Goal: Communication & Community: Answer question/provide support

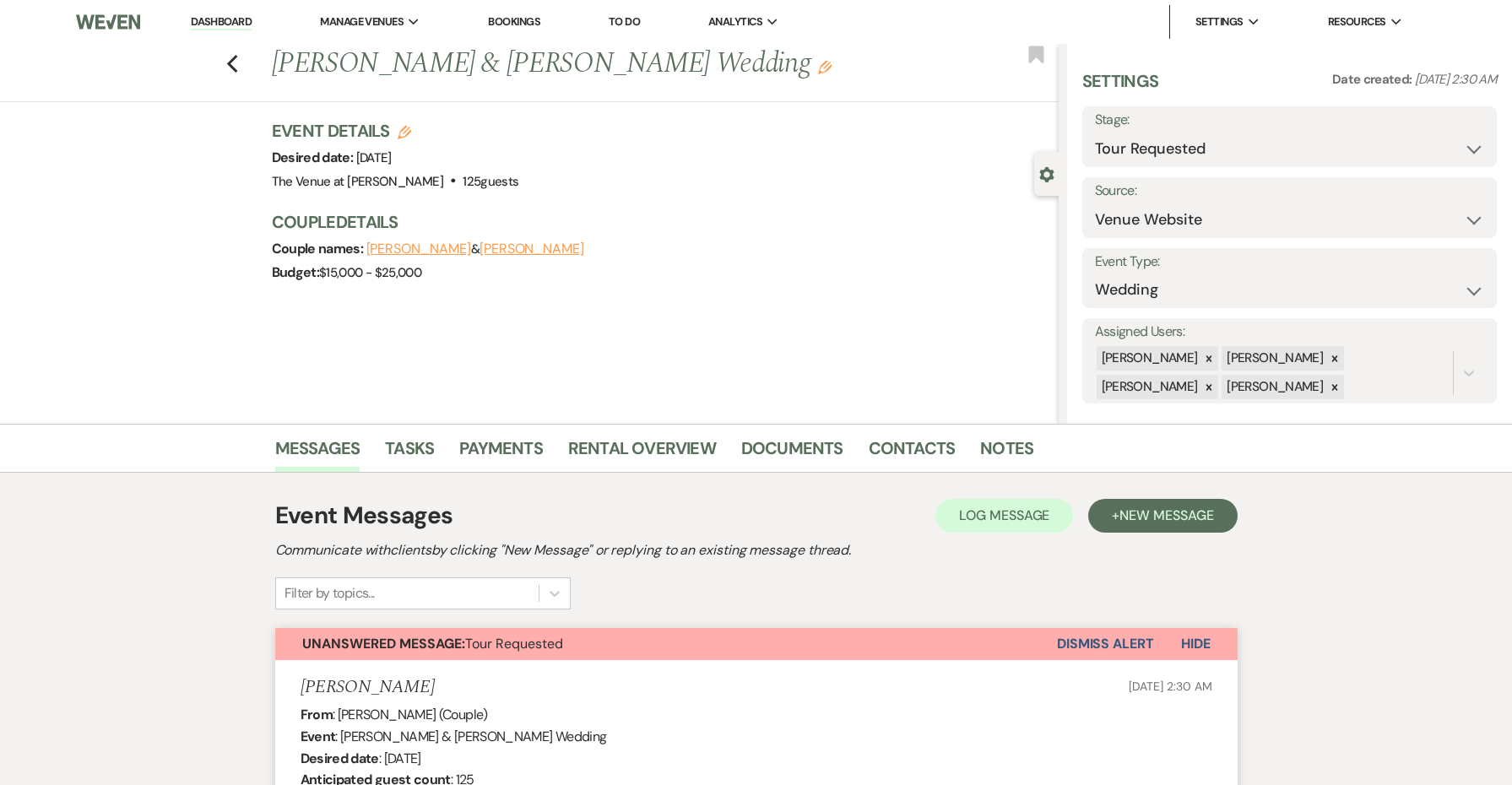
select select "2"
select select "5"
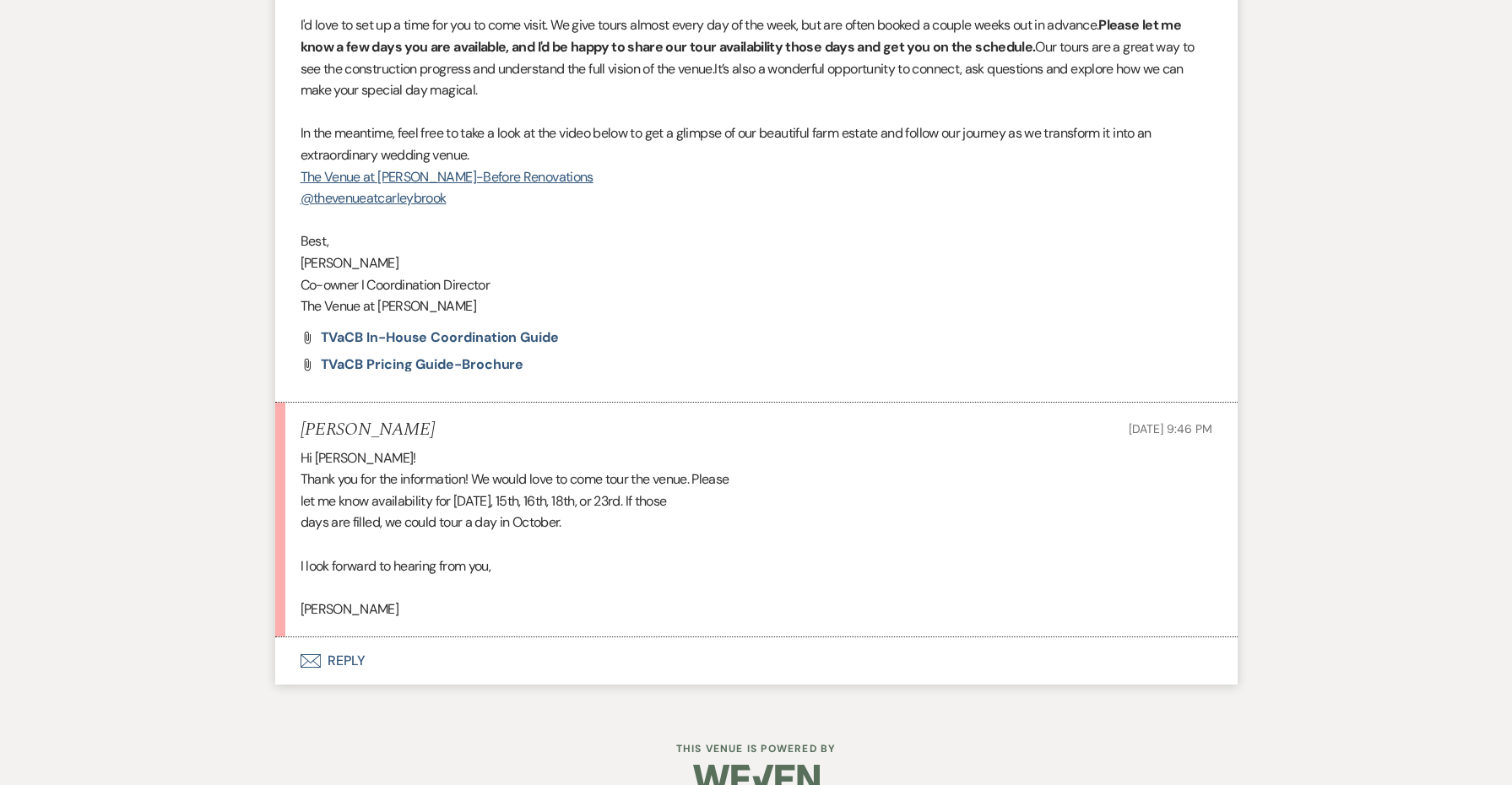
click at [320, 581] on div "Hi [PERSON_NAME]! Thank you for the information! We would love to come tour the…" at bounding box center [756, 534] width 912 height 173
copy div "Kayla"
click at [359, 637] on button "Envelope Reply" at bounding box center [757, 661] width 962 height 47
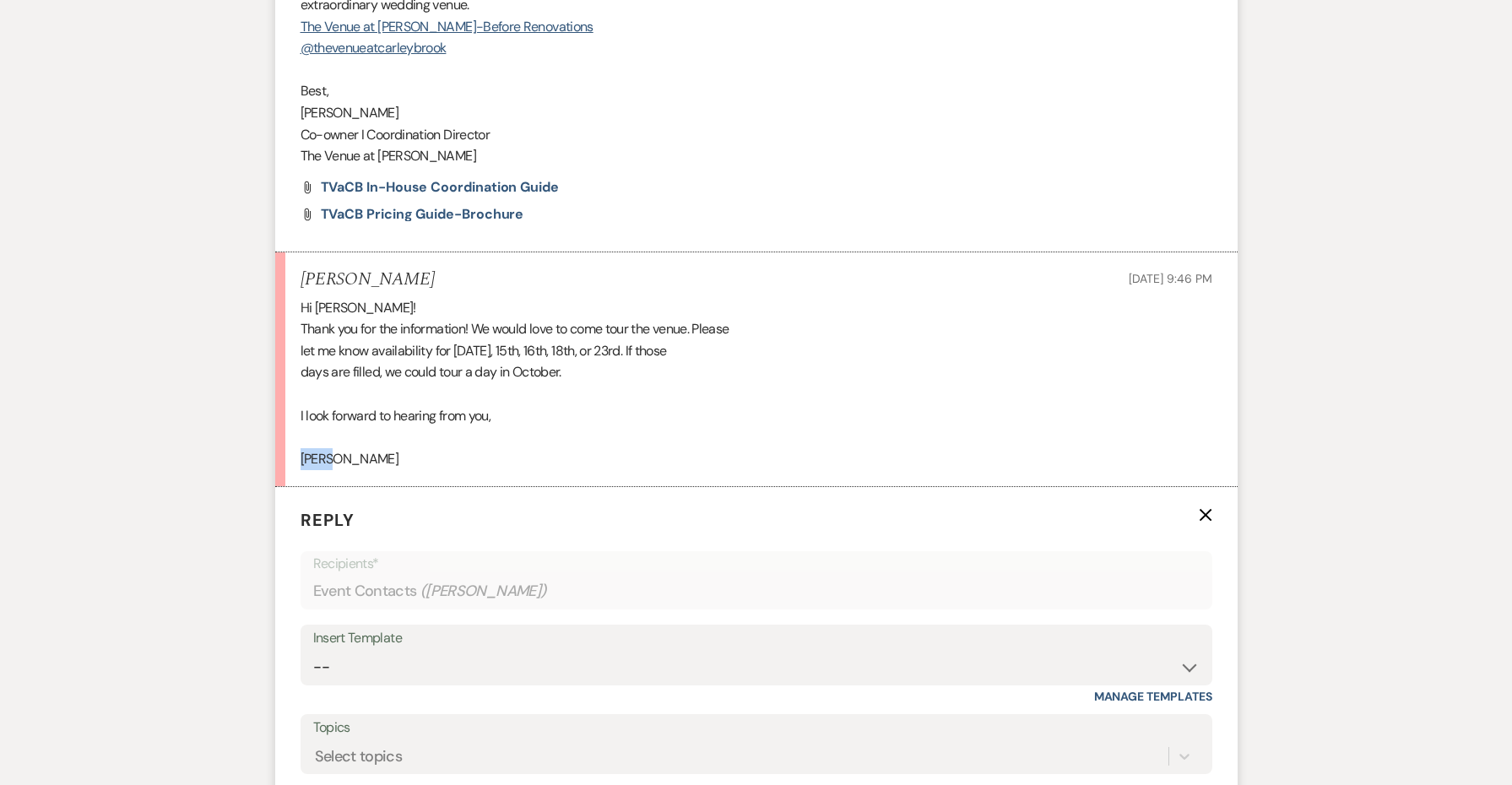
scroll to position [2094, 0]
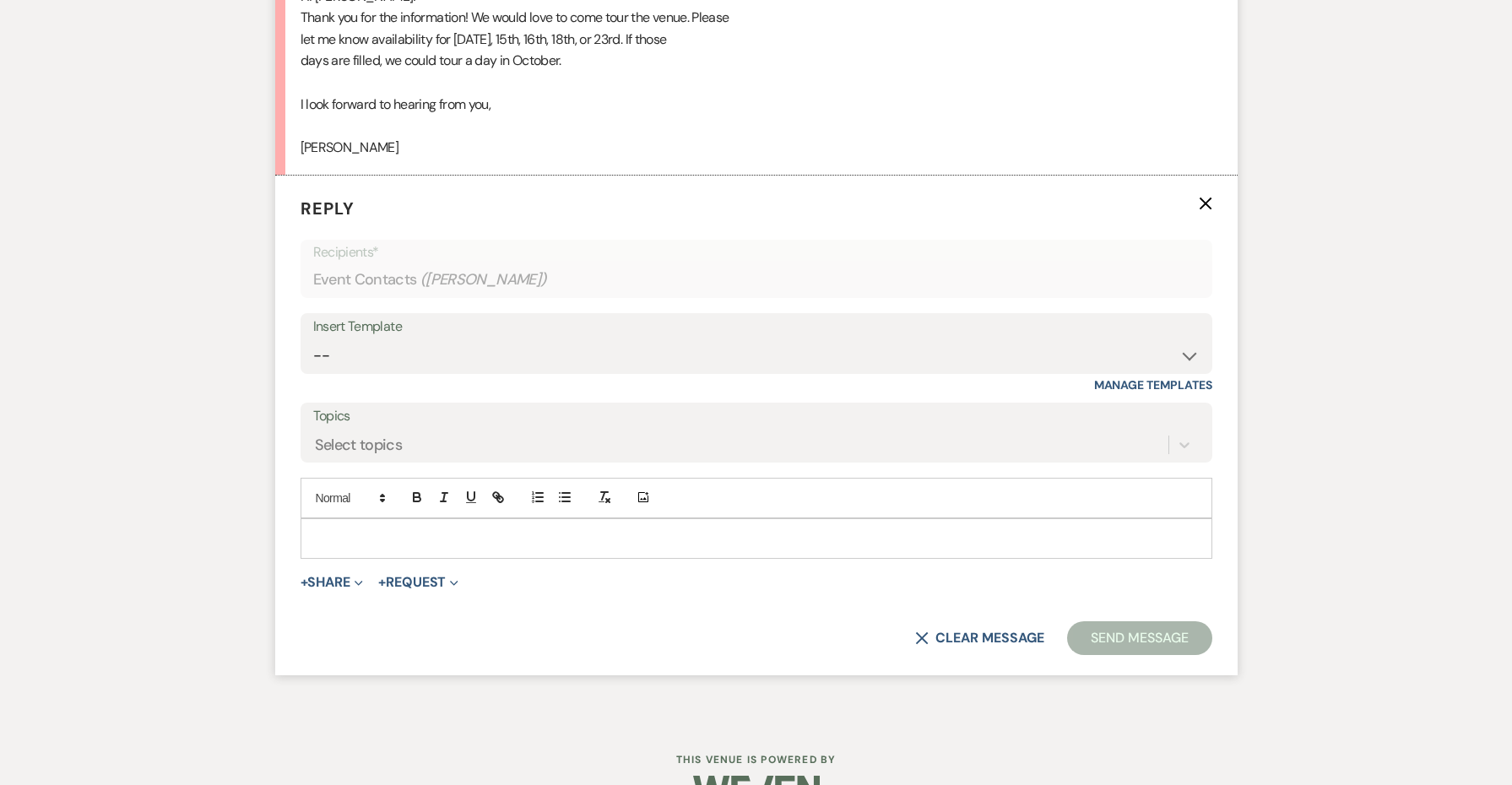
click at [359, 529] on p at bounding box center [756, 539] width 885 height 18
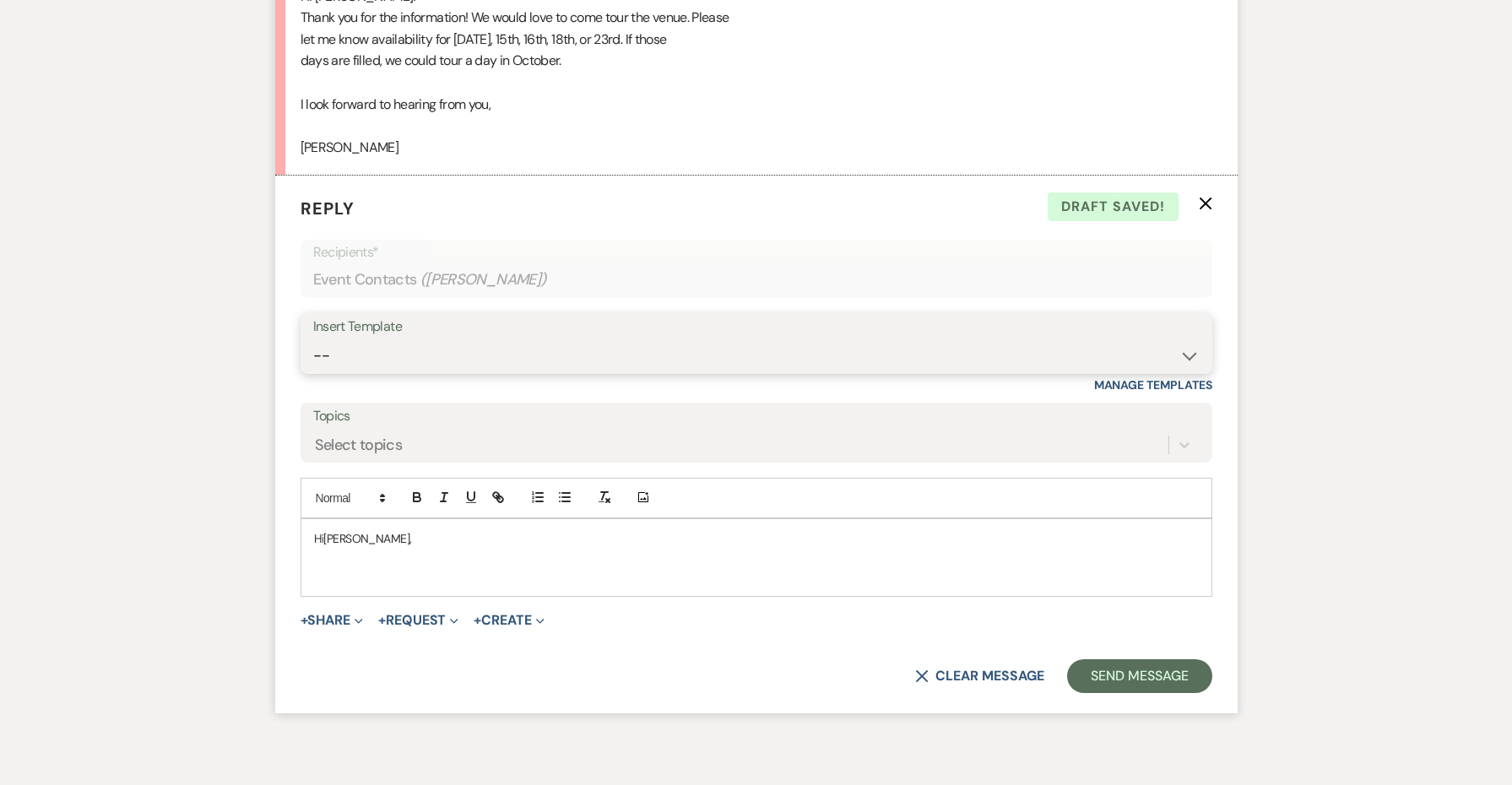
select select "4745"
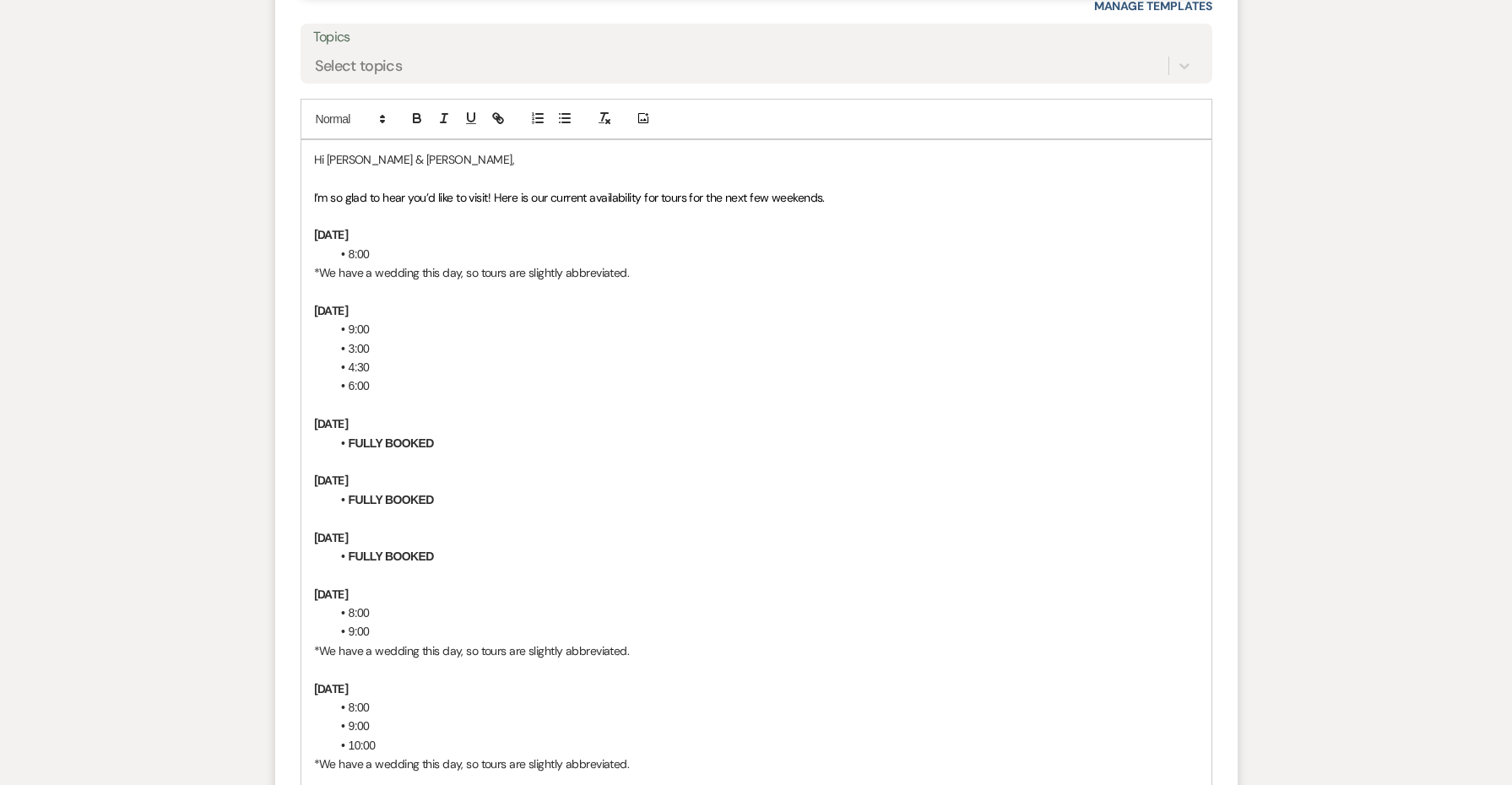
scroll to position [2496, 0]
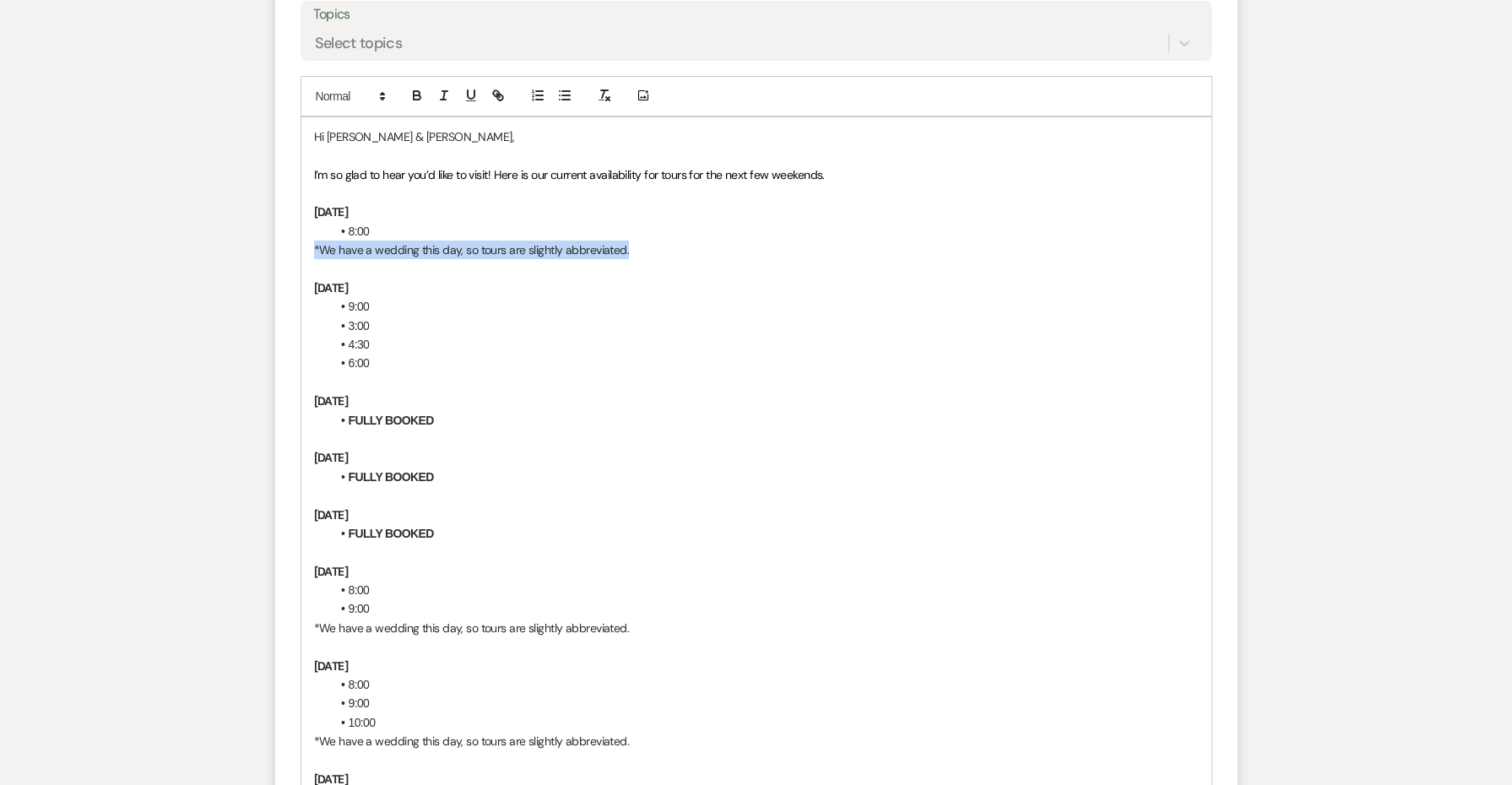
drag, startPoint x: 626, startPoint y: 208, endPoint x: 291, endPoint y: 213, distance: 335.0
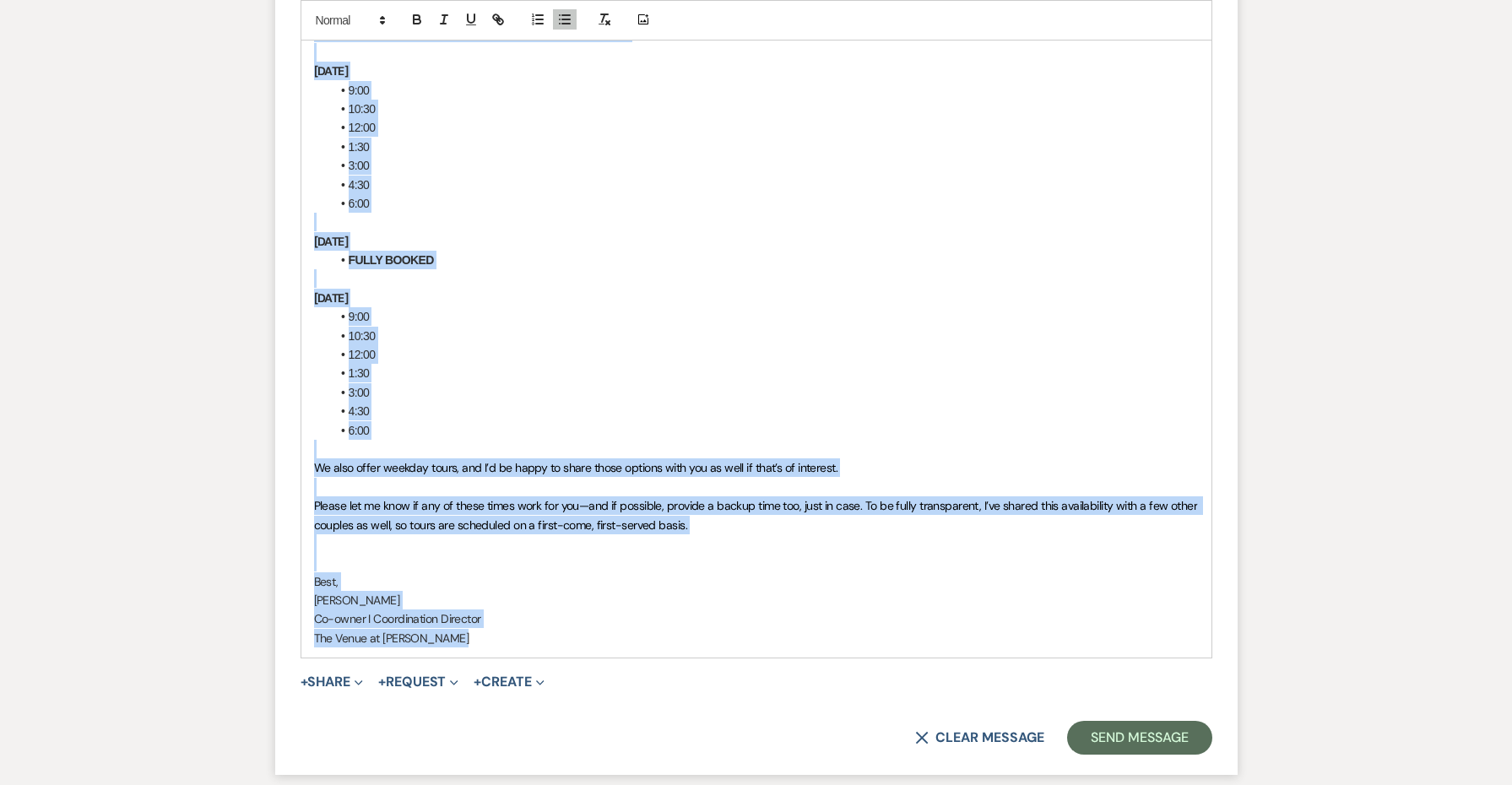
scroll to position [3773, 0]
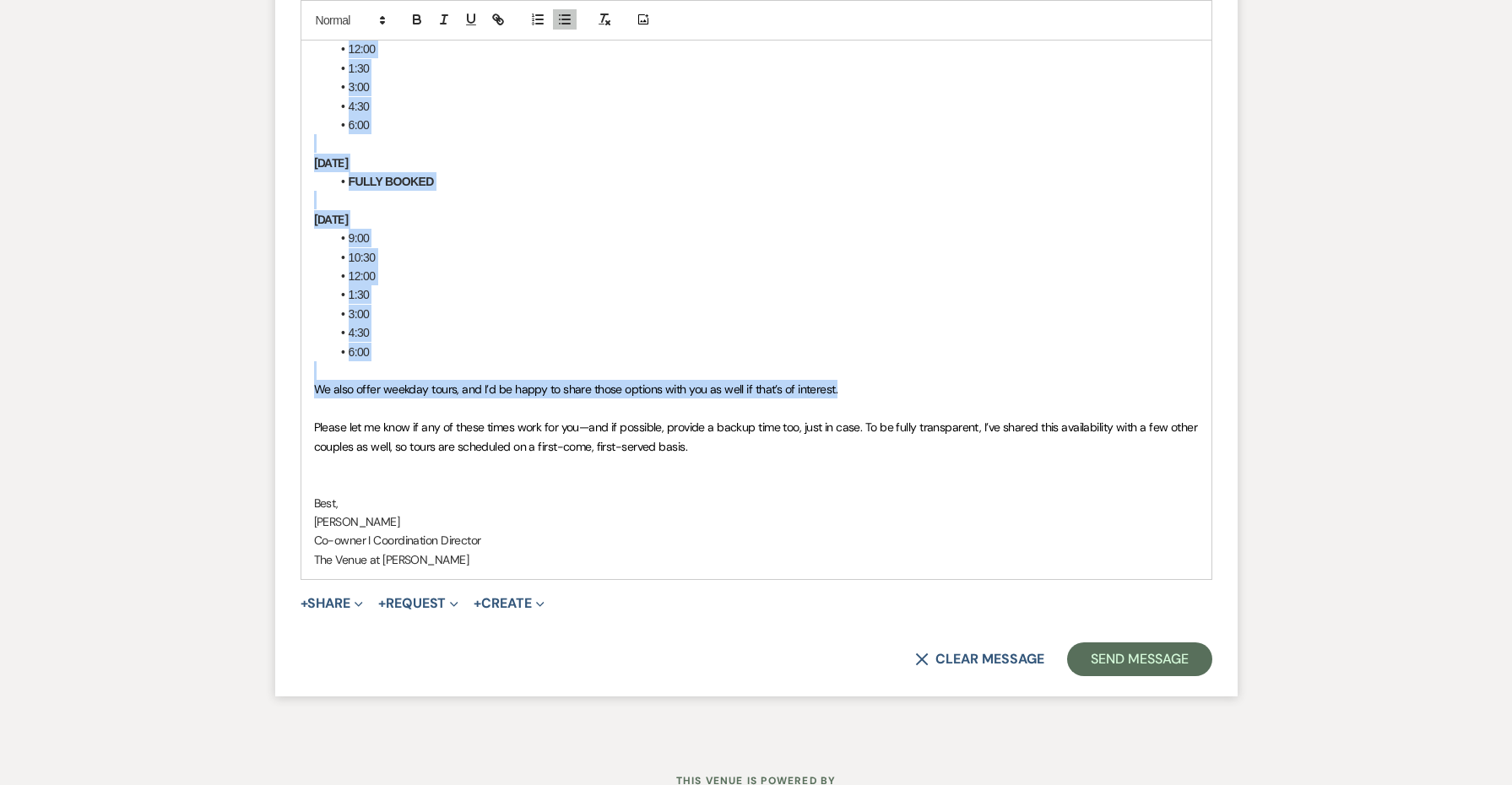
drag, startPoint x: 309, startPoint y: 224, endPoint x: 882, endPoint y: 334, distance: 583.5
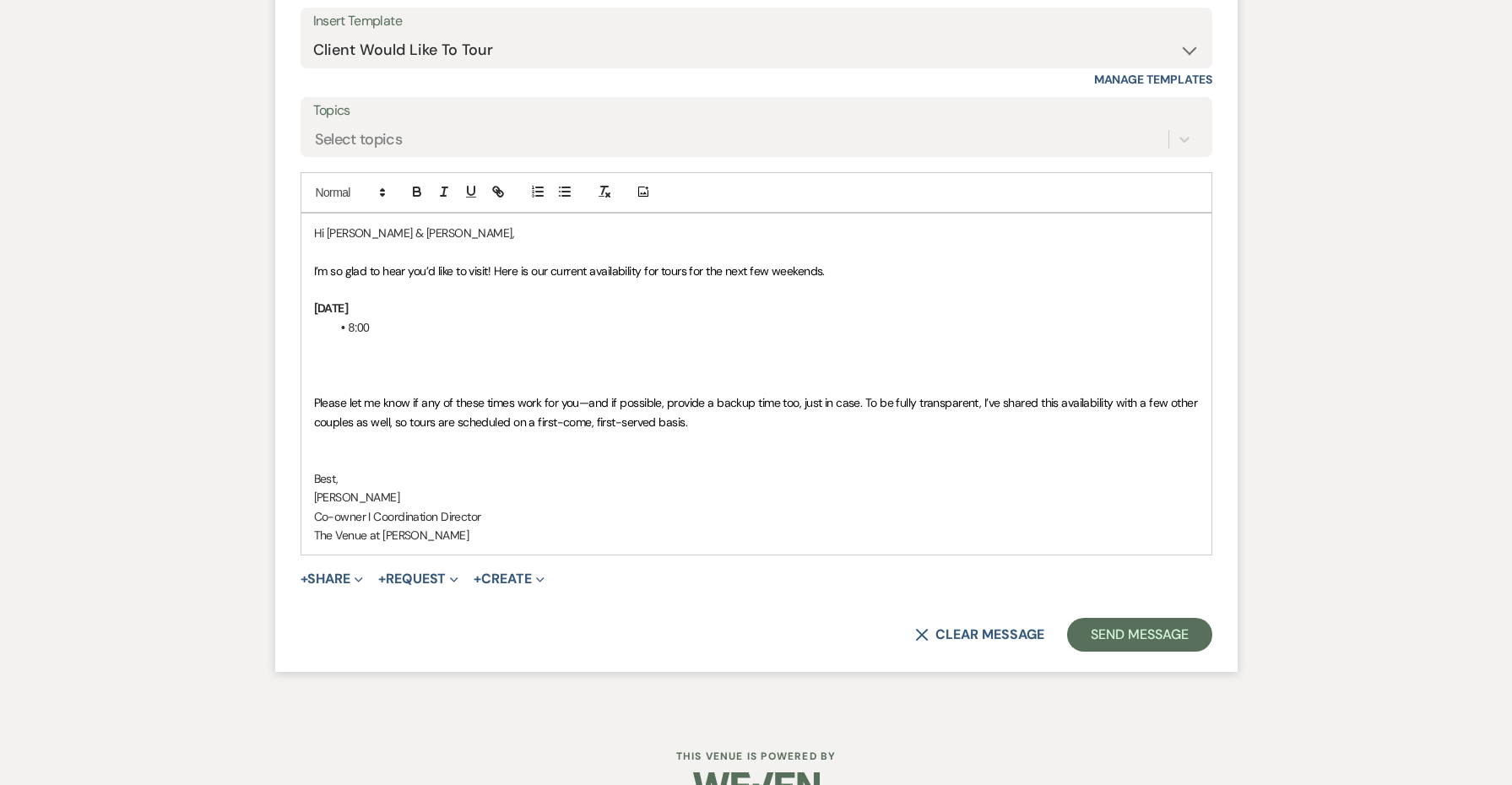
click at [349, 300] on strong "[DATE]" at bounding box center [331, 308] width 35 height 16
click at [331, 300] on strong "[DATE], [DATE] 9" at bounding box center [355, 308] width 82 height 16
click at [376, 300] on strong "[DATE], [DATE] 9" at bounding box center [355, 308] width 82 height 16
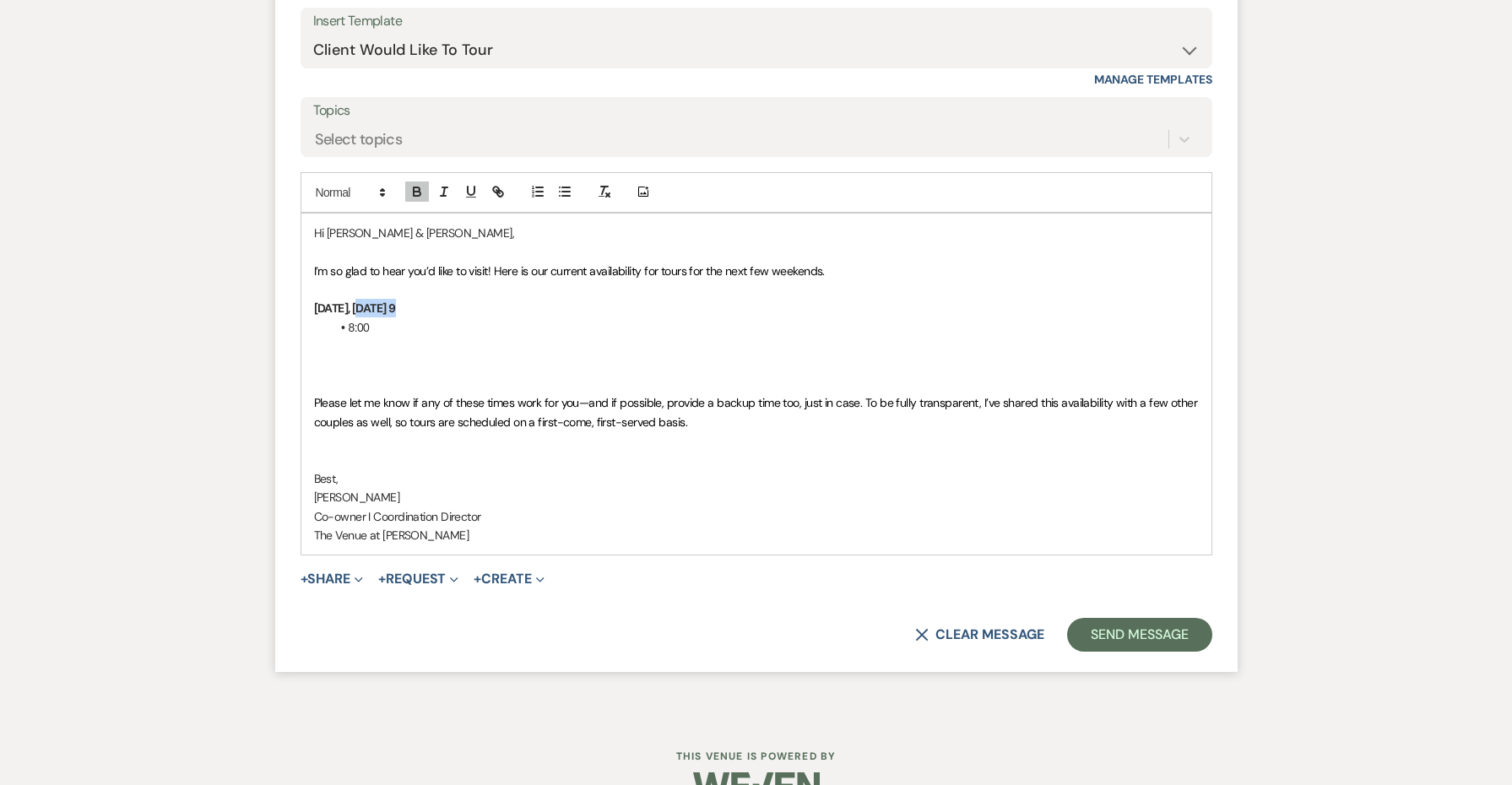
click at [376, 300] on strong "[DATE], [DATE] 9" at bounding box center [355, 308] width 82 height 16
click at [405, 319] on li "8:00" at bounding box center [765, 328] width 868 height 18
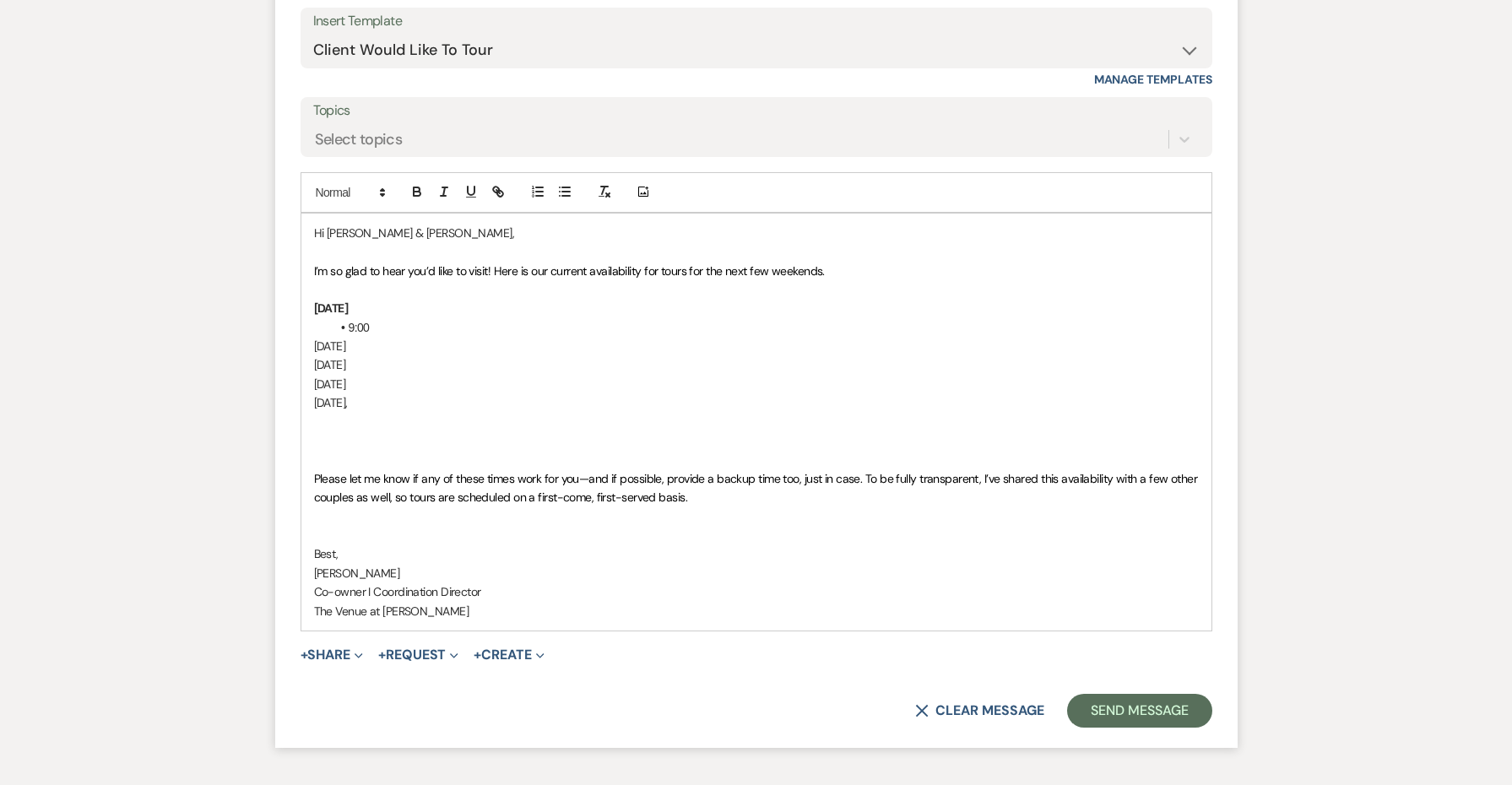
click at [341, 393] on p "[DATE]," at bounding box center [756, 403] width 885 height 18
click at [410, 393] on p "[DATE]," at bounding box center [756, 403] width 885 height 18
click at [344, 393] on p "[DATE], Septebe" at bounding box center [756, 403] width 885 height 18
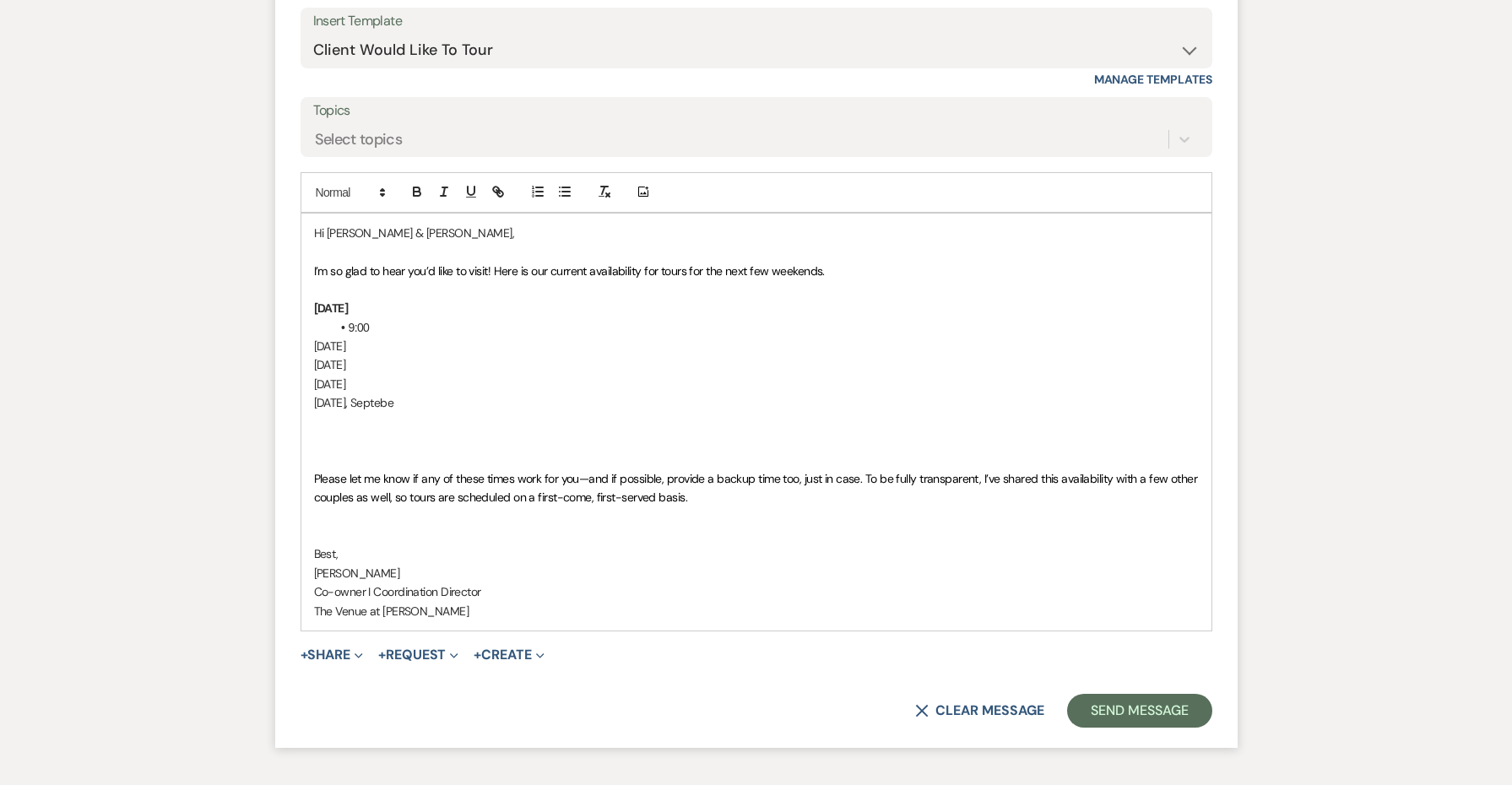
click at [441, 393] on p "[DATE], Septebe" at bounding box center [756, 403] width 885 height 18
click at [436, 355] on p "[DATE]" at bounding box center [756, 364] width 885 height 18
click at [389, 393] on p "[DATE], Septeber 23" at bounding box center [756, 403] width 885 height 18
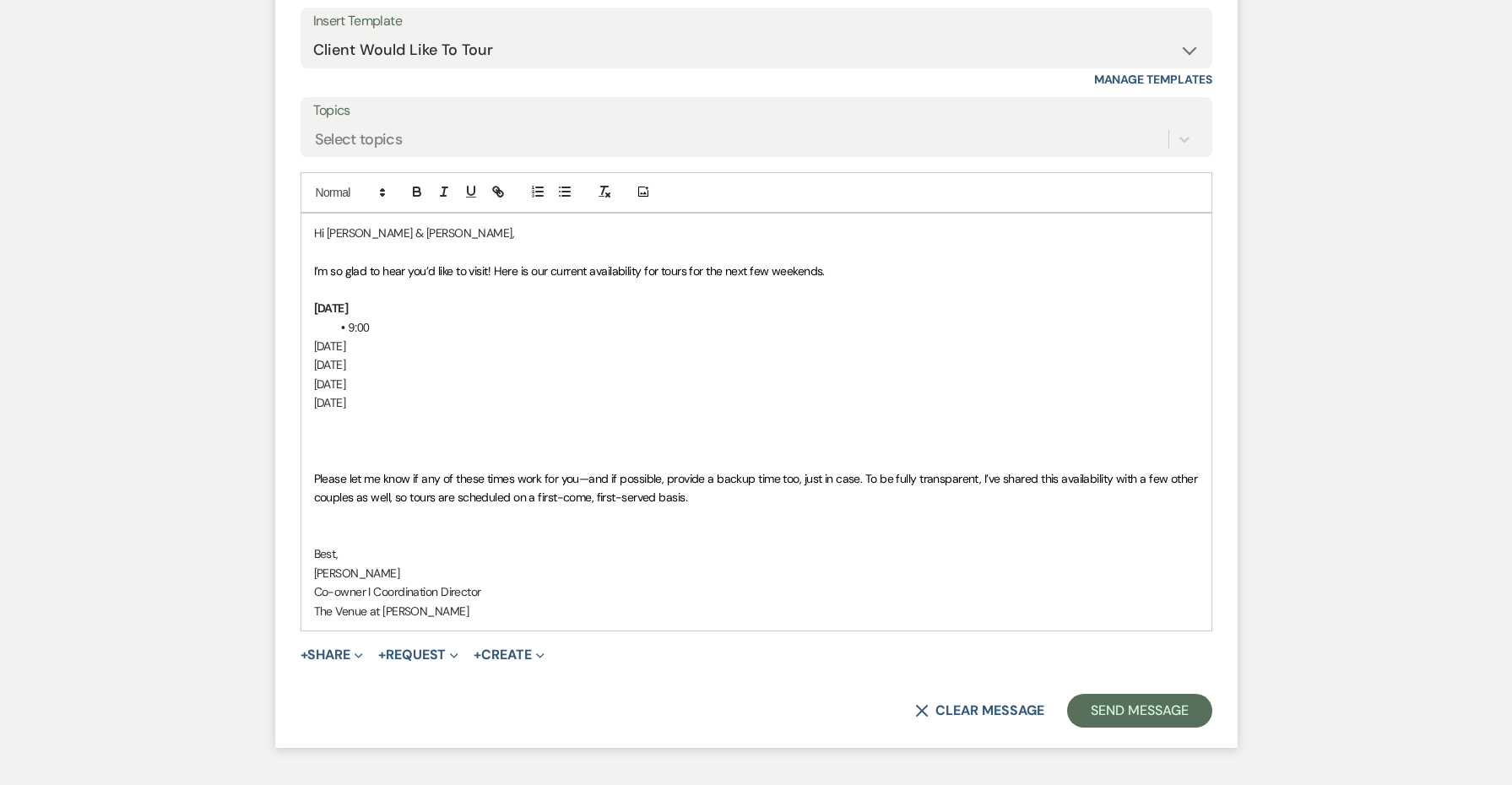
drag, startPoint x: 462, startPoint y: 372, endPoint x: 292, endPoint y: 312, distance: 180.3
click at [292, 312] on form "Reply X Draft Recipients* Event Contacts ( [PERSON_NAME] ) Insert Template -- W…" at bounding box center [757, 309] width 962 height 878
drag, startPoint x: 440, startPoint y: 365, endPoint x: 287, endPoint y: 308, distance: 163.3
click at [287, 308] on form "Reply X Draft Recipients* Event Contacts ( [PERSON_NAME] ) Insert Template -- W…" at bounding box center [757, 309] width 962 height 878
click at [383, 319] on li "9:00" at bounding box center [765, 328] width 868 height 18
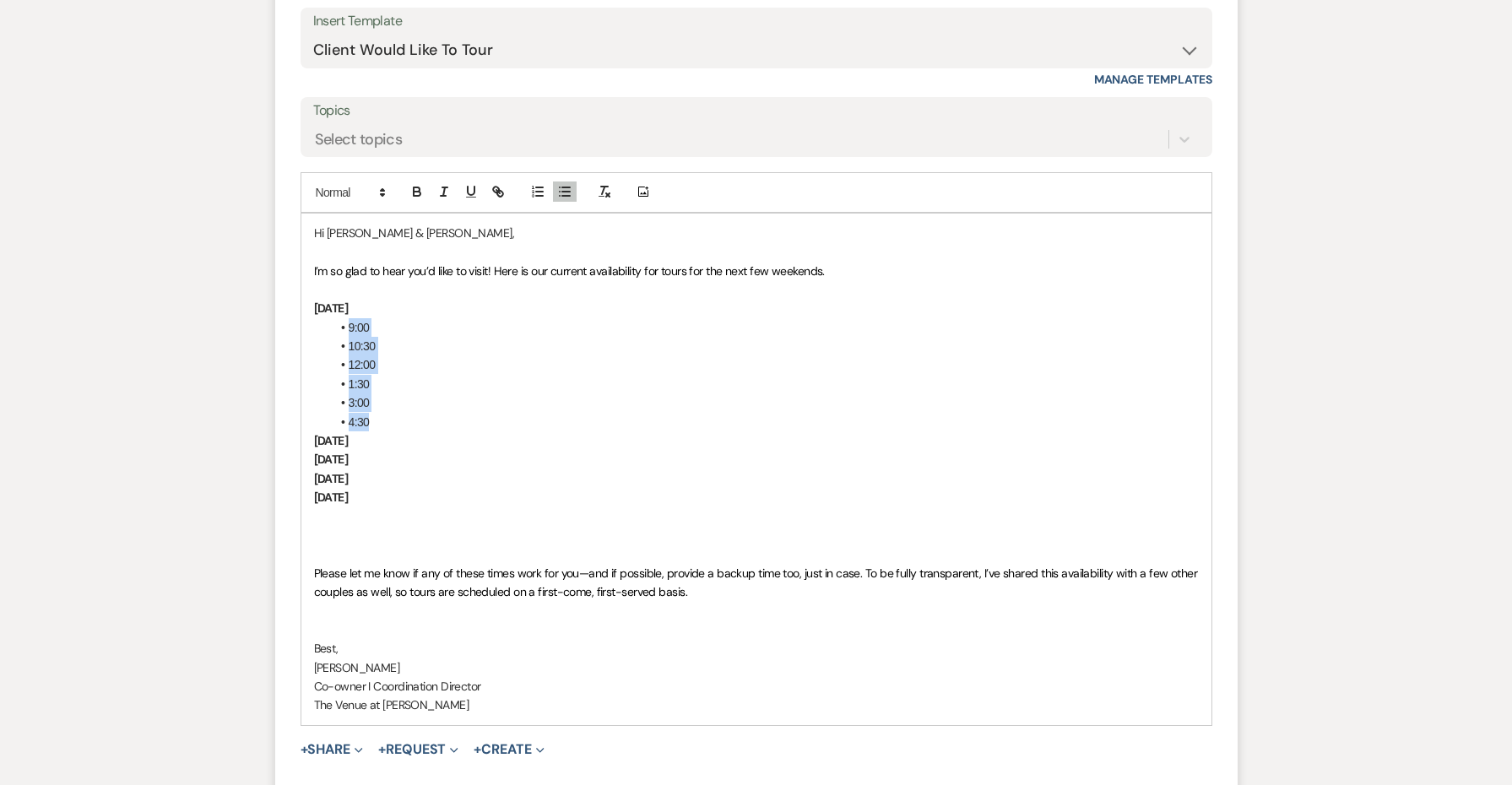
drag, startPoint x: 383, startPoint y: 384, endPoint x: 320, endPoint y: 289, distance: 114.0
click at [320, 289] on div "Hi [PERSON_NAME] & [PERSON_NAME], I’m so glad to hear you’d like to visit! Here…" at bounding box center [756, 469] width 910 height 511
copy ul "9:00 10:30 12:00 1:30 3:00 4:30"
click at [500, 432] on p "[DATE]" at bounding box center [756, 441] width 885 height 18
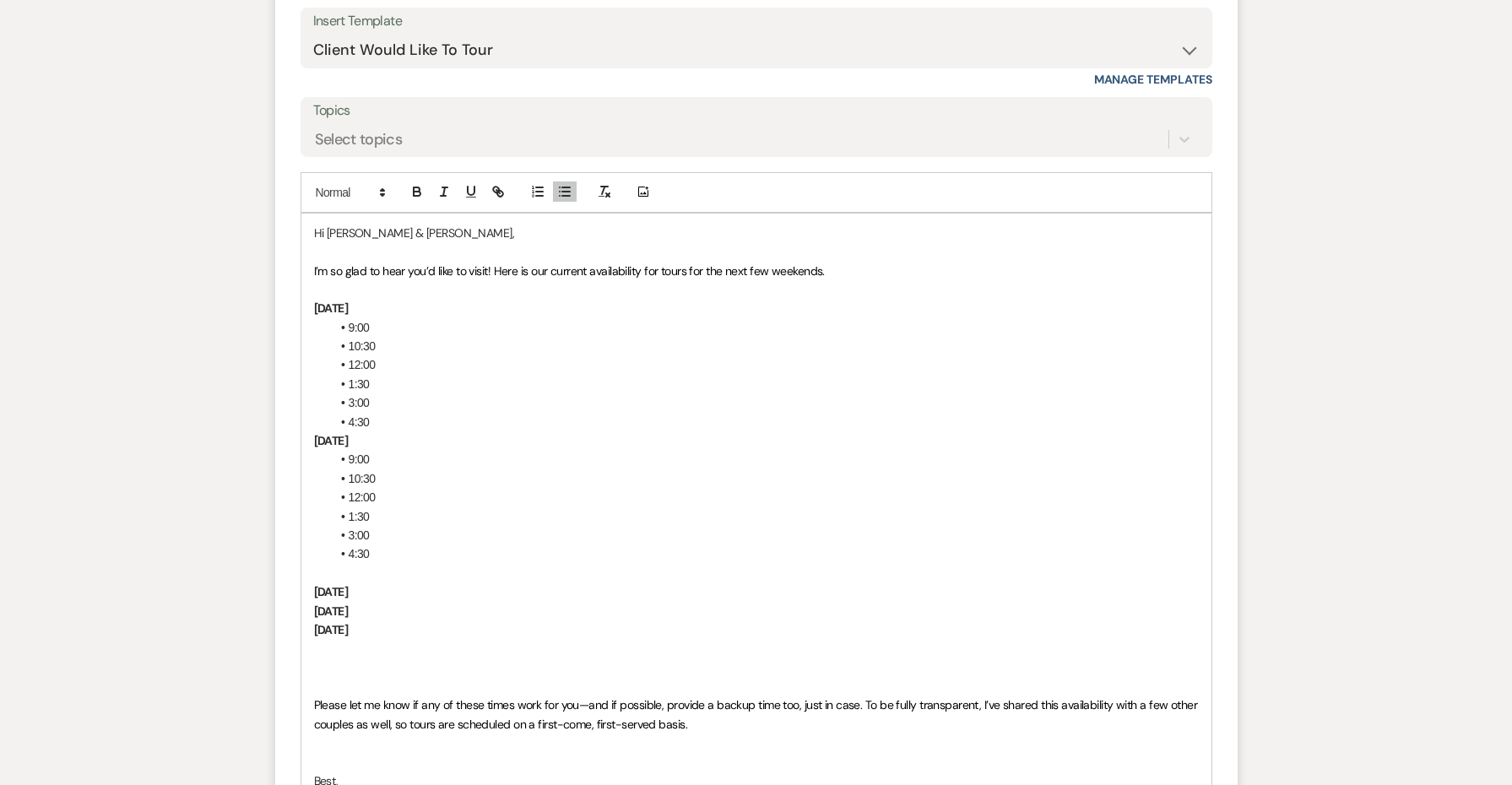
click at [388, 413] on li "4:30" at bounding box center [765, 422] width 868 height 18
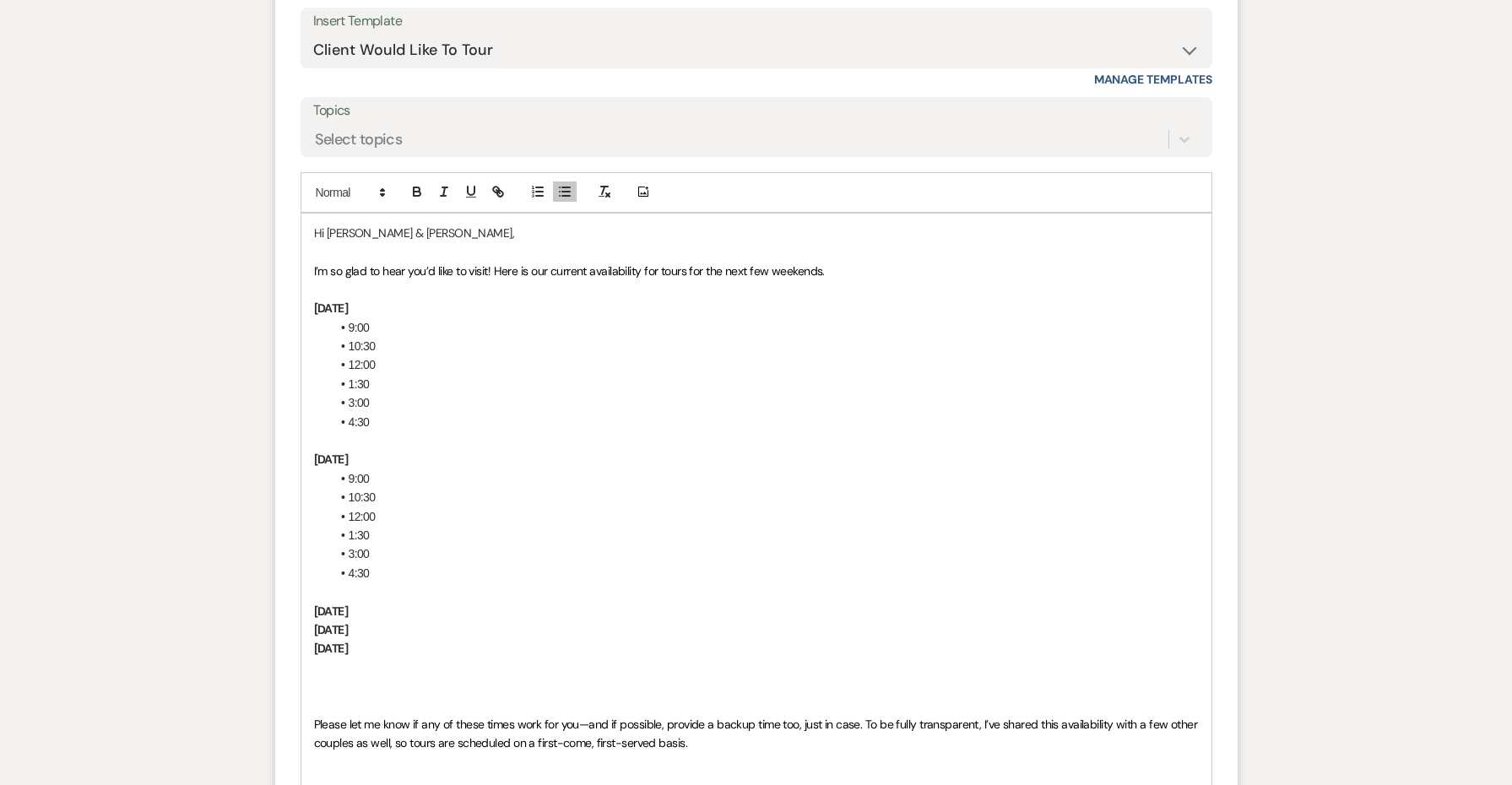
click at [451, 602] on p "[DATE]" at bounding box center [756, 611] width 885 height 18
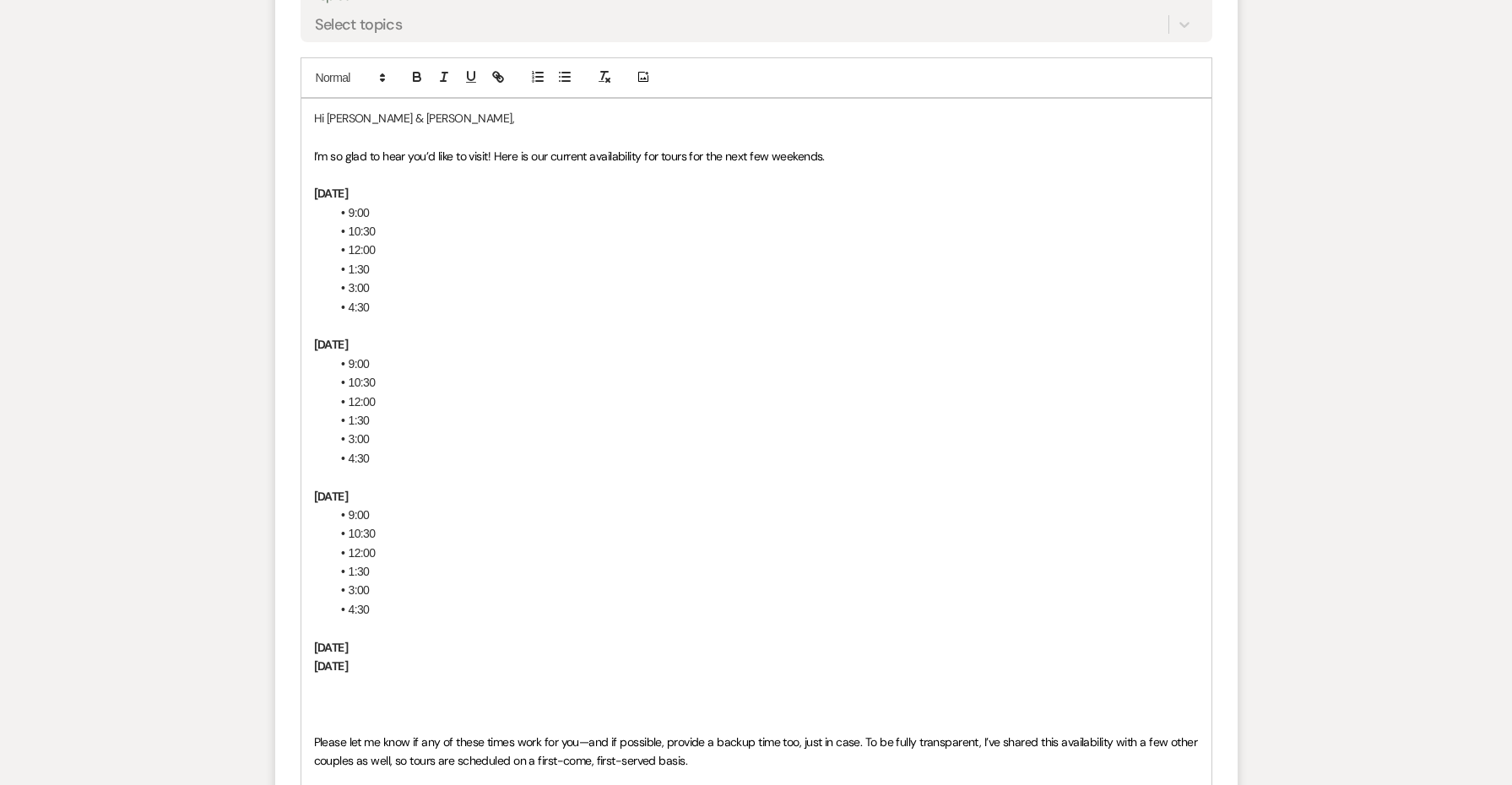
scroll to position [2515, 0]
click at [447, 637] on p "[DATE]" at bounding box center [756, 646] width 885 height 18
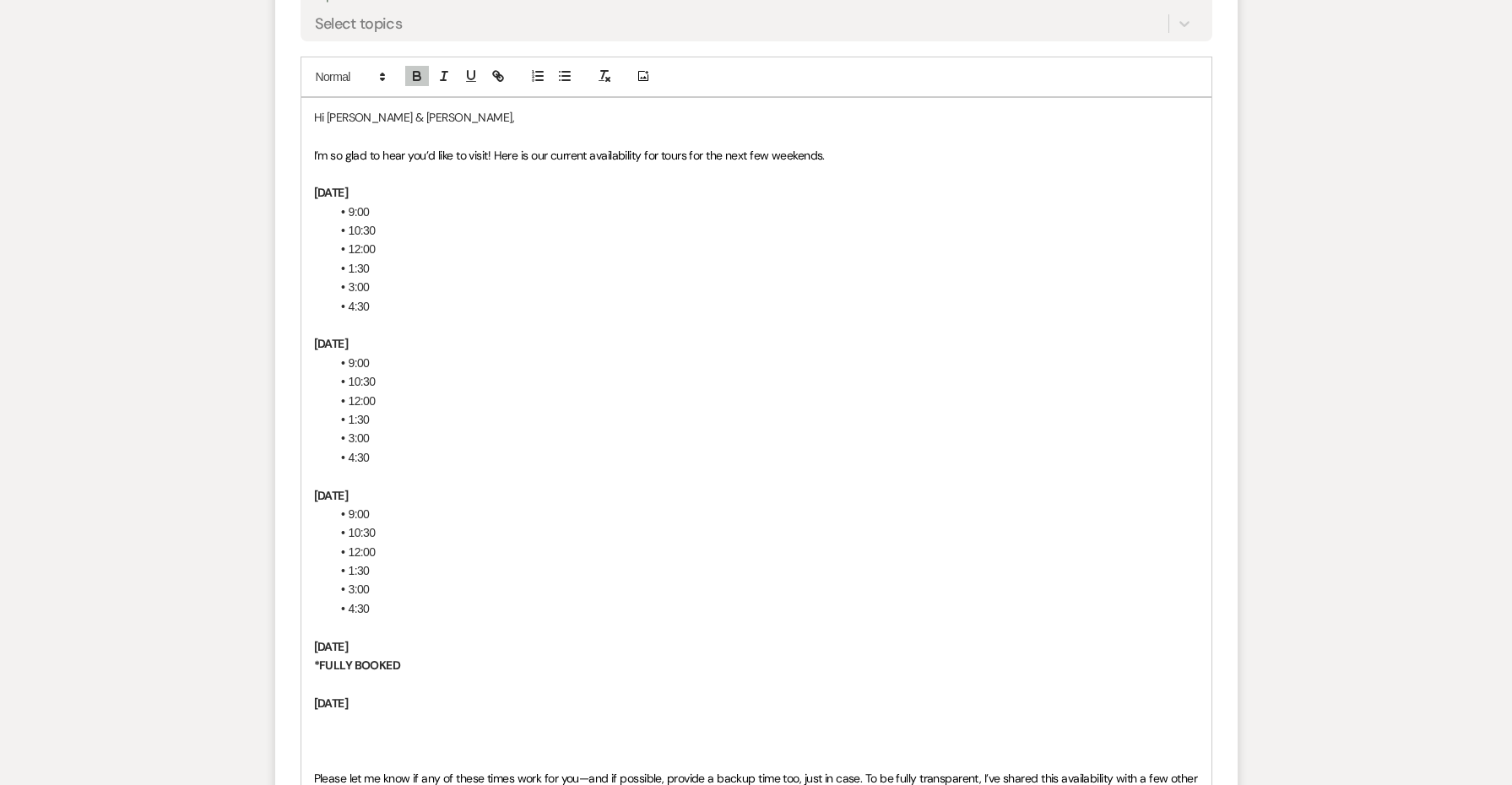
click at [464, 694] on p "[DATE]" at bounding box center [756, 703] width 885 height 18
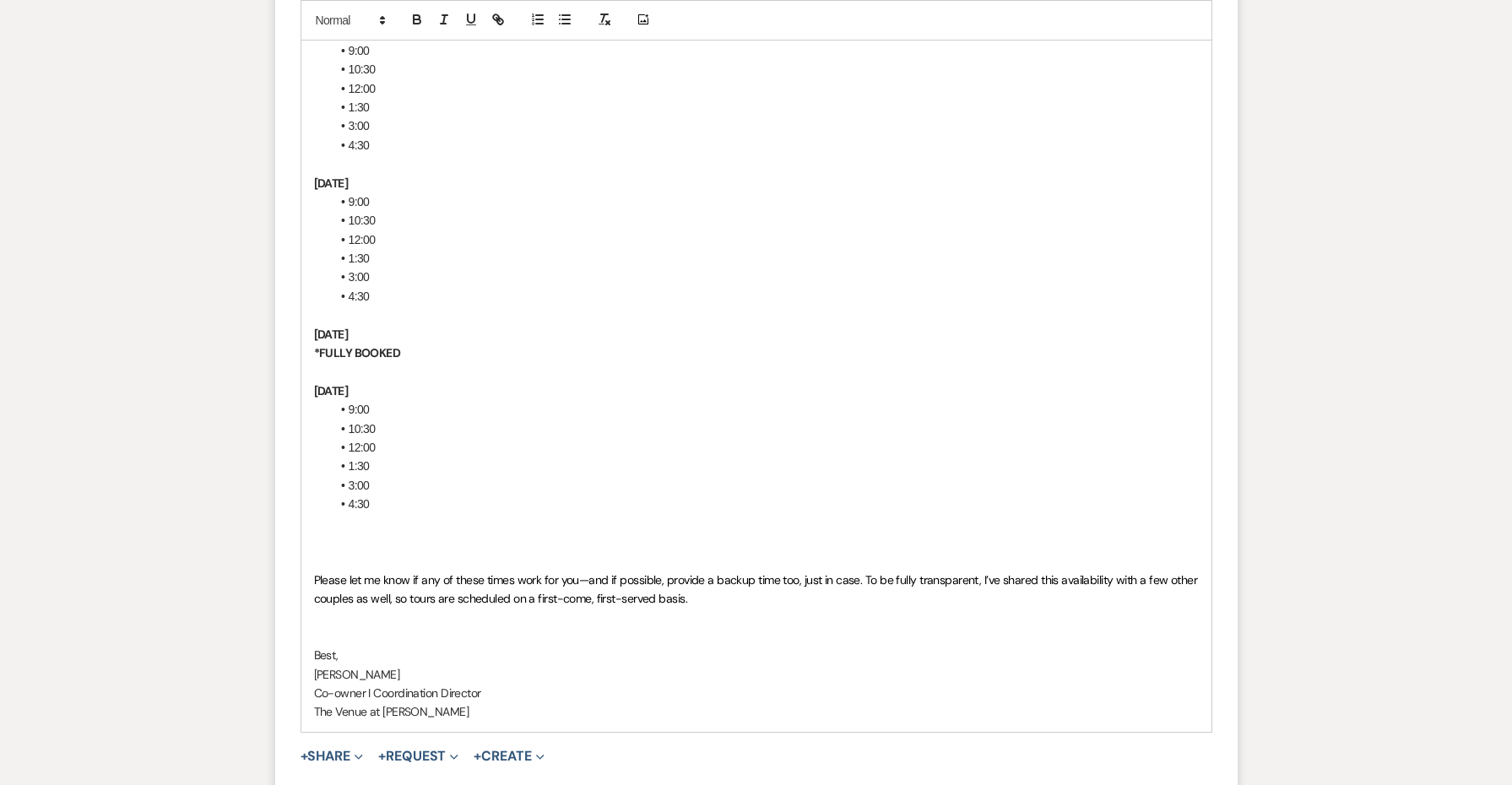
scroll to position [2829, 0]
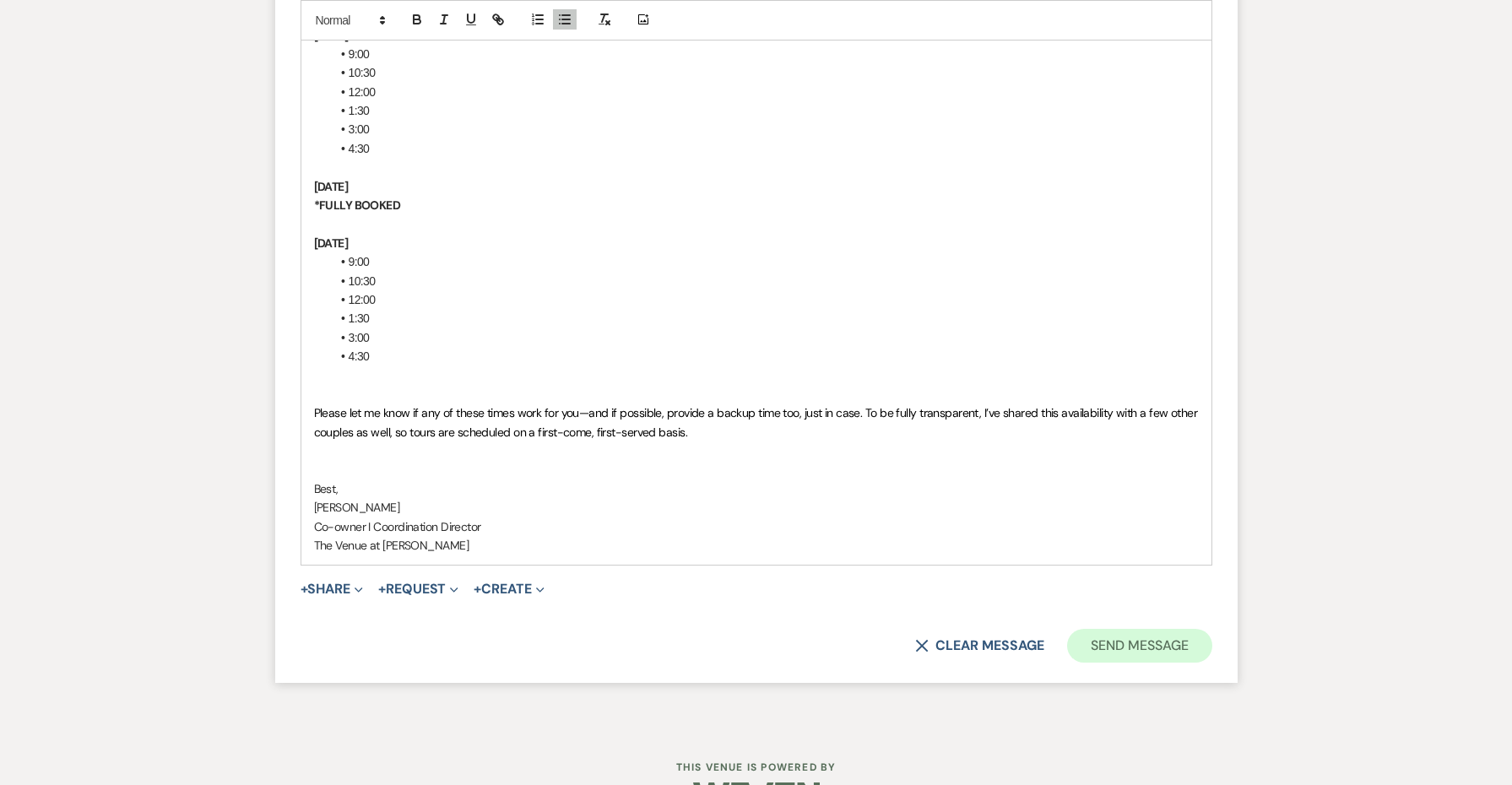
click at [1087, 629] on button "Send Message" at bounding box center [1139, 645] width 144 height 34
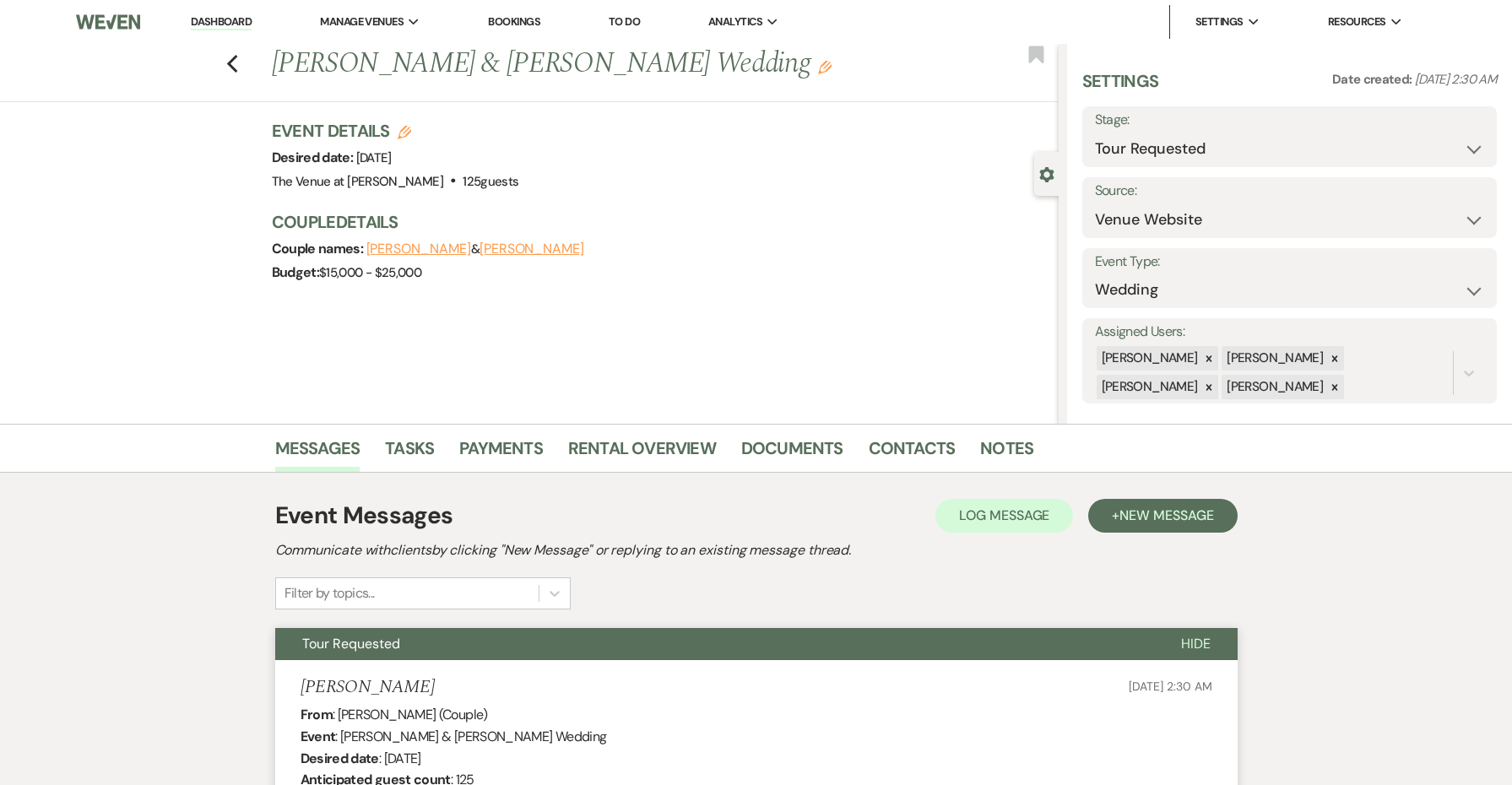
scroll to position [0, 0]
click at [229, 65] on use "button" at bounding box center [232, 64] width 11 height 18
select select "2"
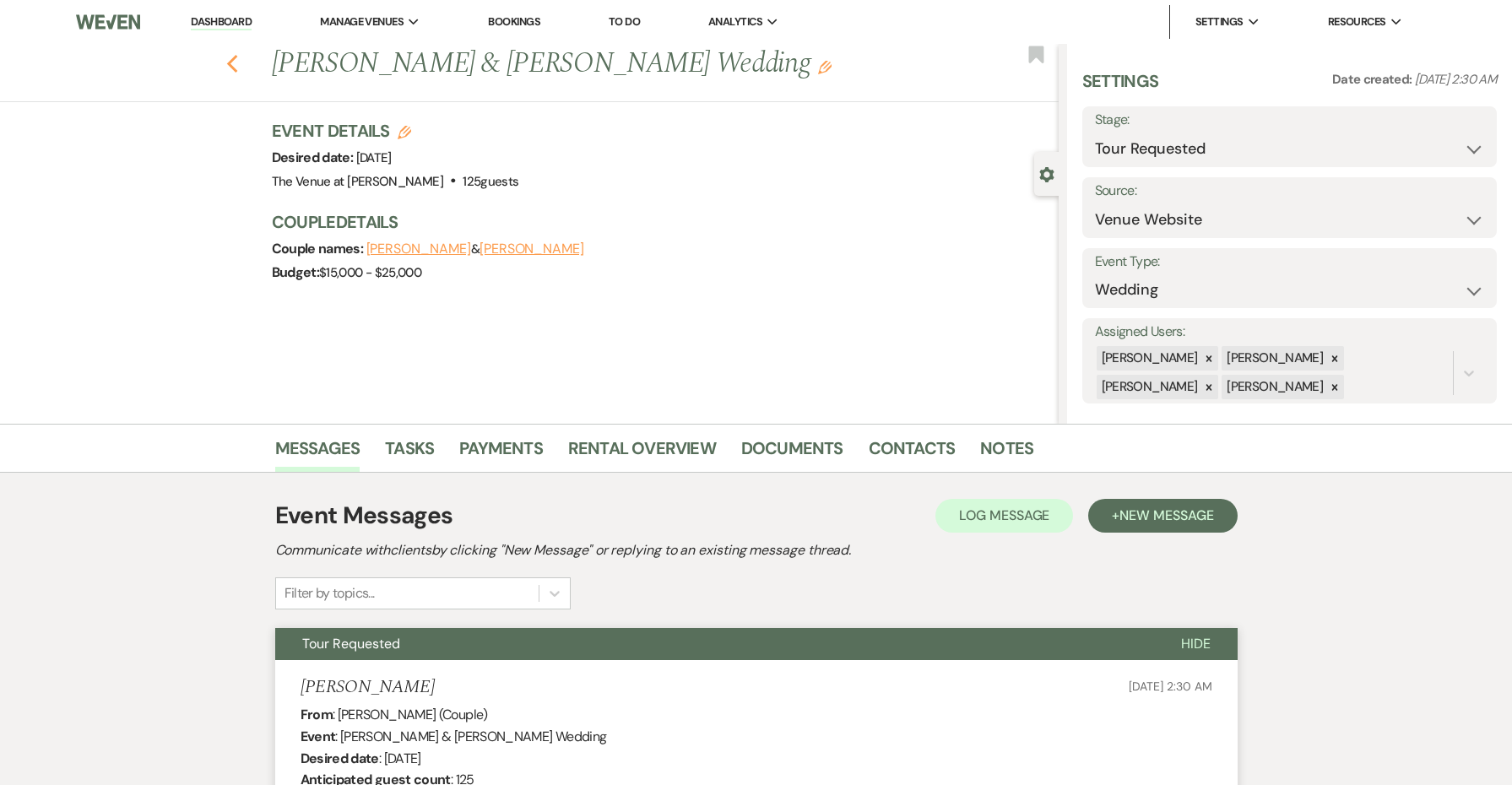
select select "2"
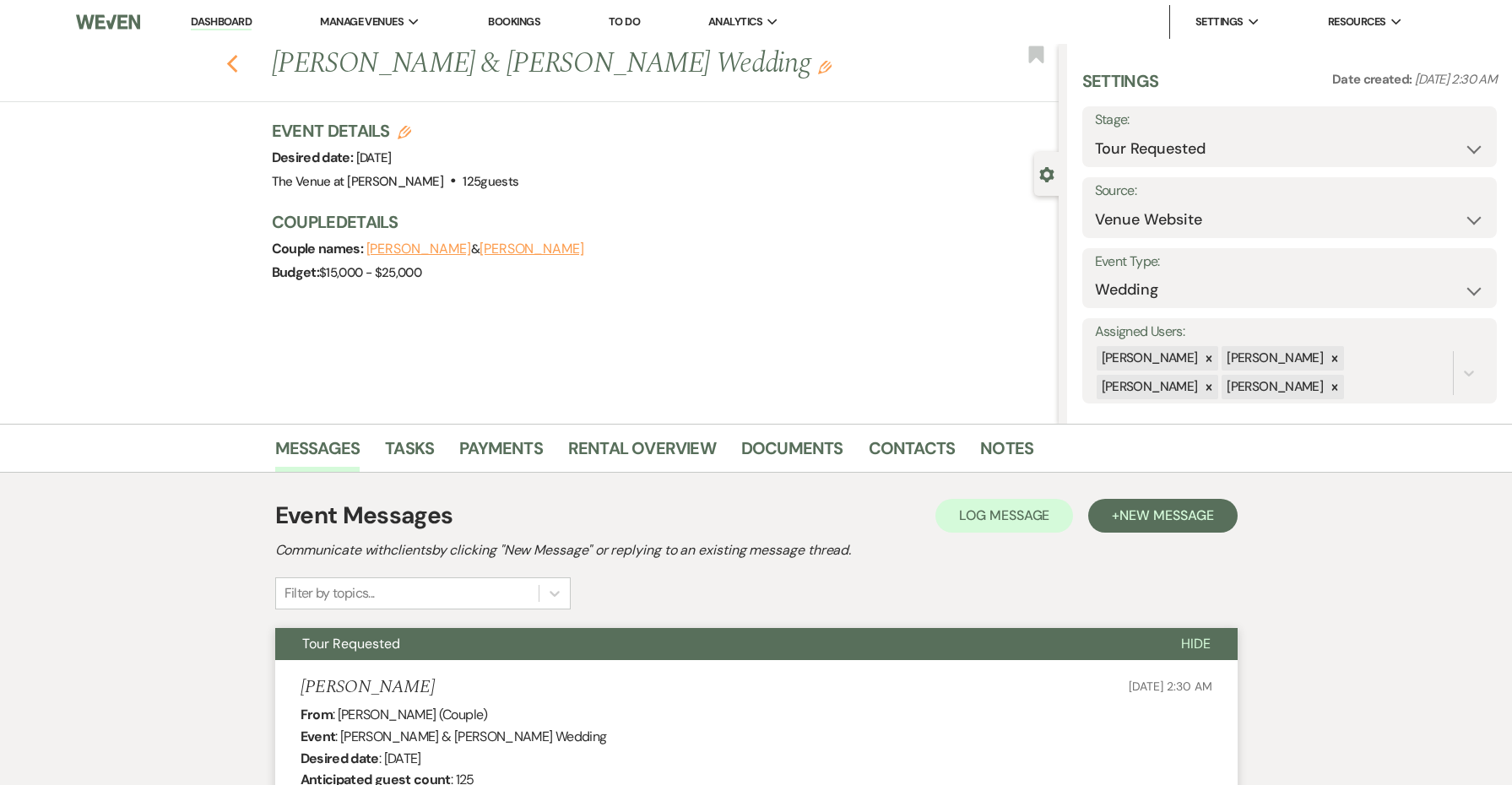
select select "2"
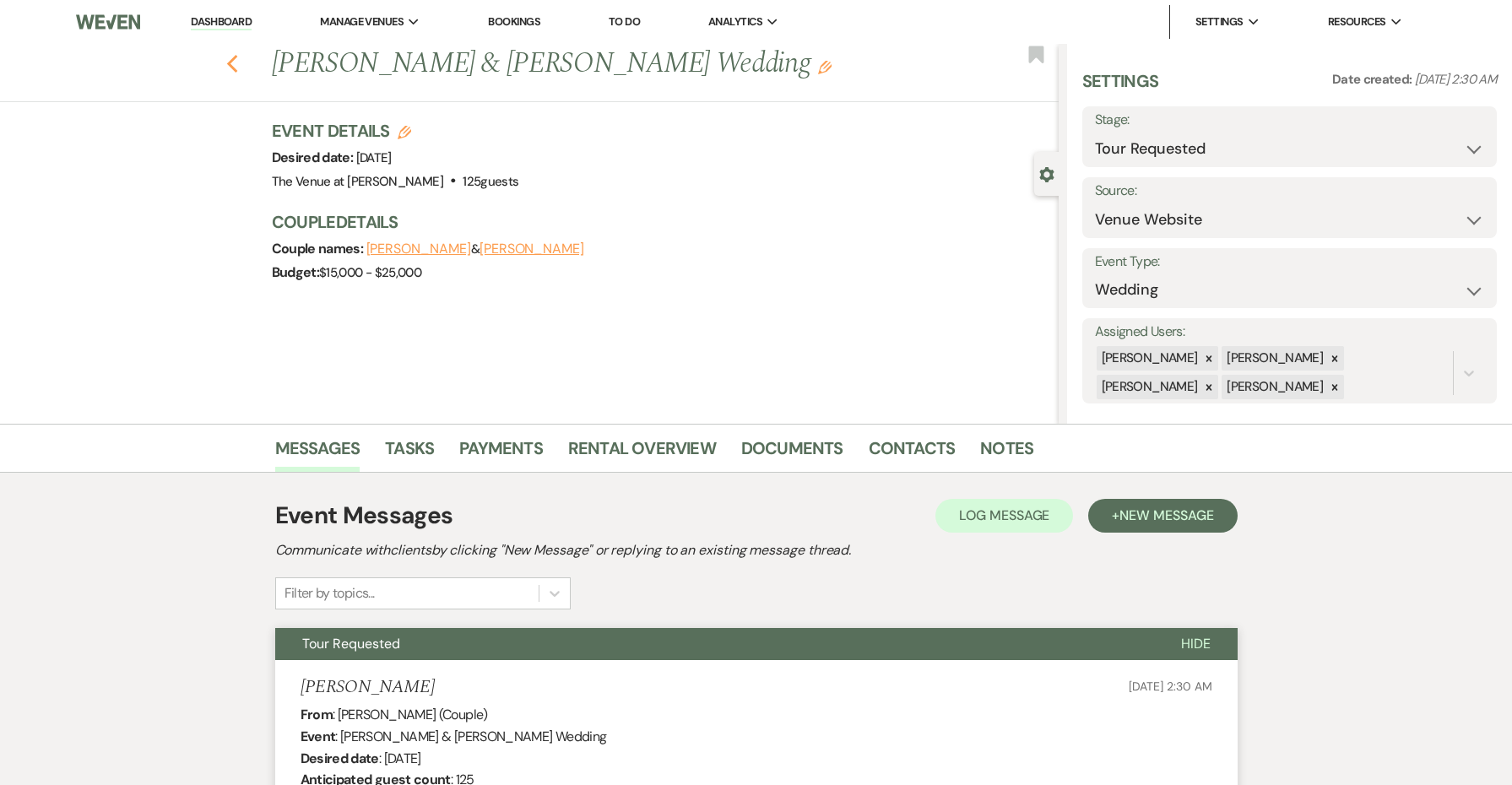
select select "2"
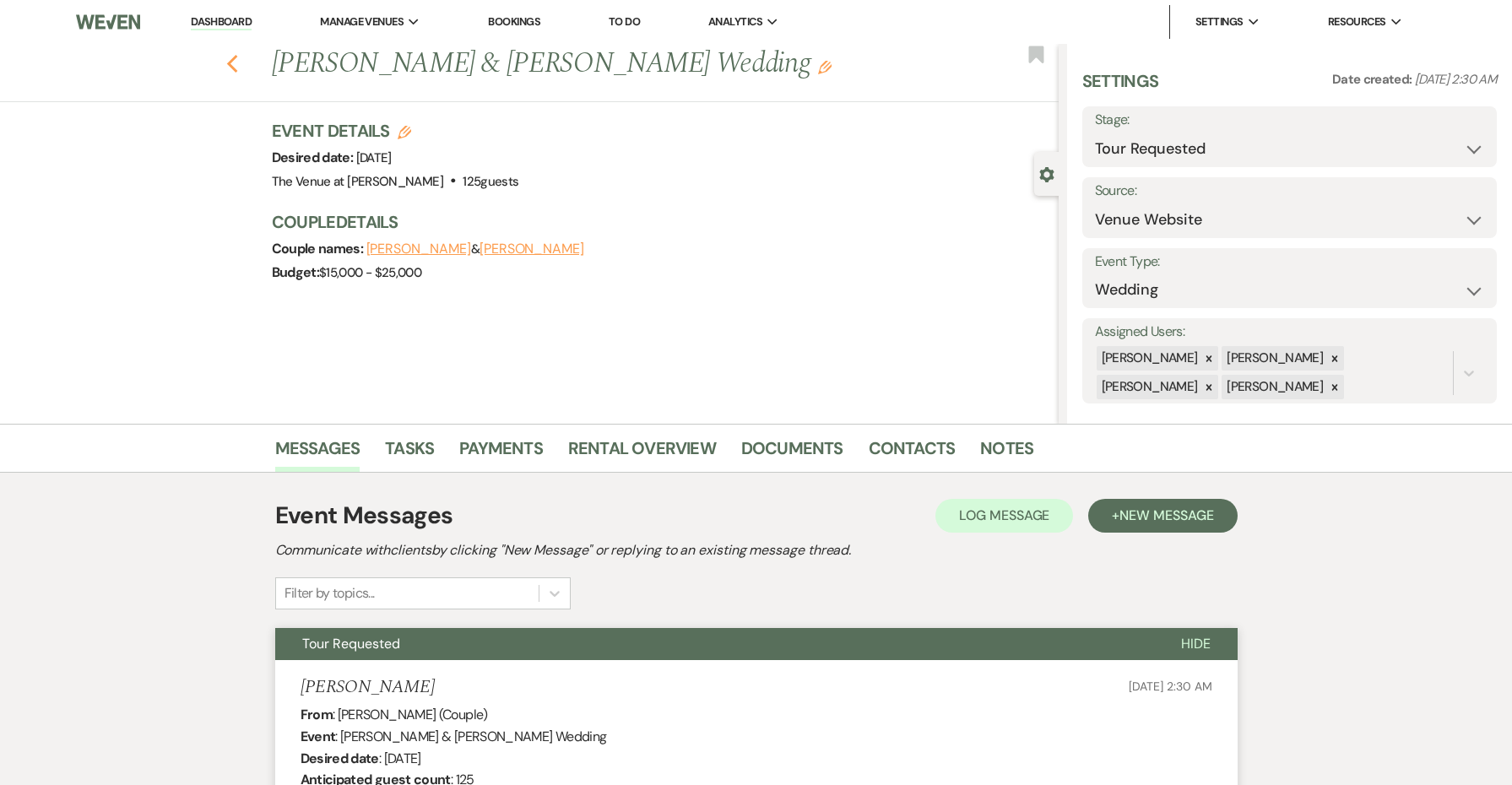
select select "2"
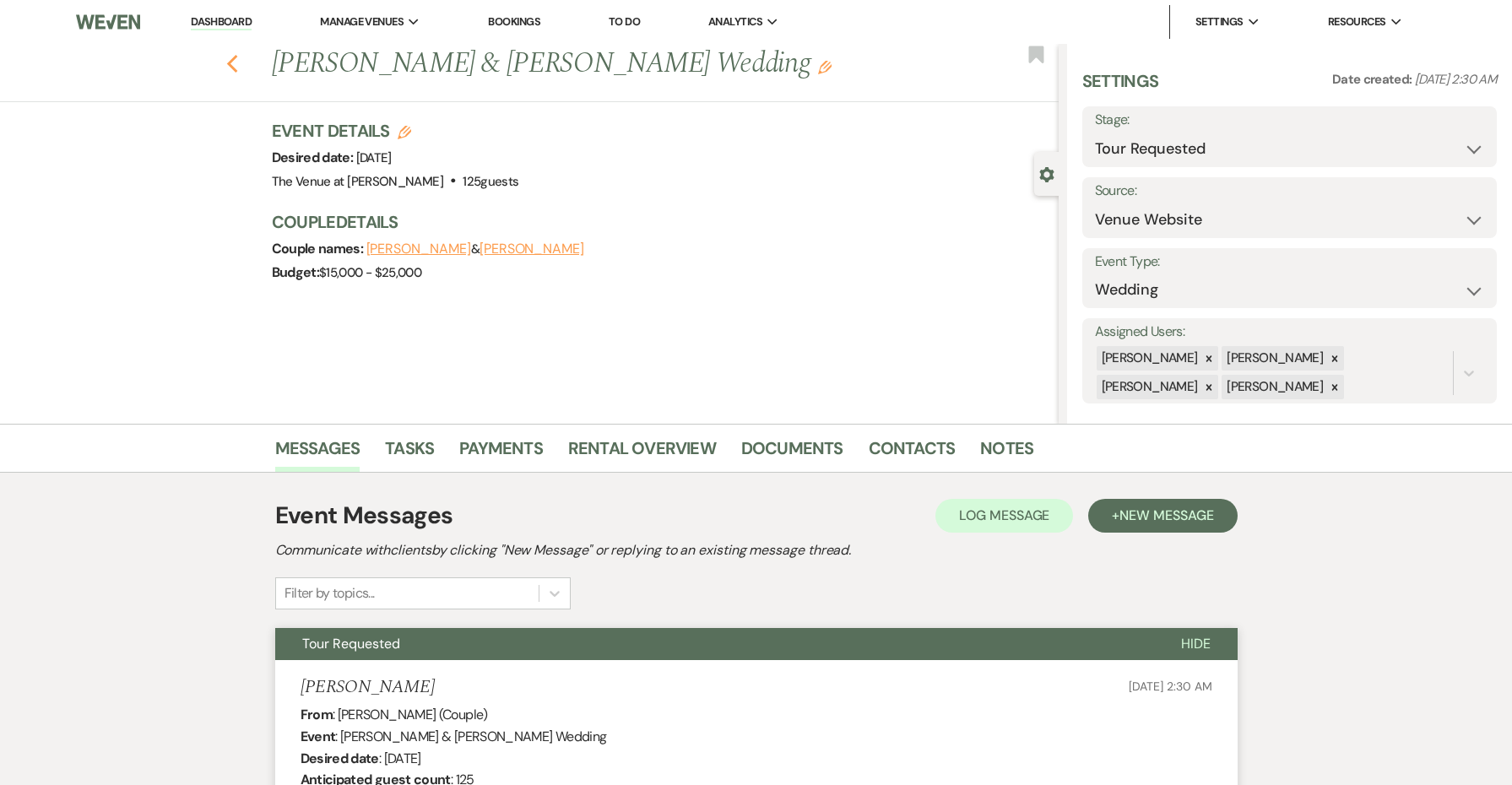
select select "2"
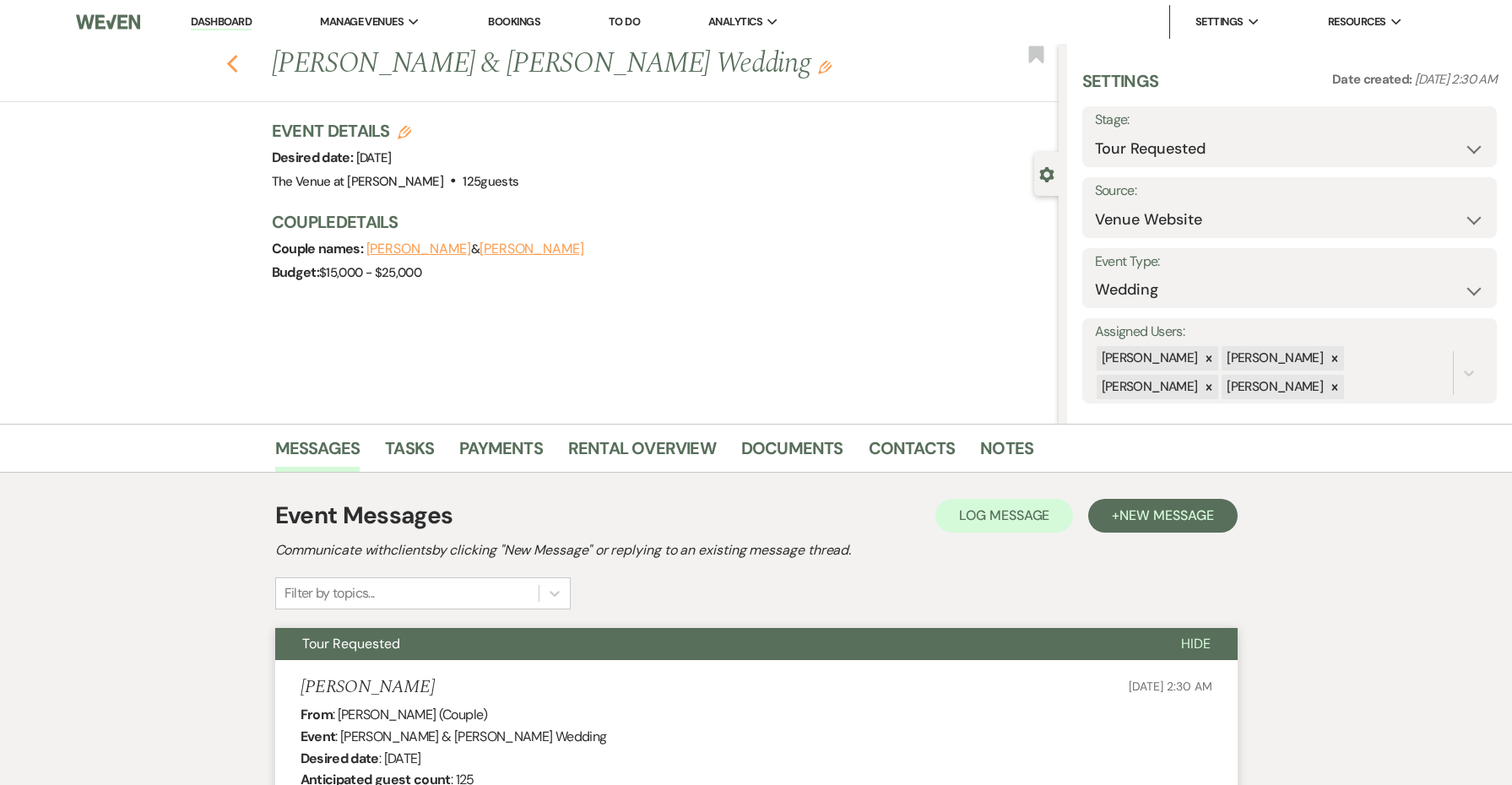
select select "2"
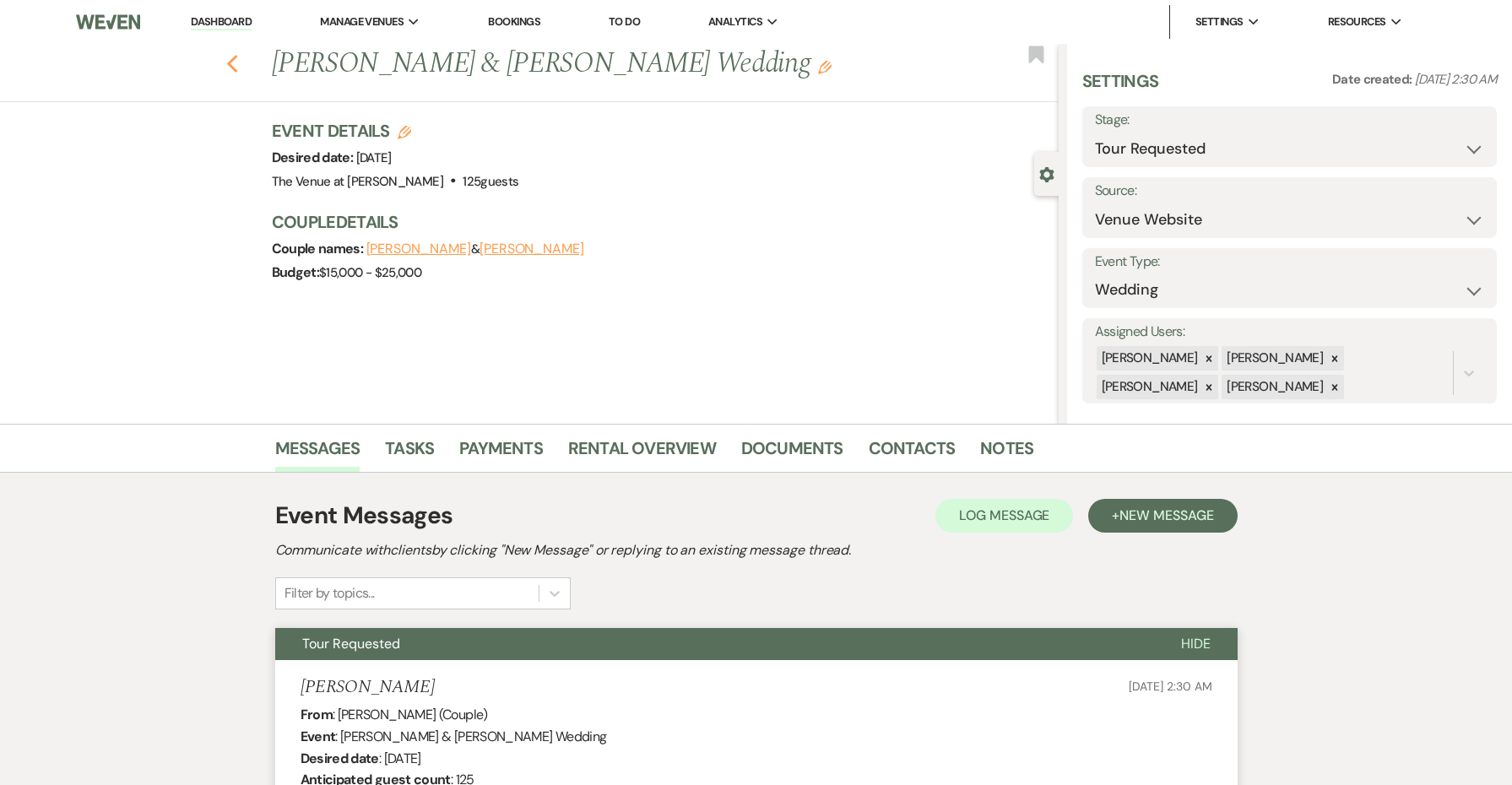
select select "2"
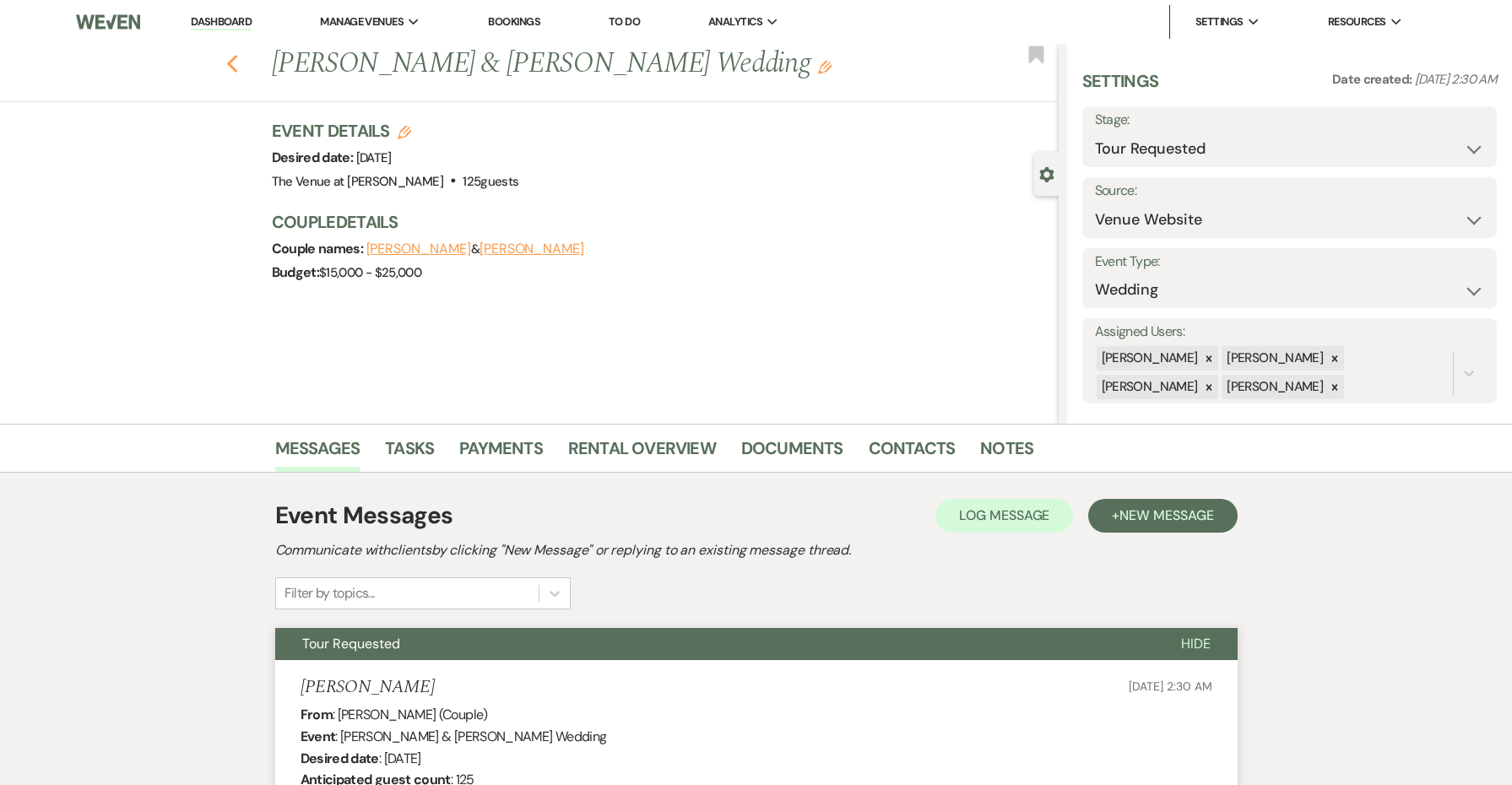
select select "2"
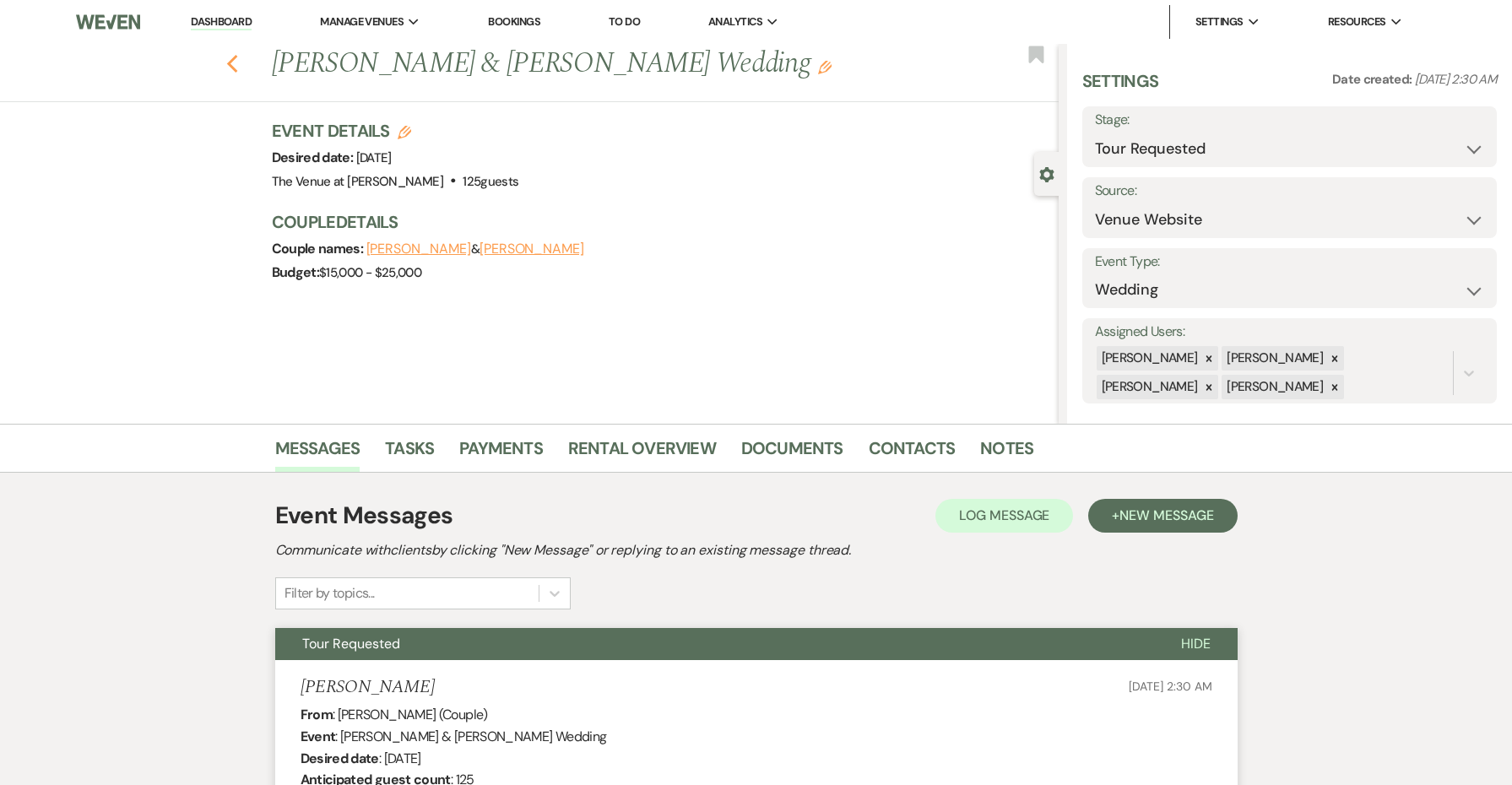
select select "2"
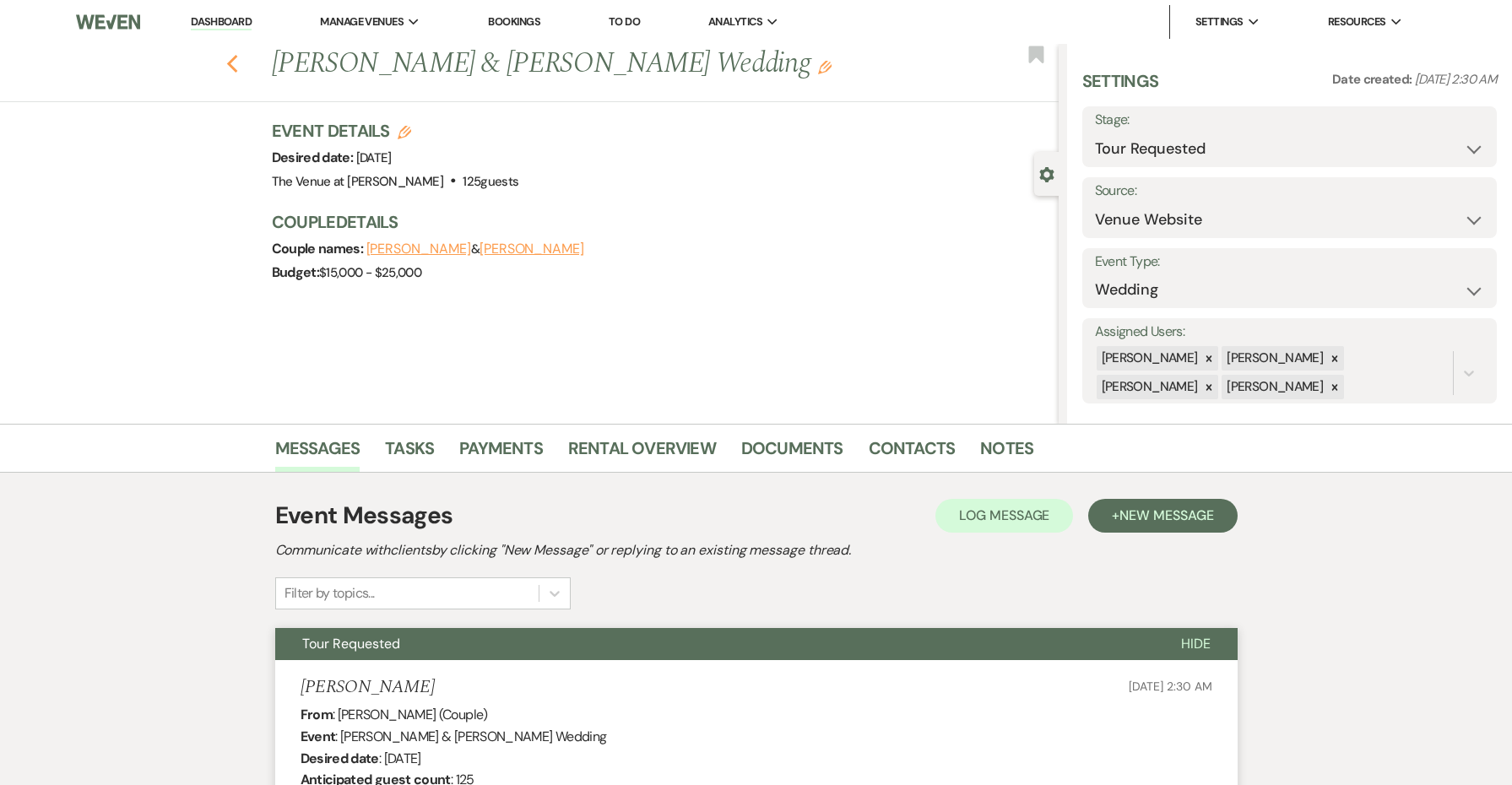
select select "2"
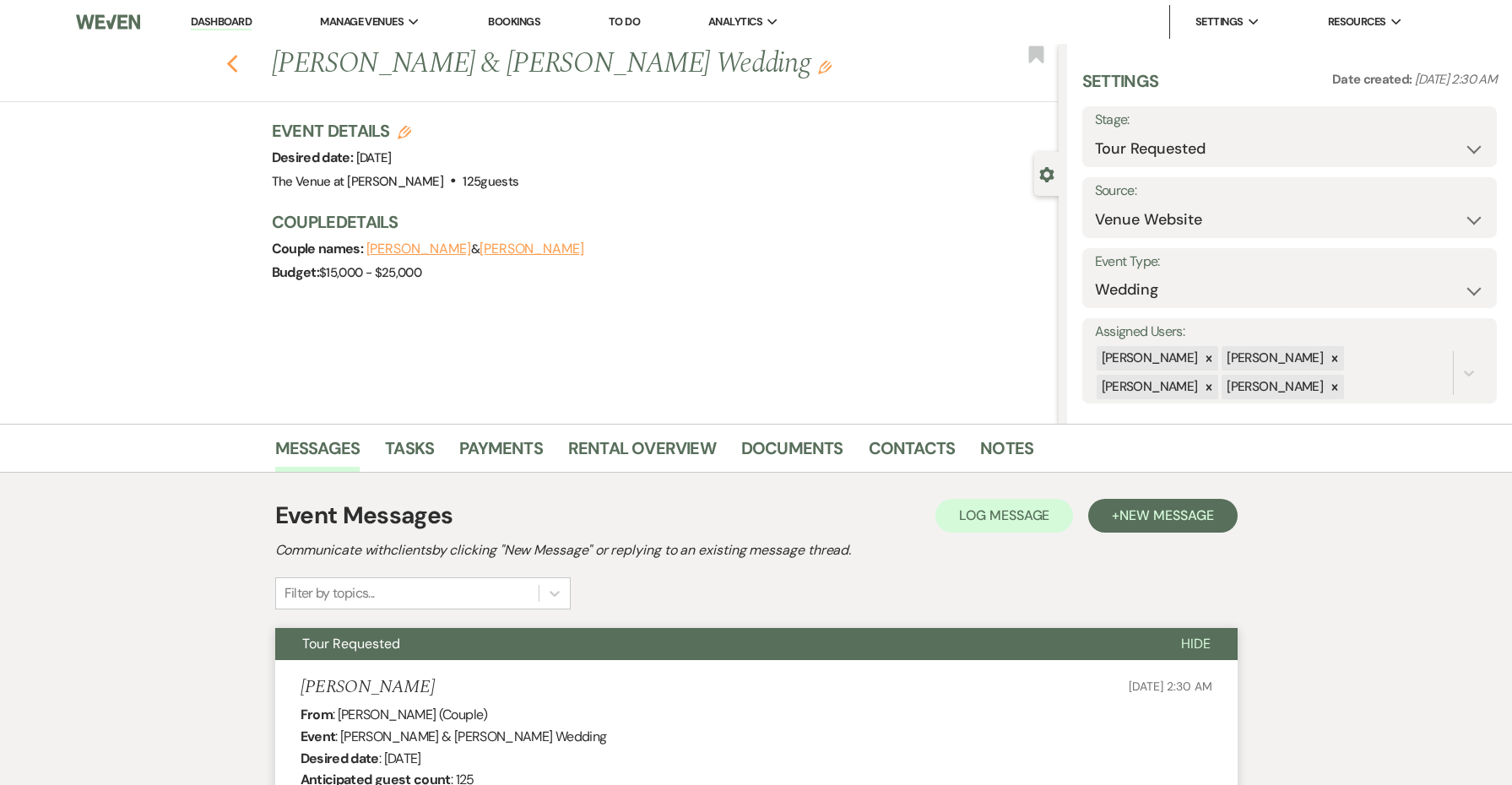
select select "2"
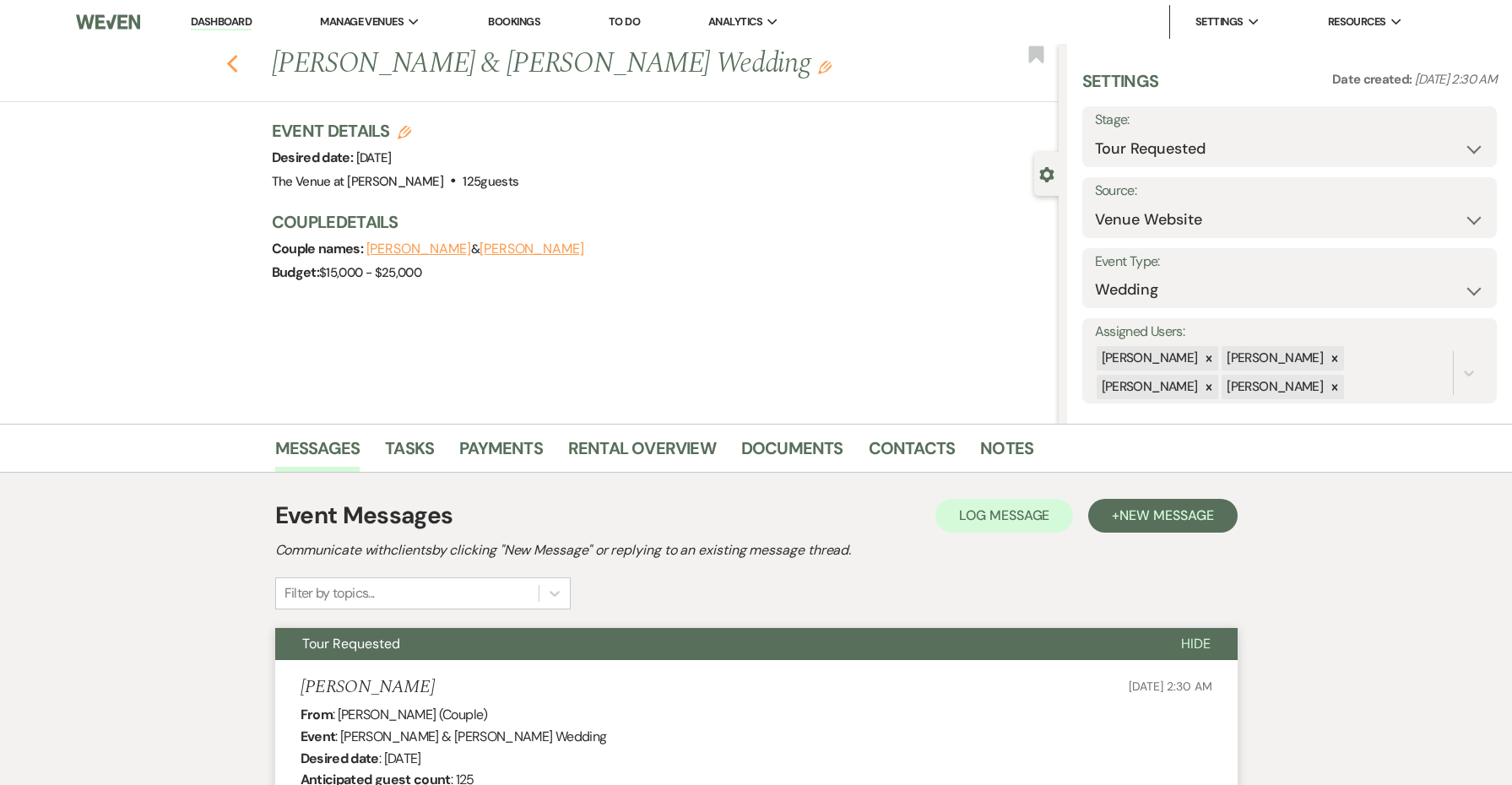
select select "2"
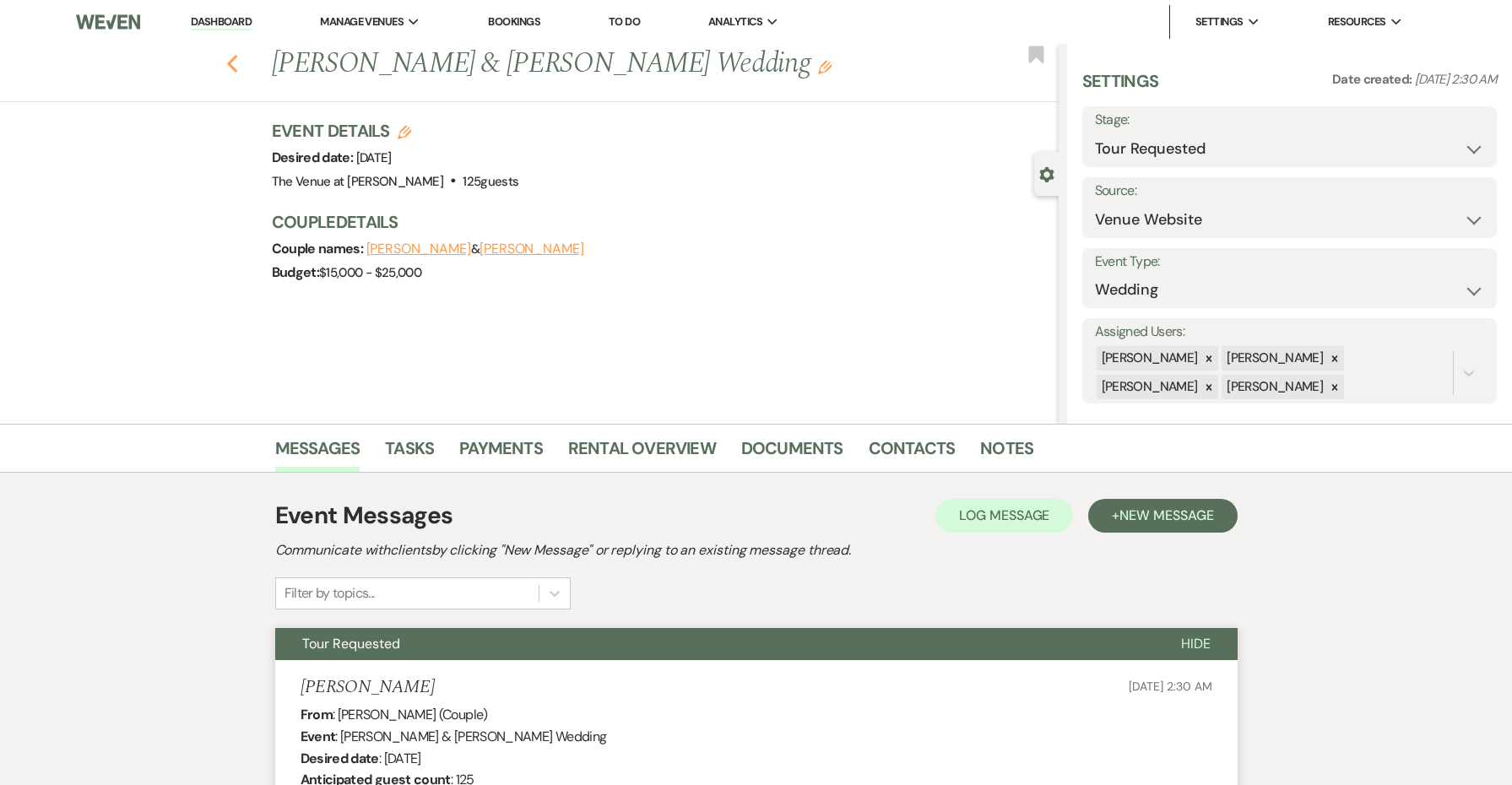
select select "2"
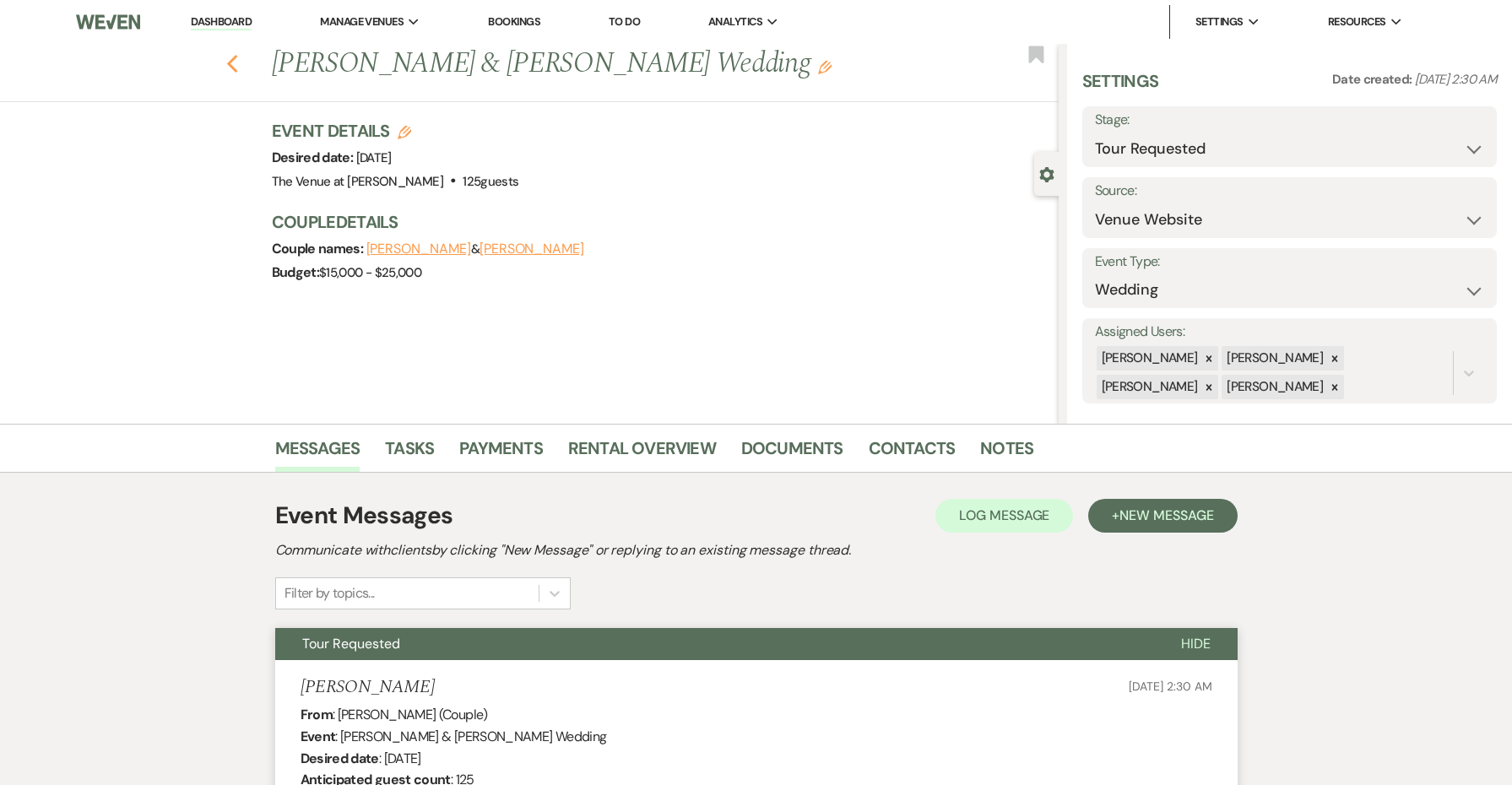
select select "2"
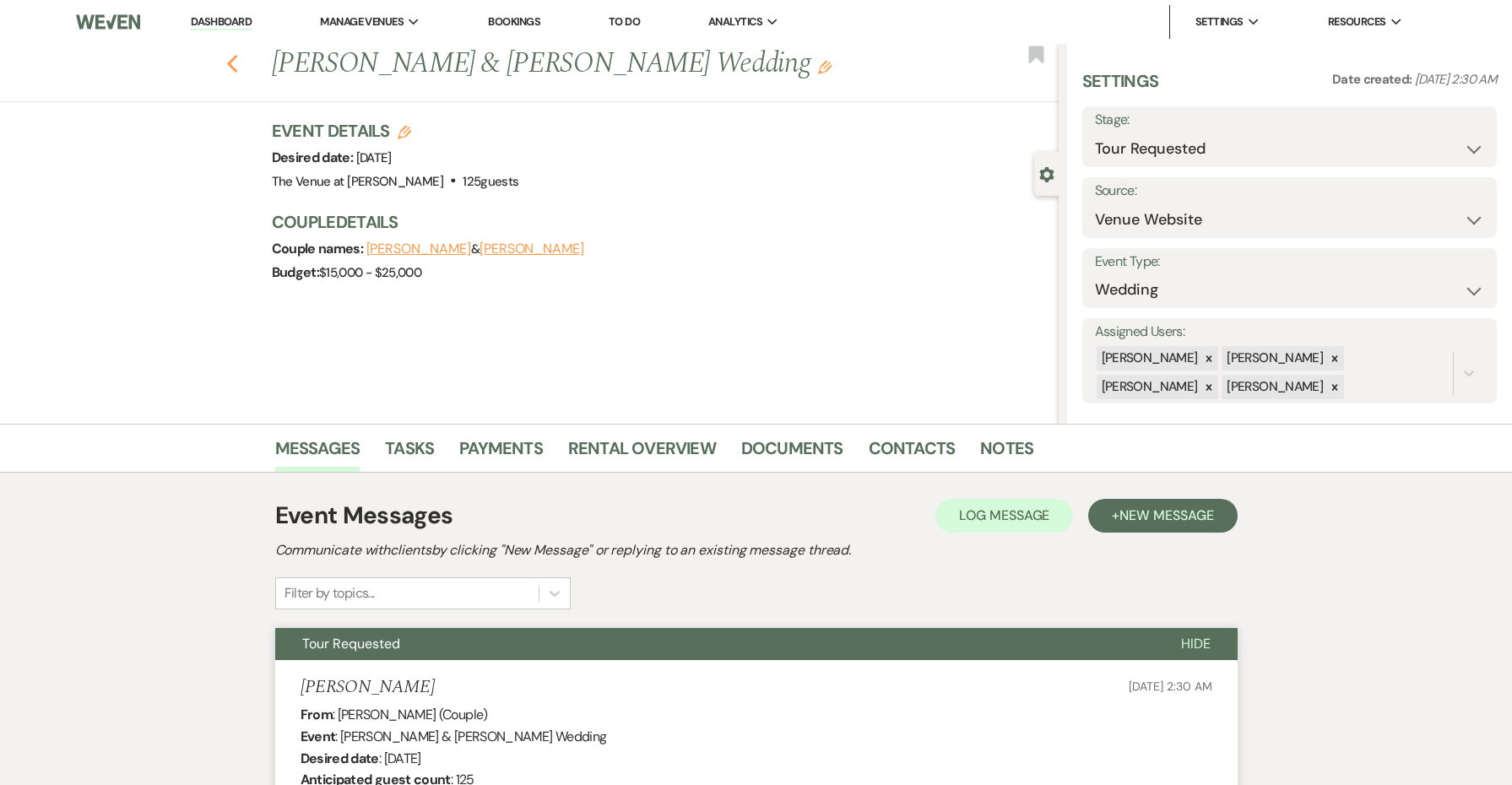
select select "2"
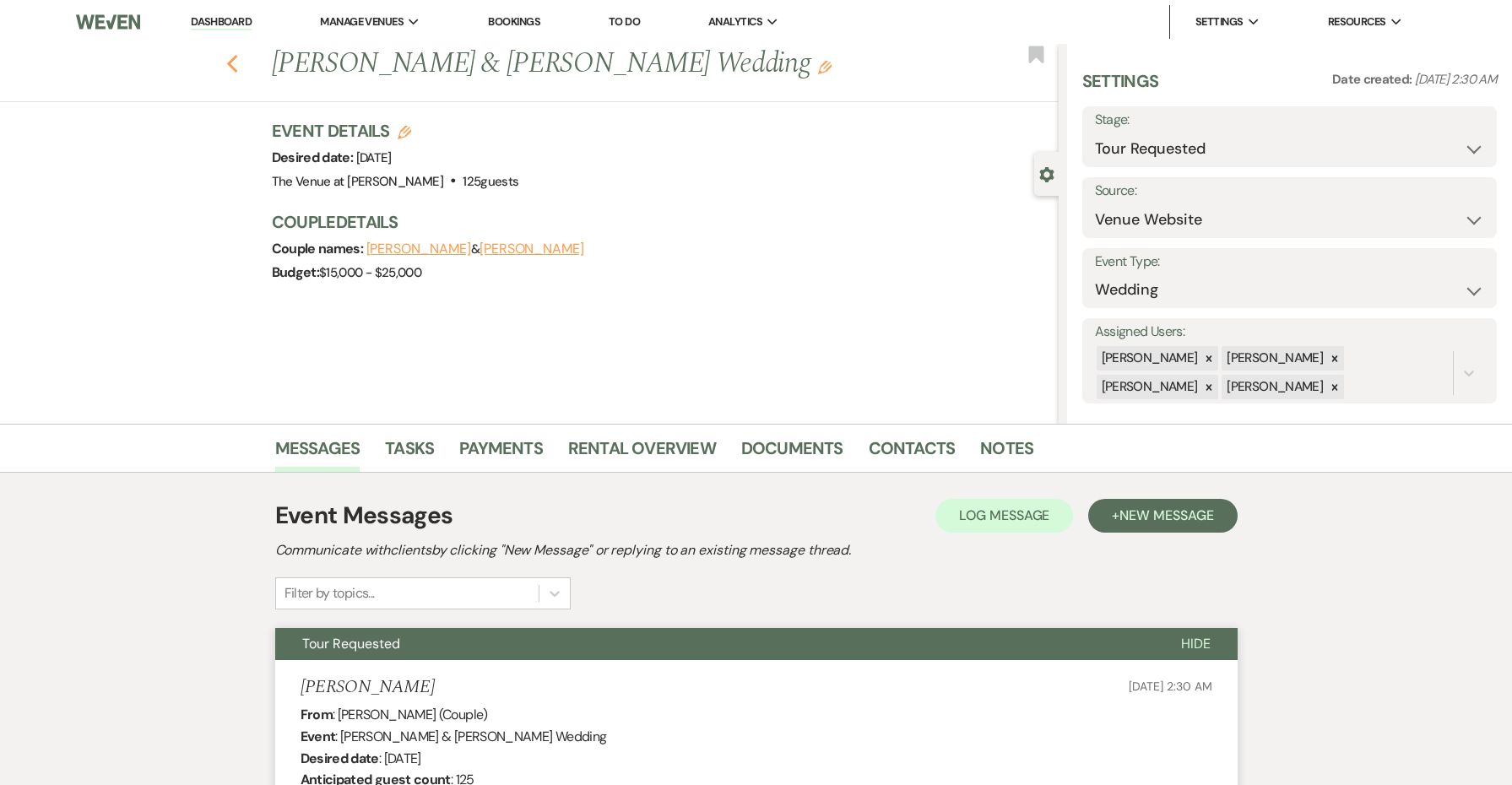
select select "2"
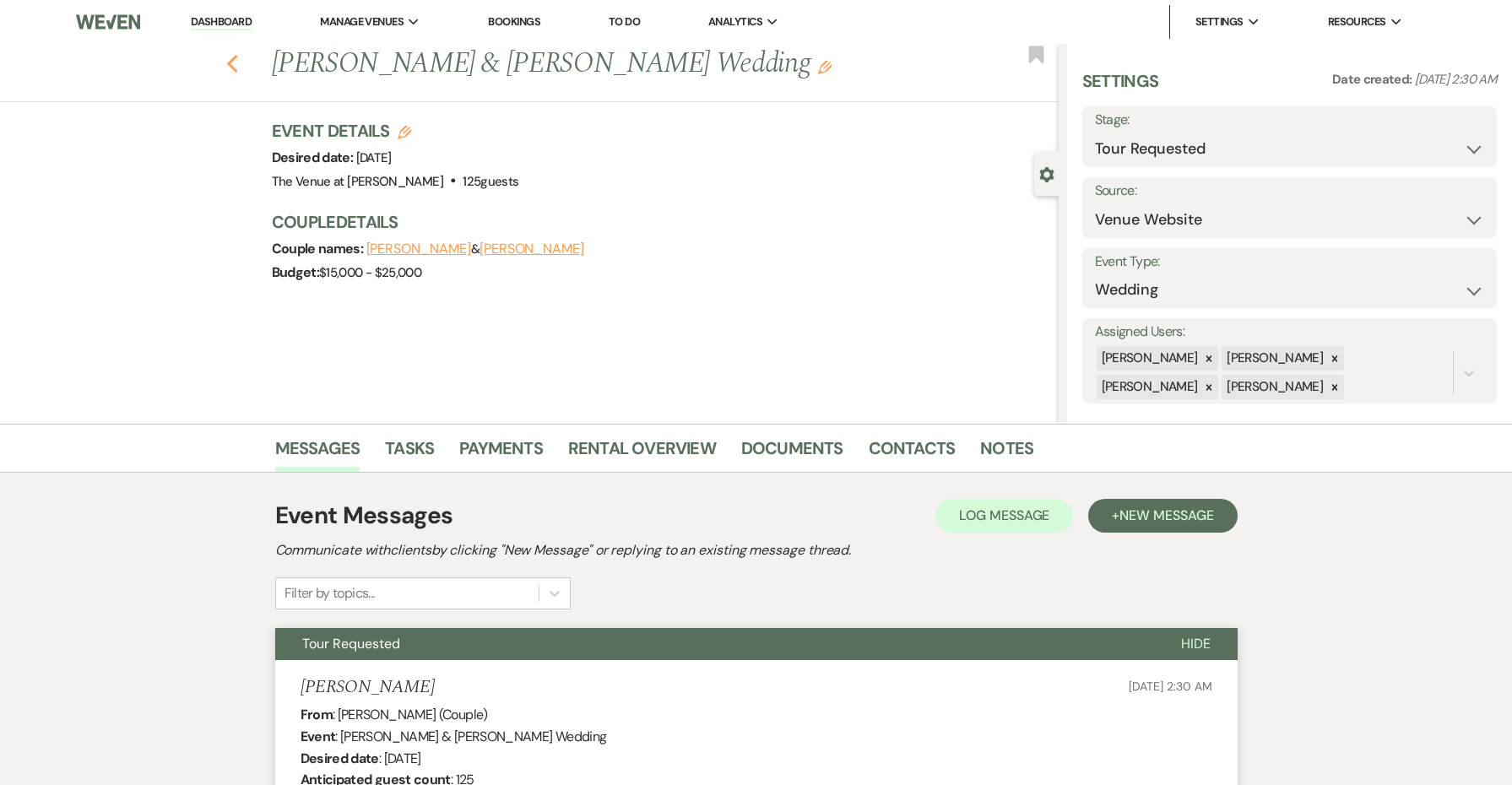
select select "2"
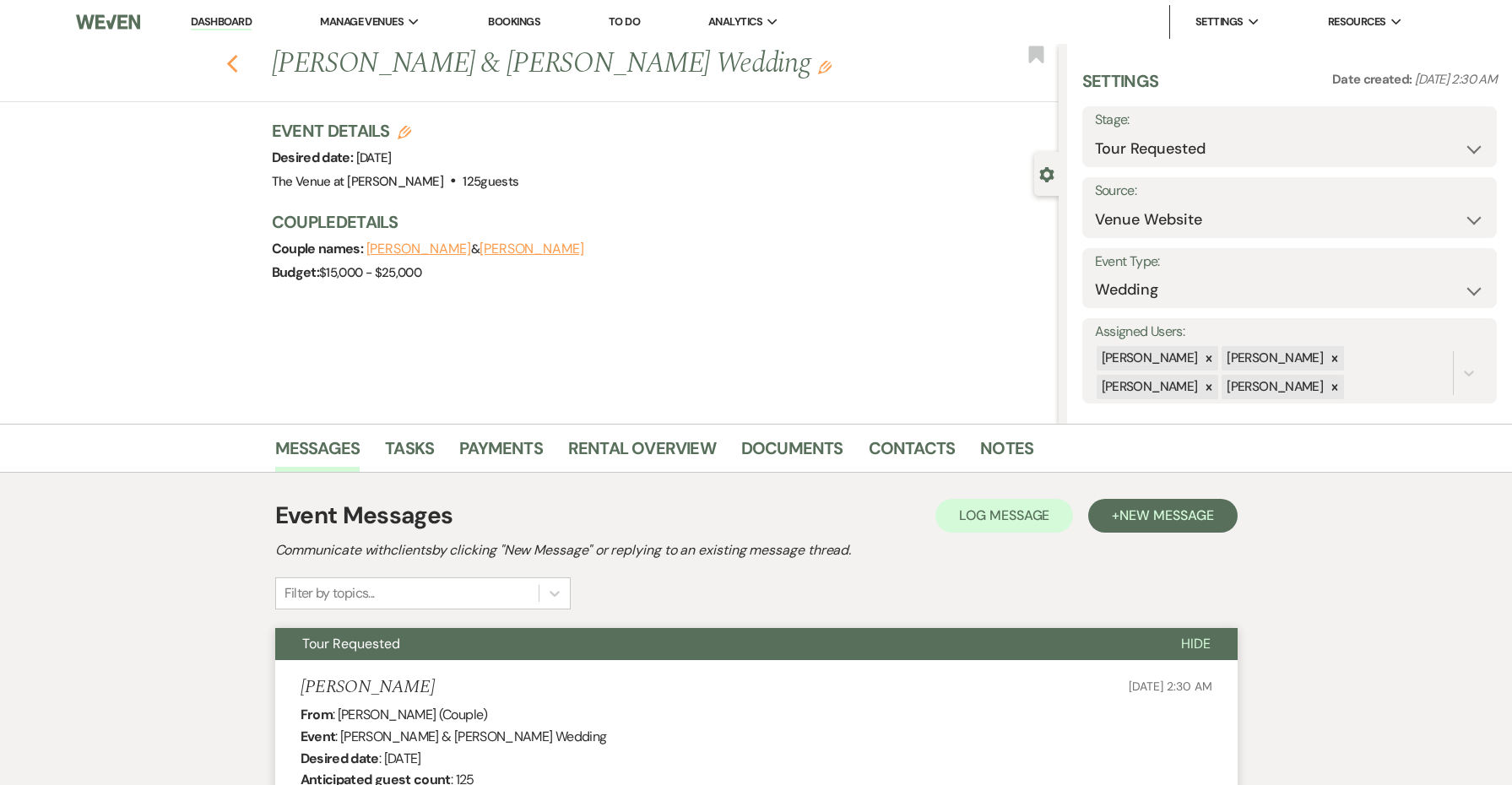
select select "2"
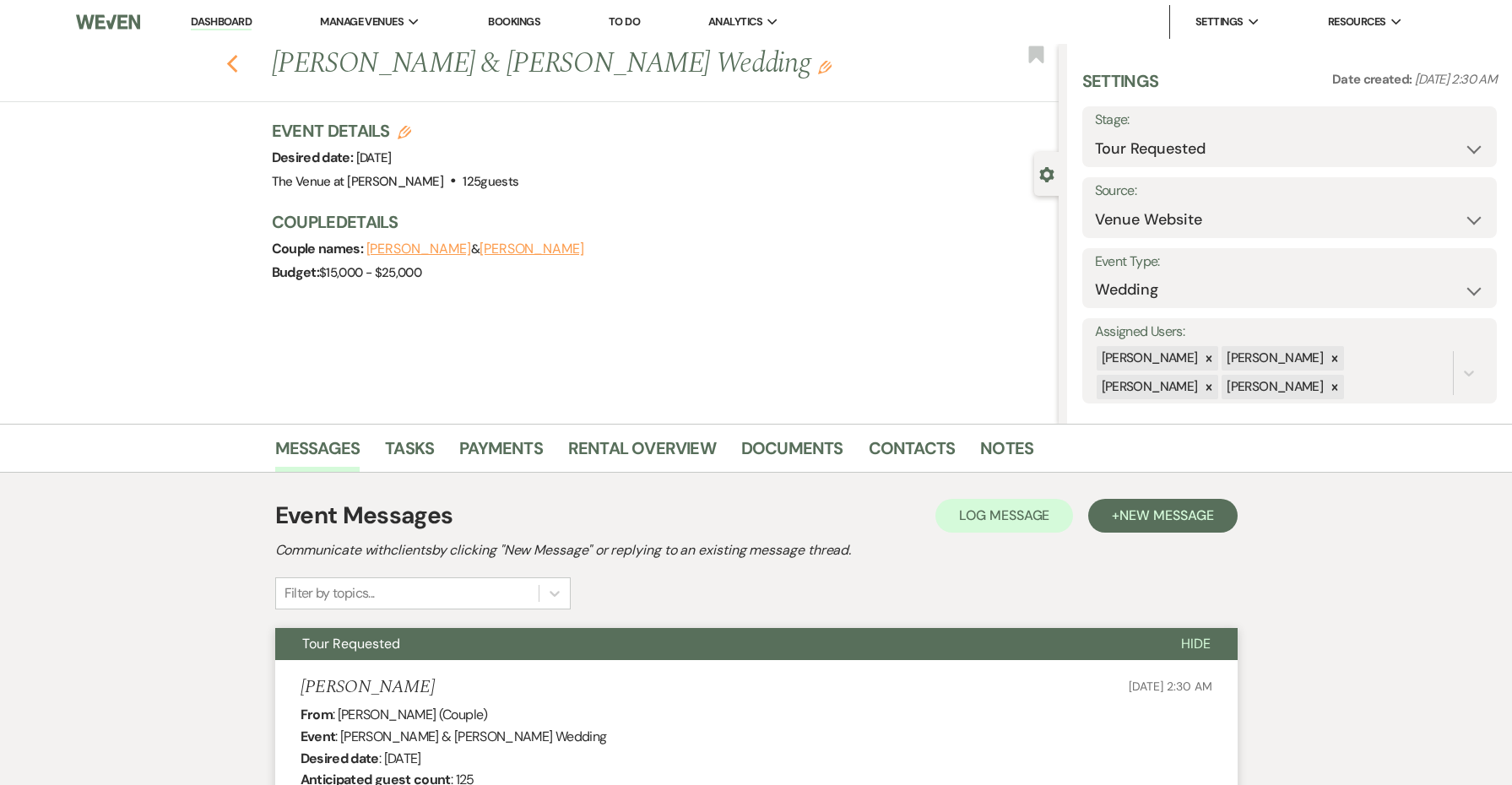
select select "2"
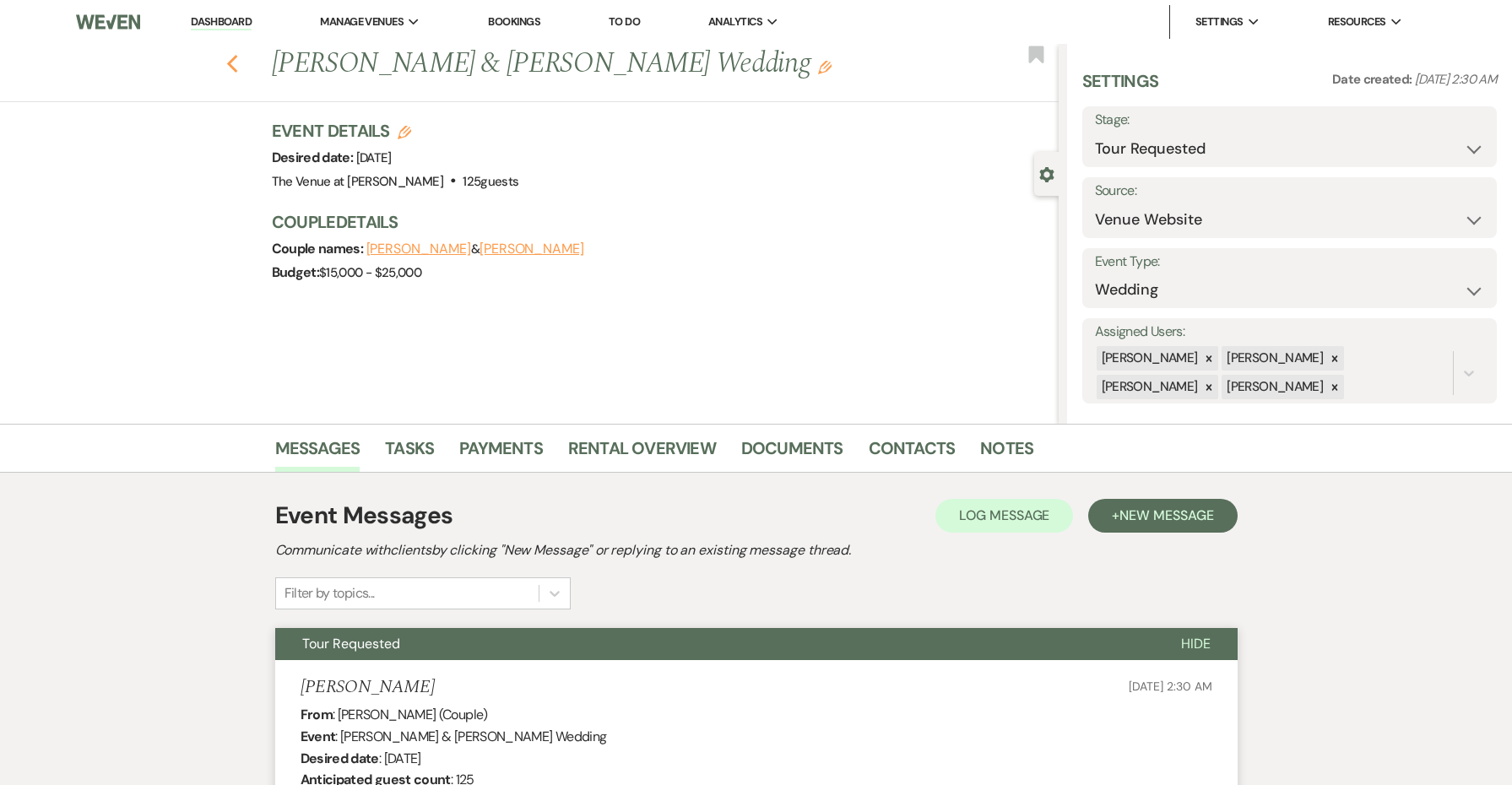
select select "2"
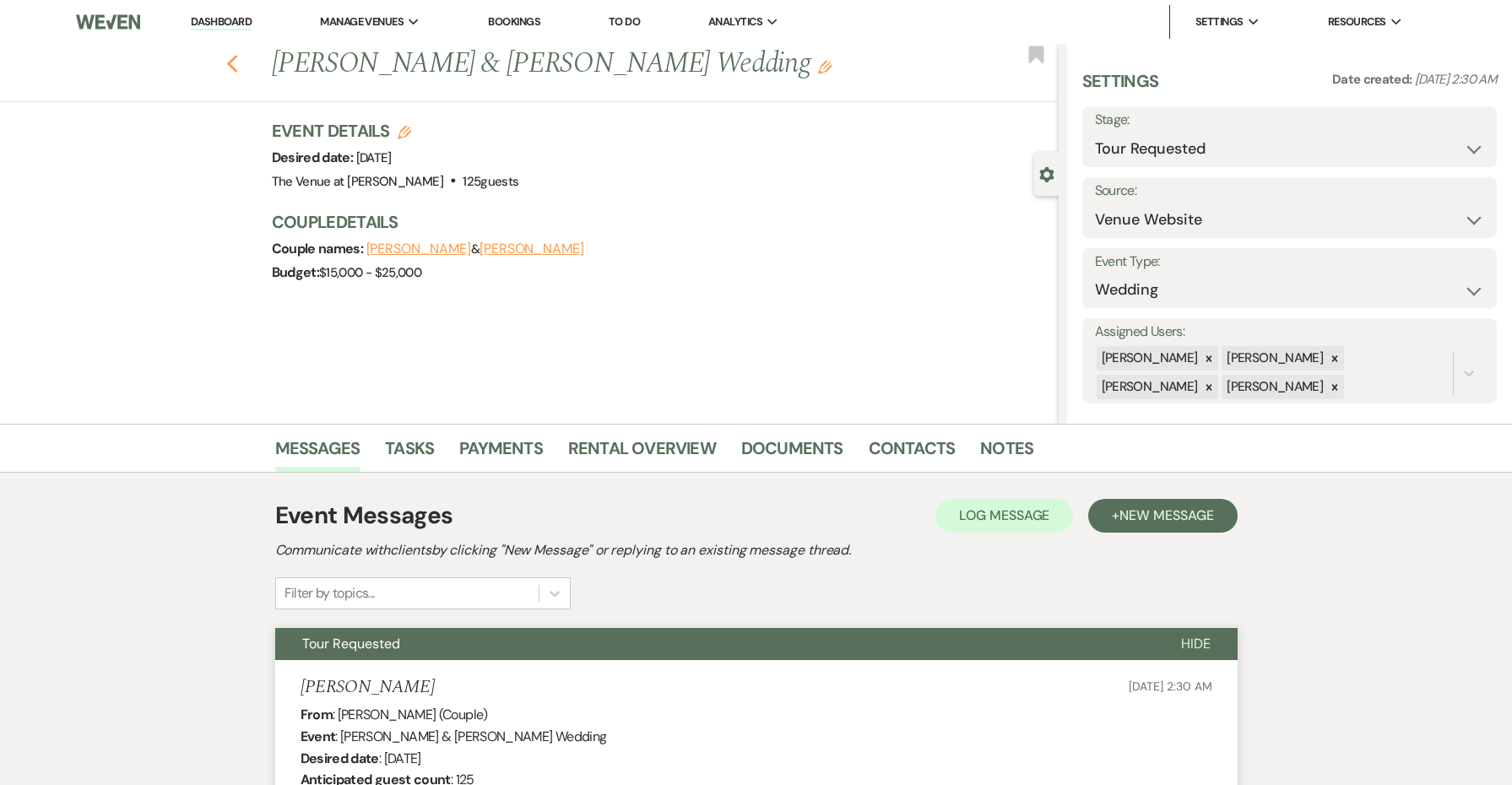
select select "2"
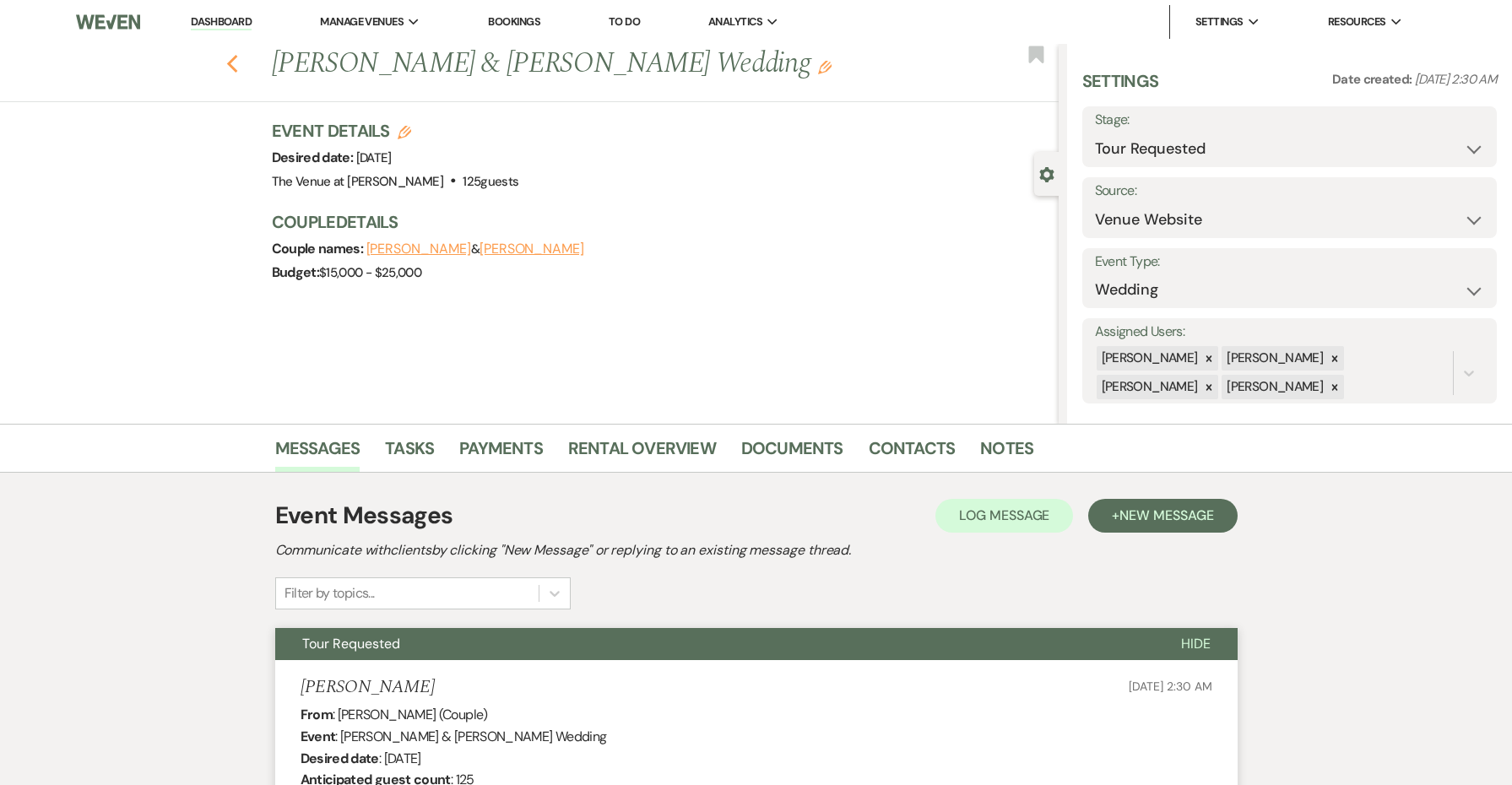
select select "2"
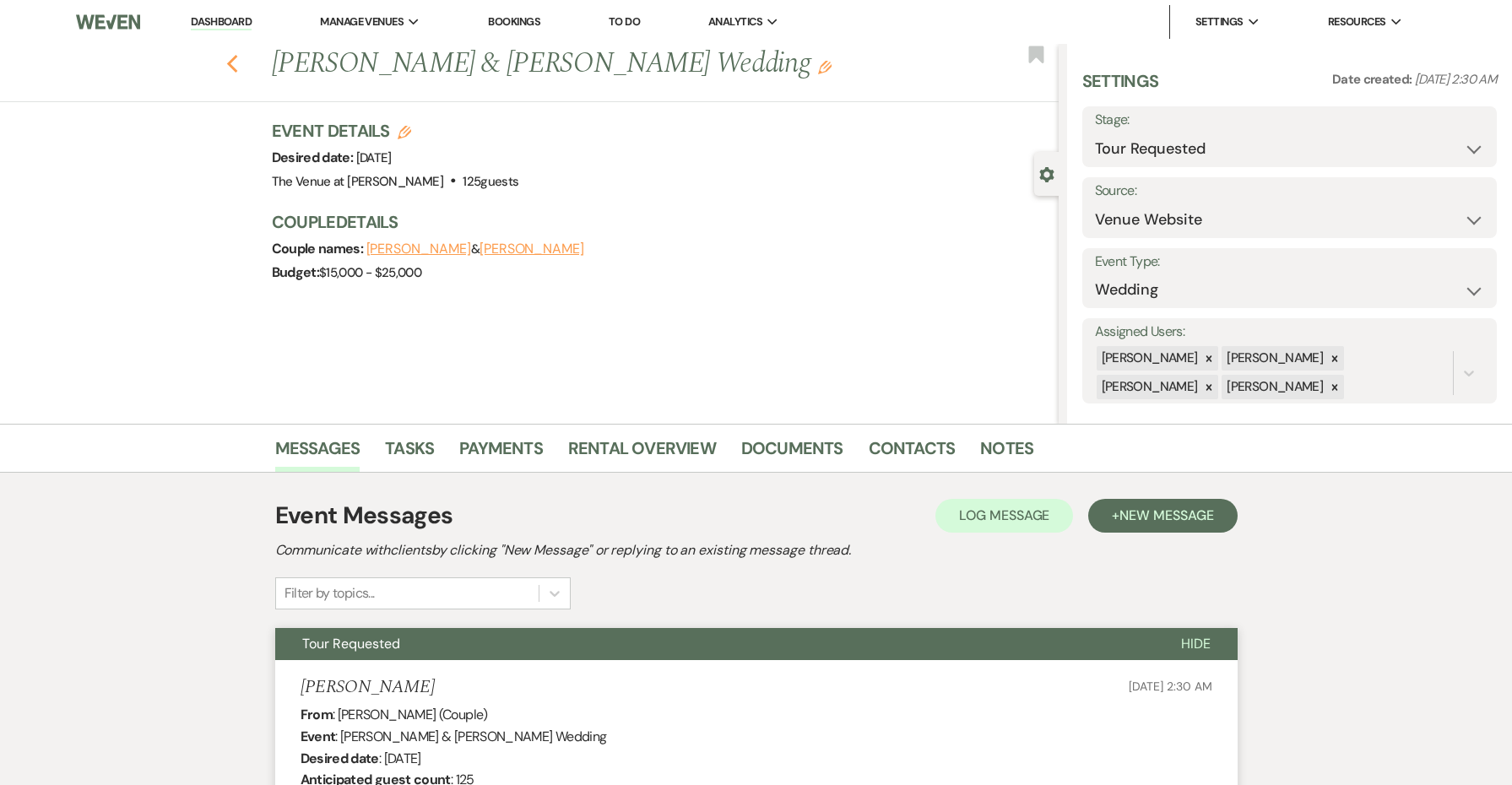
select select "2"
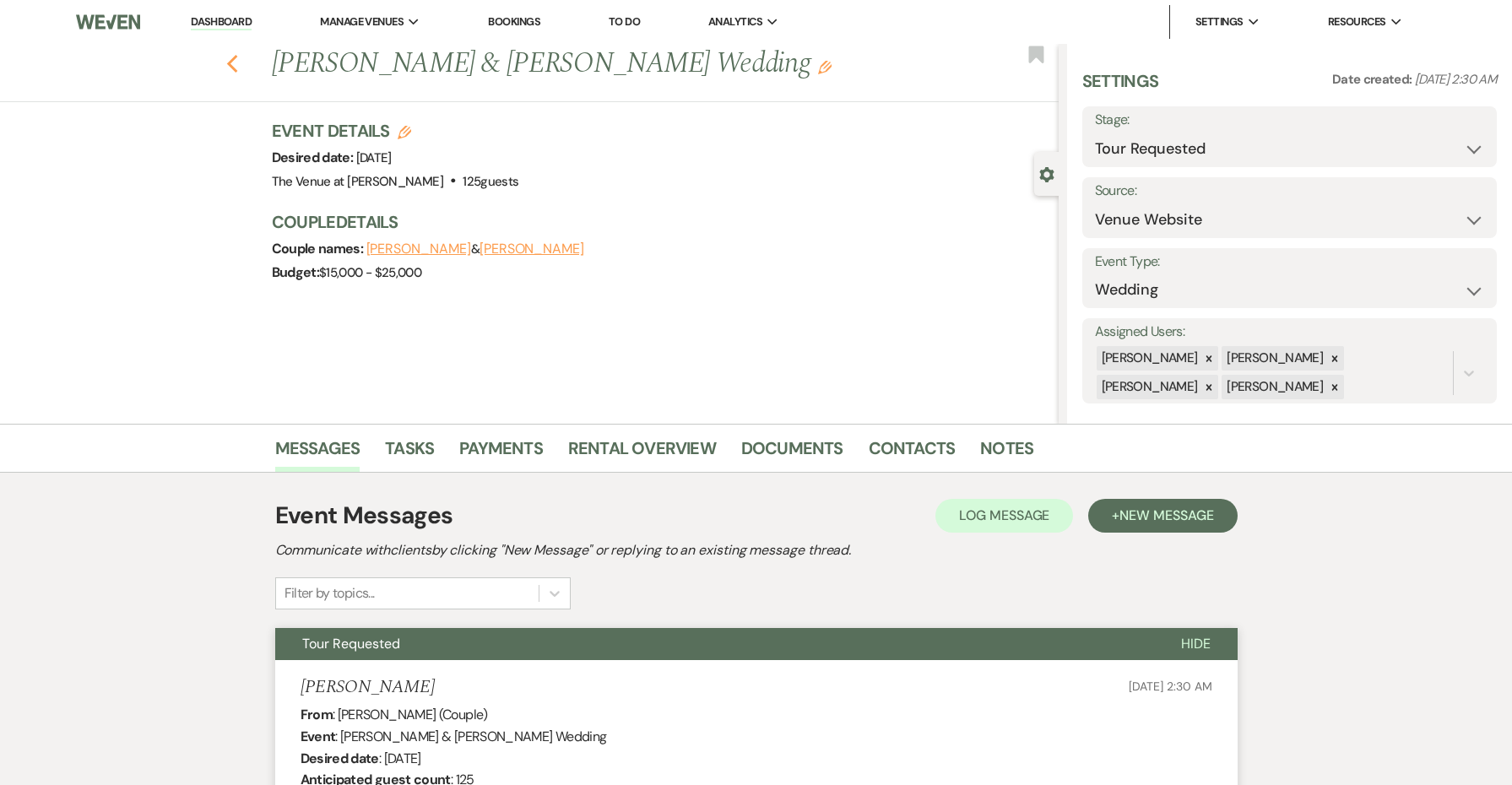
select select "2"
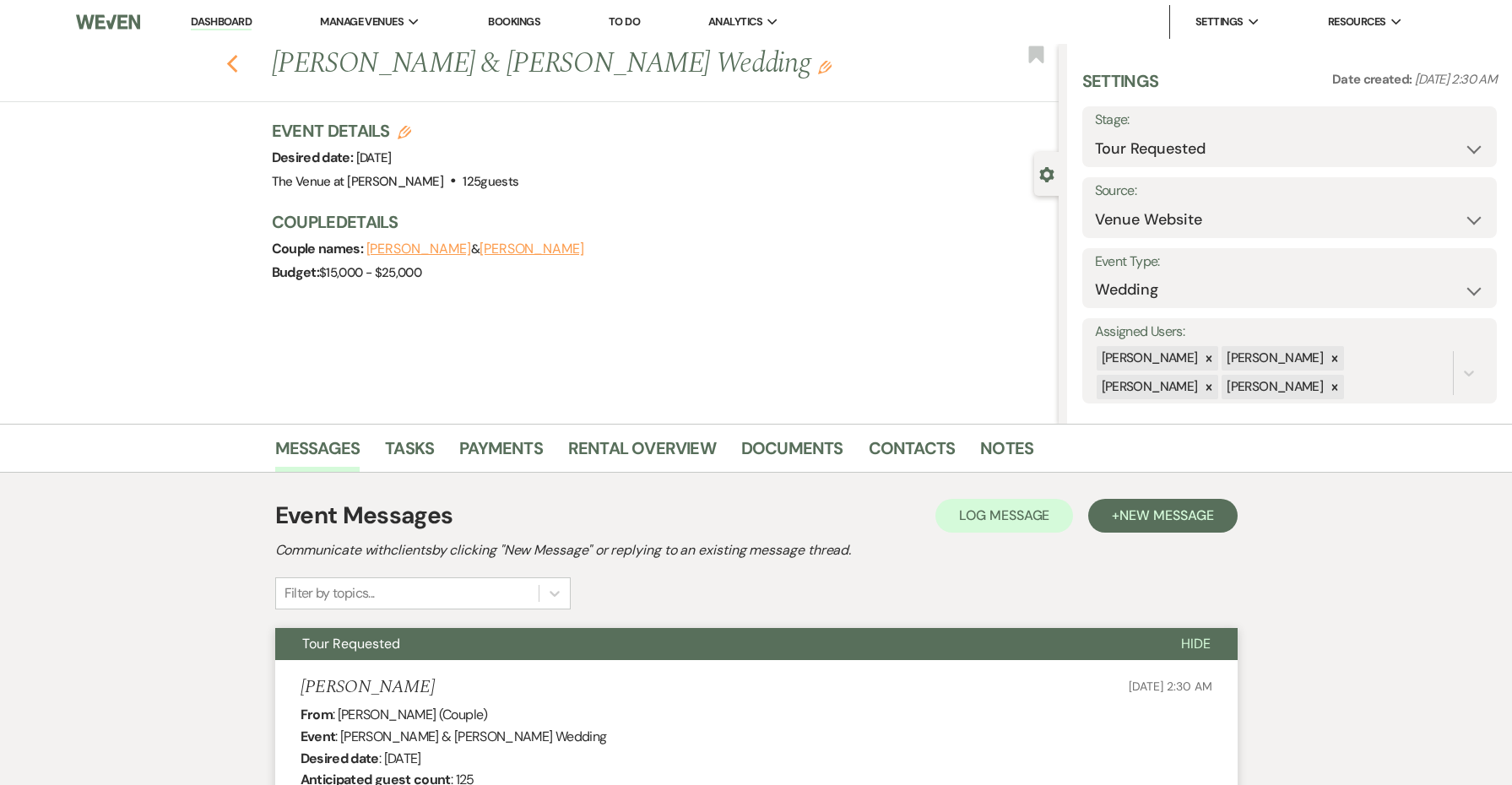
select select "2"
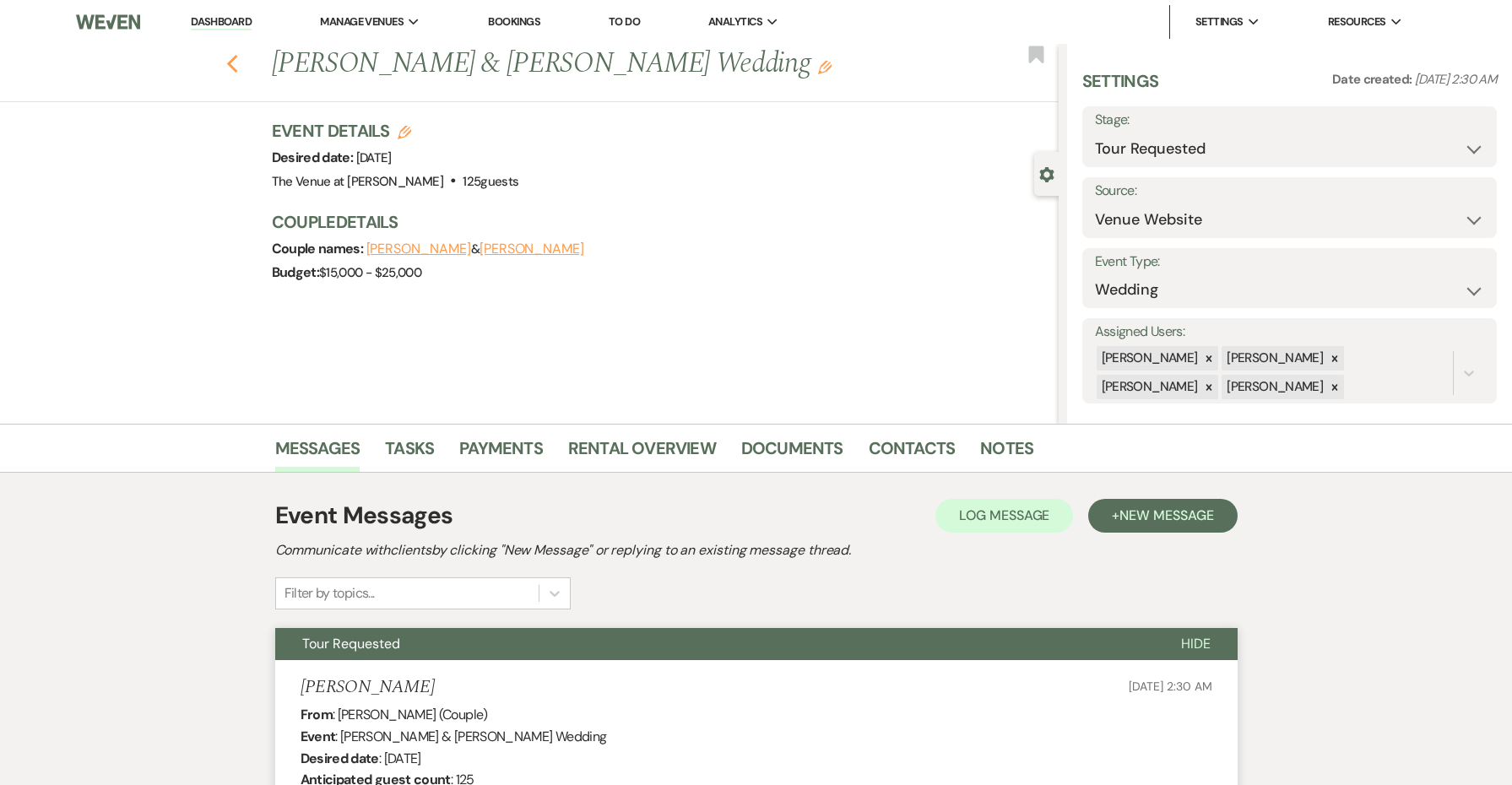
select select "2"
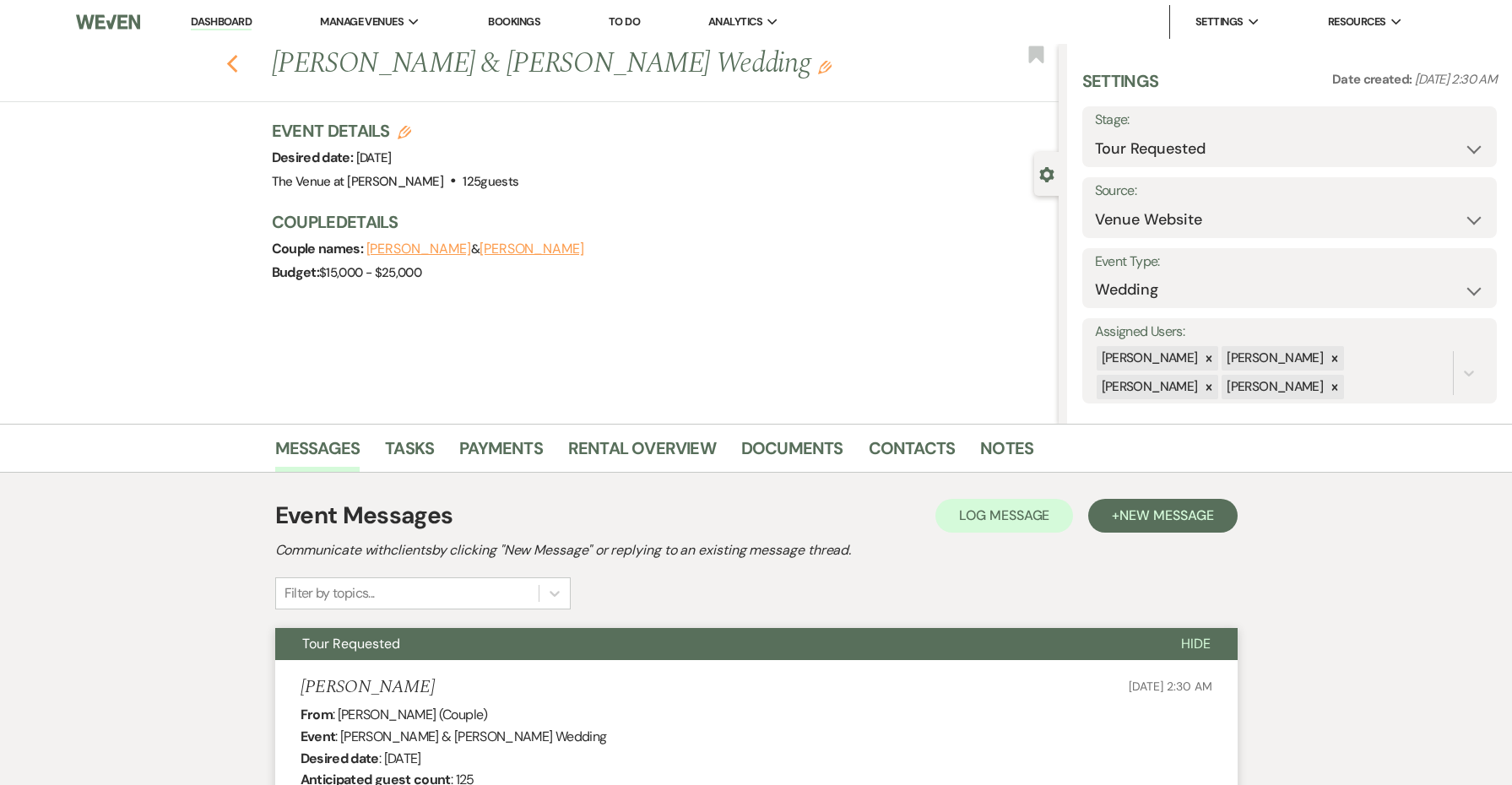
select select "2"
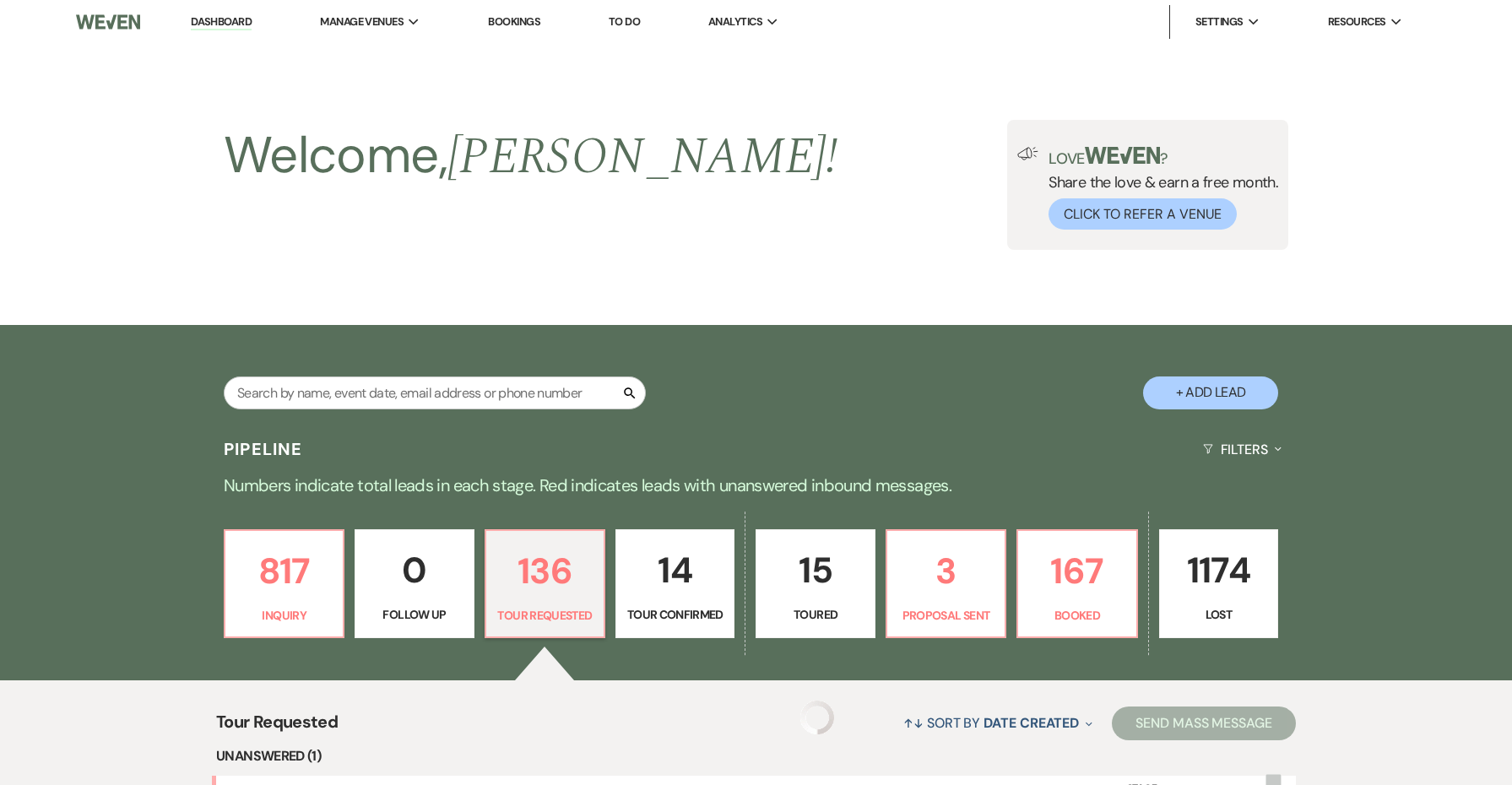
scroll to position [452, 0]
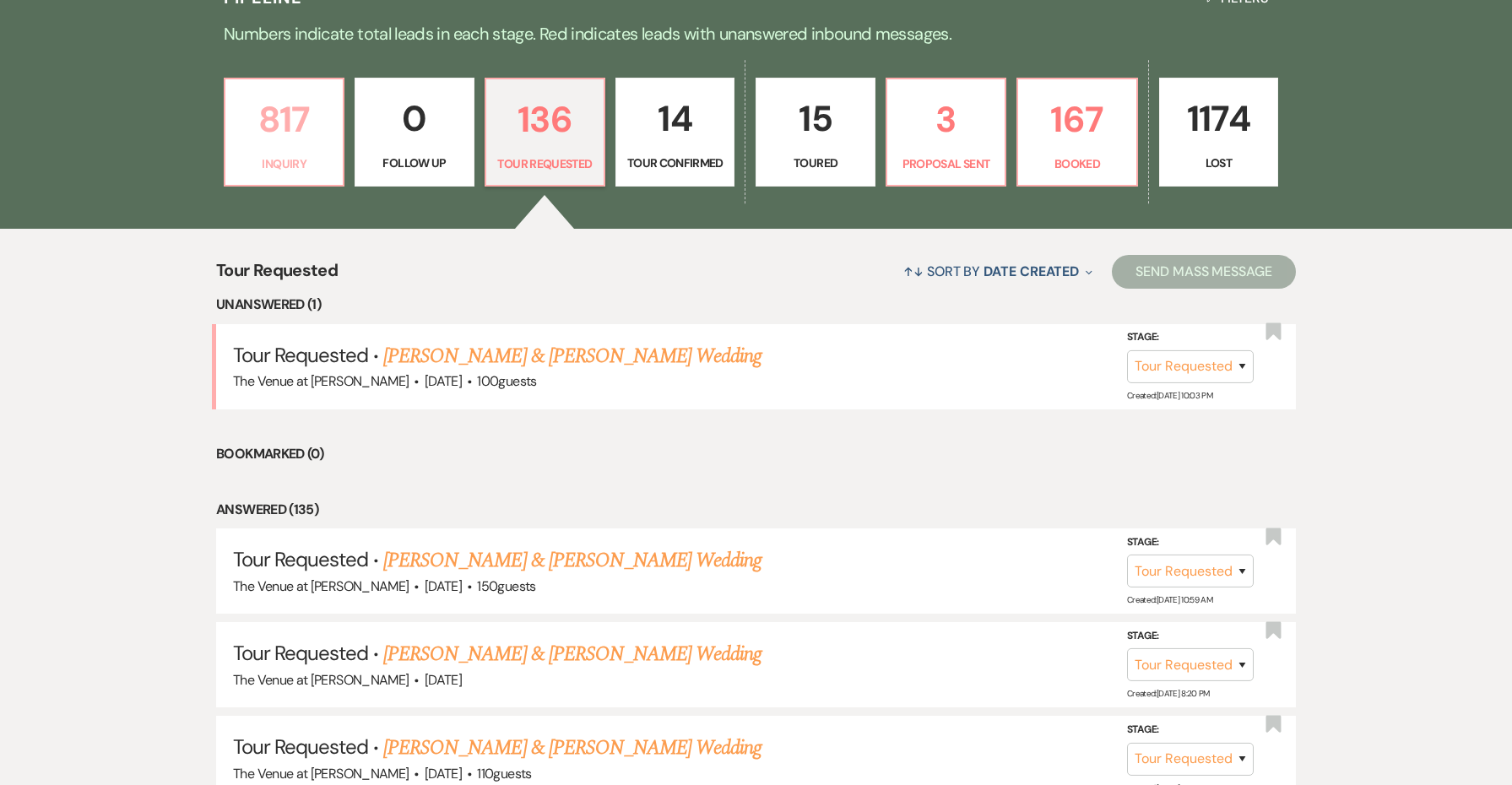
click at [257, 104] on p "817" at bounding box center [284, 120] width 97 height 57
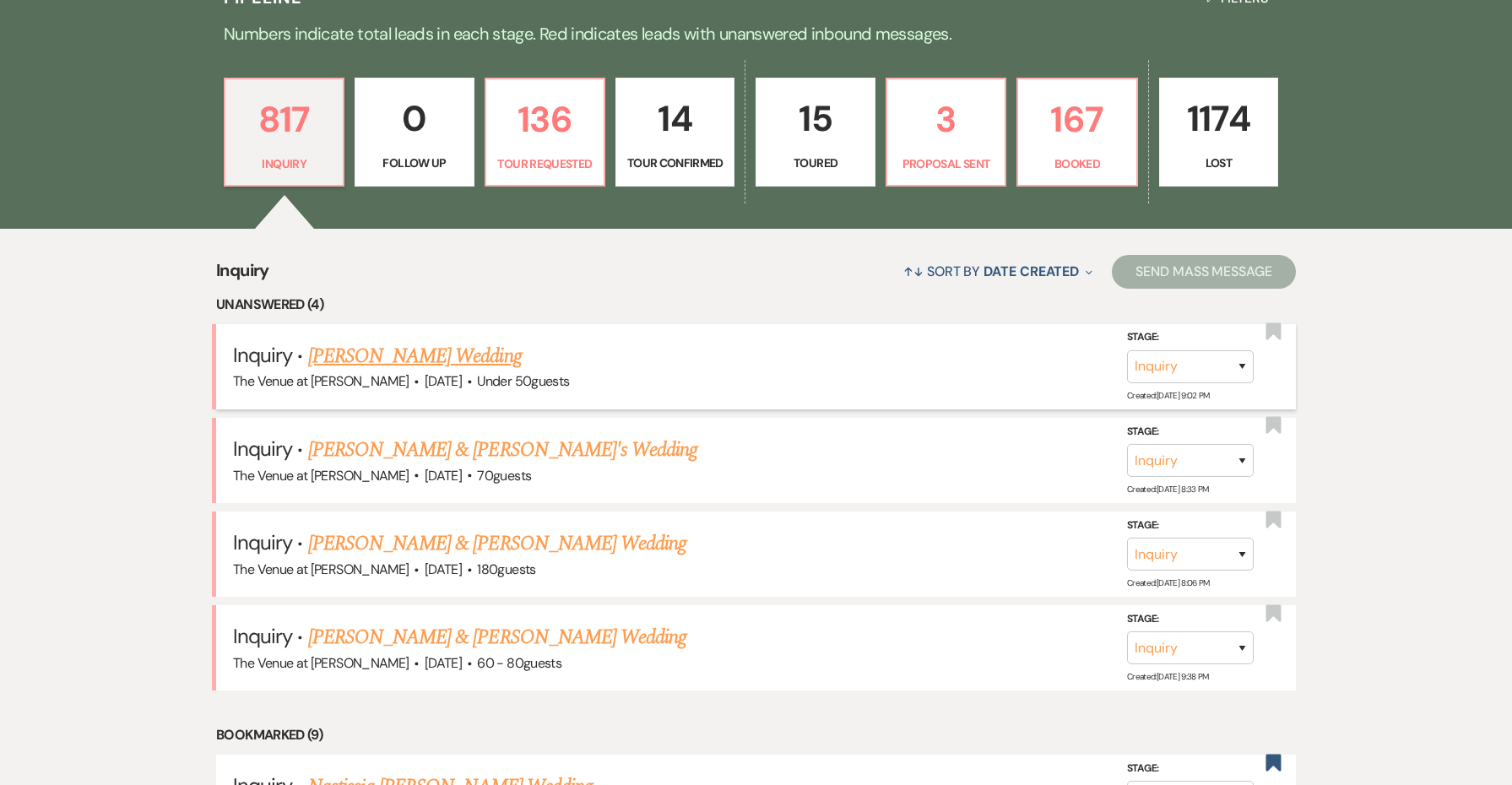
click at [358, 351] on link "[PERSON_NAME] Wedding" at bounding box center [415, 356] width 214 height 30
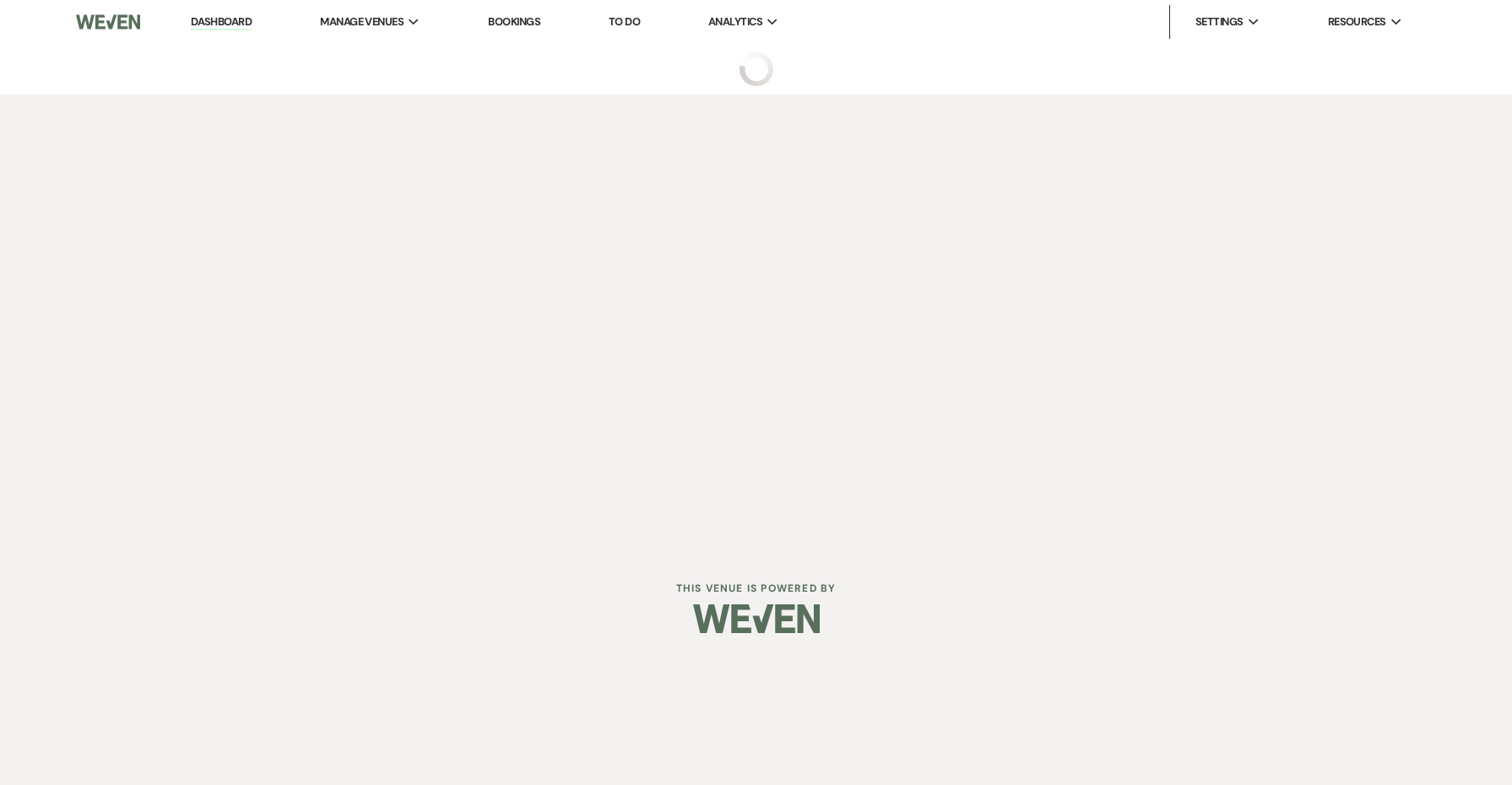
select select "2"
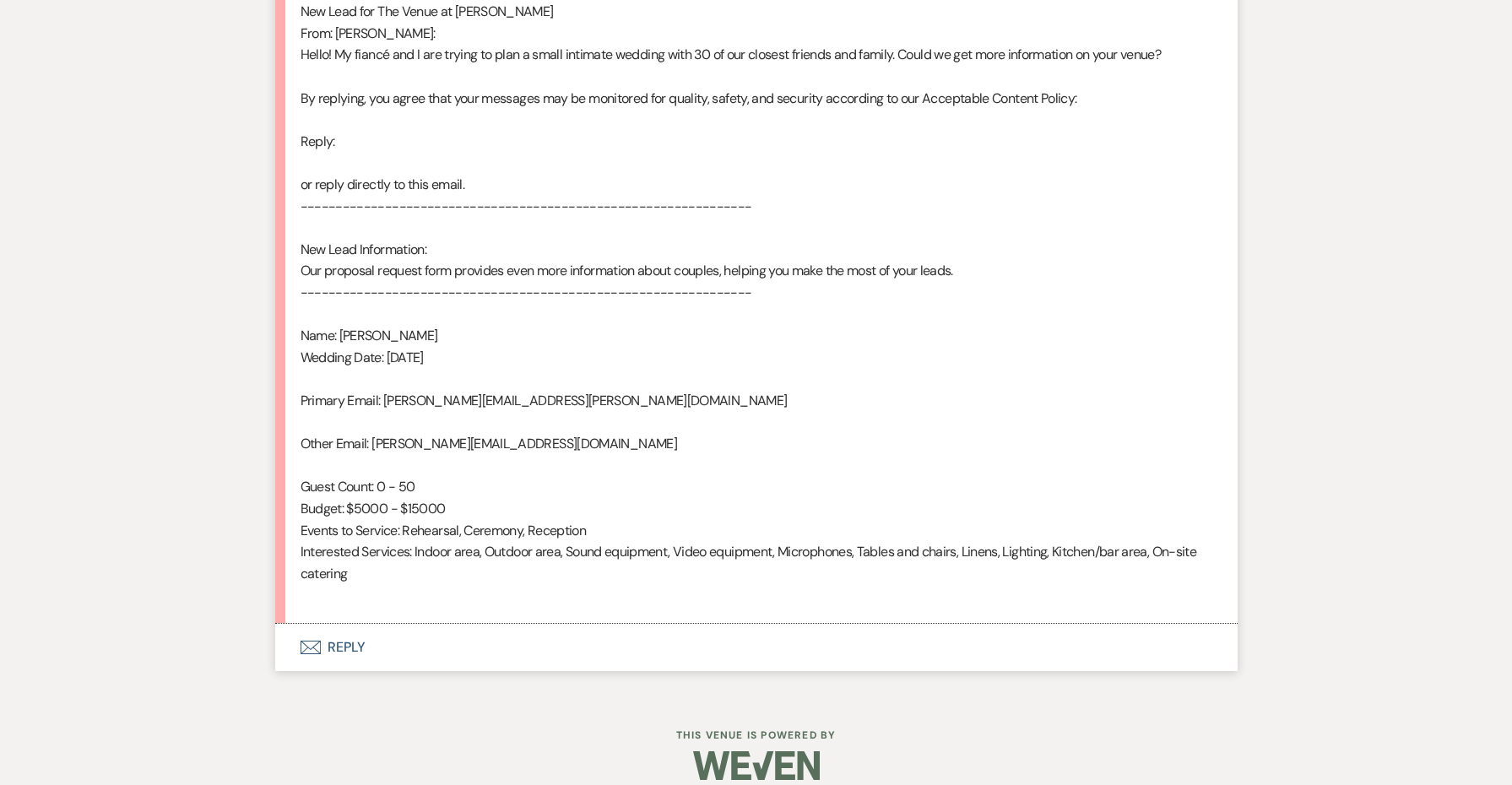
click at [357, 632] on button "Envelope Reply" at bounding box center [757, 647] width 962 height 47
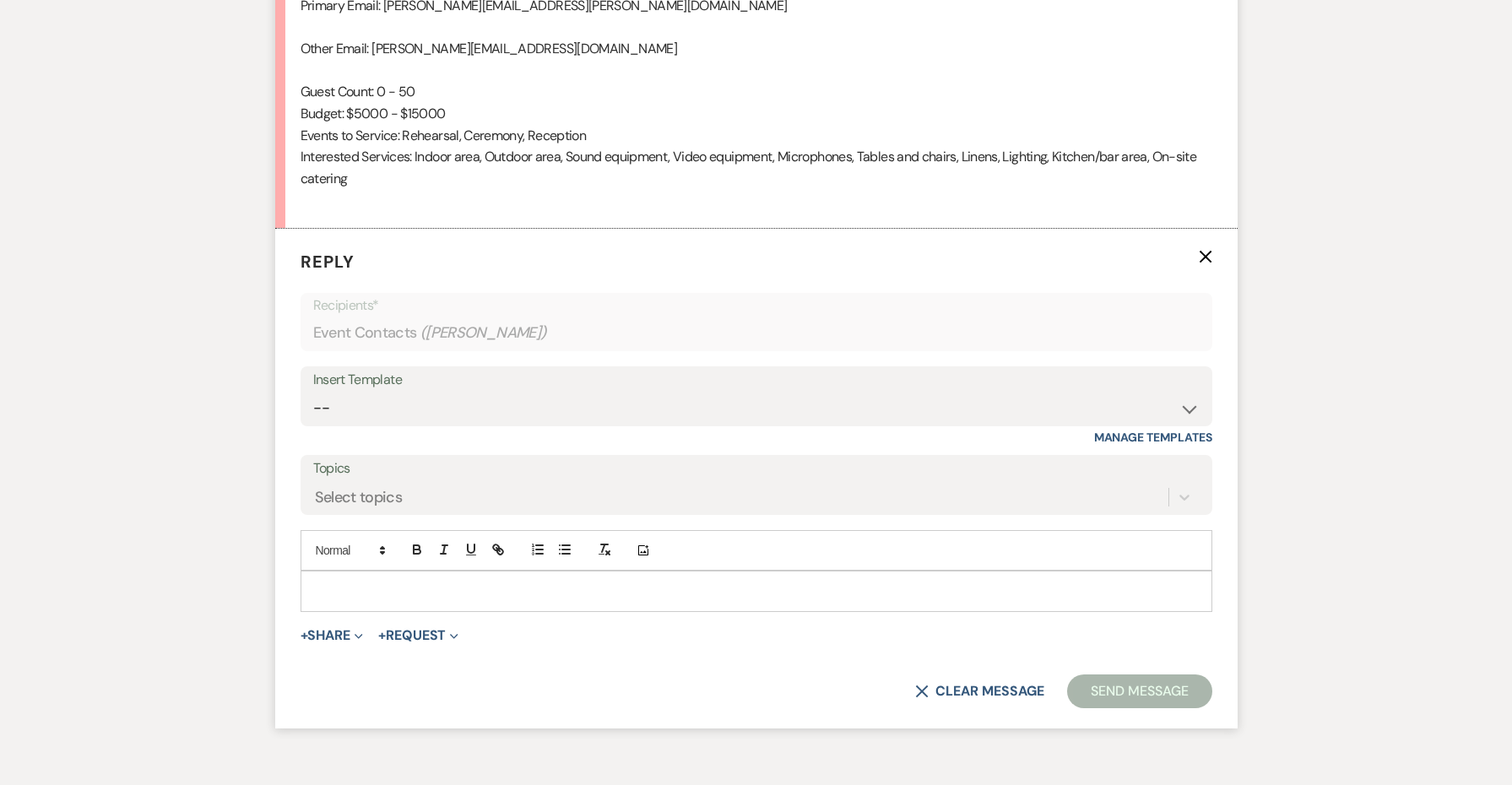
scroll to position [1380, 0]
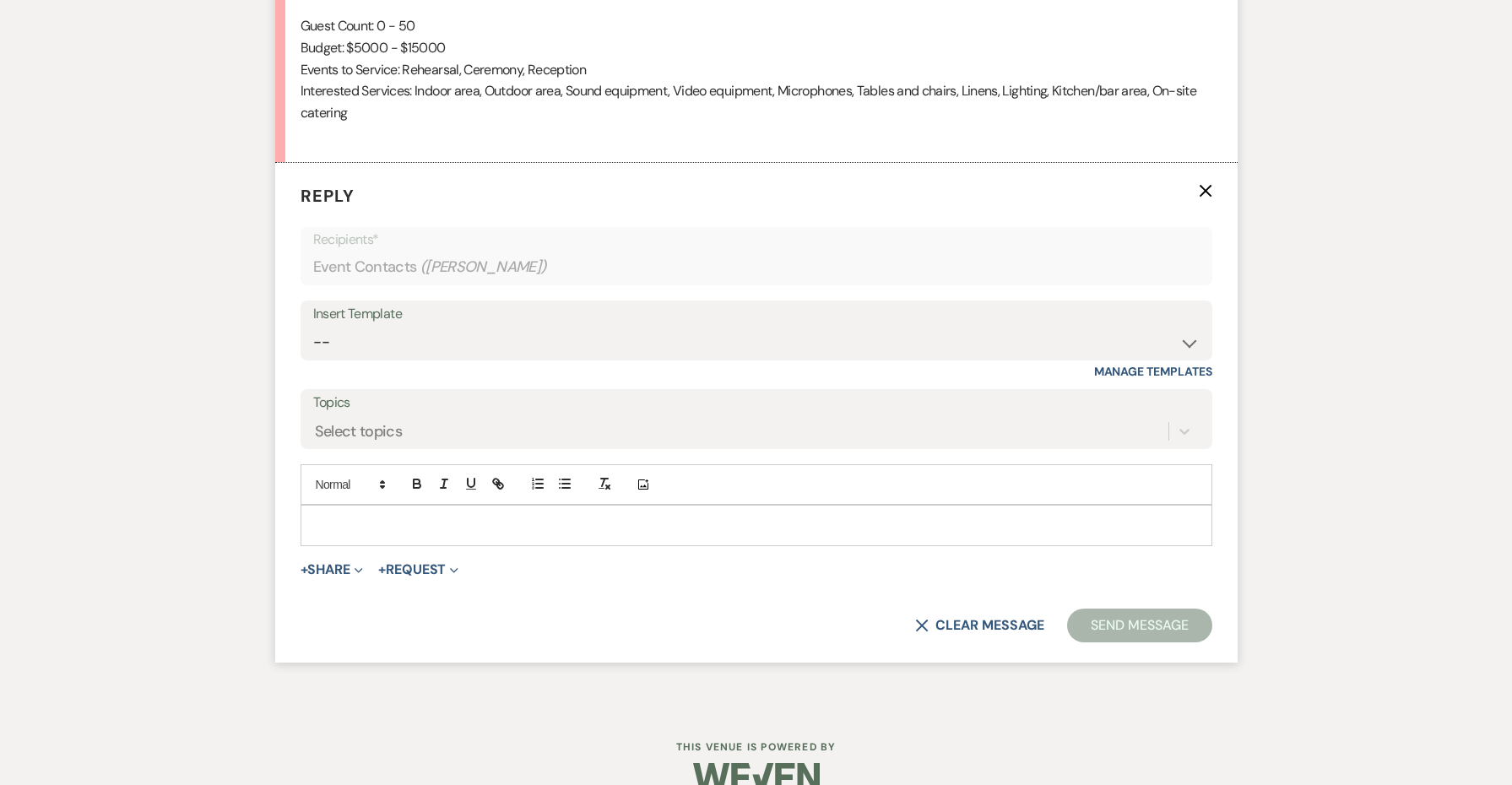
click at [354, 342] on div "Insert Template -- Weven Planning Portal Introduction: Booked Events (TVaCB) To…" at bounding box center [756, 340] width 912 height 79
select select "4690"
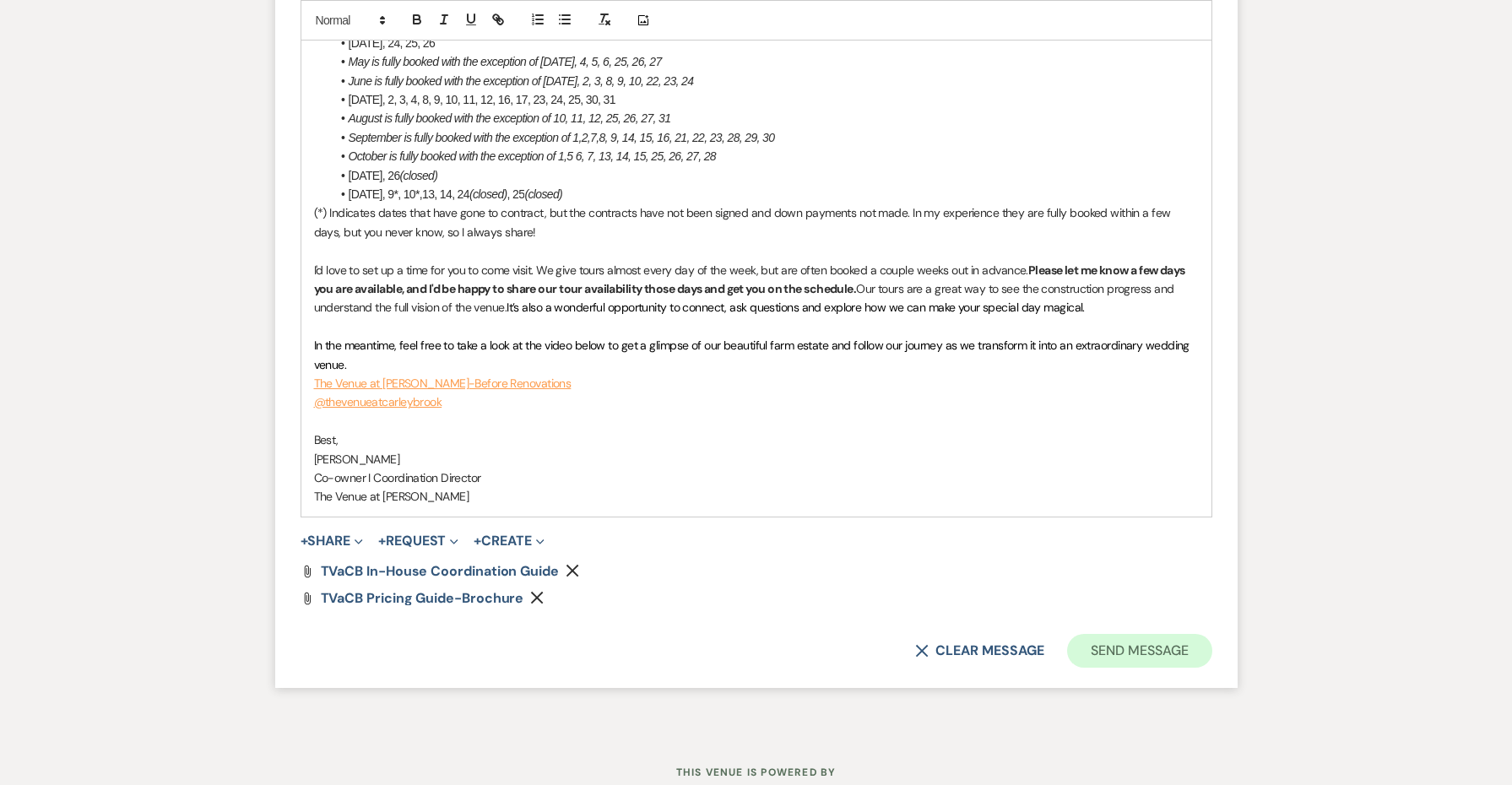
click at [1143, 634] on button "Send Message" at bounding box center [1139, 651] width 144 height 34
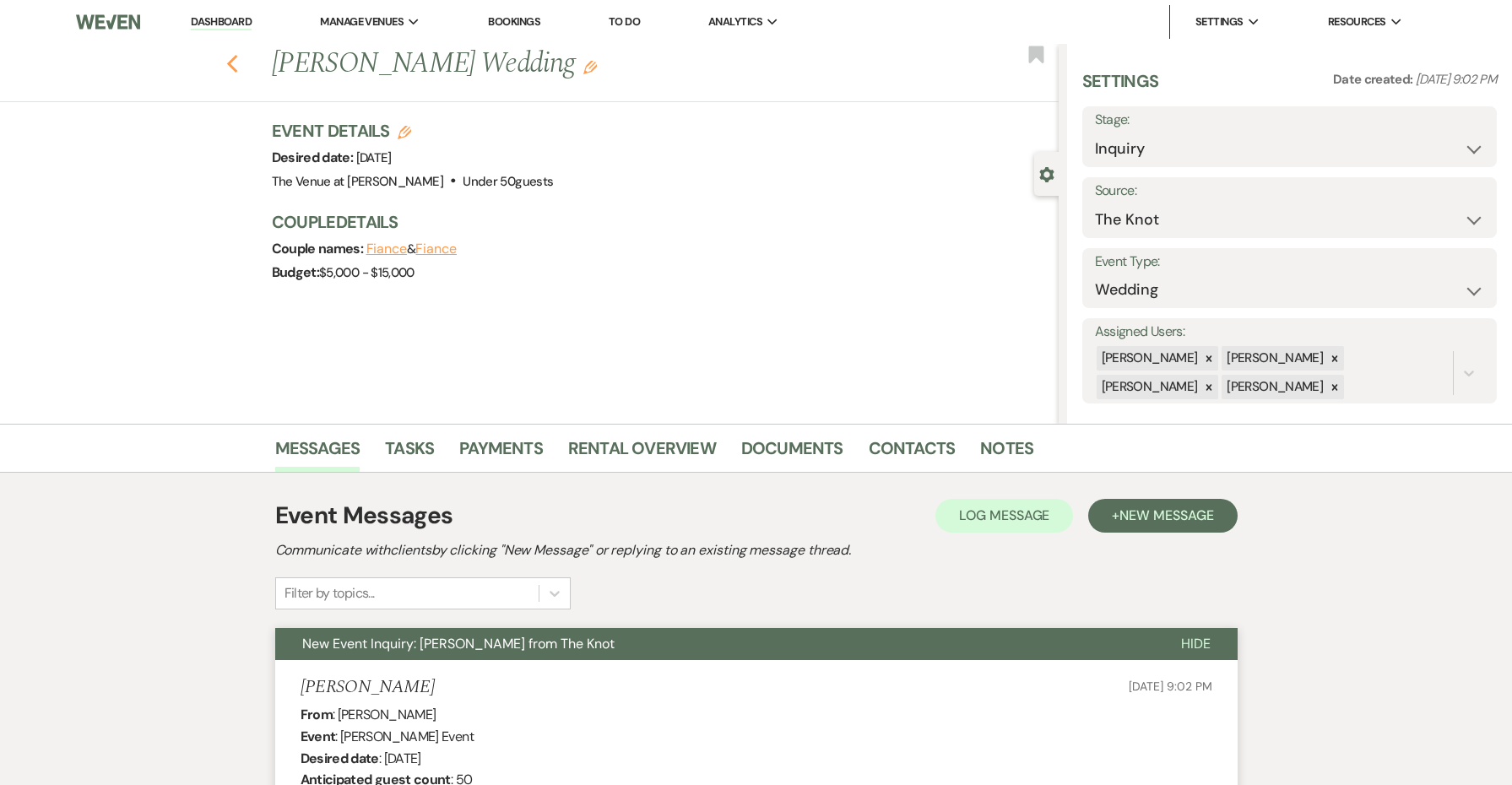
scroll to position [0, 0]
click at [230, 63] on use "button" at bounding box center [232, 64] width 11 height 18
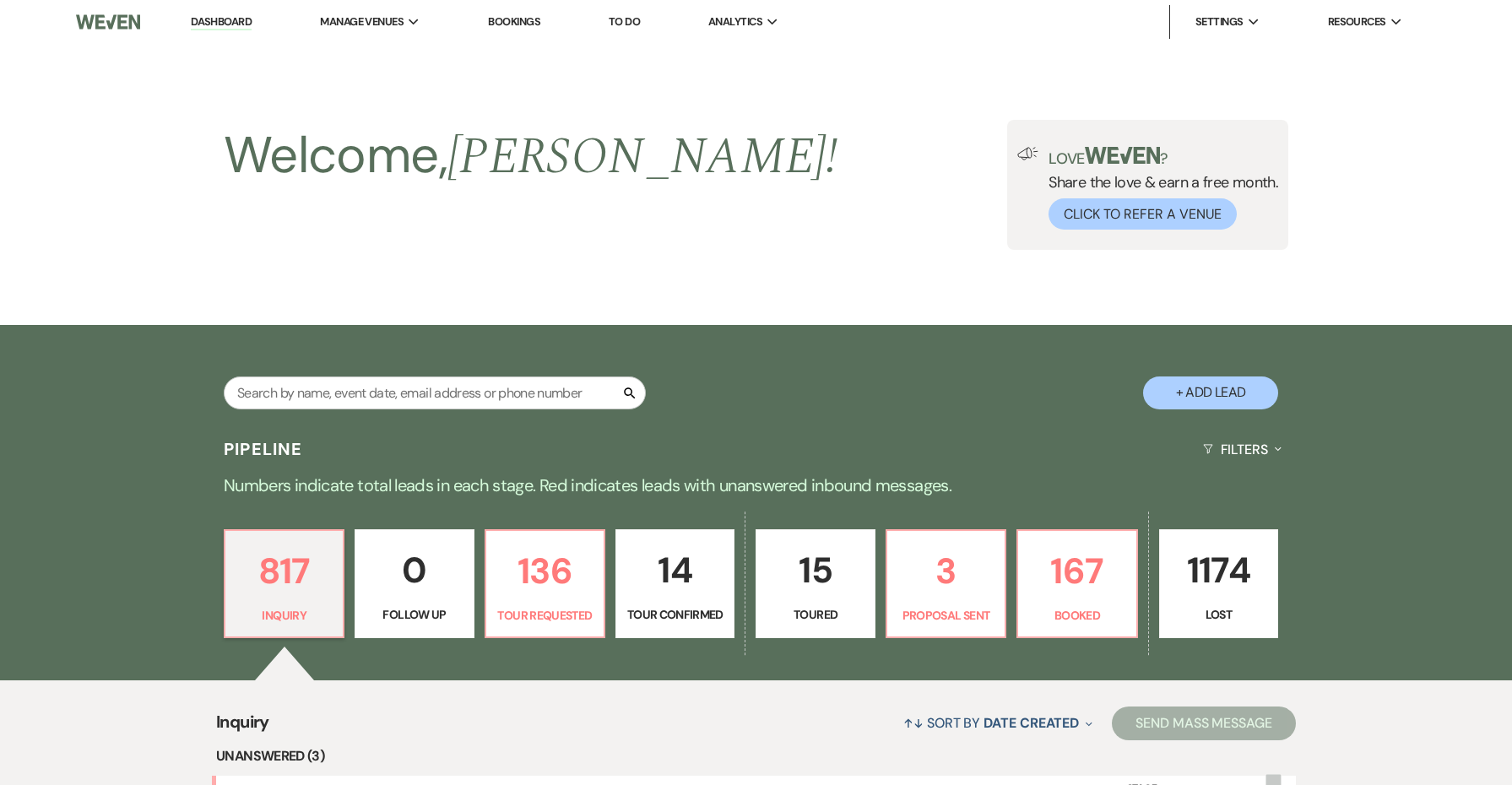
scroll to position [452, 0]
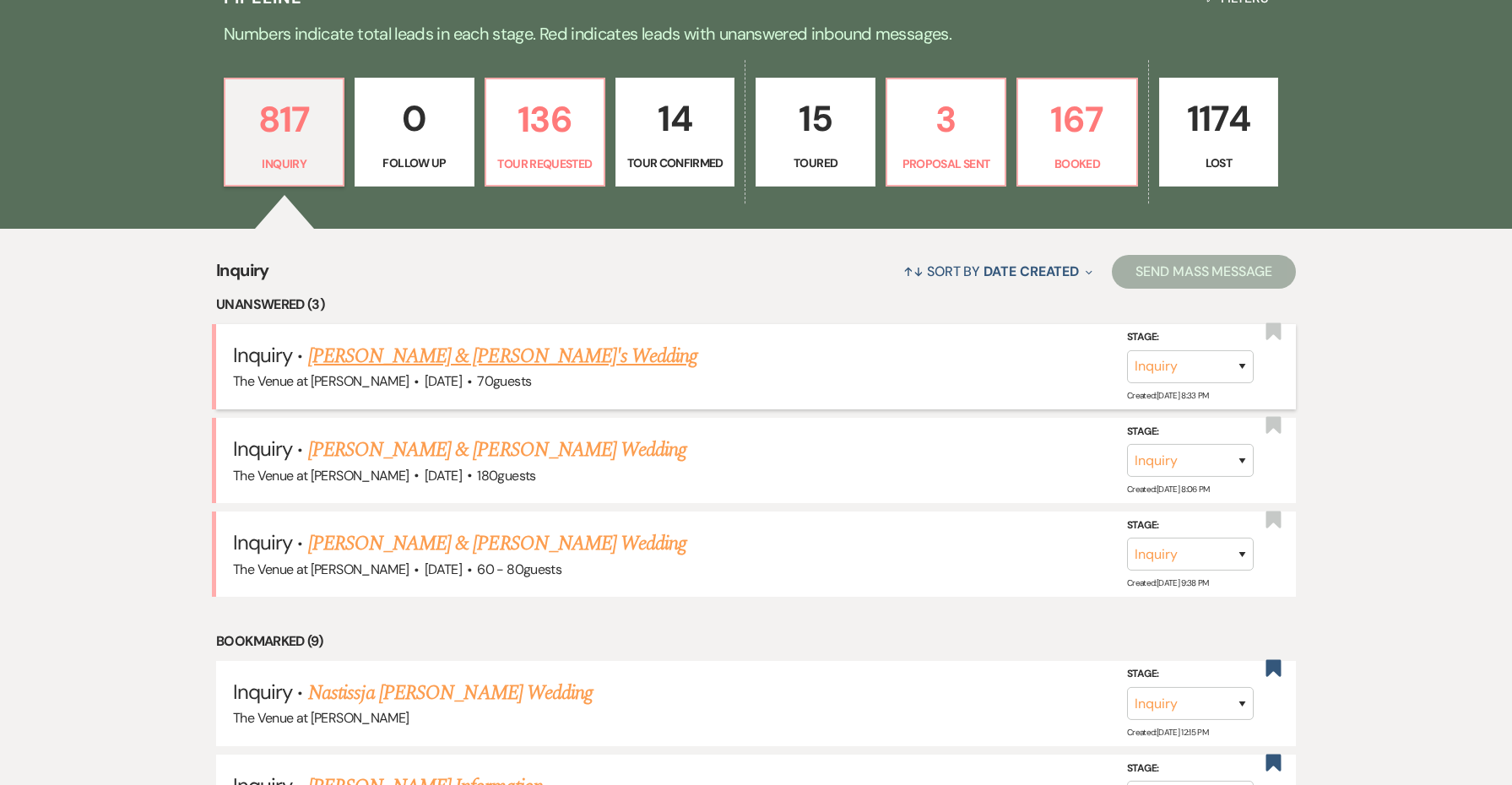
click at [348, 347] on link "[PERSON_NAME] & [PERSON_NAME]'s Wedding" at bounding box center [503, 356] width 390 height 30
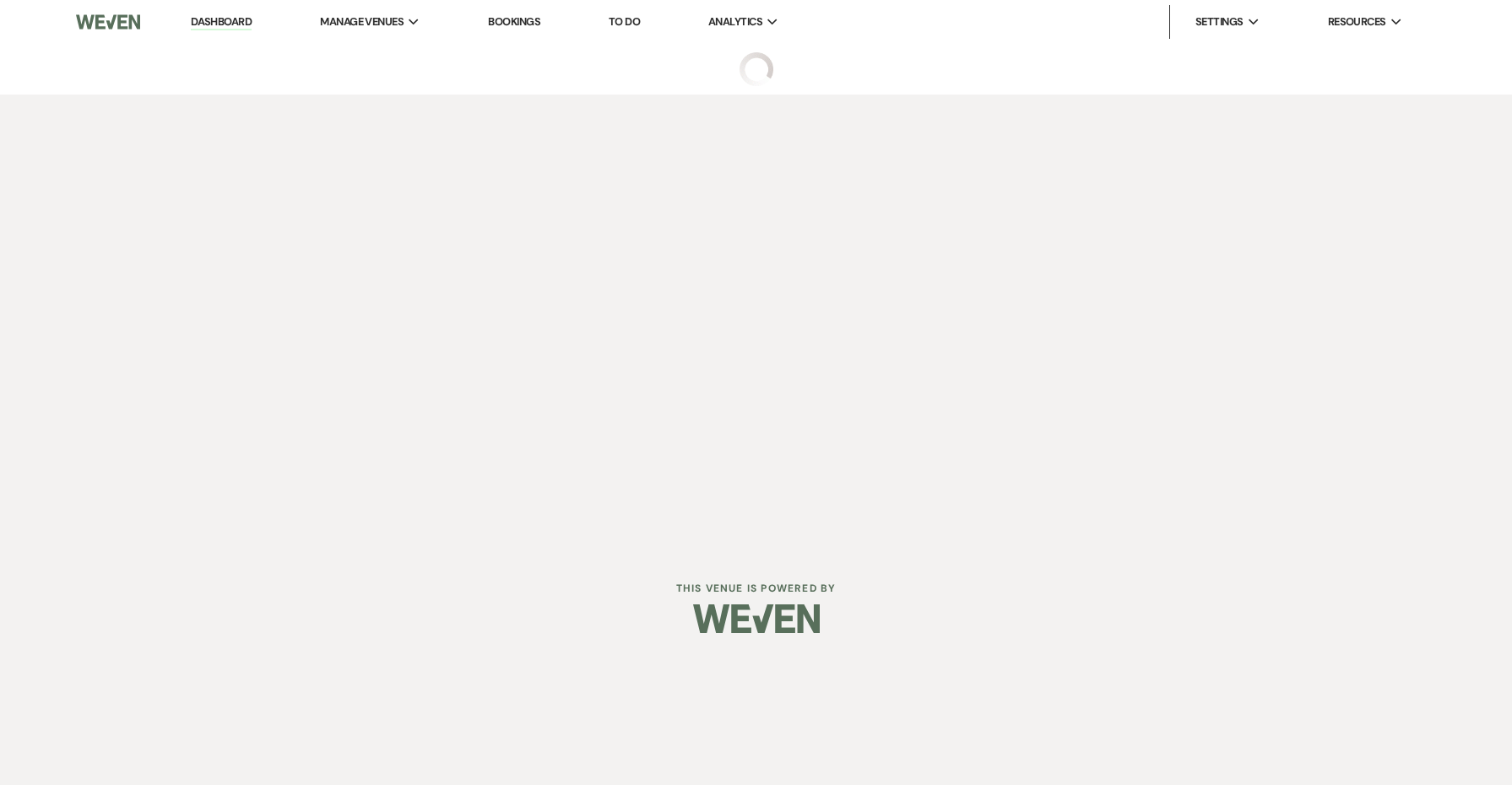
select select "5"
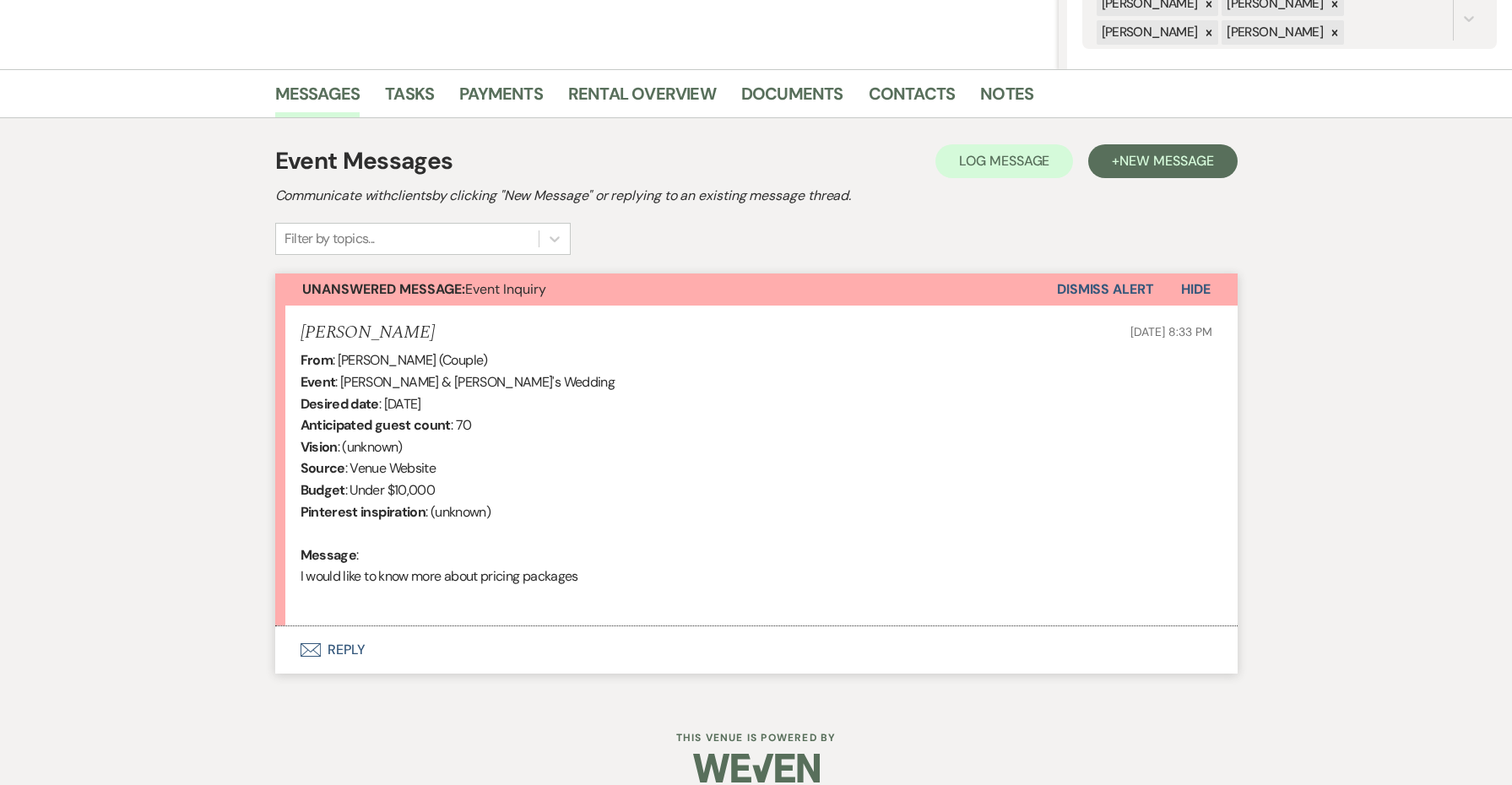
scroll to position [374, 1]
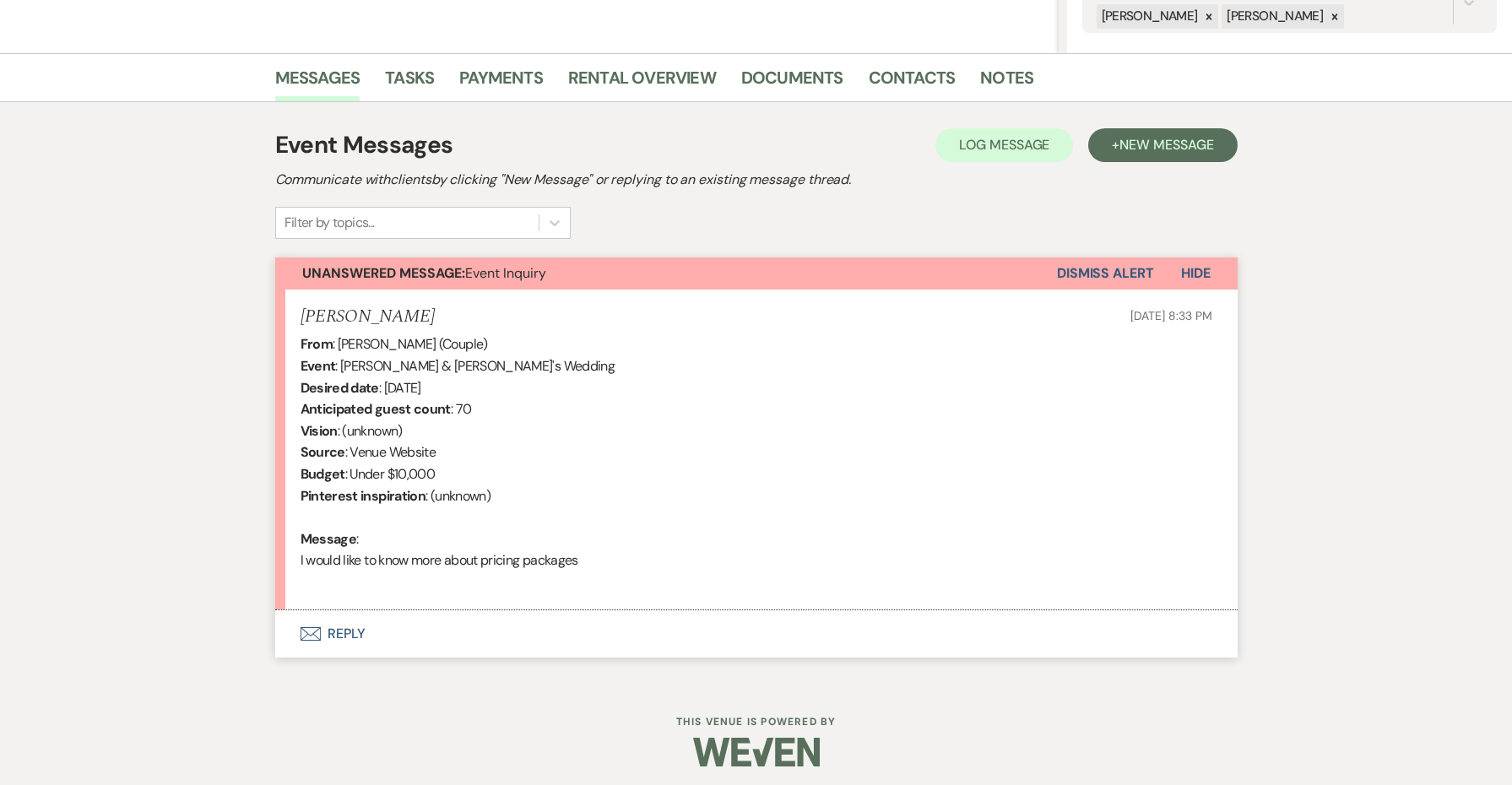
click at [342, 623] on button "Envelope Reply" at bounding box center [757, 634] width 962 height 47
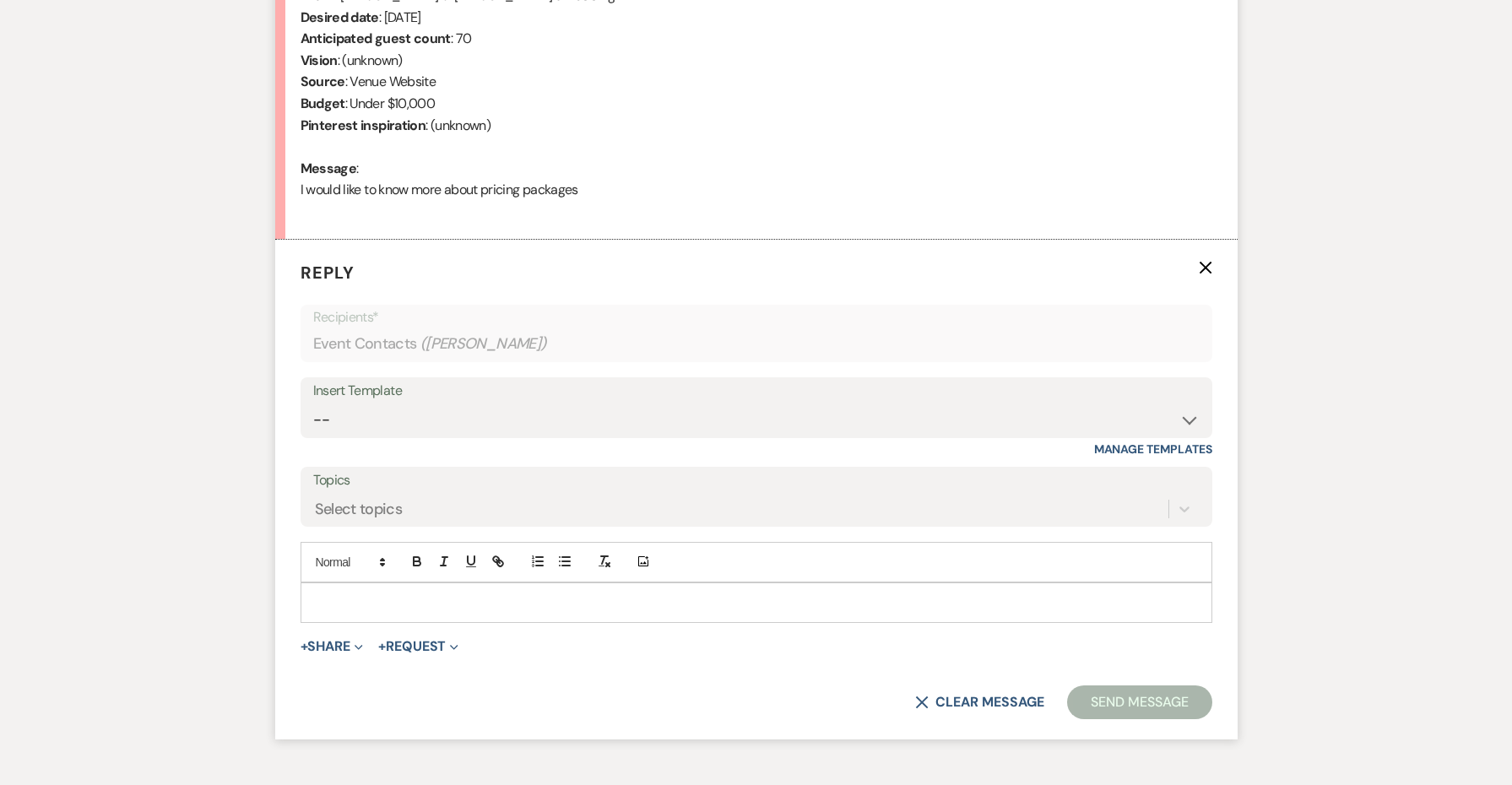
scroll to position [832, 0]
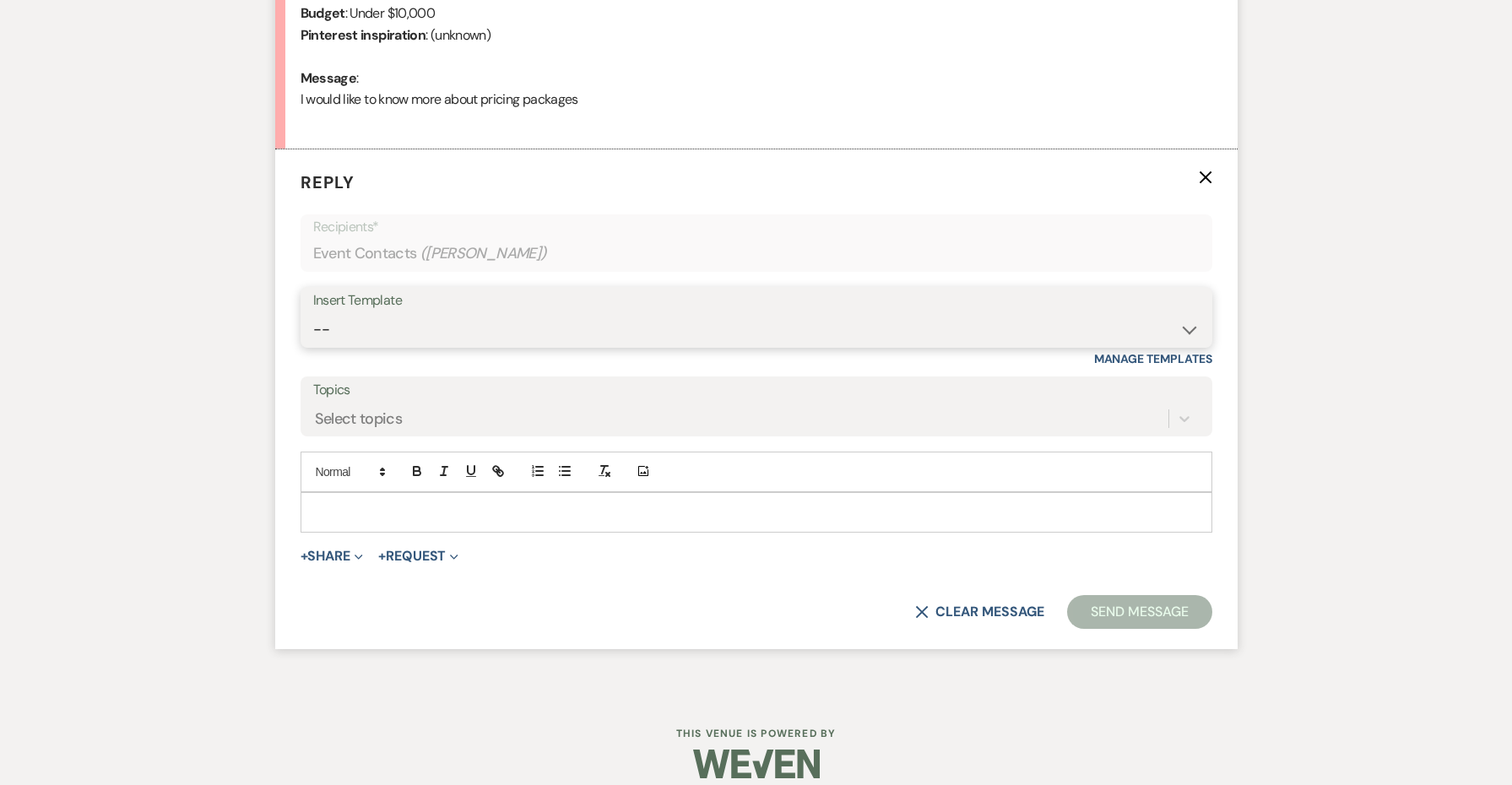
select select "4690"
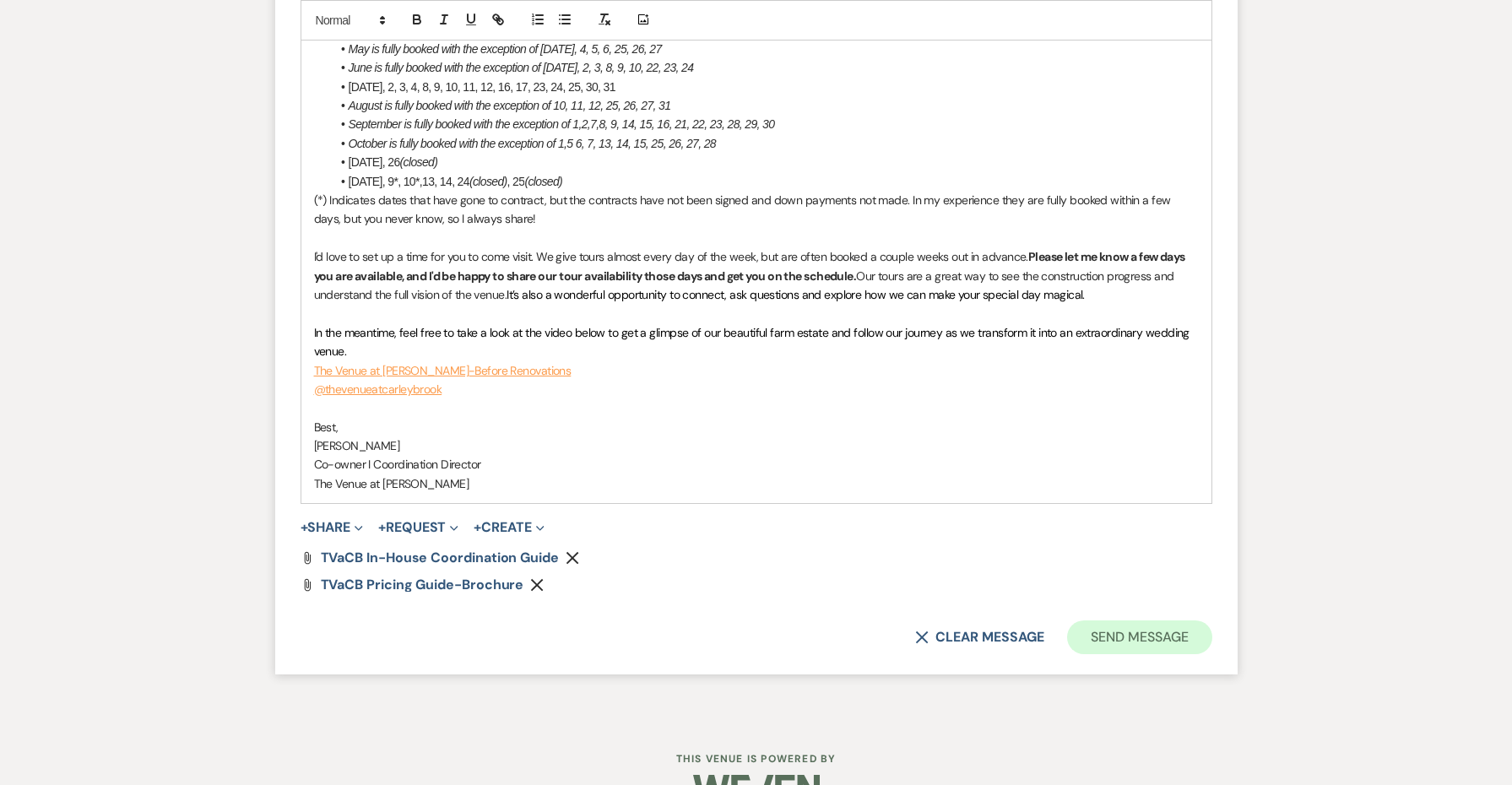
click at [1085, 621] on button "Send Message" at bounding box center [1139, 637] width 144 height 34
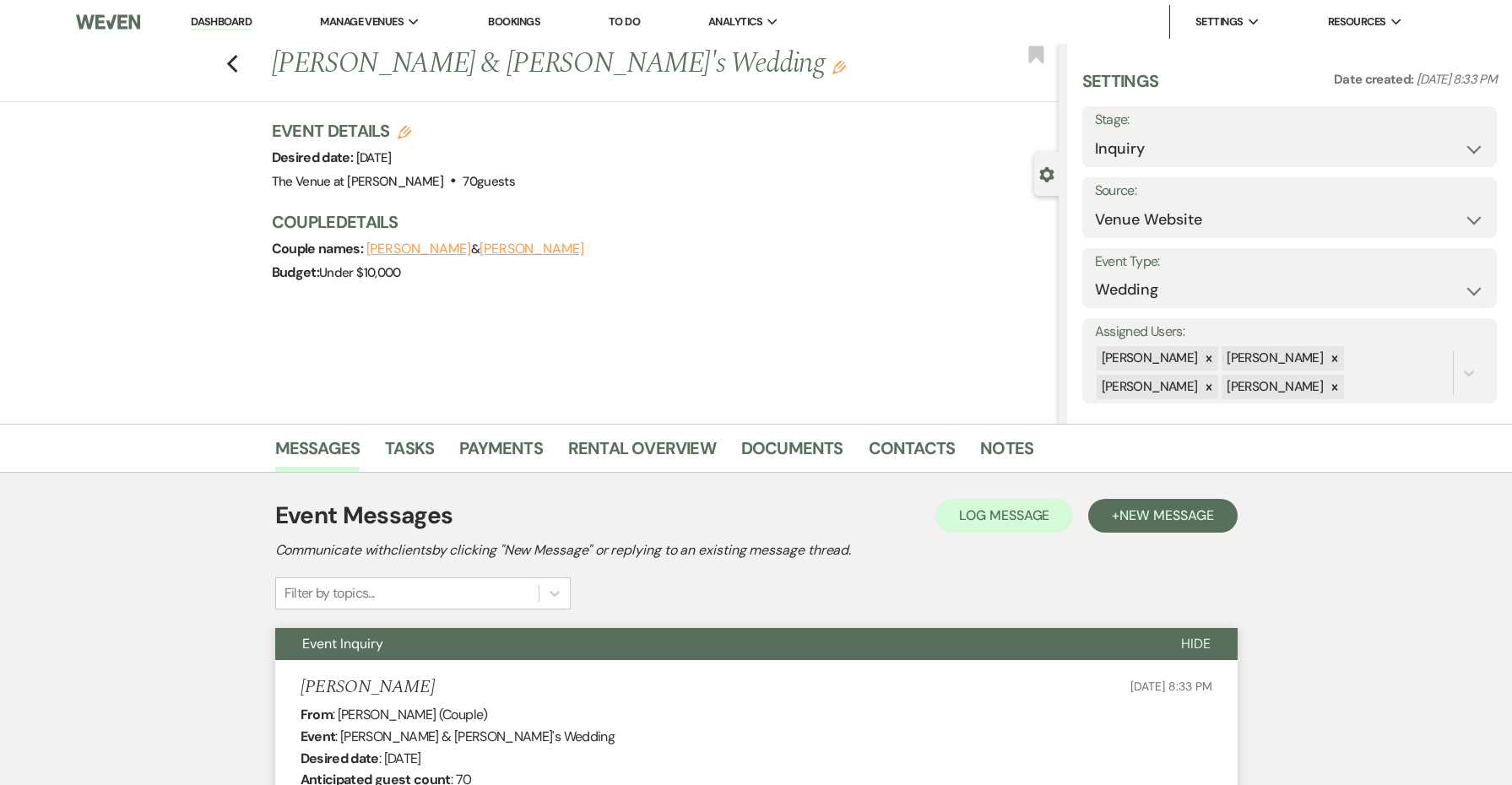
scroll to position [0, 0]
click at [239, 68] on div "Previous [PERSON_NAME] & [PERSON_NAME]'s Wedding Edit Bookmark" at bounding box center [525, 73] width 1067 height 58
click at [230, 66] on use "button" at bounding box center [232, 64] width 11 height 18
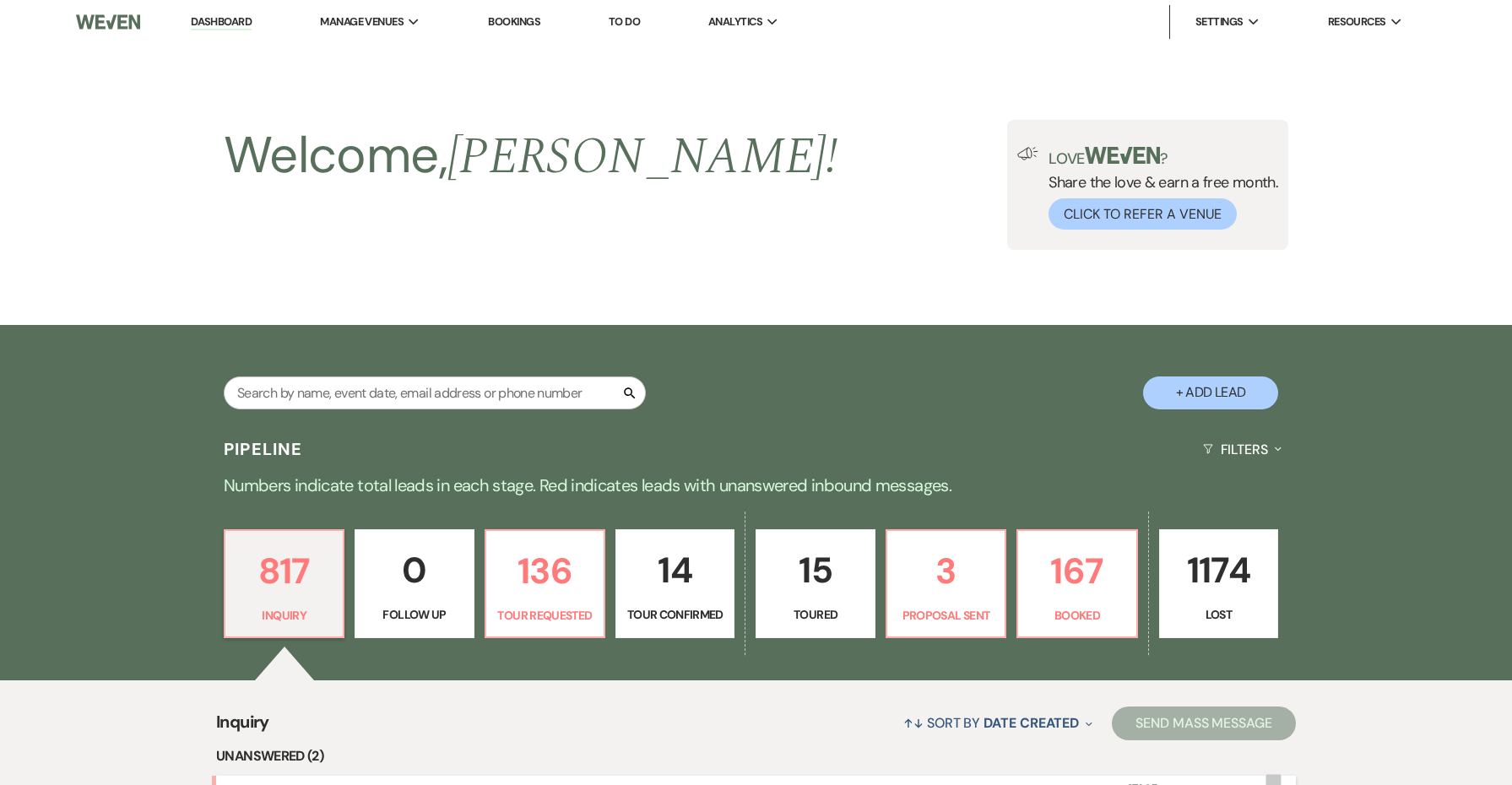
scroll to position [452, 0]
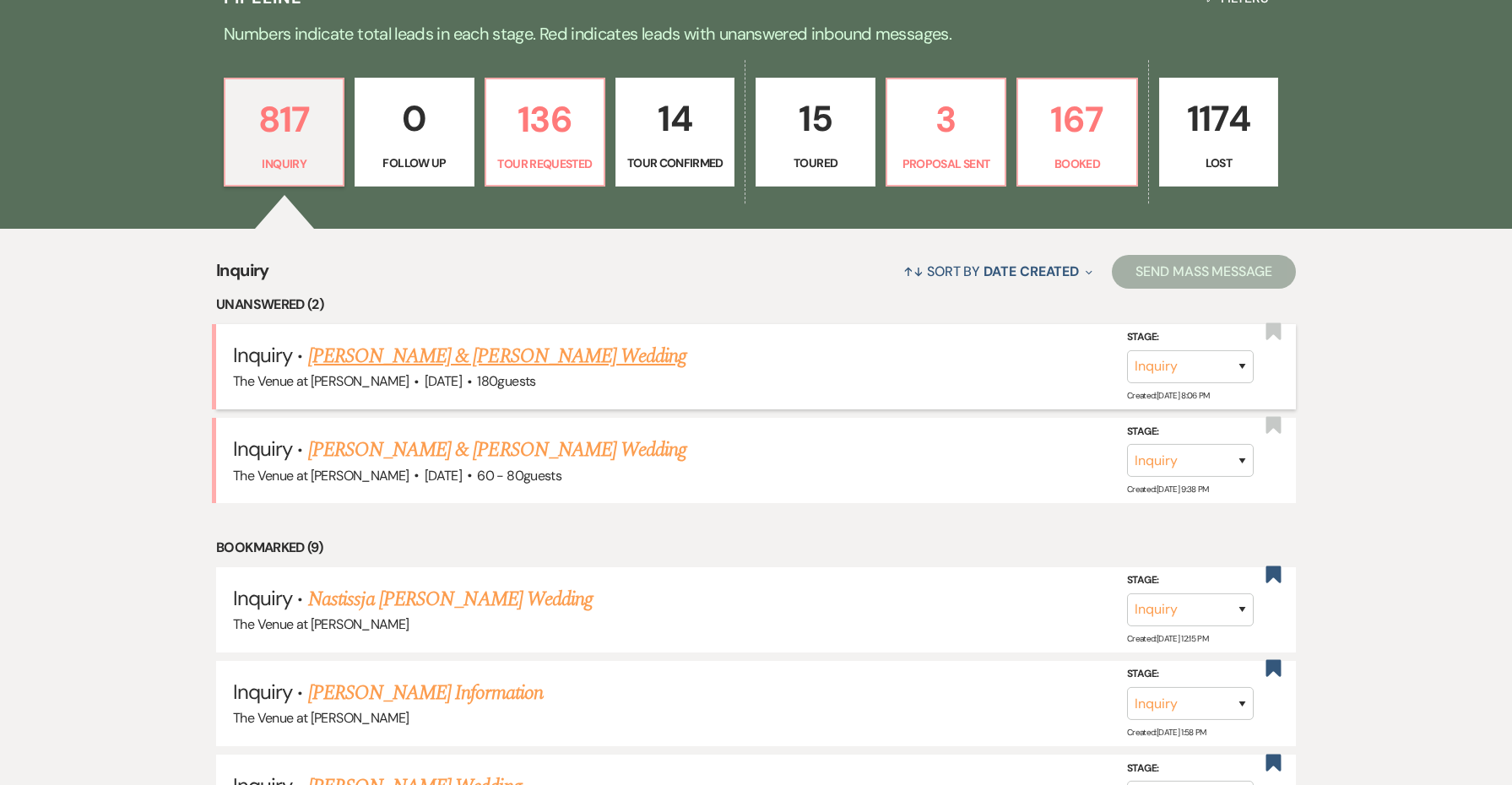
click at [437, 356] on link "[PERSON_NAME] & [PERSON_NAME] Wedding" at bounding box center [498, 356] width 378 height 30
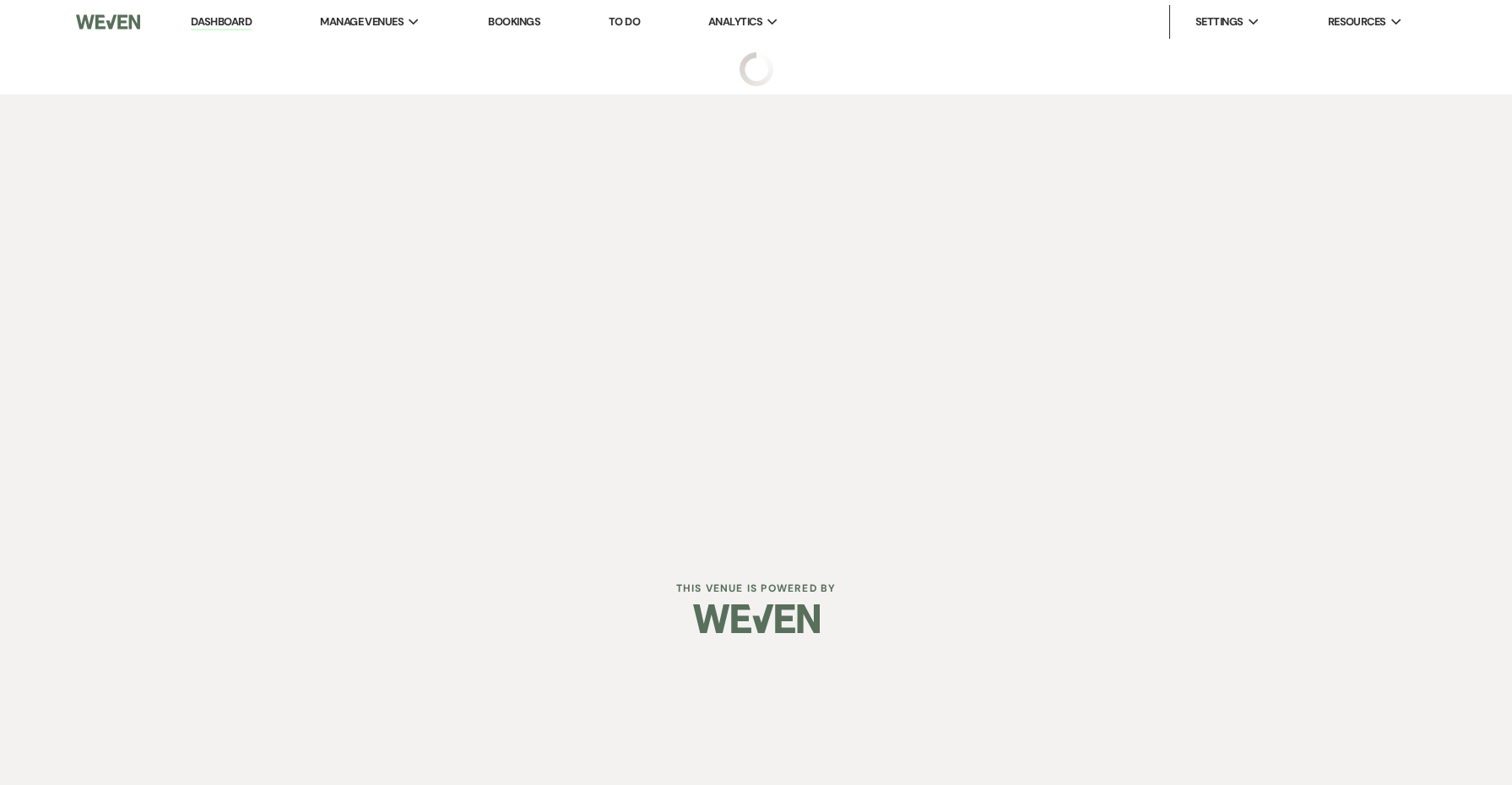
select select "5"
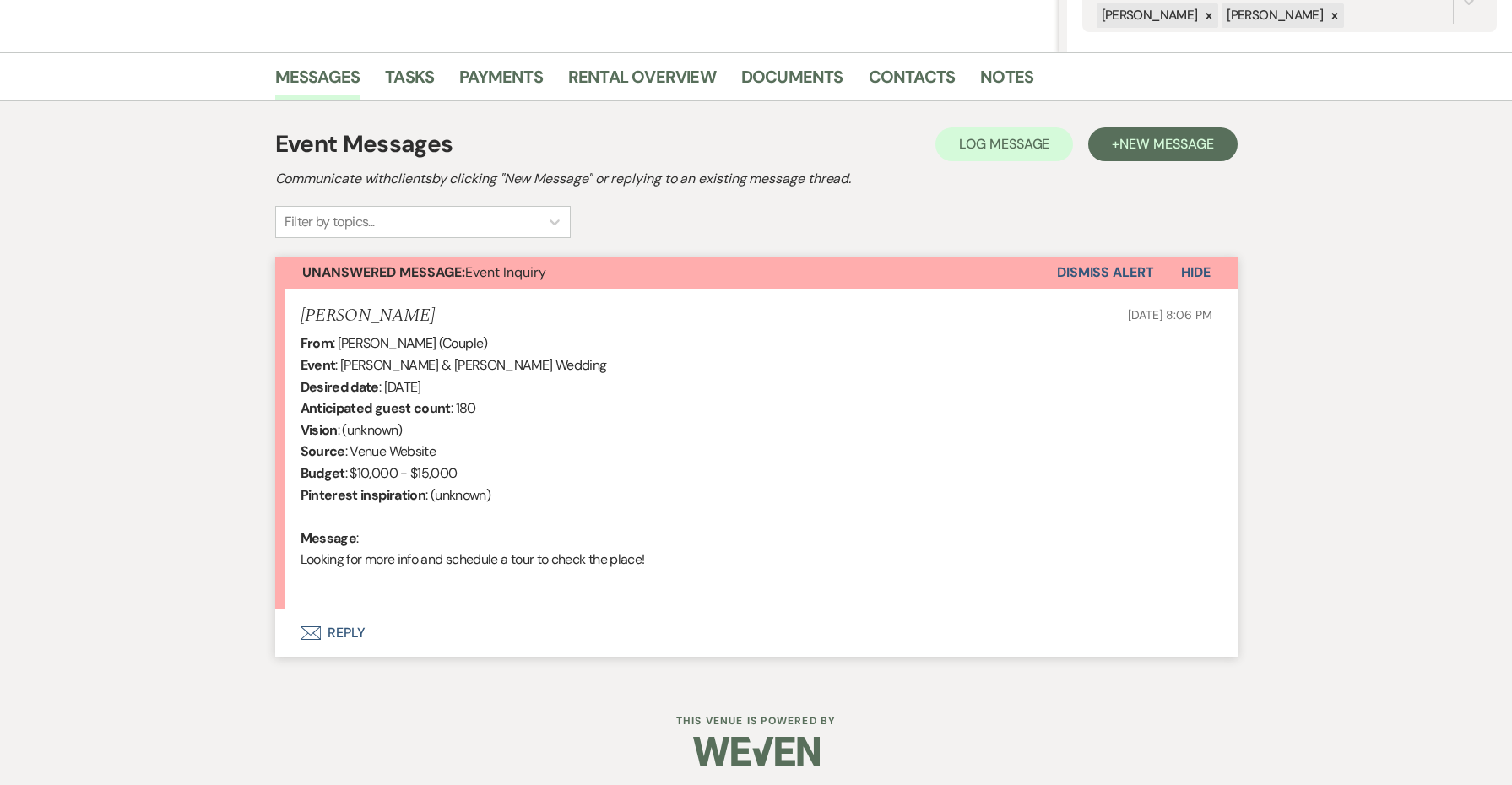
scroll to position [371, 0]
click at [353, 623] on button "Envelope Reply" at bounding box center [757, 634] width 962 height 47
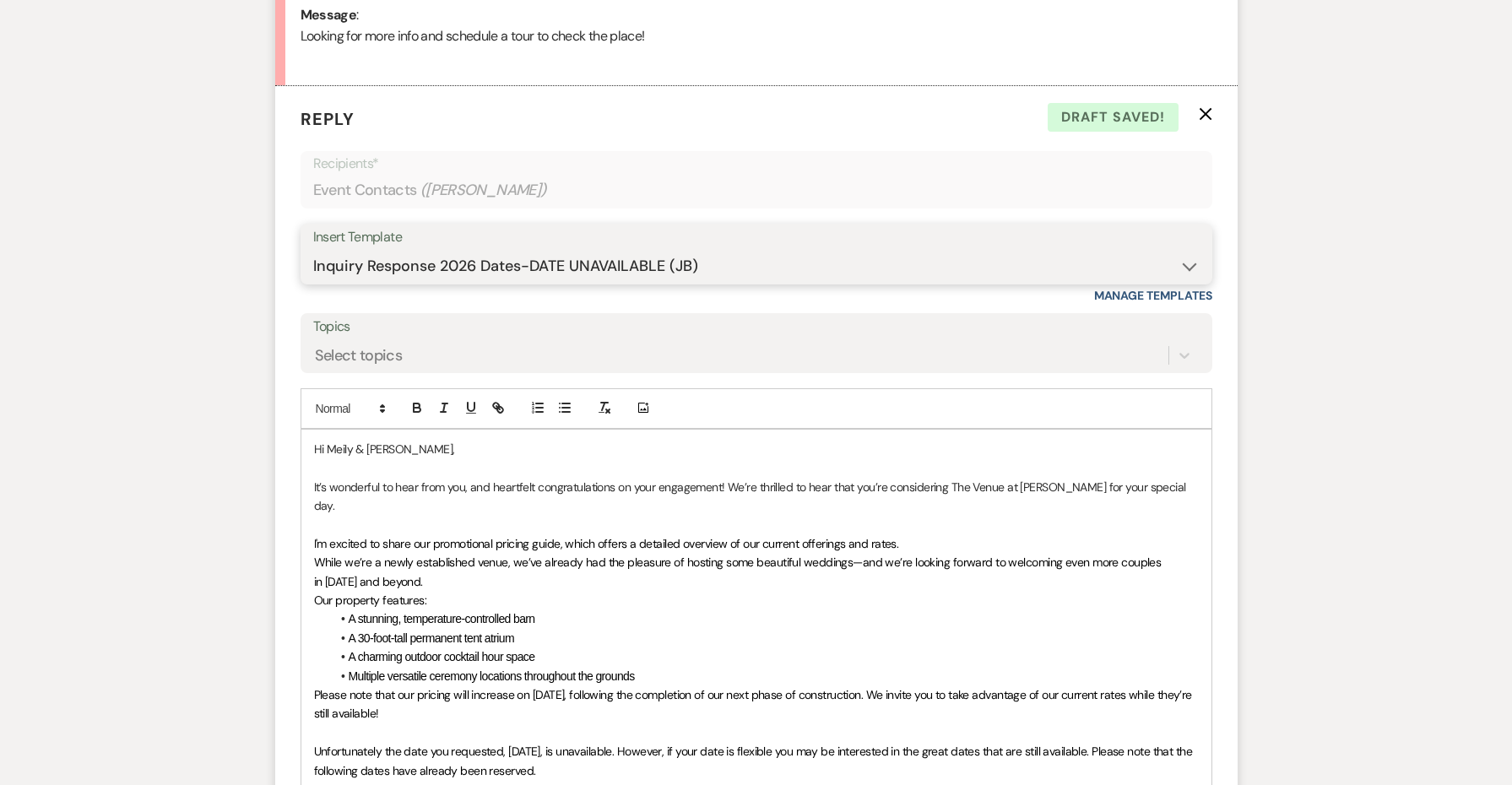
scroll to position [689, 0]
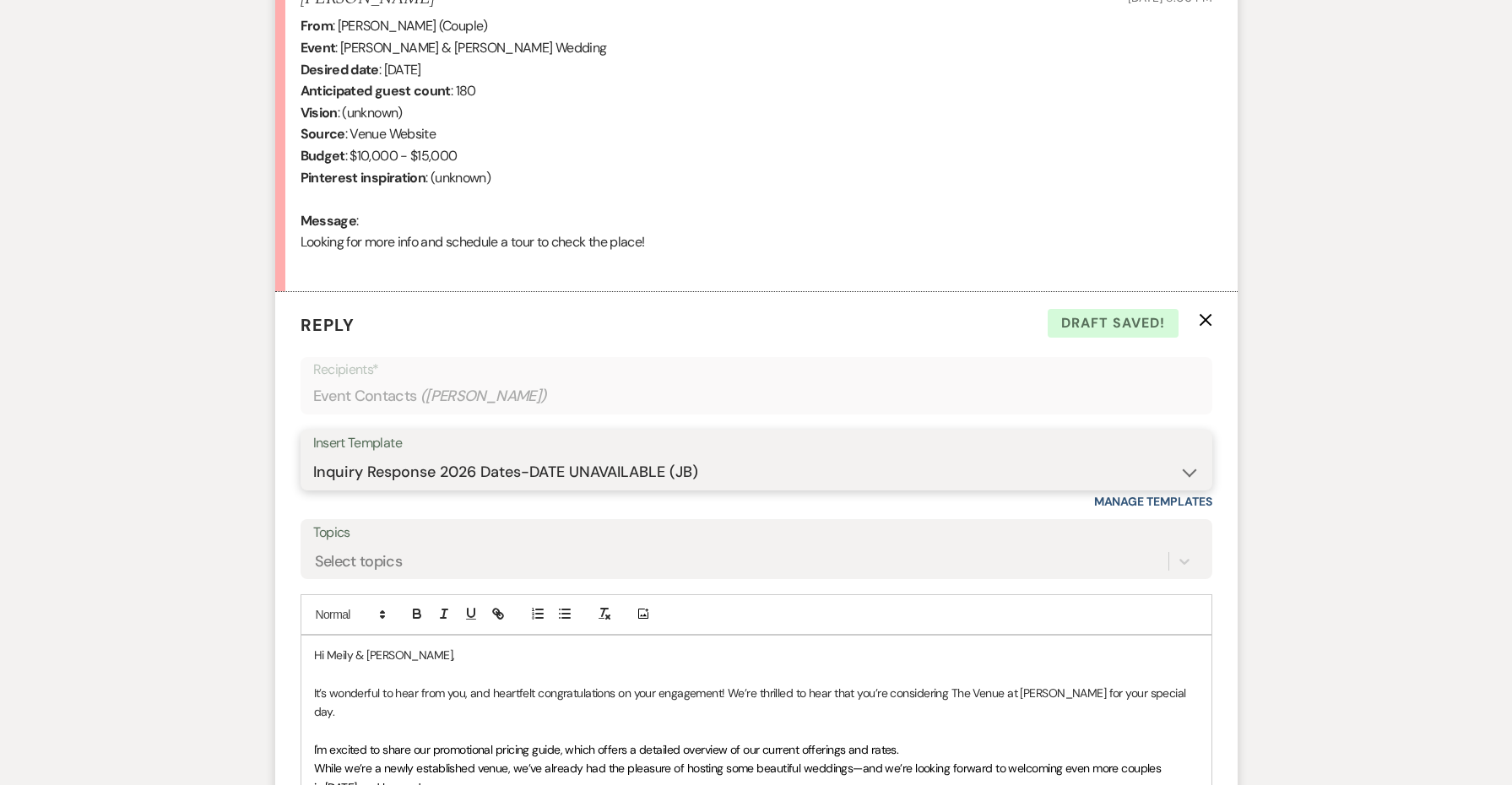
click at [563, 471] on select "-- Weven Planning Portal Introduction: Booked Events (TVaCB) Tour Confirmation-…" at bounding box center [756, 472] width 887 height 33
select select "4438"
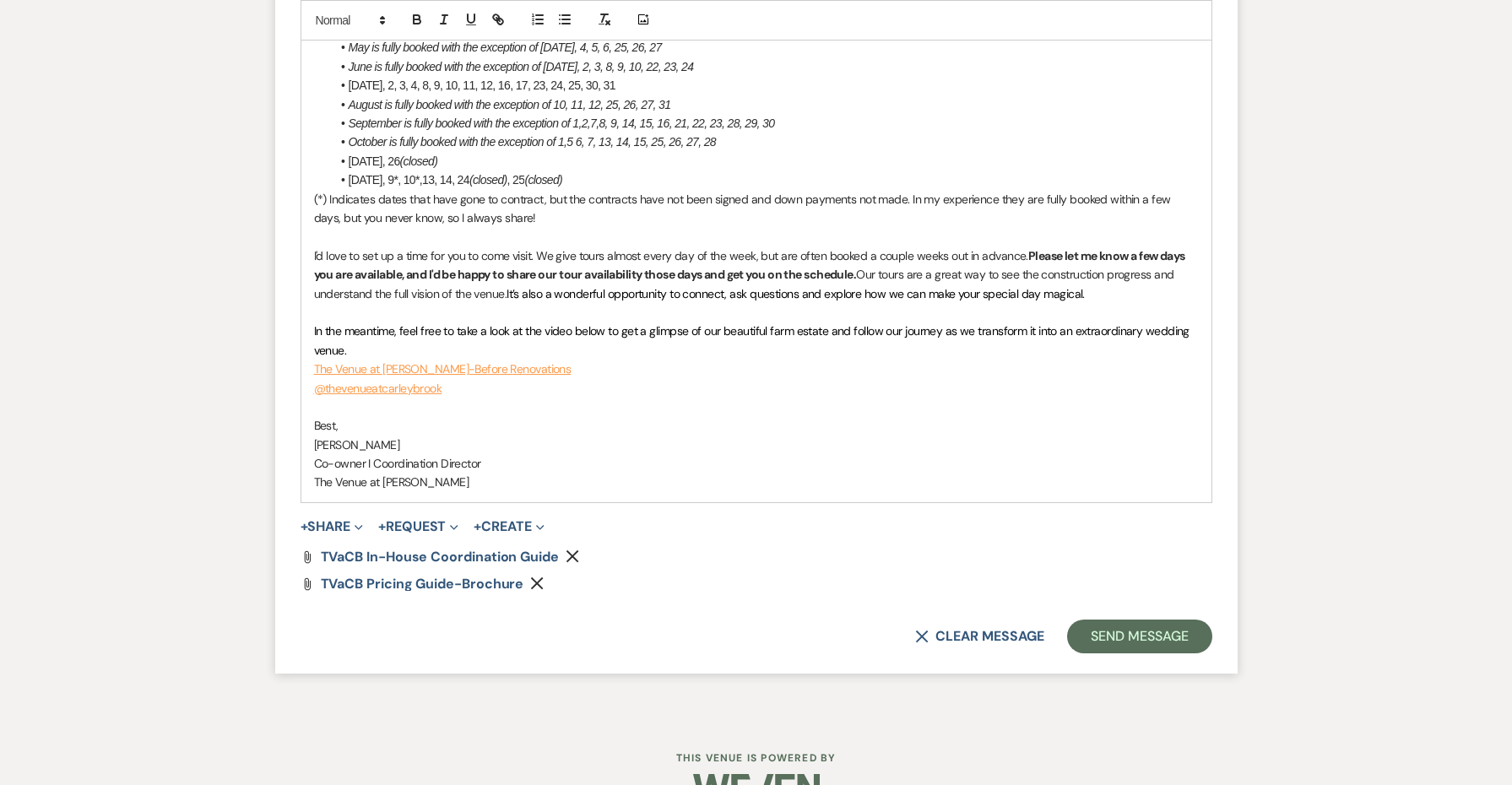
scroll to position [1711, 0]
click at [1129, 621] on button "Send Message" at bounding box center [1139, 637] width 144 height 34
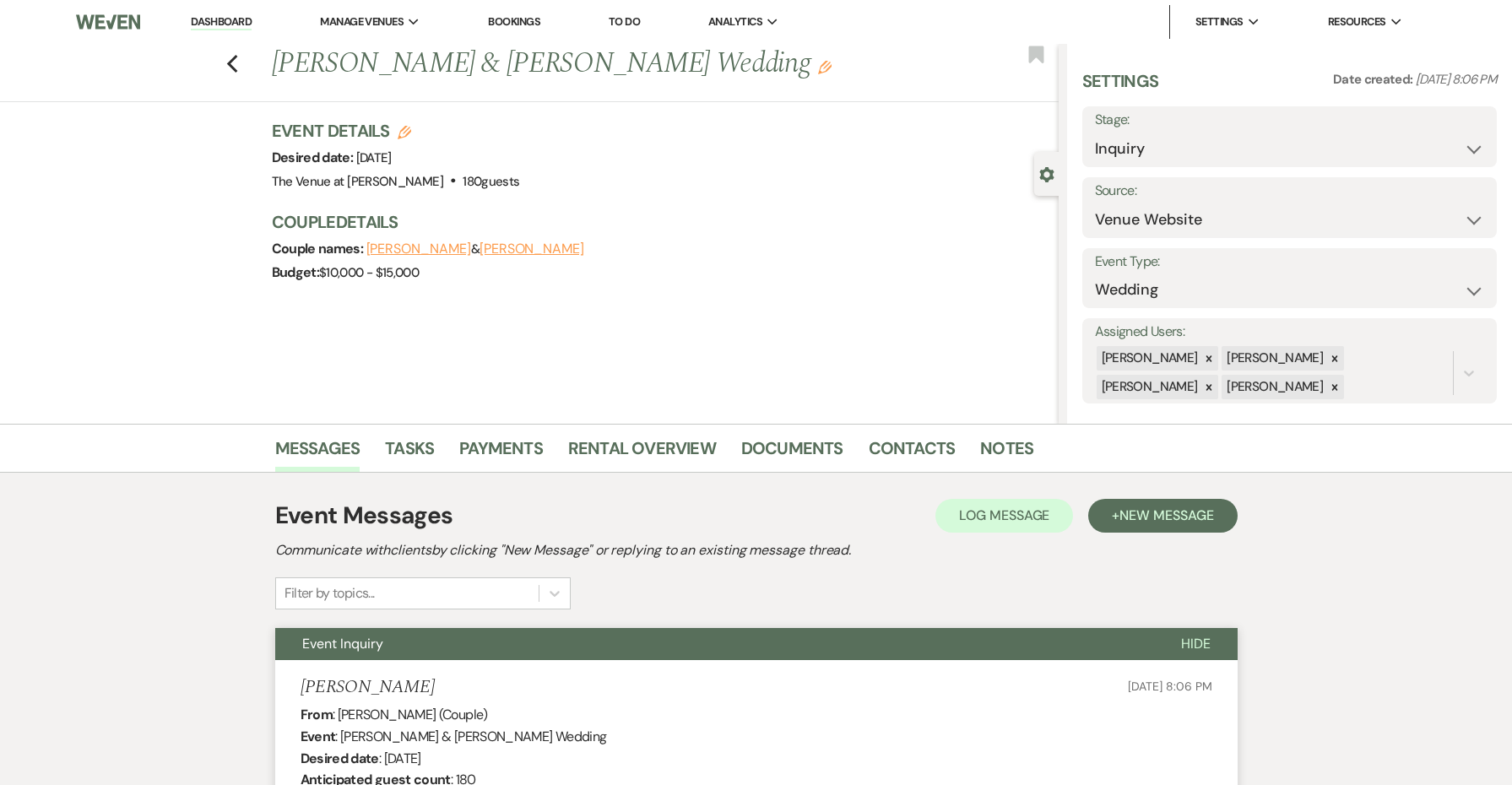
scroll to position [0, 0]
click at [238, 54] on icon "Previous" at bounding box center [233, 64] width 13 height 20
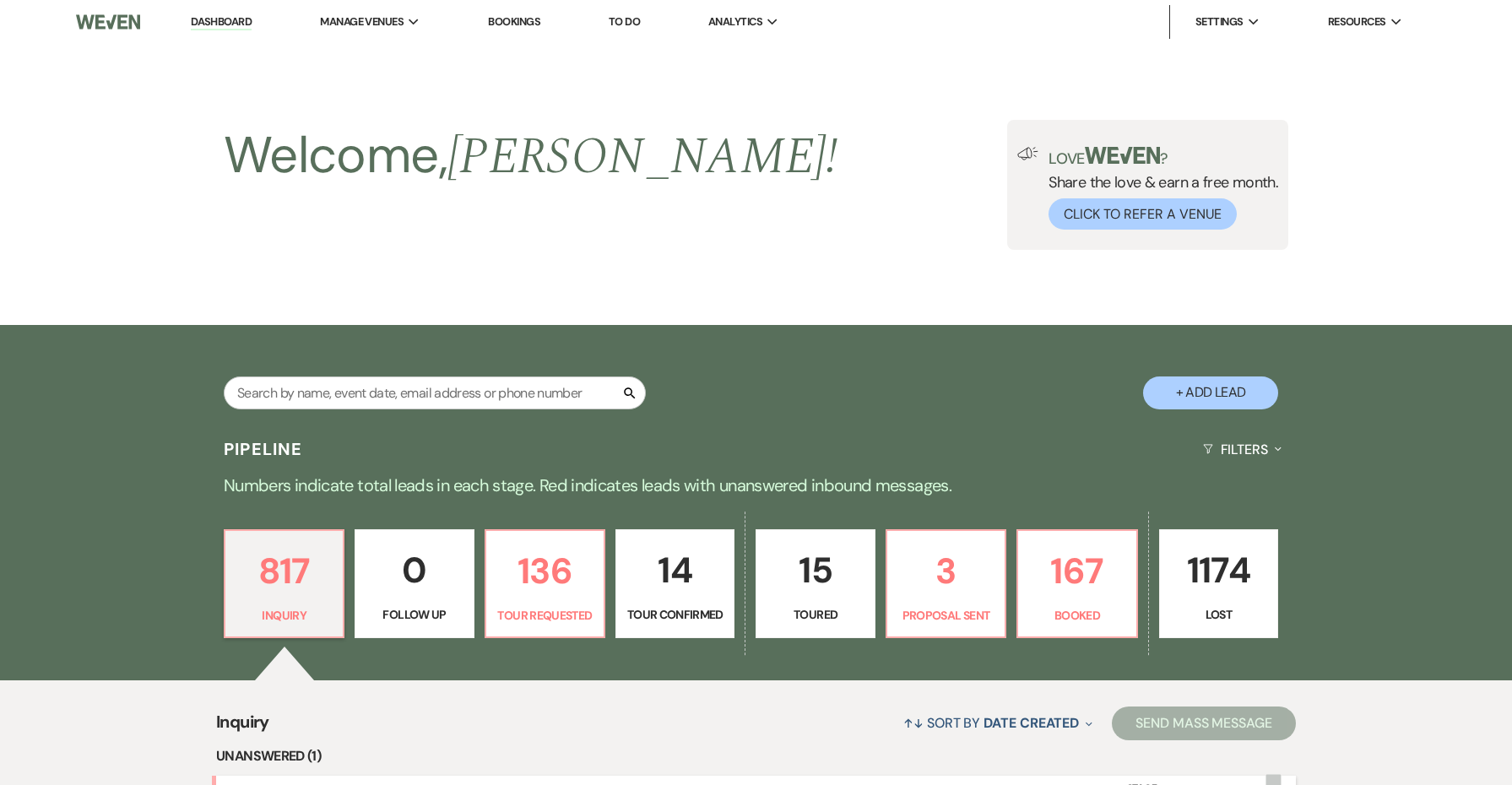
scroll to position [452, 0]
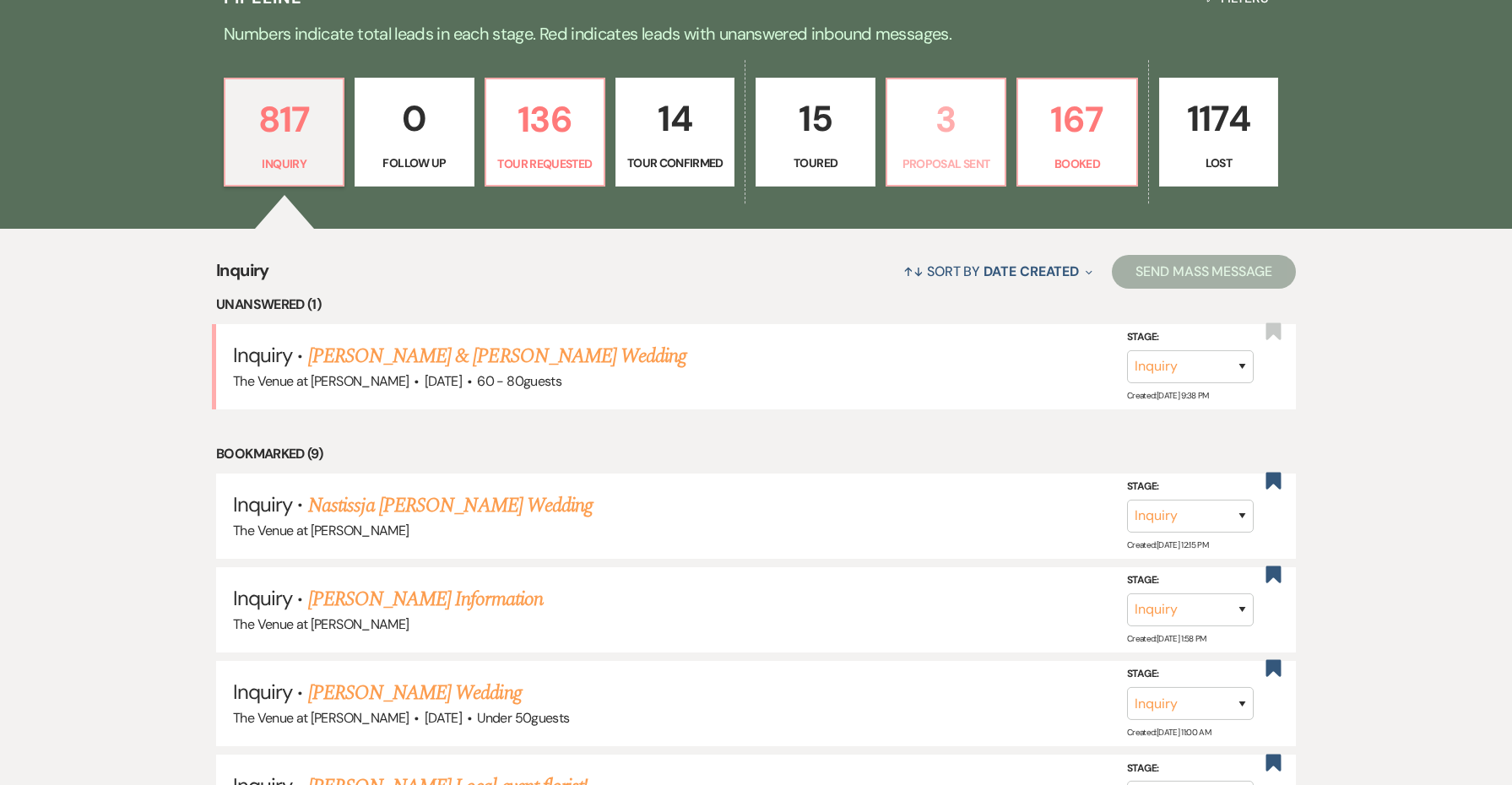
click at [984, 157] on p "Proposal Sent" at bounding box center [946, 163] width 97 height 18
select select "6"
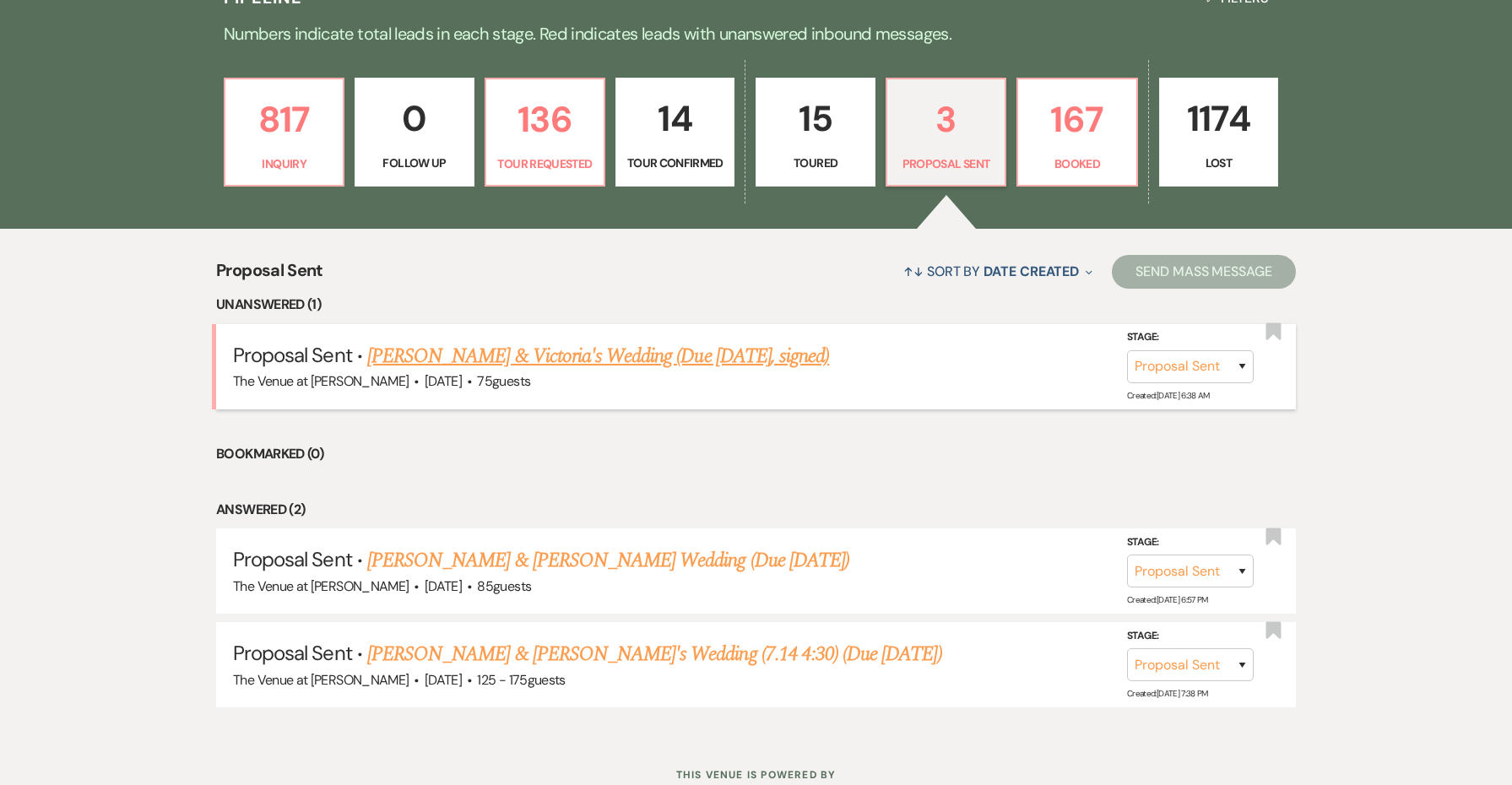
click at [656, 350] on link "[PERSON_NAME] & Victoria's Wedding (Due [DATE], signed)" at bounding box center [598, 356] width 462 height 30
select select "6"
select select "5"
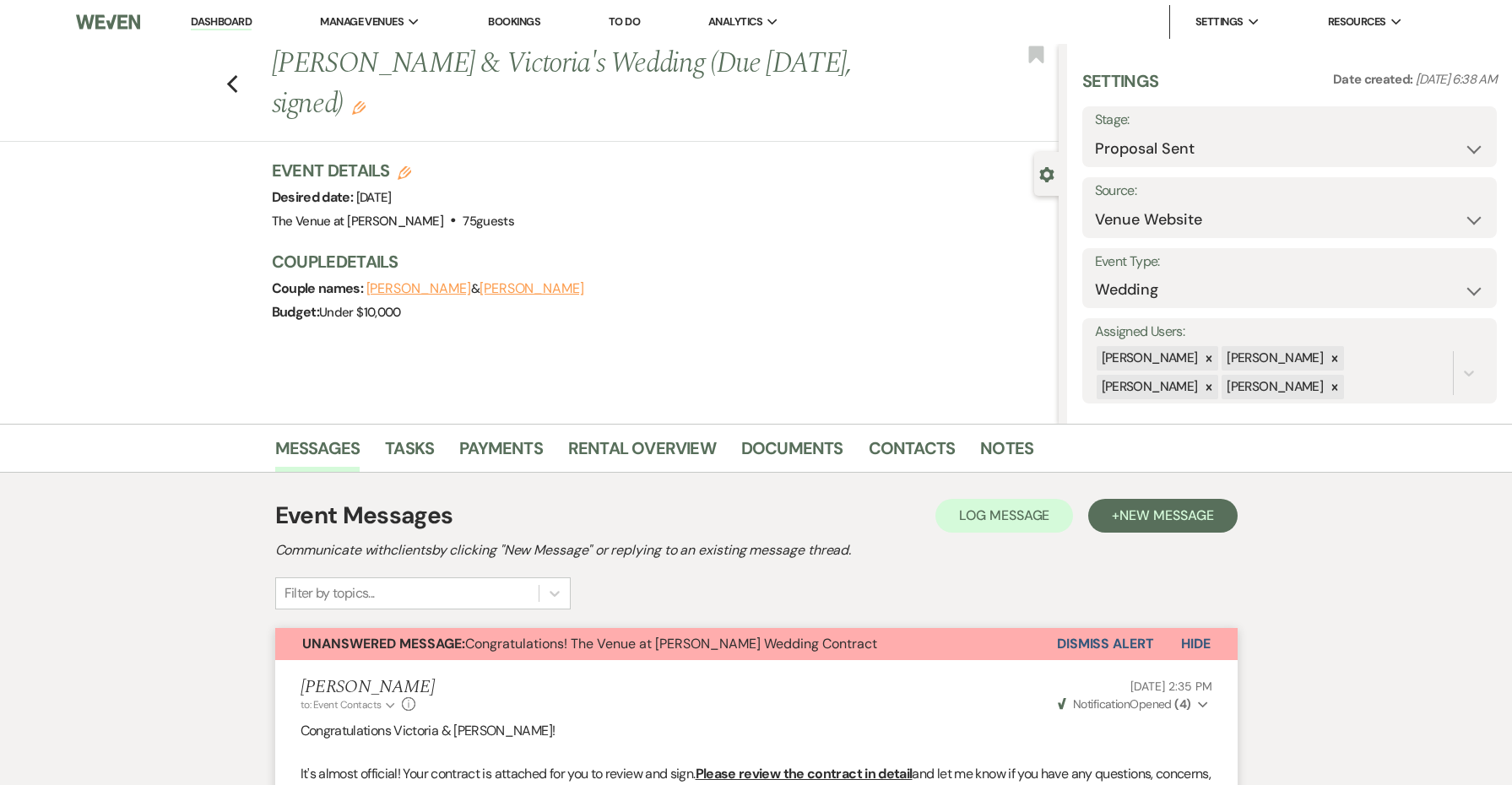
click at [244, 37] on li "Dashboard" at bounding box center [221, 22] width 78 height 34
click at [242, 23] on link "Dashboard" at bounding box center [221, 23] width 61 height 16
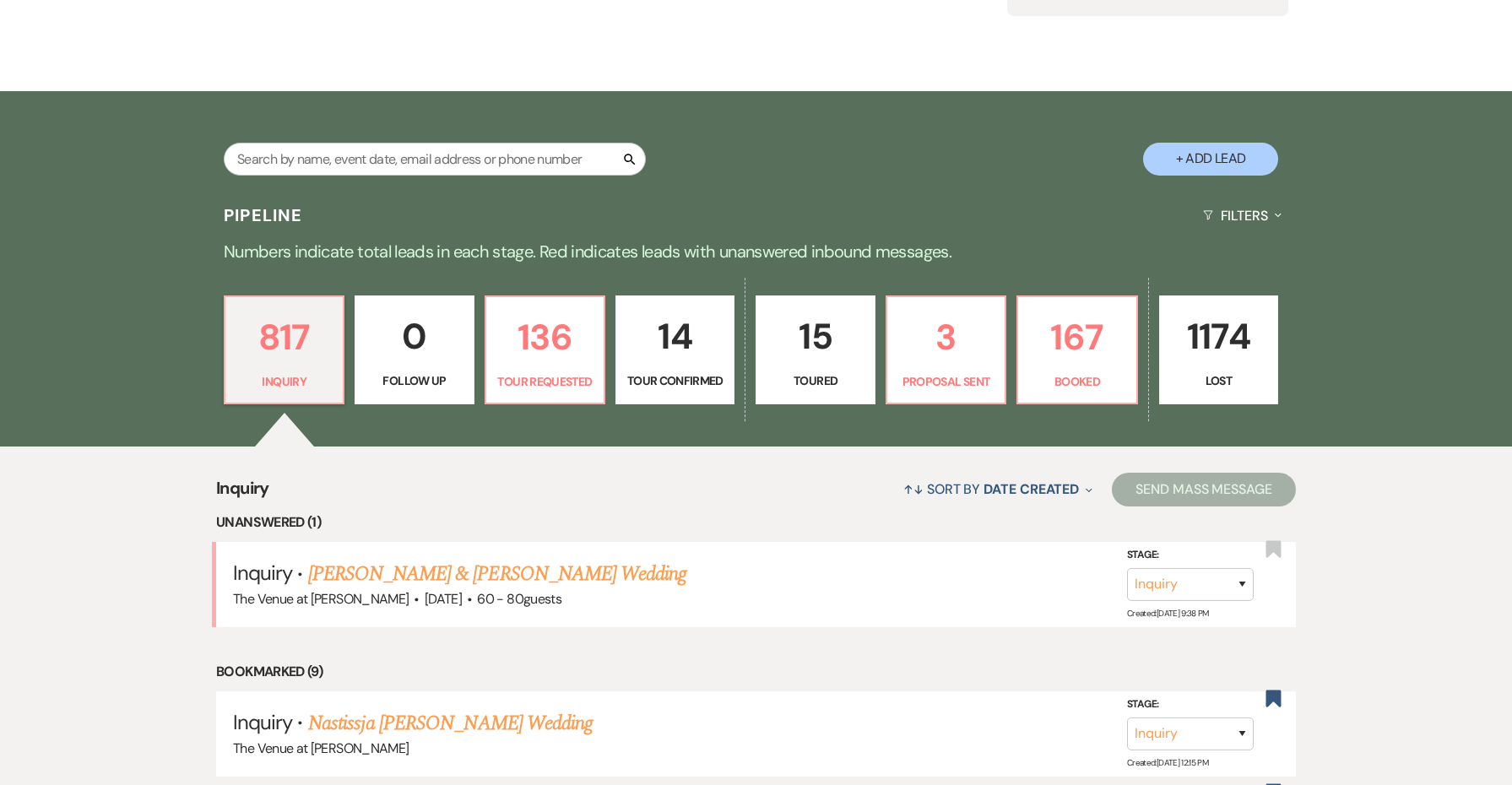
scroll to position [236, 0]
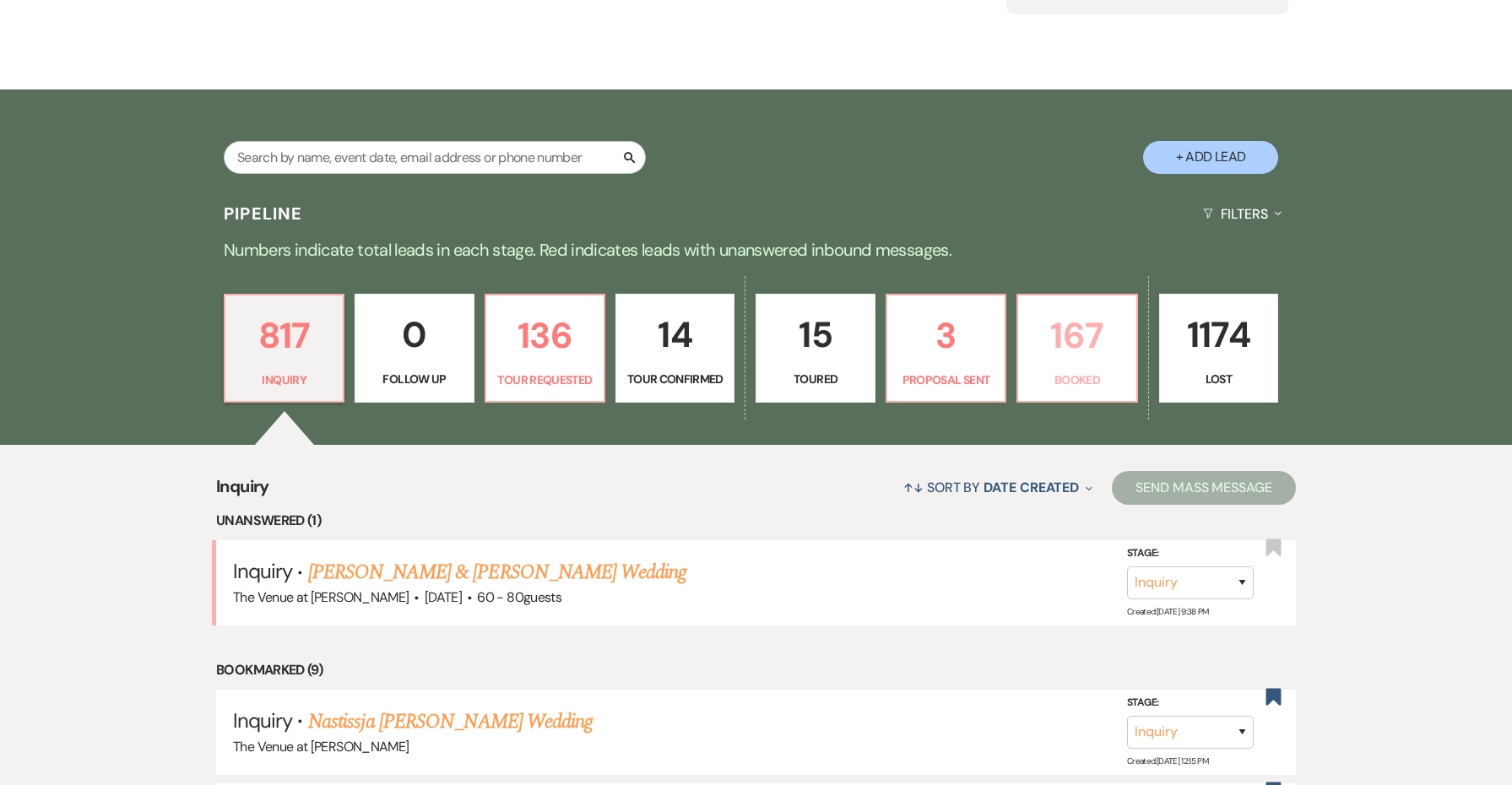
click at [1051, 374] on p "Booked" at bounding box center [1076, 380] width 97 height 18
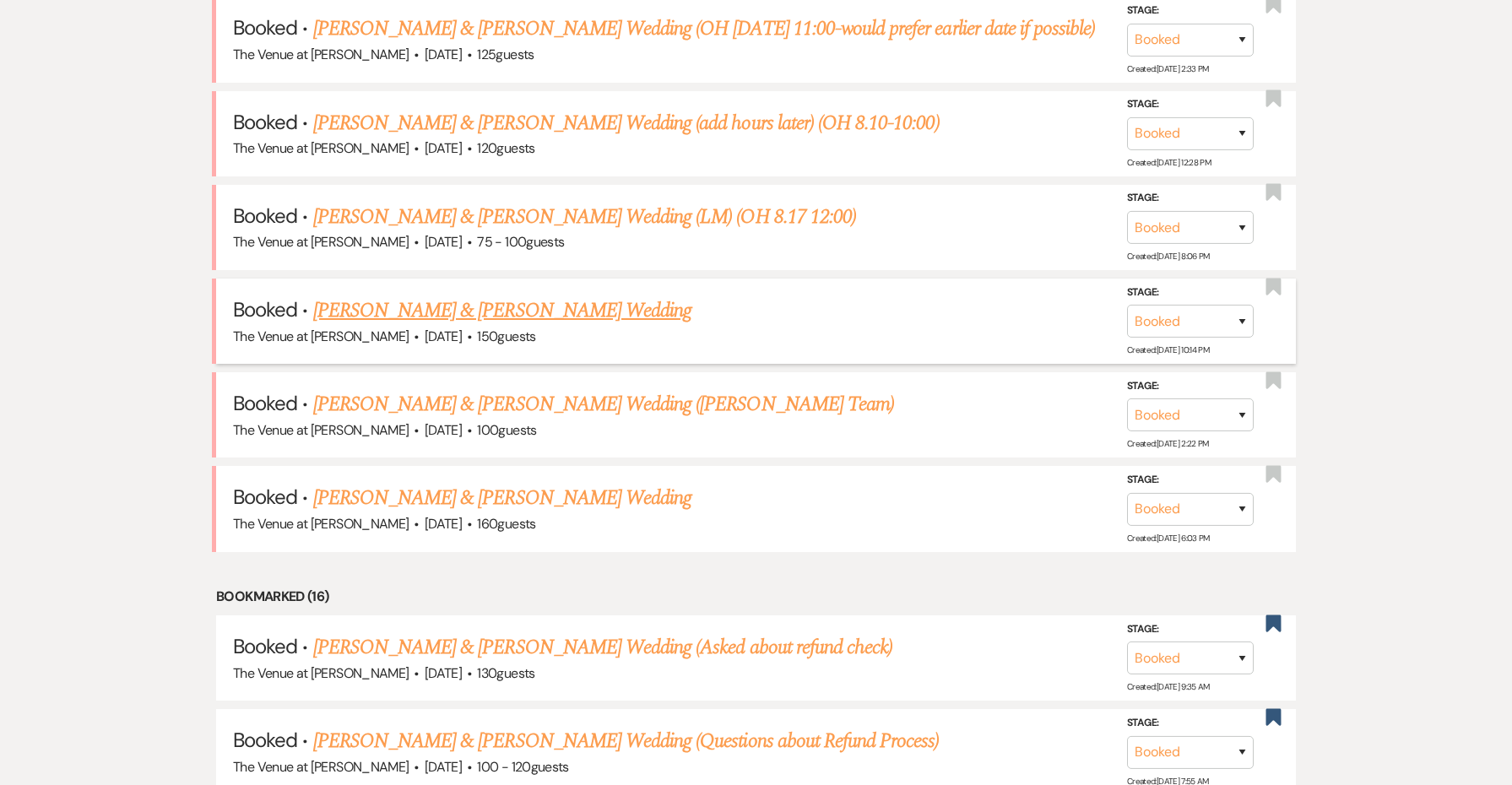
scroll to position [1337, 0]
click at [603, 484] on link "[PERSON_NAME] & [PERSON_NAME] Wedding" at bounding box center [502, 498] width 378 height 30
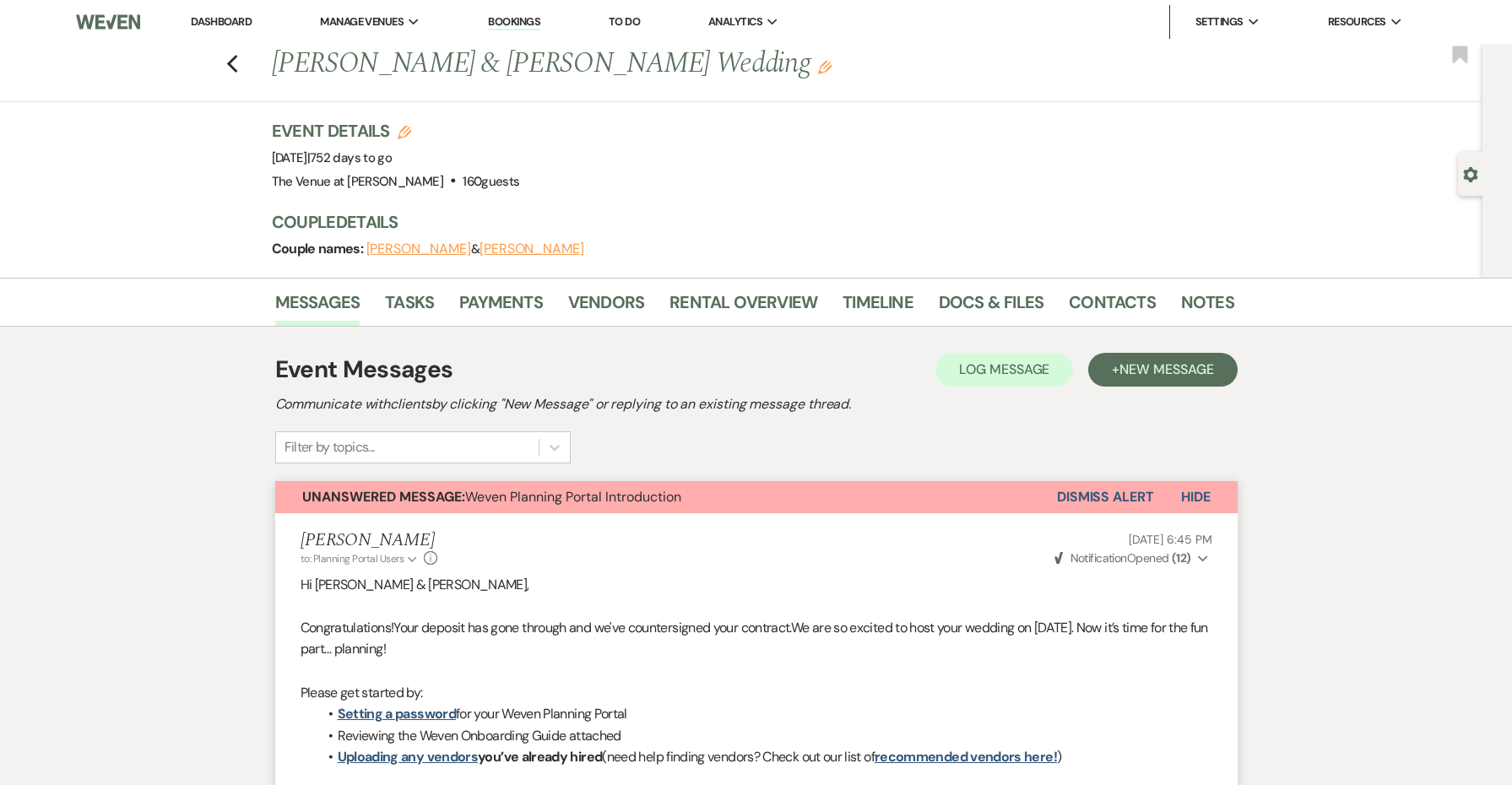
click at [1104, 497] on button "Dismiss Alert" at bounding box center [1106, 497] width 97 height 32
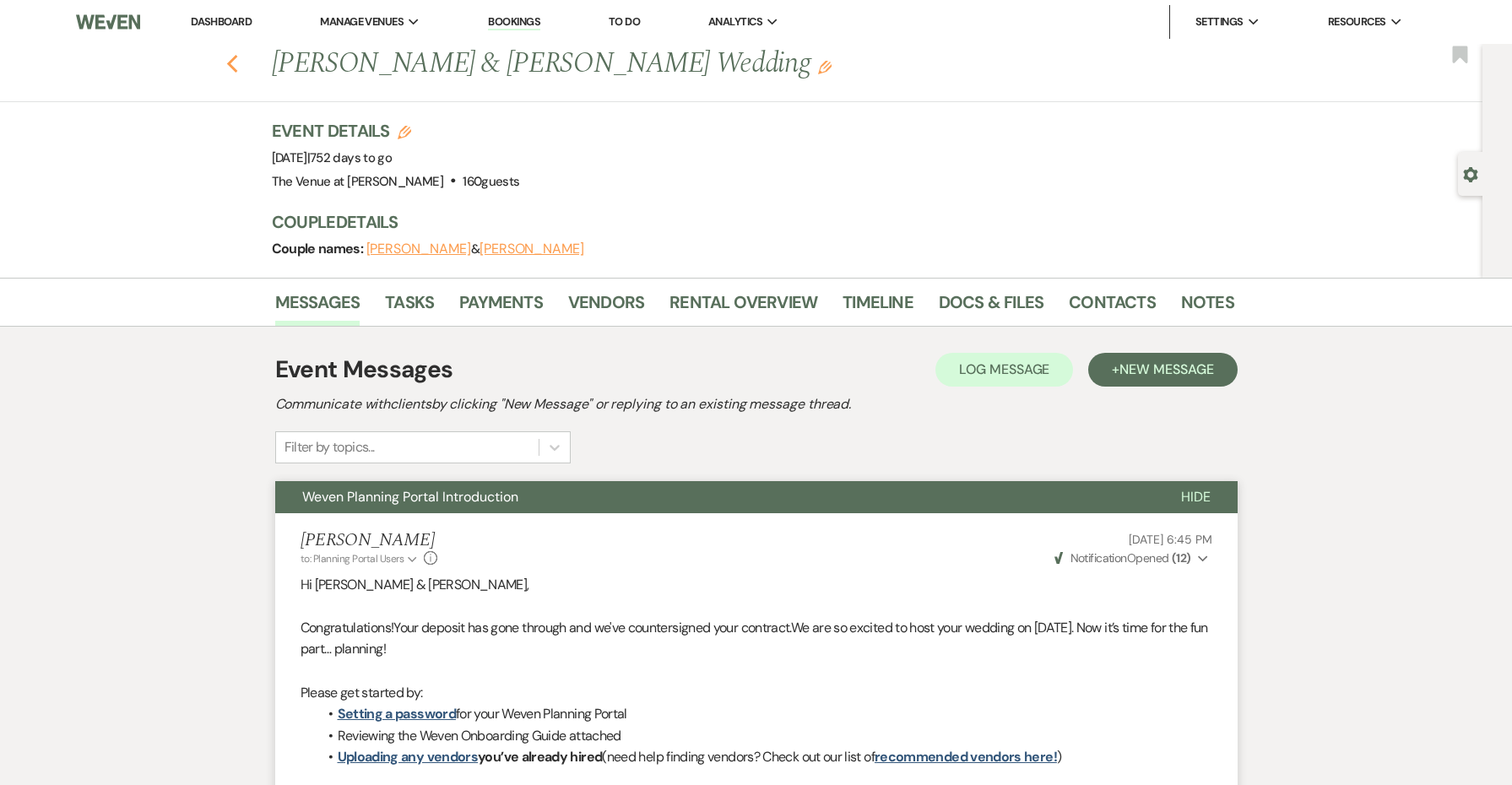
click at [236, 65] on icon "Previous" at bounding box center [233, 64] width 13 height 20
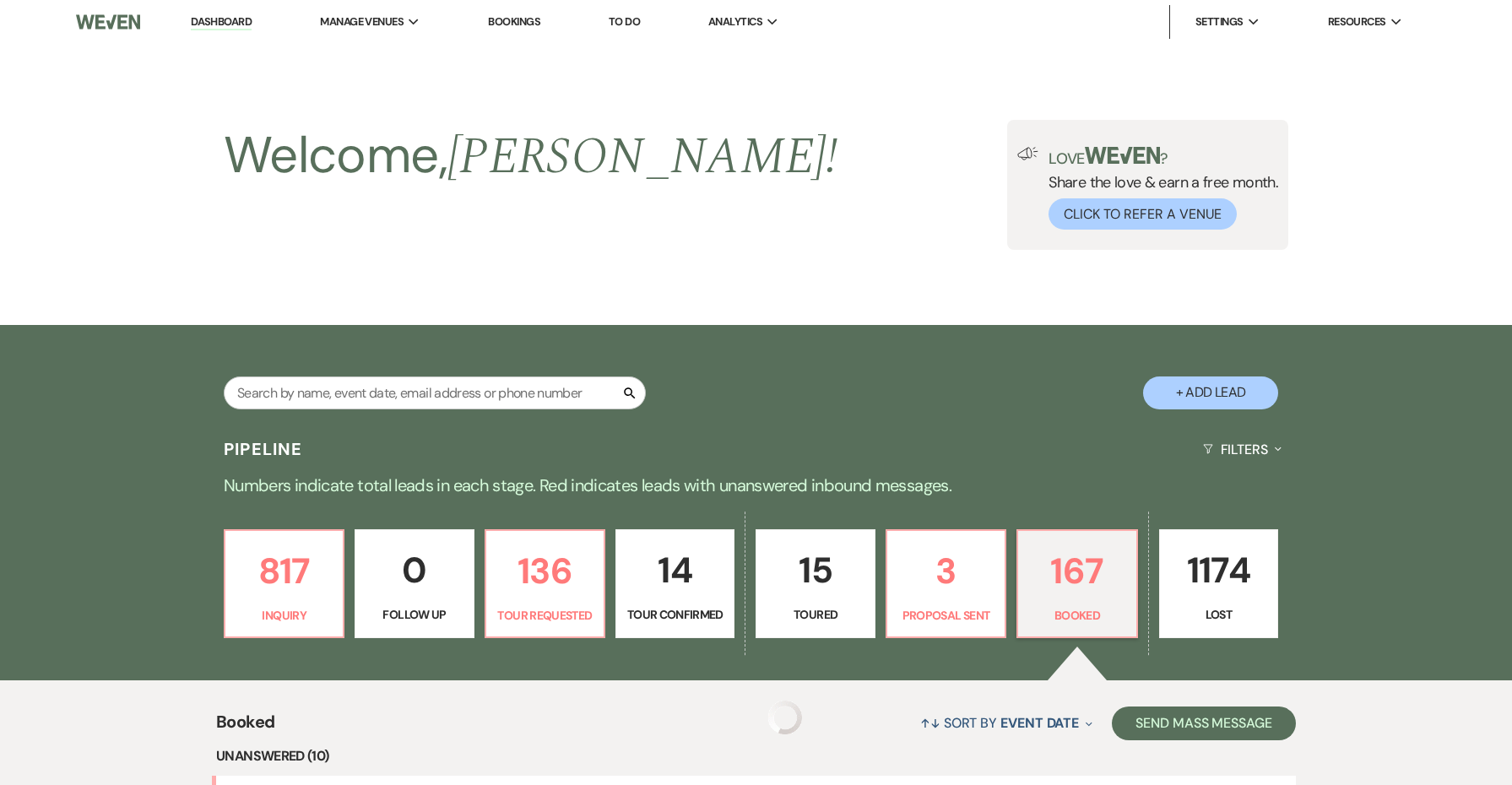
scroll to position [1337, 0]
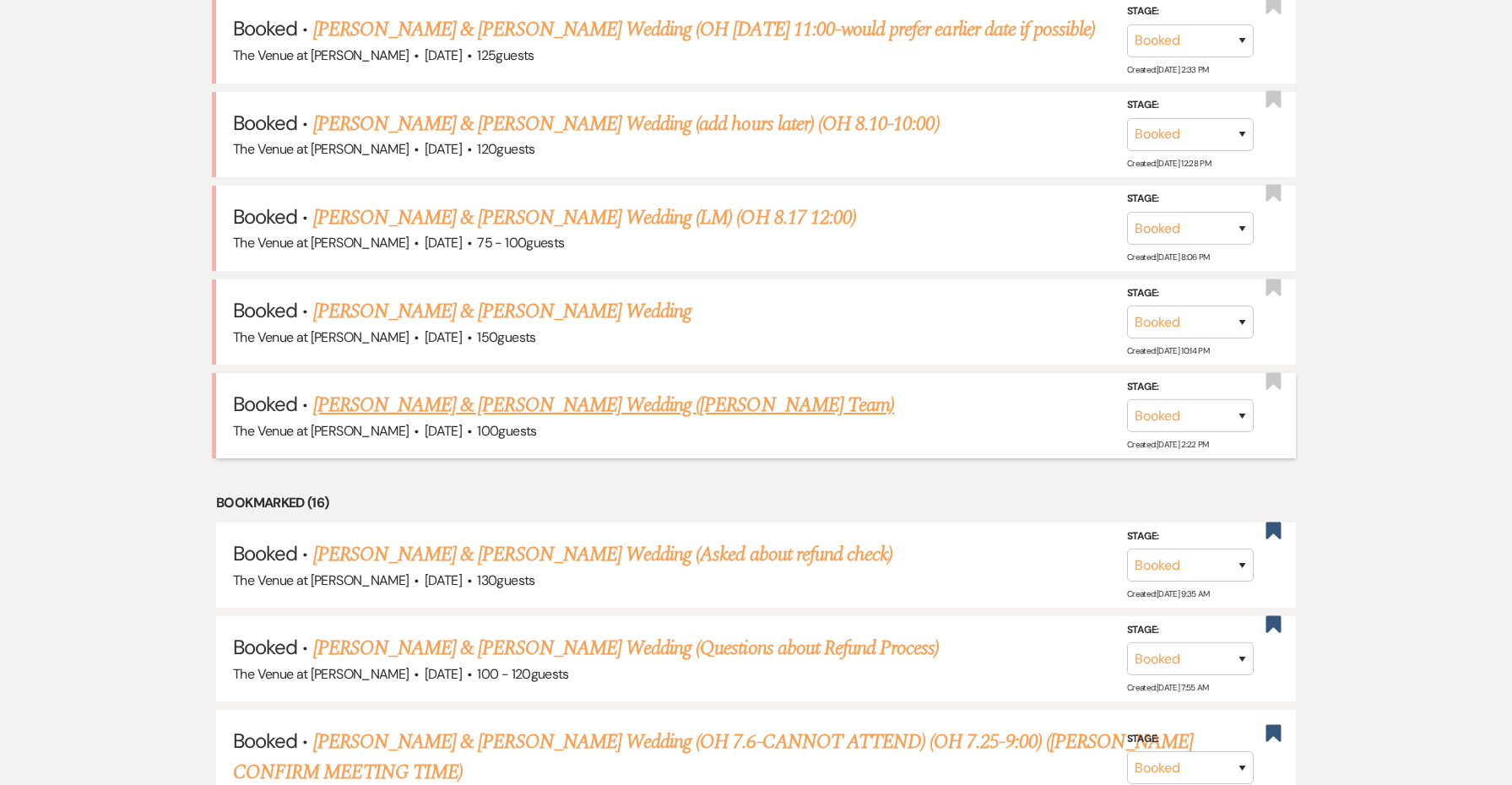
click at [469, 390] on link "[PERSON_NAME] & [PERSON_NAME] Wedding ([PERSON_NAME] Team)" at bounding box center [604, 404] width 581 height 30
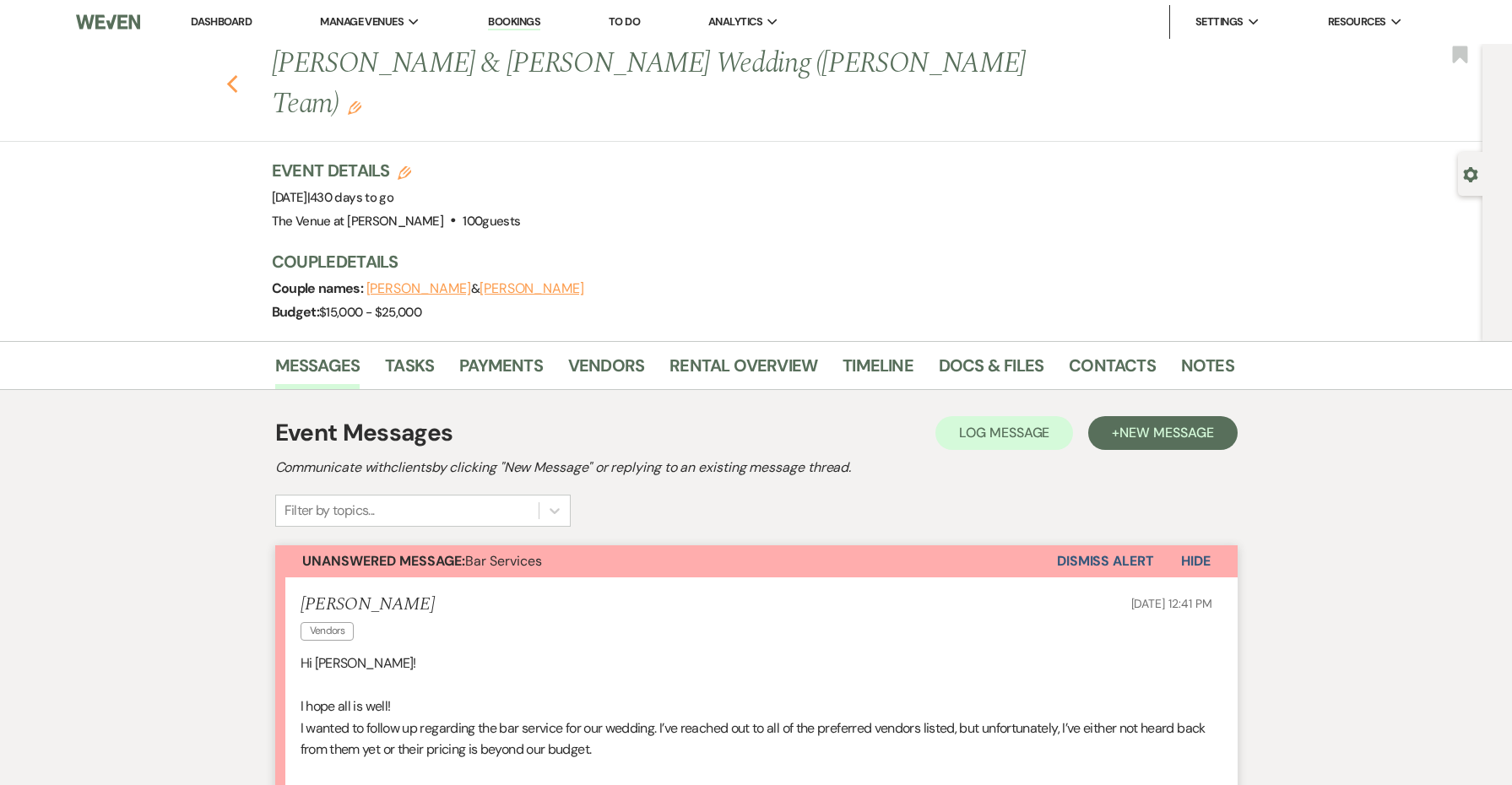
click at [229, 74] on icon "Previous" at bounding box center [233, 84] width 13 height 20
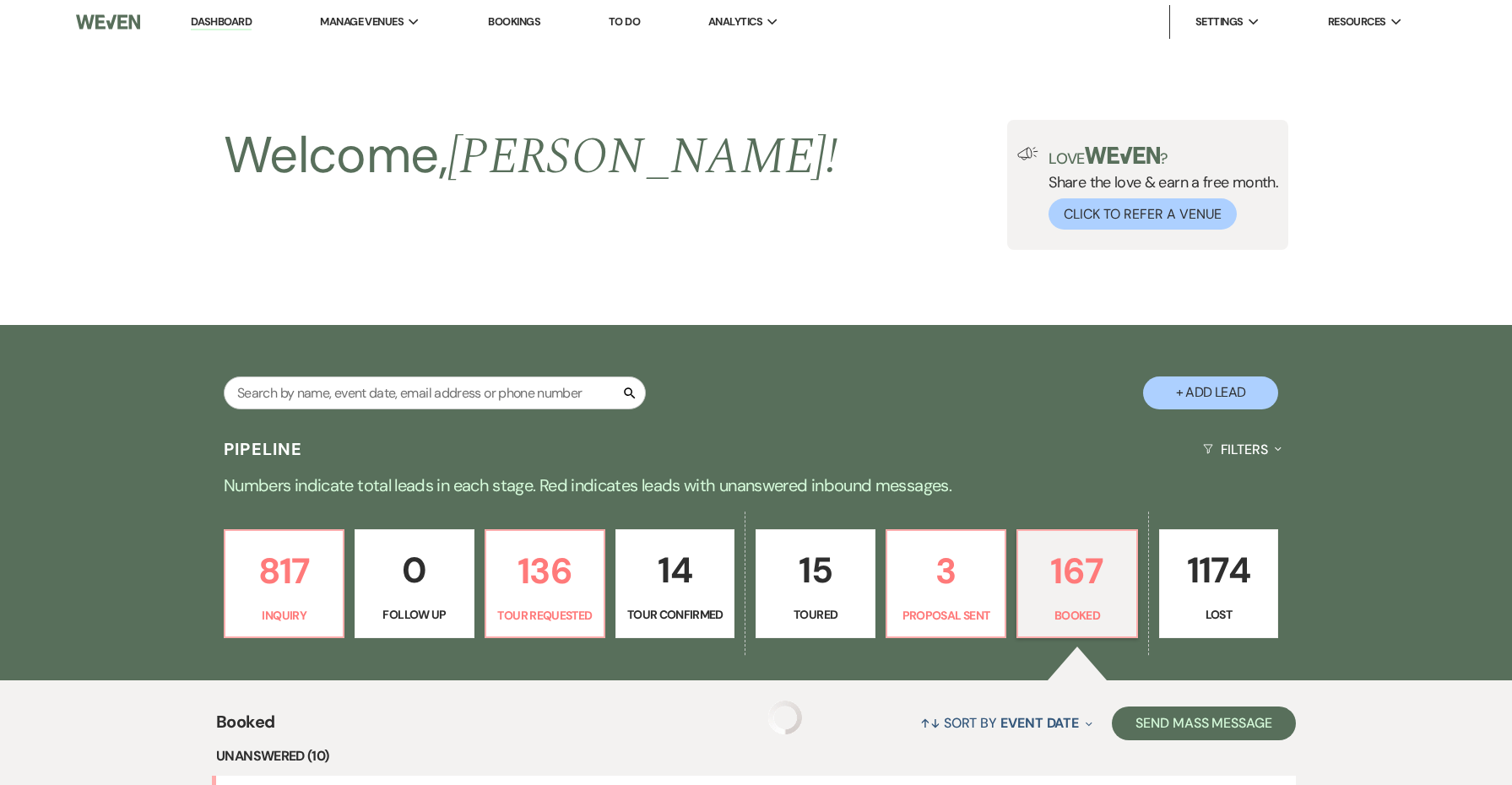
scroll to position [1337, 0]
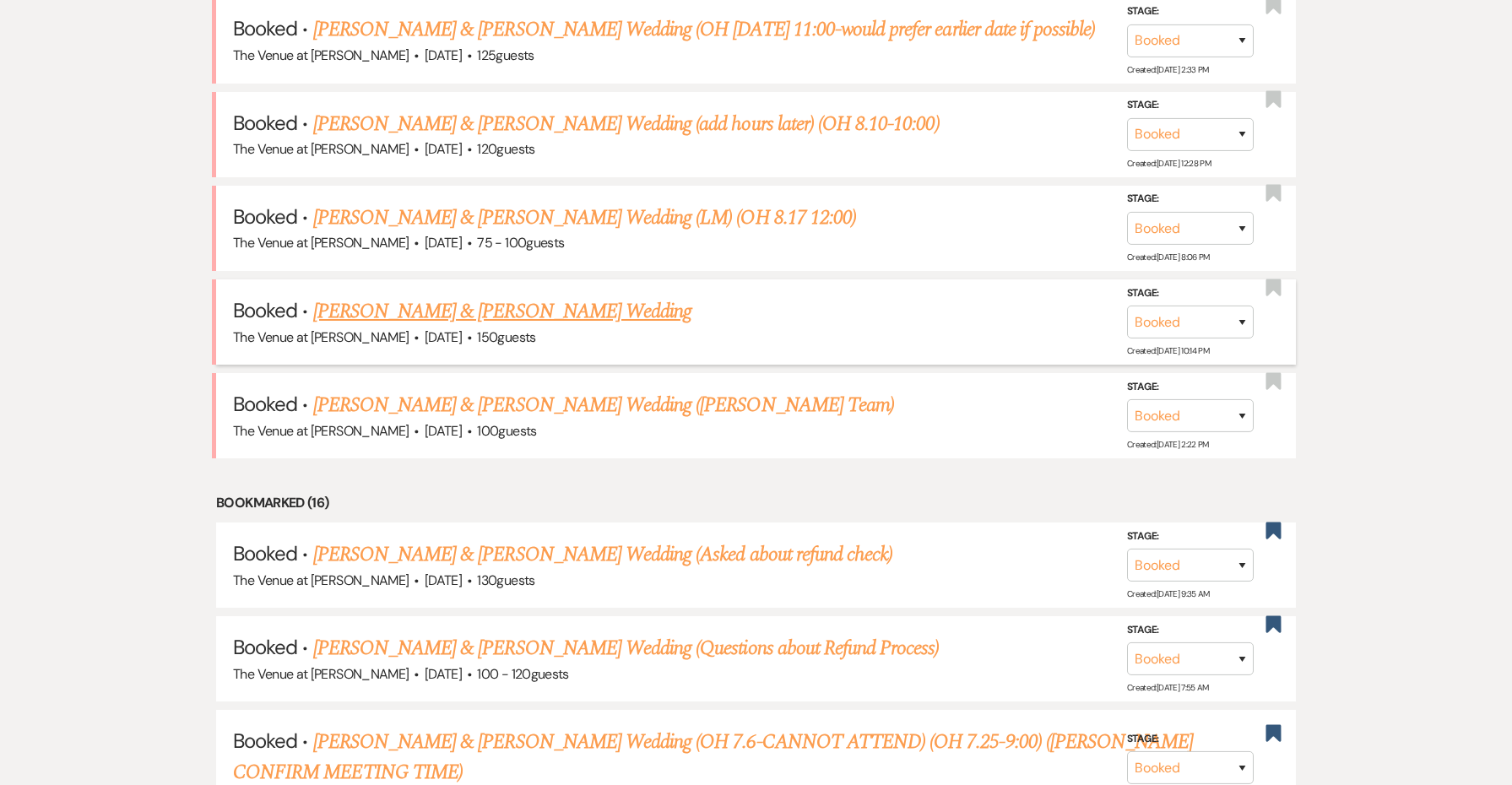
click at [406, 297] on link "[PERSON_NAME] & [PERSON_NAME] Wedding" at bounding box center [502, 311] width 378 height 30
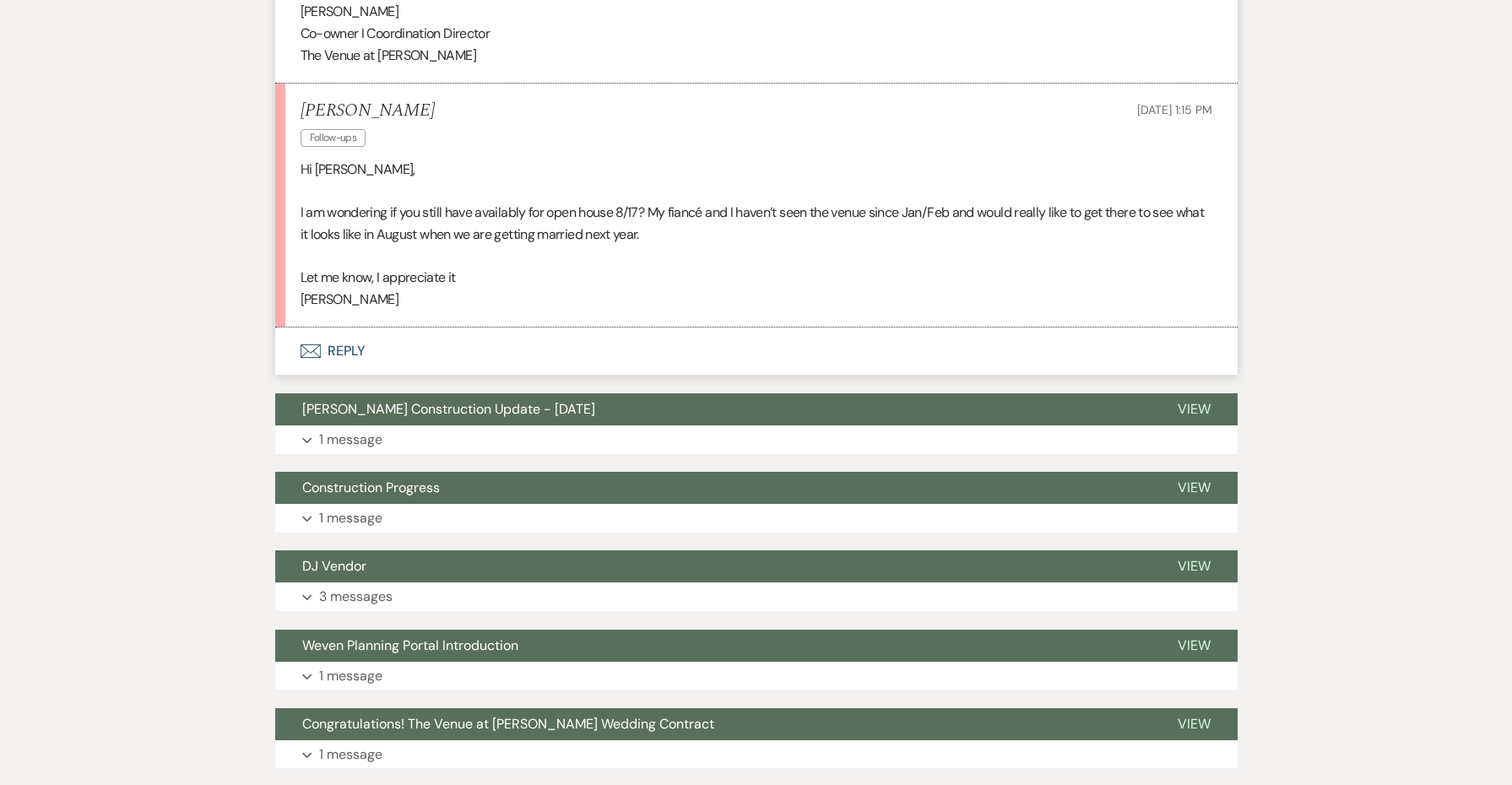
scroll to position [1100, 0]
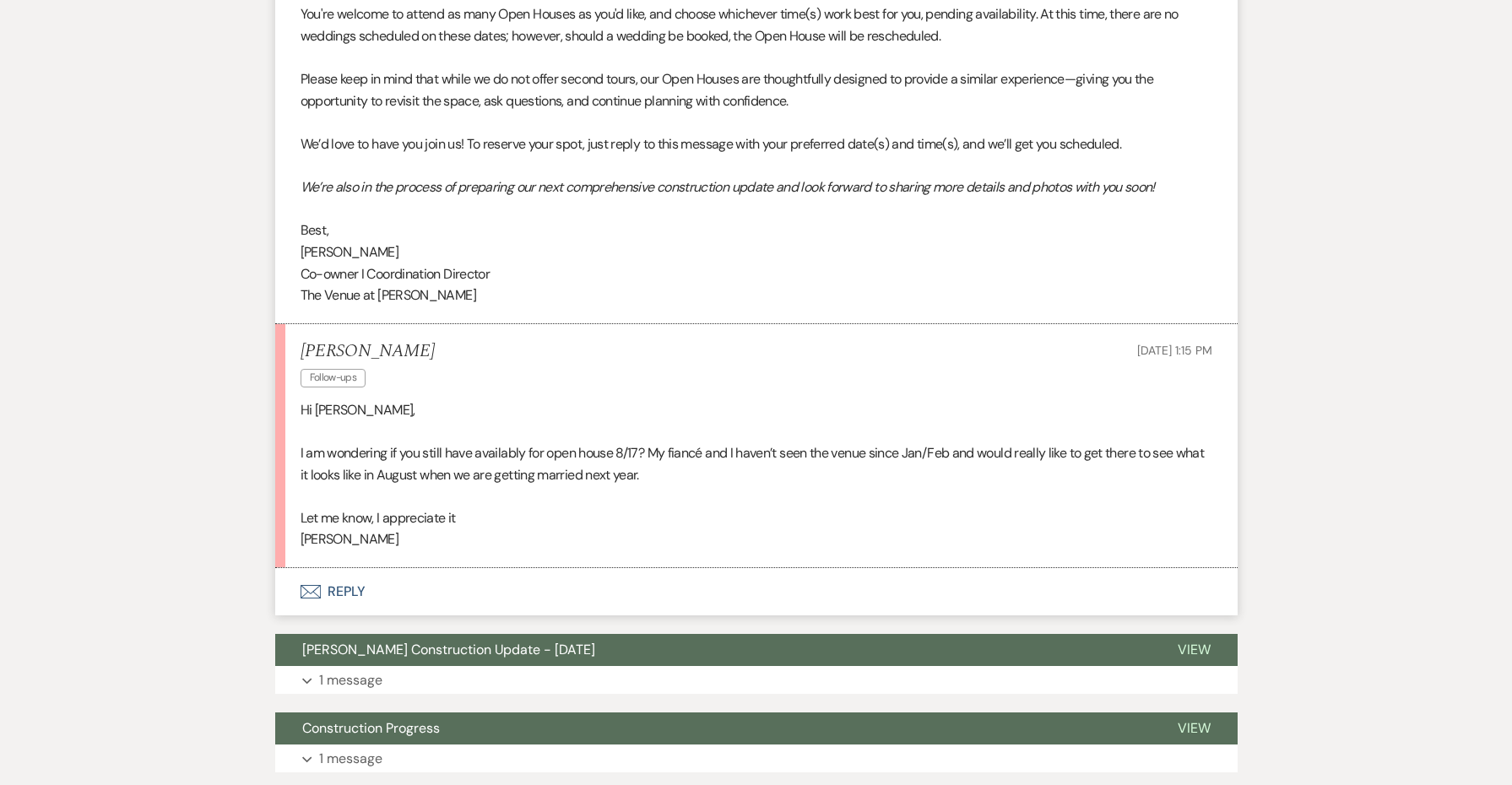
click at [320, 529] on p "[PERSON_NAME]" at bounding box center [756, 539] width 912 height 22
copy p "[PERSON_NAME]"
click at [347, 572] on button "Envelope Reply" at bounding box center [757, 591] width 962 height 47
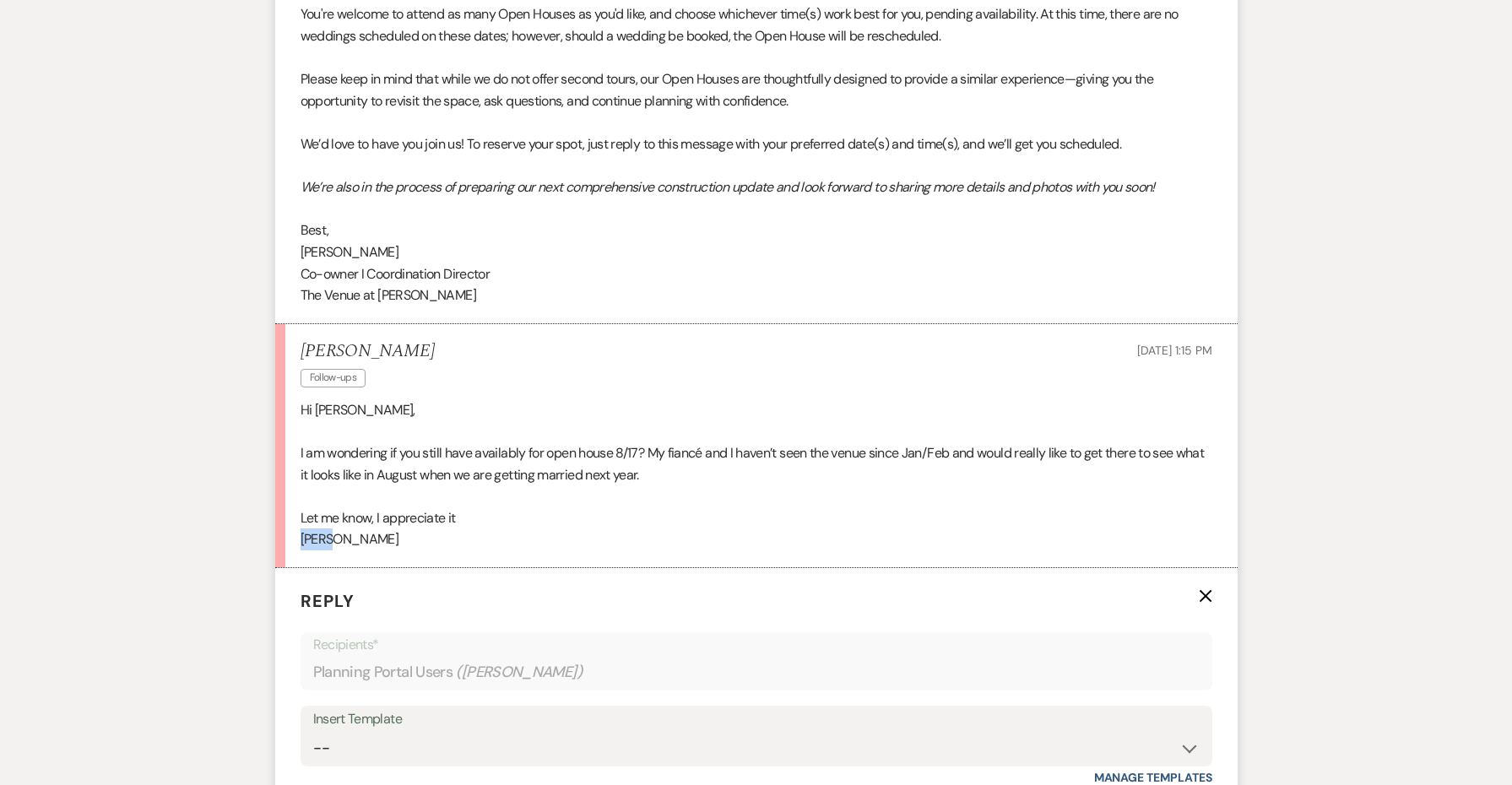
scroll to position [1502, 0]
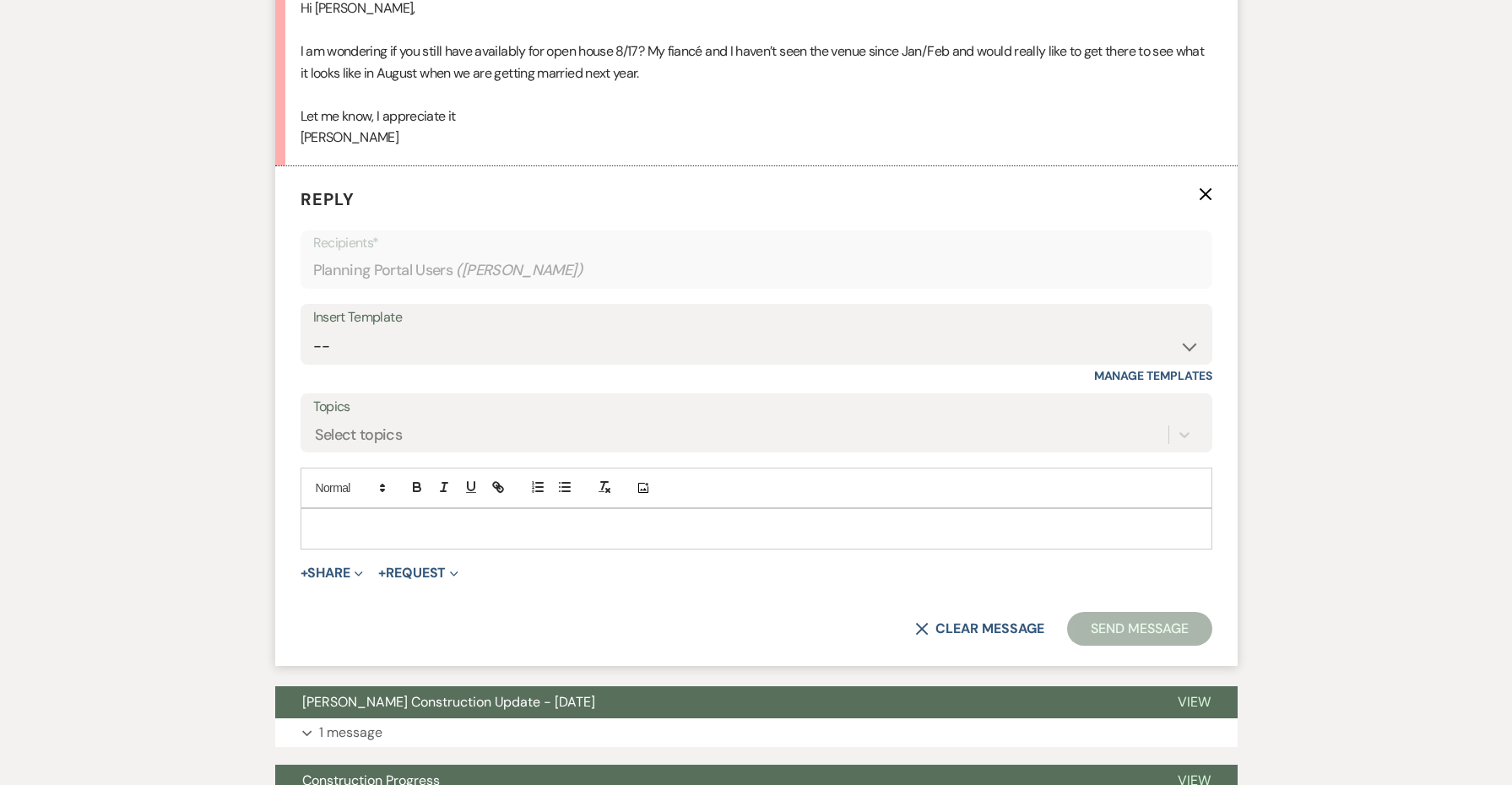
click at [338, 519] on p at bounding box center [756, 529] width 885 height 18
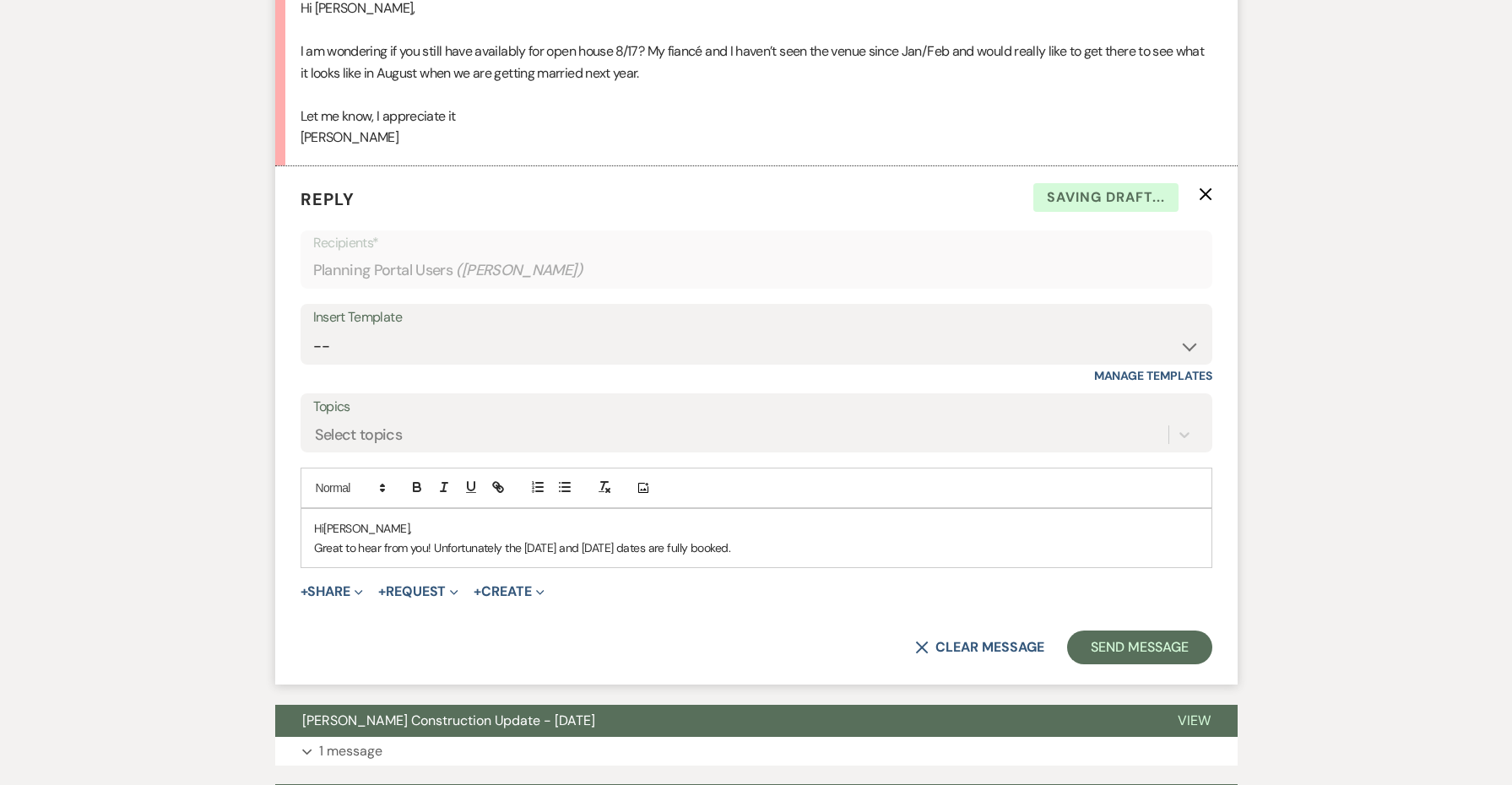
click at [713, 539] on p "Great to hear from you! Unfortunately the [DATE] and [DATE] dates are fully boo…" at bounding box center [756, 548] width 885 height 18
click at [833, 539] on p "Great to hear from you! Unfortunately the [DATE] and [DATE] dates are now fully…" at bounding box center [756, 548] width 885 height 18
click at [907, 539] on p "Great to hear from you! Unfortunately the [DATE] and [DATE] dates are now fully…" at bounding box center [756, 548] width 885 height 18
click at [1122, 519] on p "Hi [PERSON_NAME]," at bounding box center [756, 529] width 885 height 18
click at [1118, 539] on p "Great to hear from you! Unfortunately the [DATE] and [DATE] dates are now fully…" at bounding box center [756, 548] width 885 height 18
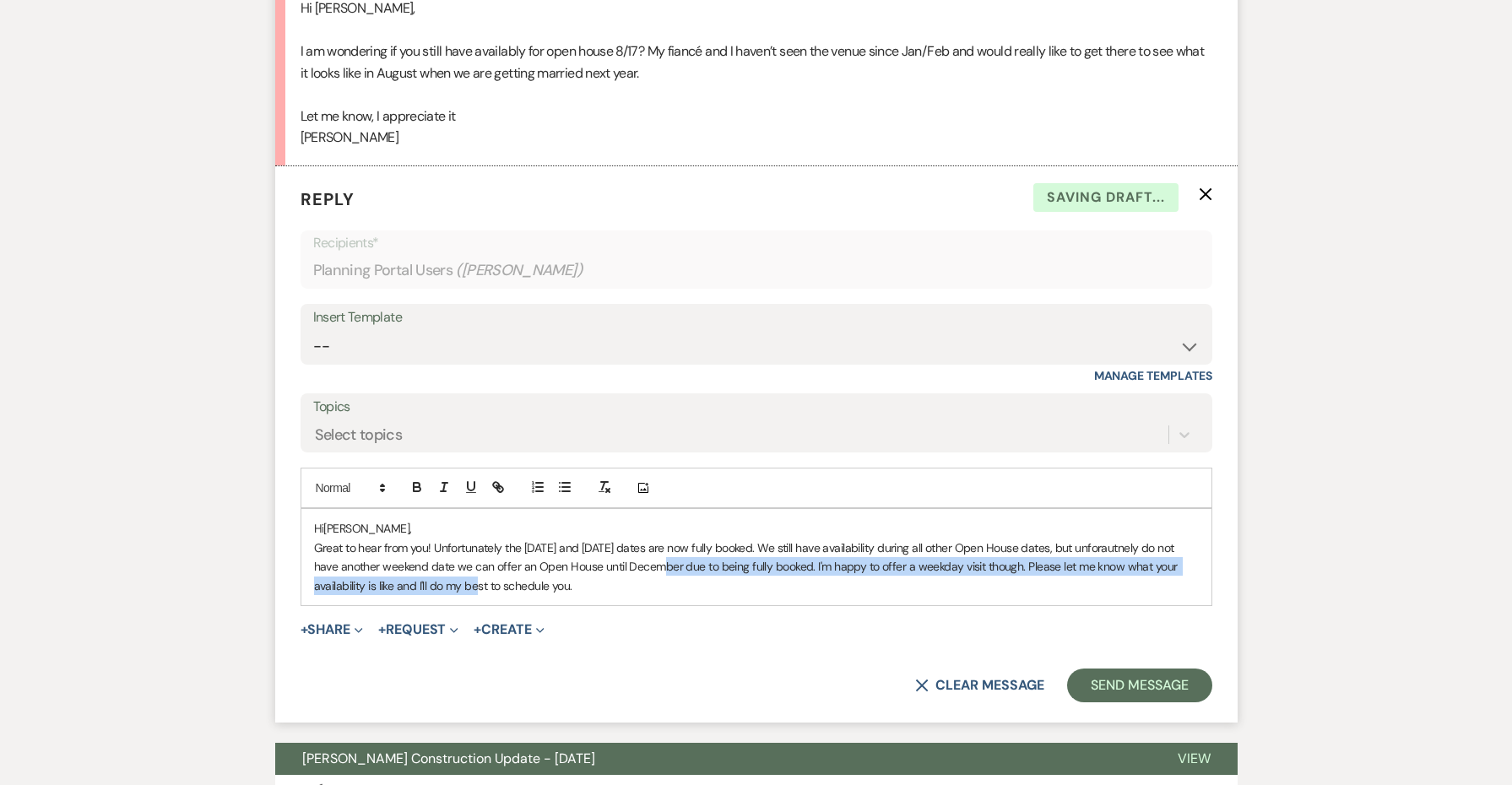
drag, startPoint x: 654, startPoint y: 546, endPoint x: 449, endPoint y: 553, distance: 205.1
click at [449, 553] on p "Great to hear from you! Unfortunately the [DATE] and [DATE] dates are now fully…" at bounding box center [756, 567] width 885 height 57
drag, startPoint x: 628, startPoint y: 560, endPoint x: 284, endPoint y: 514, distance: 347.1
click at [284, 514] on form "Reply X Draft saved! Recipients* Planning Portal Users ( [PERSON_NAME] ) Insert…" at bounding box center [757, 444] width 962 height 556
copy p "Great to hear from you! Unfortunately the [DATE] and [DATE] dates are now fully…"
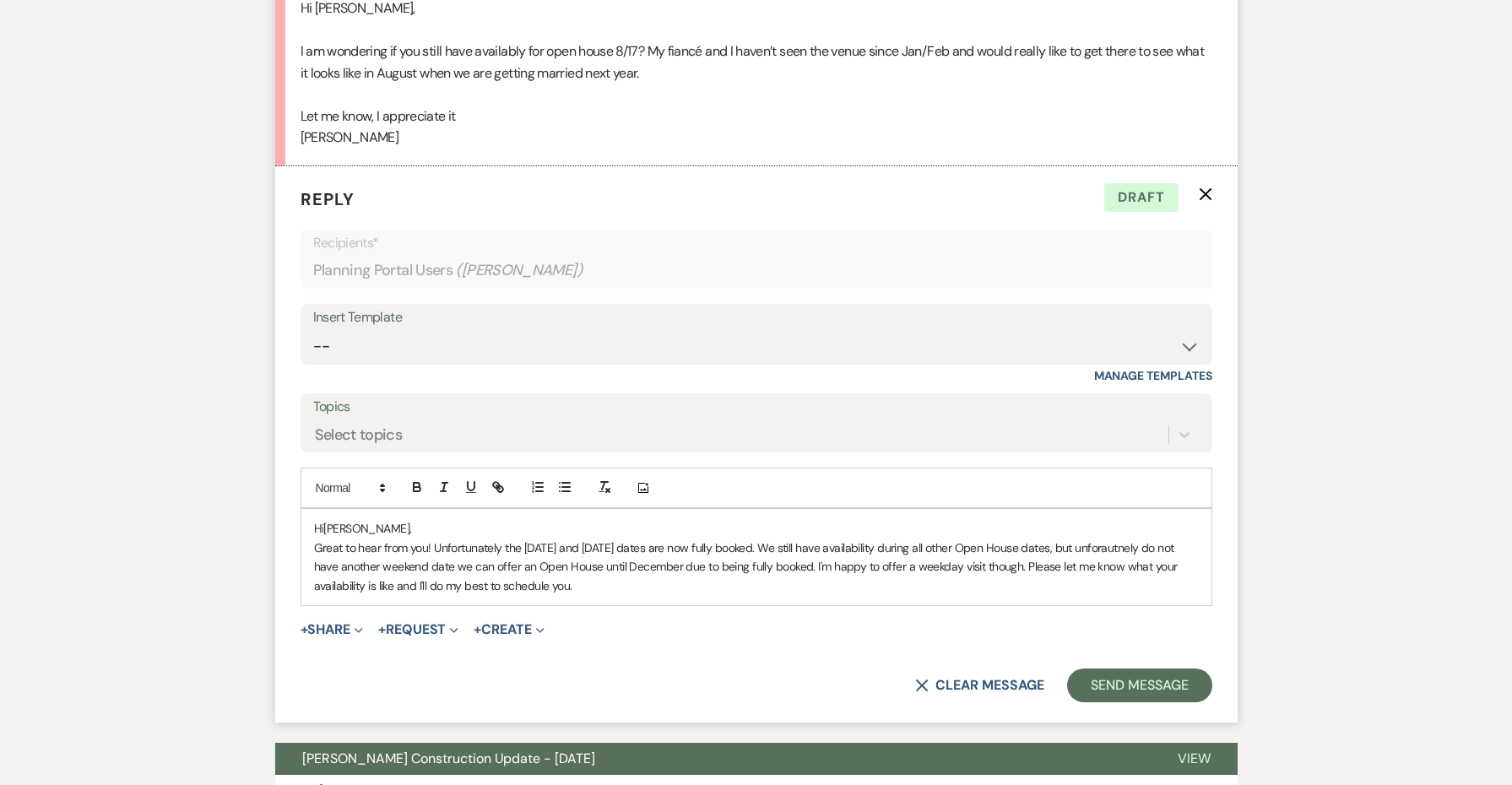
drag, startPoint x: 624, startPoint y: 562, endPoint x: 283, endPoint y: 522, distance: 343.3
click at [283, 522] on form "Reply X Draft Recipients* Planning Portal Users ( [PERSON_NAME] ) Insert Templa…" at bounding box center [757, 444] width 962 height 556
click at [455, 519] on p "Hi [PERSON_NAME]," at bounding box center [756, 529] width 885 height 18
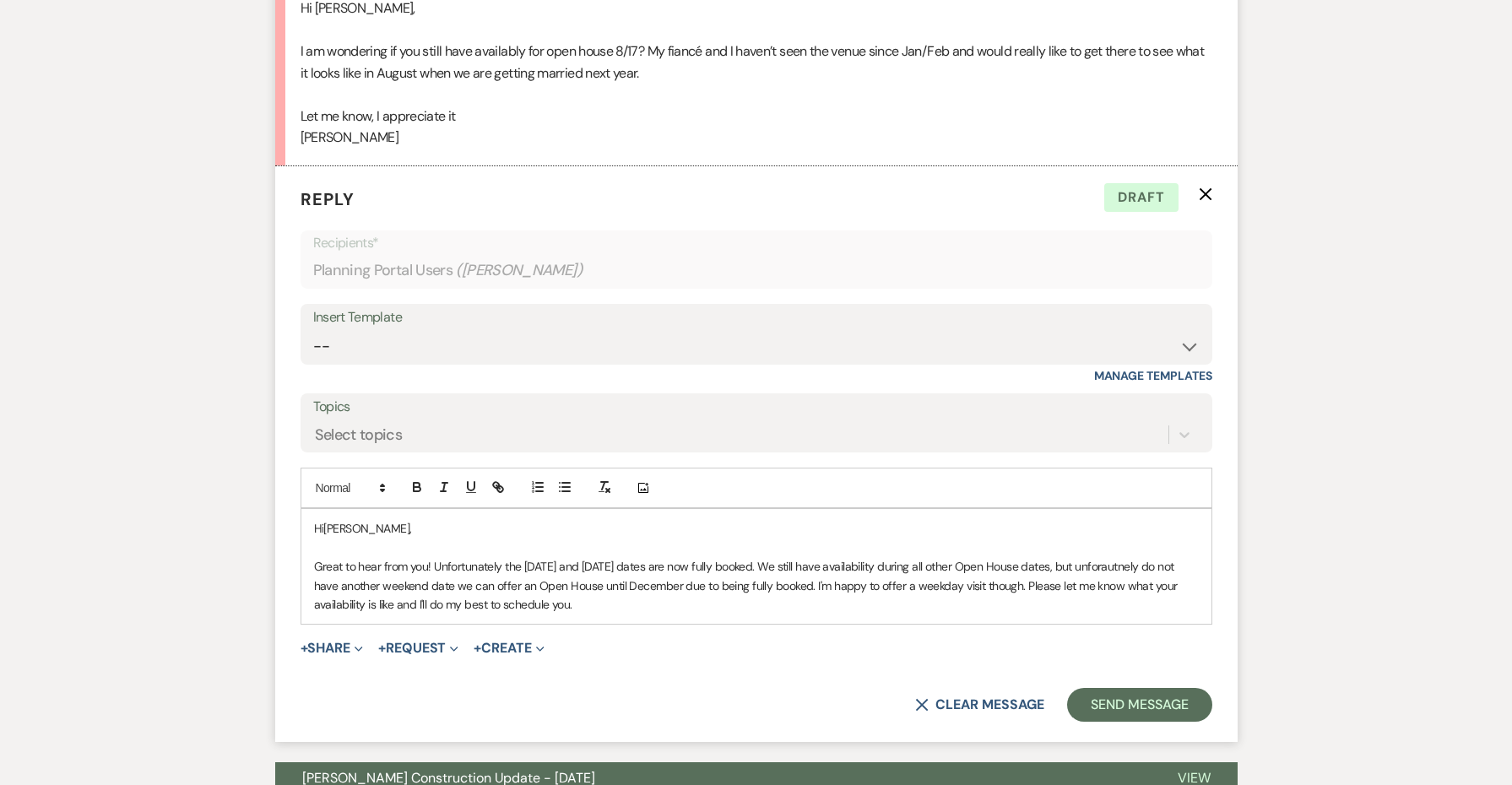
click at [876, 587] on p "Great to hear from you! Unfortunately the [DATE] and [DATE] dates are now fully…" at bounding box center [756, 585] width 885 height 57
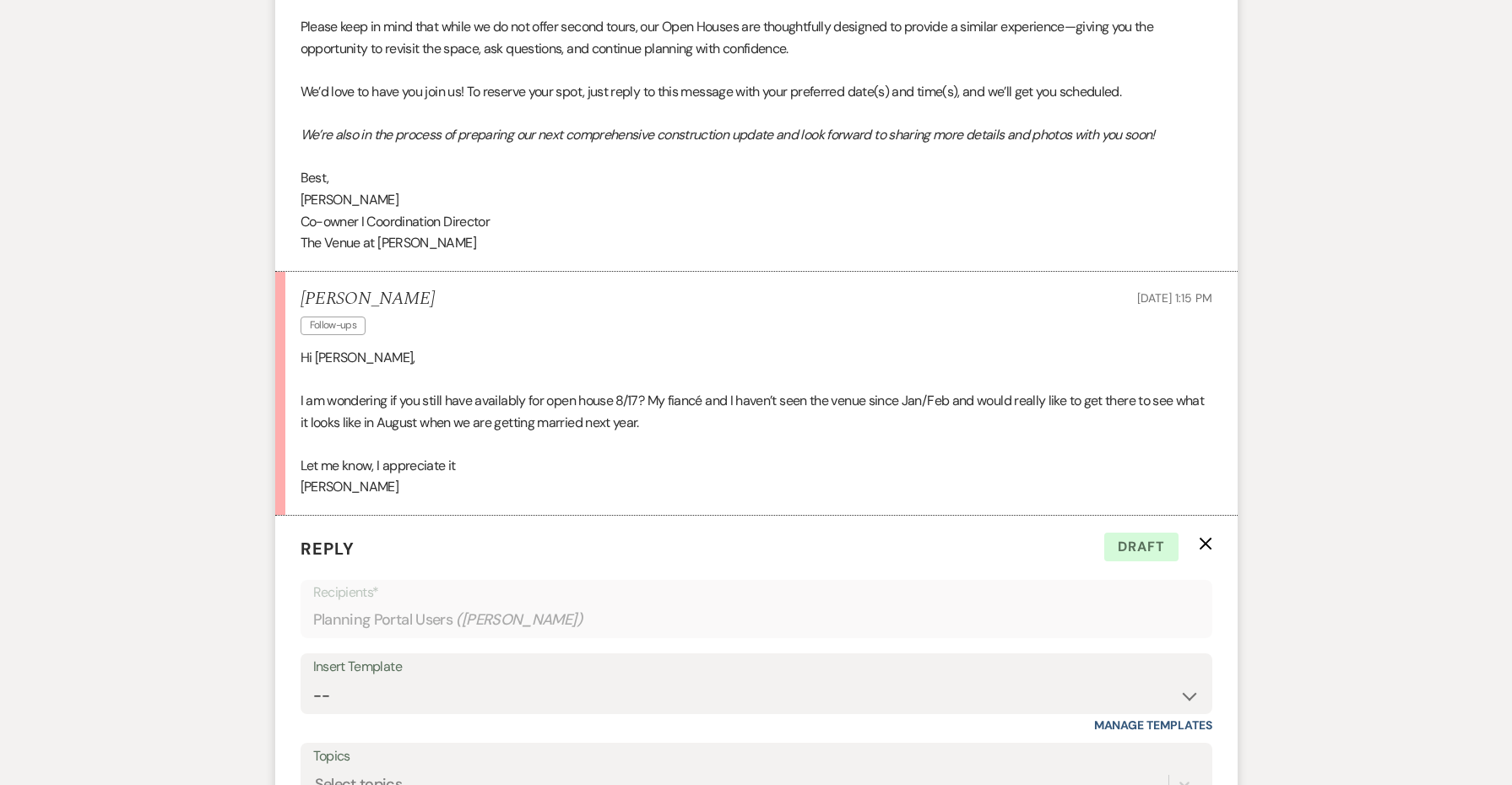
scroll to position [1151, 0]
drag, startPoint x: 457, startPoint y: 225, endPoint x: 292, endPoint y: 163, distance: 176.3
copy div "Best, [PERSON_NAME] I Coordination Director The Venue at [PERSON_NAME]﻿"
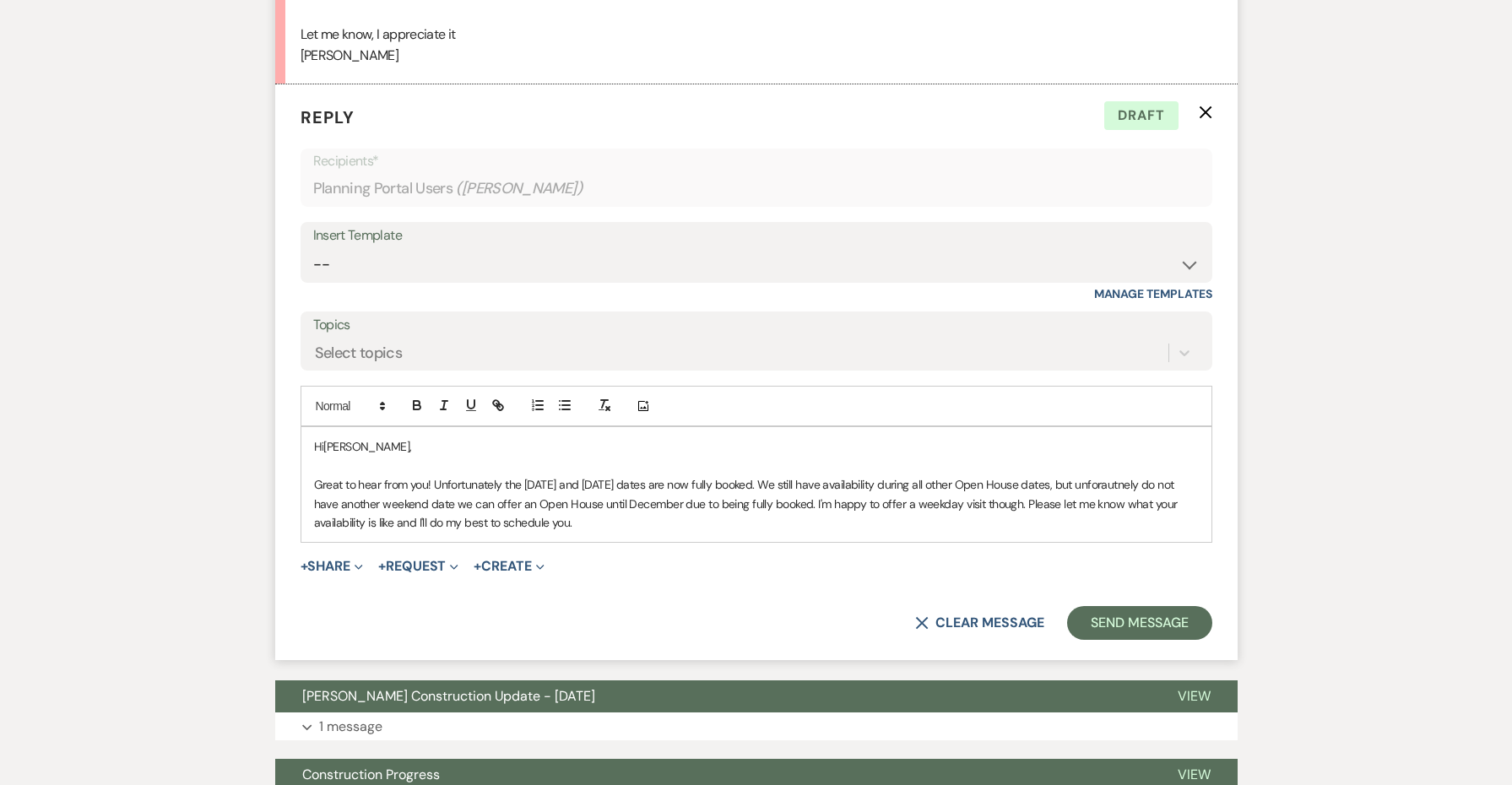
scroll to position [1665, 0]
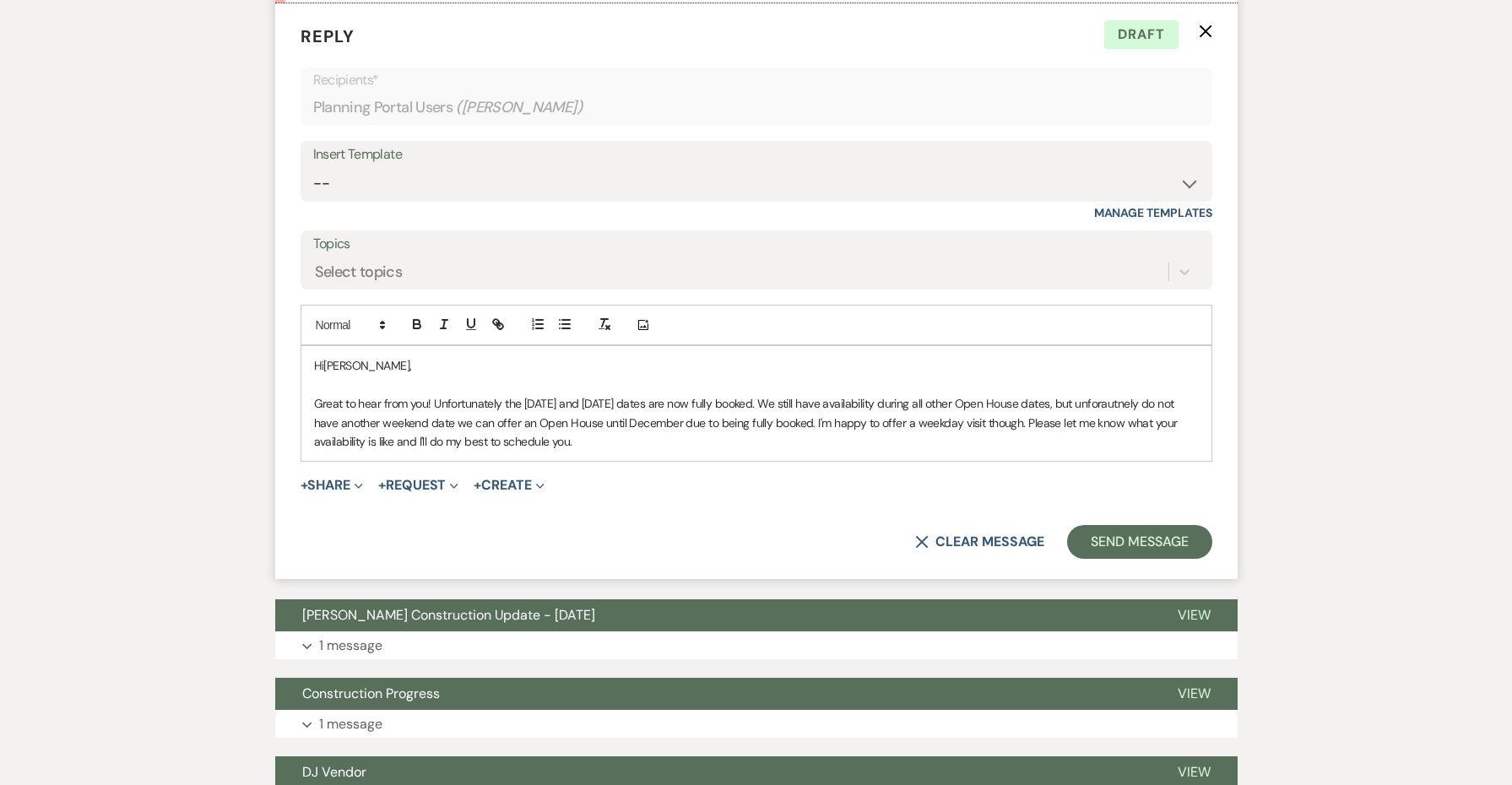
click at [614, 420] on p "Great to hear from you! Unfortunately the [DATE] and [DATE] dates are now fully…" at bounding box center [756, 423] width 885 height 57
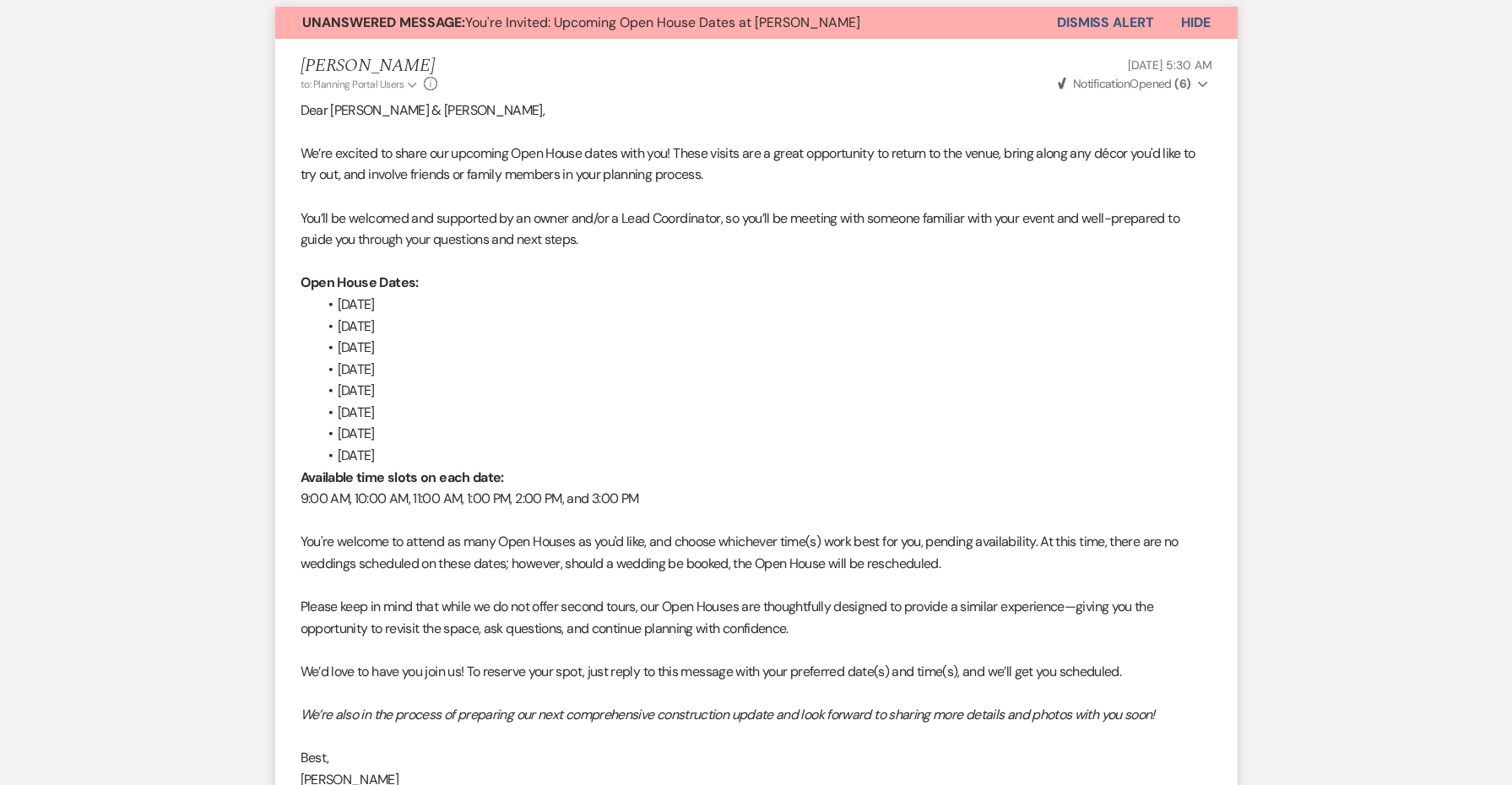
scroll to position [522, 0]
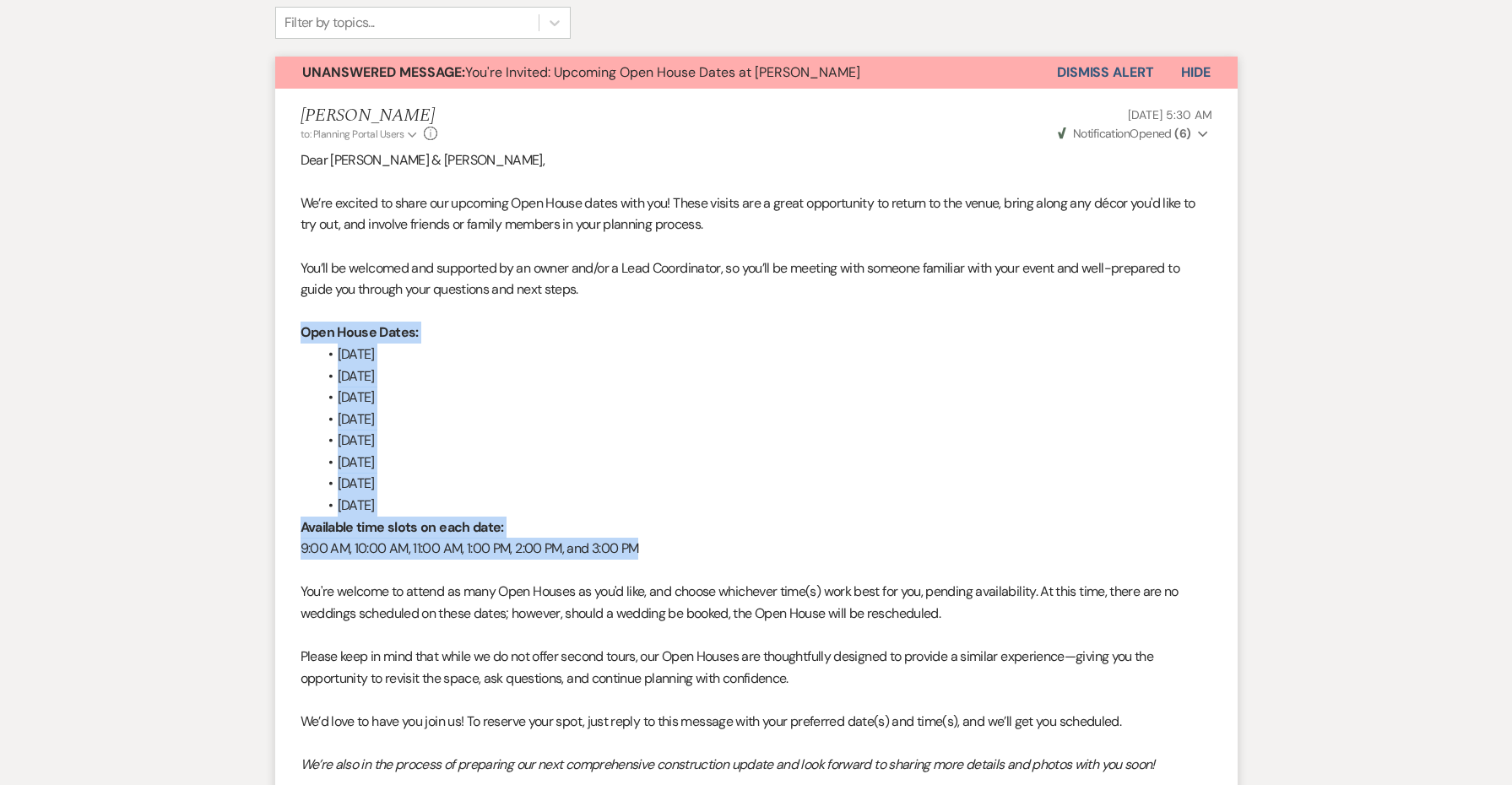
drag, startPoint x: 677, startPoint y: 546, endPoint x: 277, endPoint y: 331, distance: 454.1
click at [277, 331] on li "[PERSON_NAME] to: Planning Portal Users Expand Info [DATE] 5:30 AM Weven Check …" at bounding box center [757, 495] width 962 height 813
copy div "Open House Dates: [DATE] [DATE] [DATE] [DATE] [DATE] [DATE] [DATE] [DATE] Avail…"
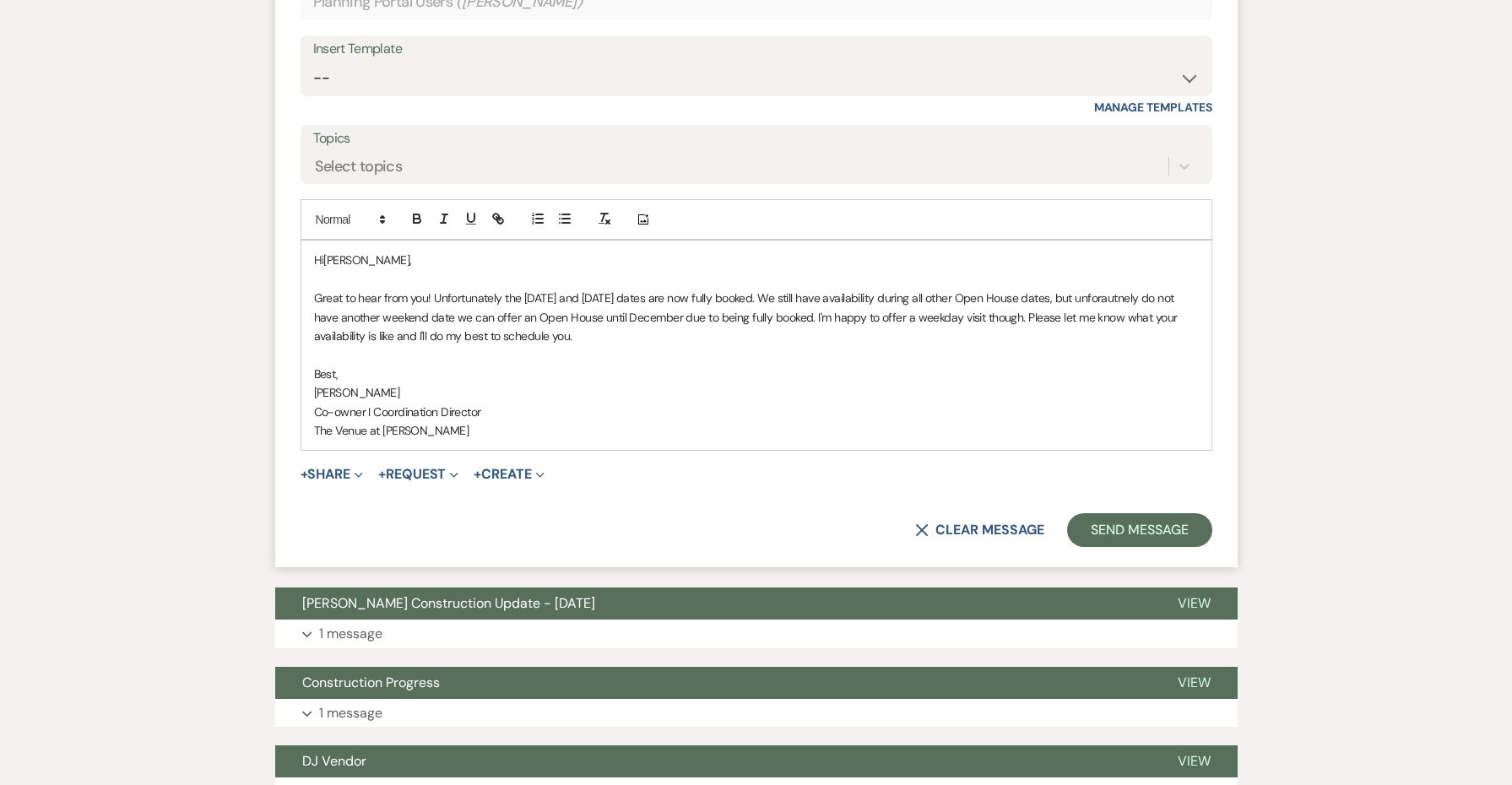
scroll to position [1807, 0]
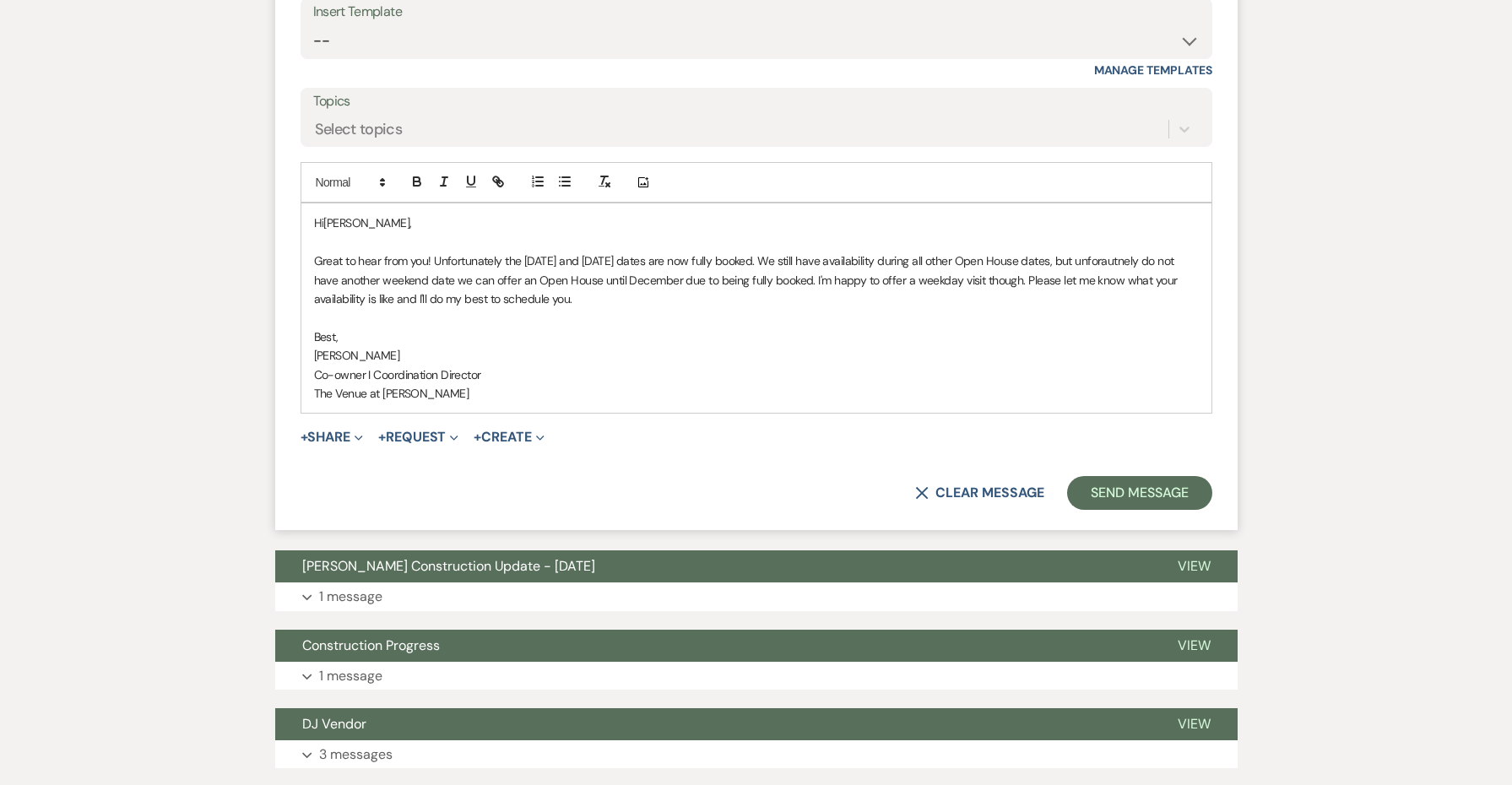
click at [693, 309] on p at bounding box center [756, 318] width 885 height 18
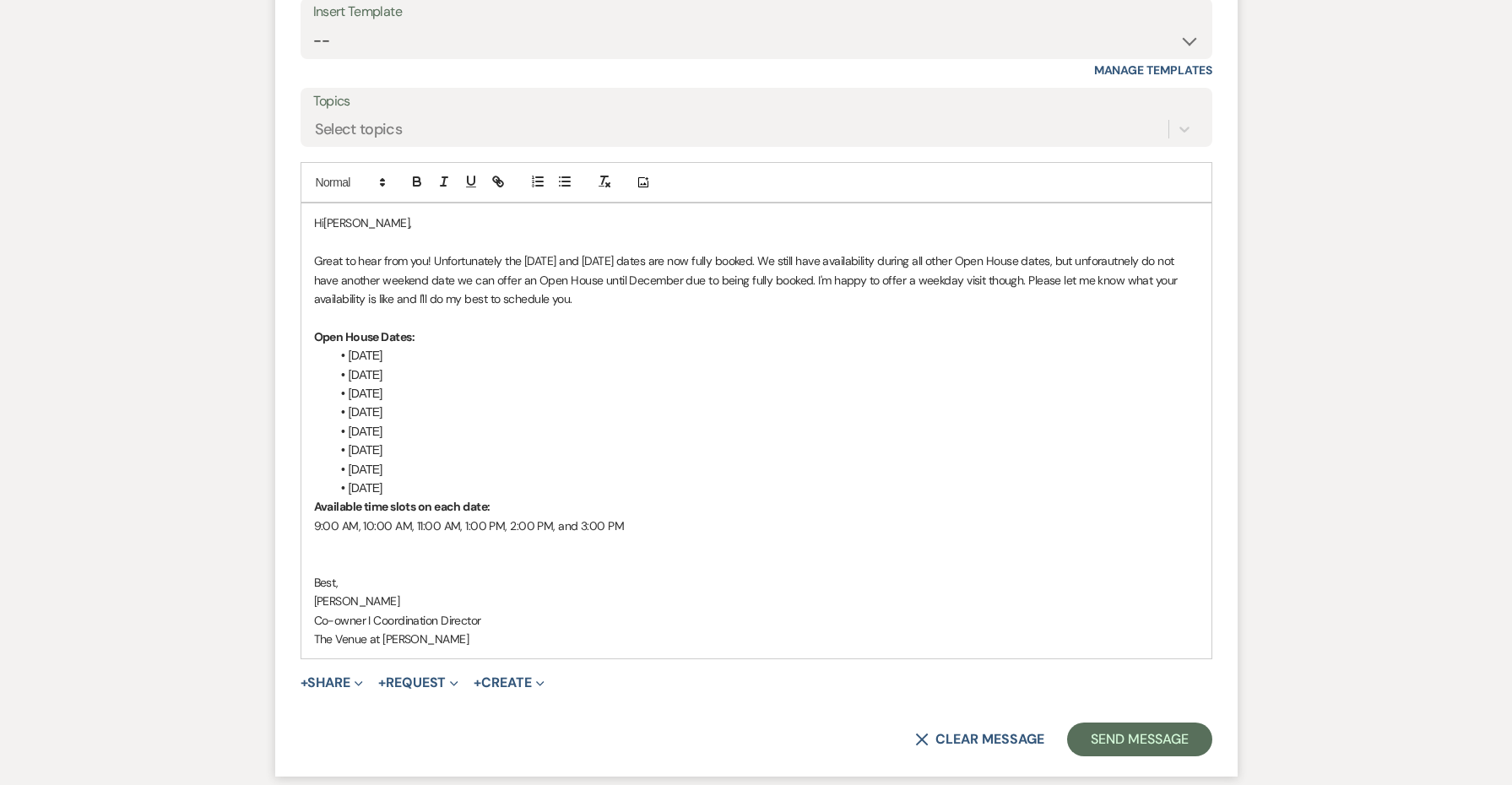
click at [467, 346] on li "[DATE]" at bounding box center [765, 355] width 868 height 18
drag, startPoint x: 537, startPoint y: 323, endPoint x: 428, endPoint y: 325, distance: 109.0
click at [428, 346] on li "[DATE] *FULLY BOOKED" at bounding box center [765, 355] width 868 height 18
copy span "*FULLY BOOKED"
click at [483, 365] on li "[DATE]" at bounding box center [765, 374] width 868 height 18
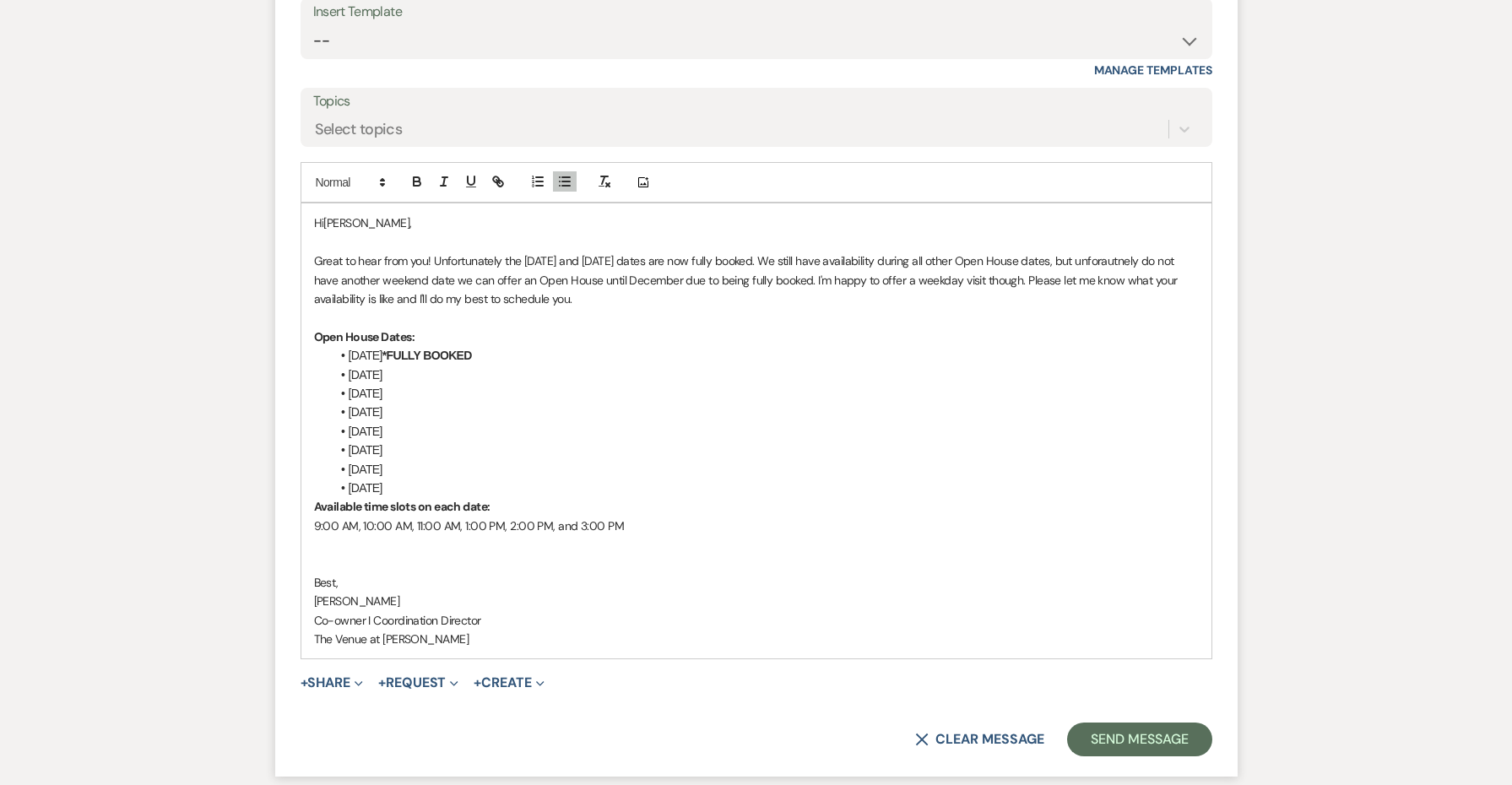
click at [480, 384] on li "[DATE]" at bounding box center [765, 393] width 868 height 18
click at [479, 365] on li "[DATE]" at bounding box center [765, 374] width 868 height 18
click at [488, 441] on li "[DATE]" at bounding box center [765, 450] width 868 height 18
drag, startPoint x: 524, startPoint y: 418, endPoint x: 436, endPoint y: 417, distance: 88.0
click at [436, 441] on li "[DATE] *FULLY BOOKED" at bounding box center [765, 450] width 868 height 18
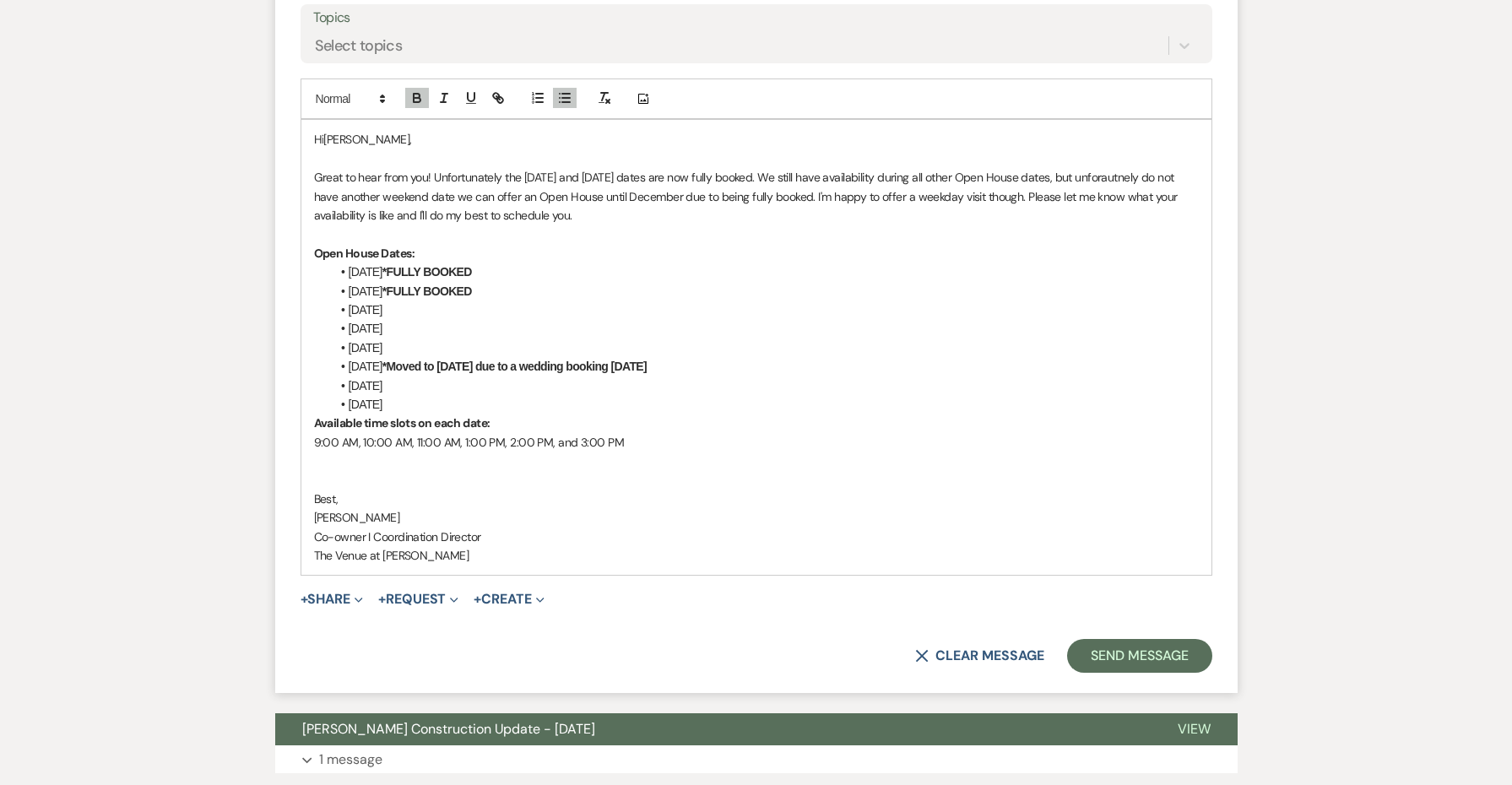
scroll to position [1887, 0]
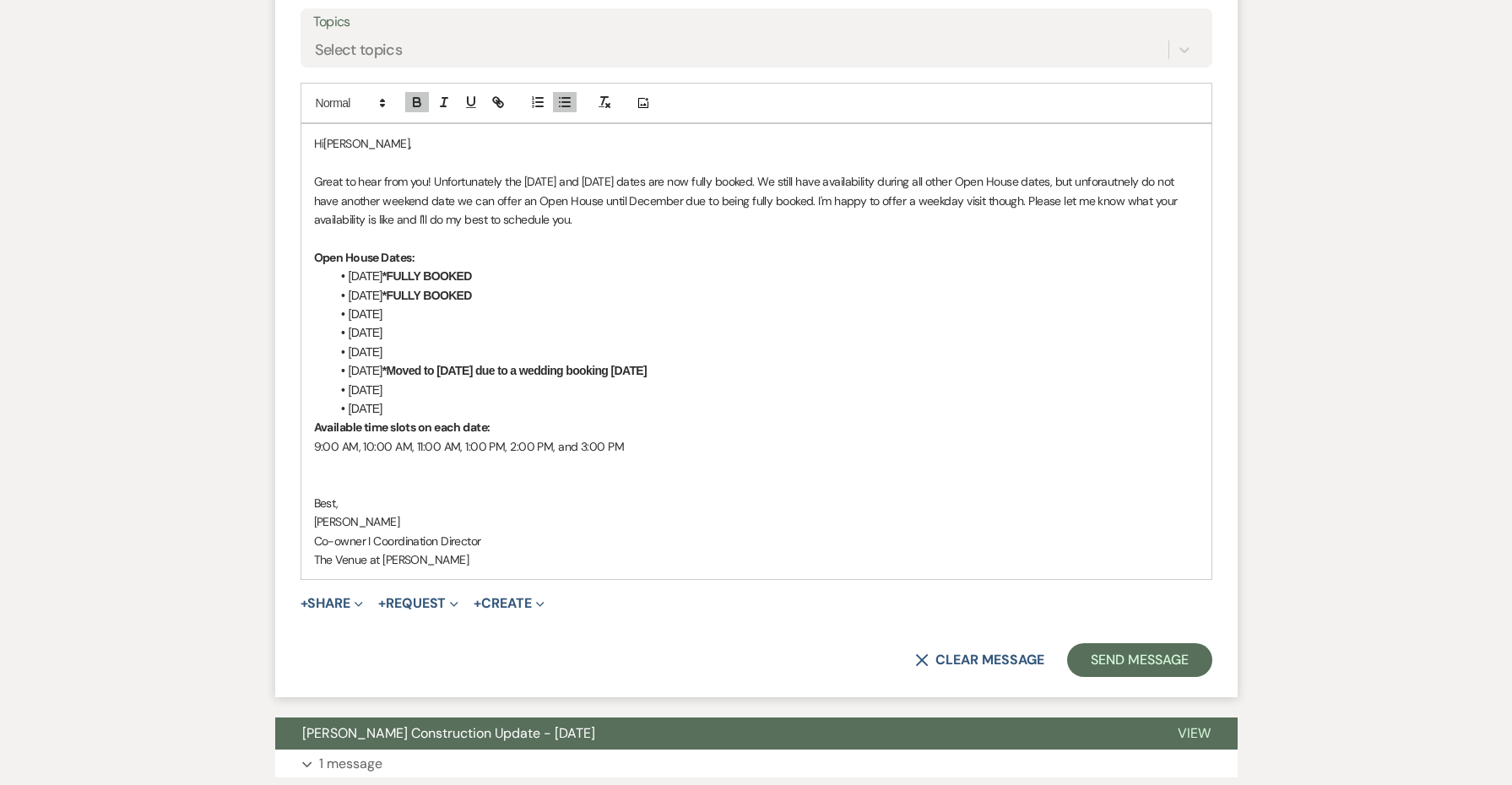
click at [699, 182] on p "Great to hear from you! Unfortunately the [DATE] and [DATE] dates are now fully…" at bounding box center [756, 201] width 885 height 57
click at [698, 183] on p "Great to hear from you! Unfortunately the [DATE] and [DATE] dates are now fully…" at bounding box center [756, 201] width 885 height 57
drag, startPoint x: 1006, startPoint y: 202, endPoint x: 600, endPoint y: 188, distance: 406.2
click at [600, 188] on div "Hi [PERSON_NAME], Great to hear from you! Unfortunately the [DATE] and [DATE] d…" at bounding box center [756, 351] width 910 height 455
click at [1108, 644] on button "Send Message" at bounding box center [1139, 660] width 144 height 34
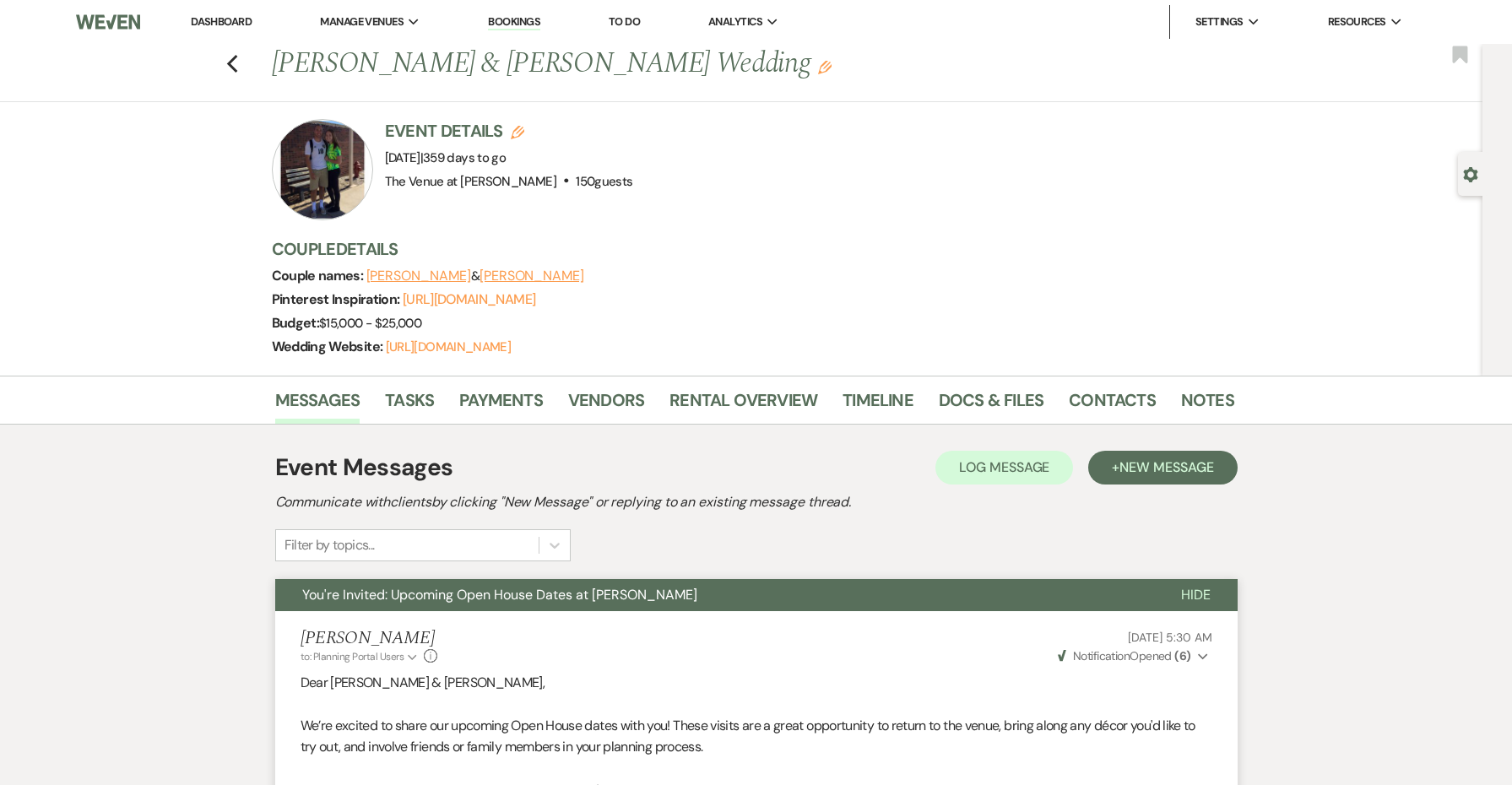
scroll to position [0, 0]
click at [237, 62] on icon "Previous" at bounding box center [233, 64] width 13 height 20
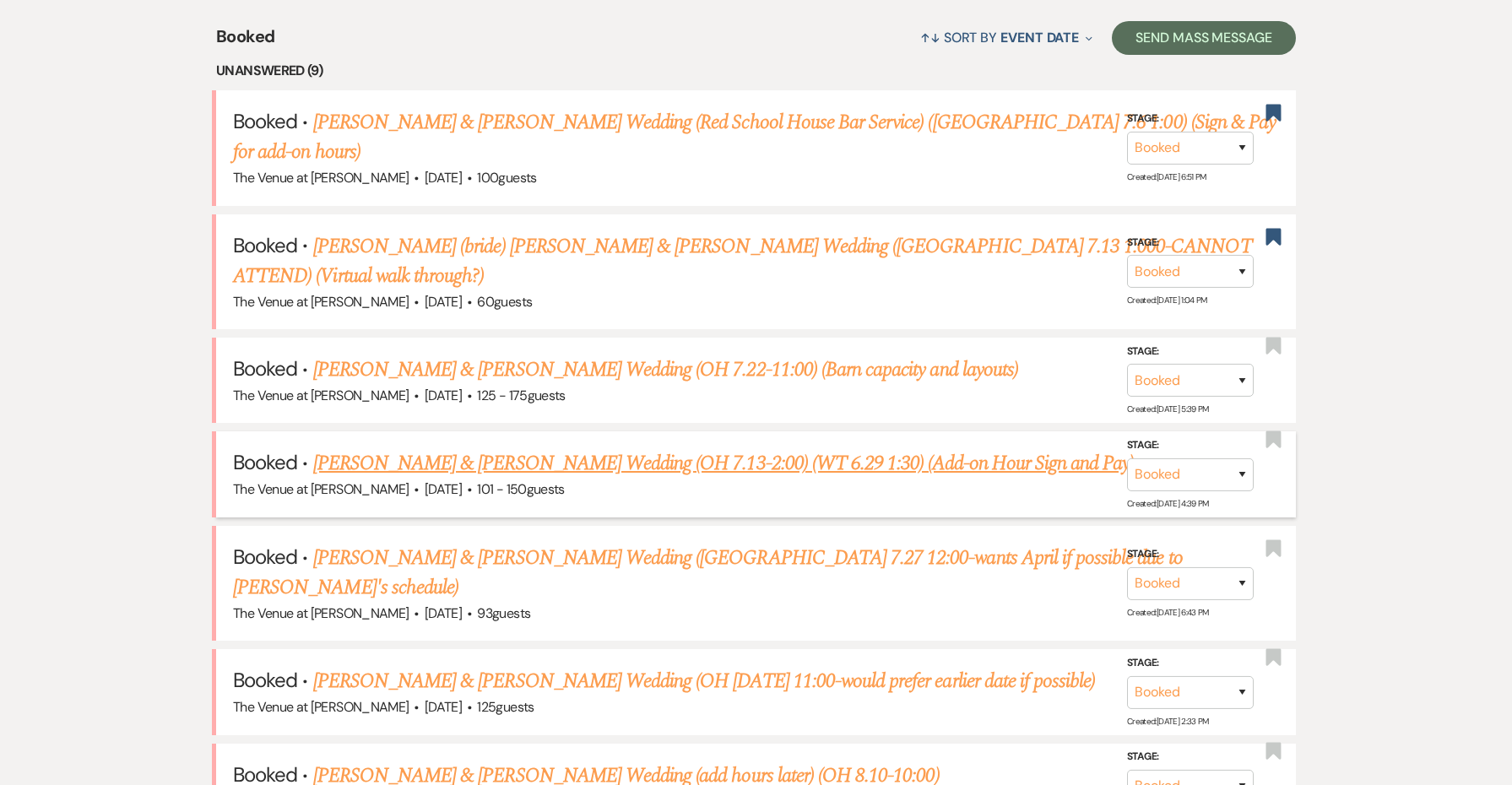
scroll to position [633, 0]
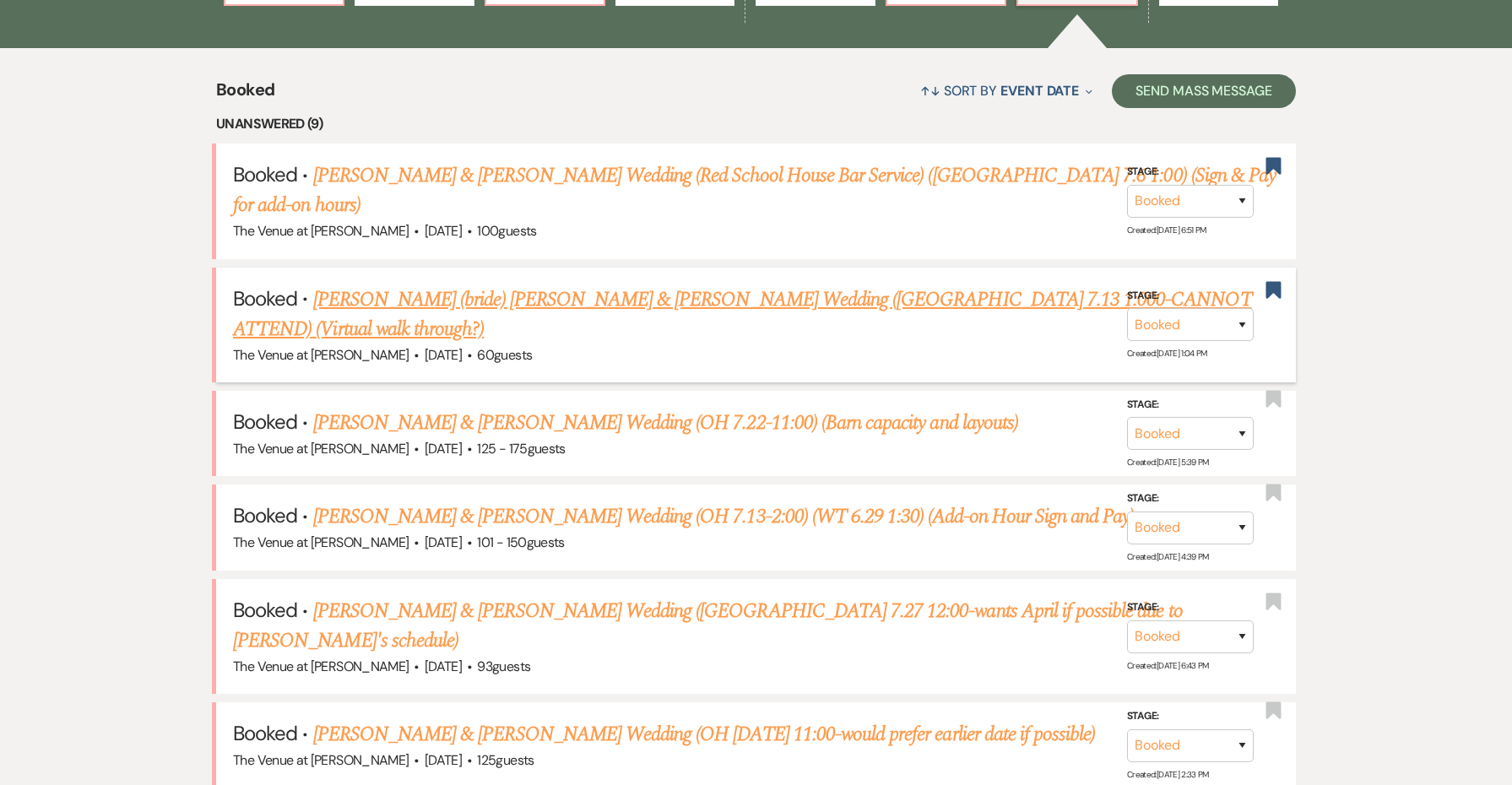
click at [667, 285] on link "[PERSON_NAME] (bride) [PERSON_NAME] & [PERSON_NAME] Wedding ([GEOGRAPHIC_DATA] …" at bounding box center [741, 315] width 1018 height 61
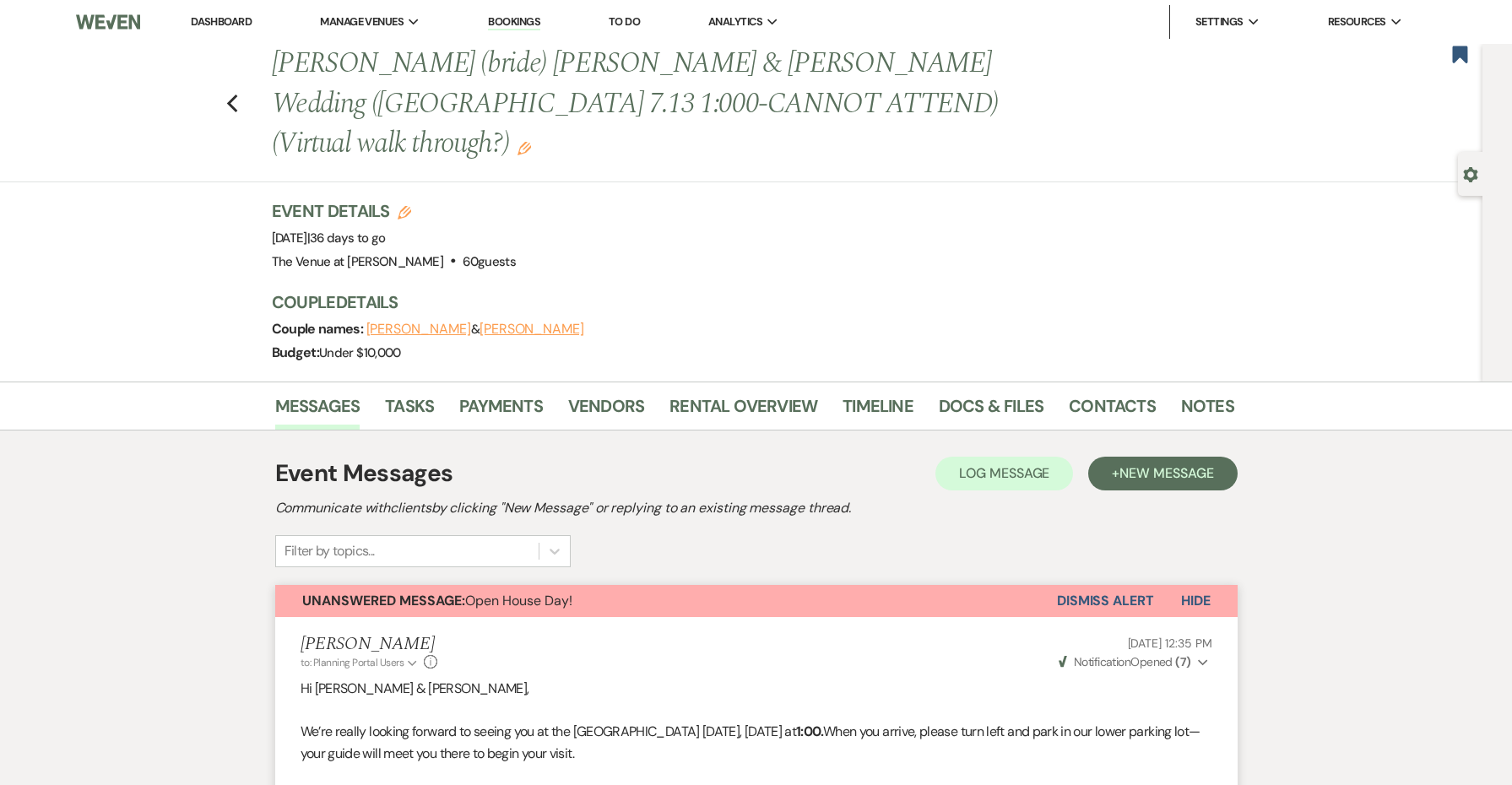
click at [1102, 585] on button "Dismiss Alert" at bounding box center [1106, 601] width 97 height 32
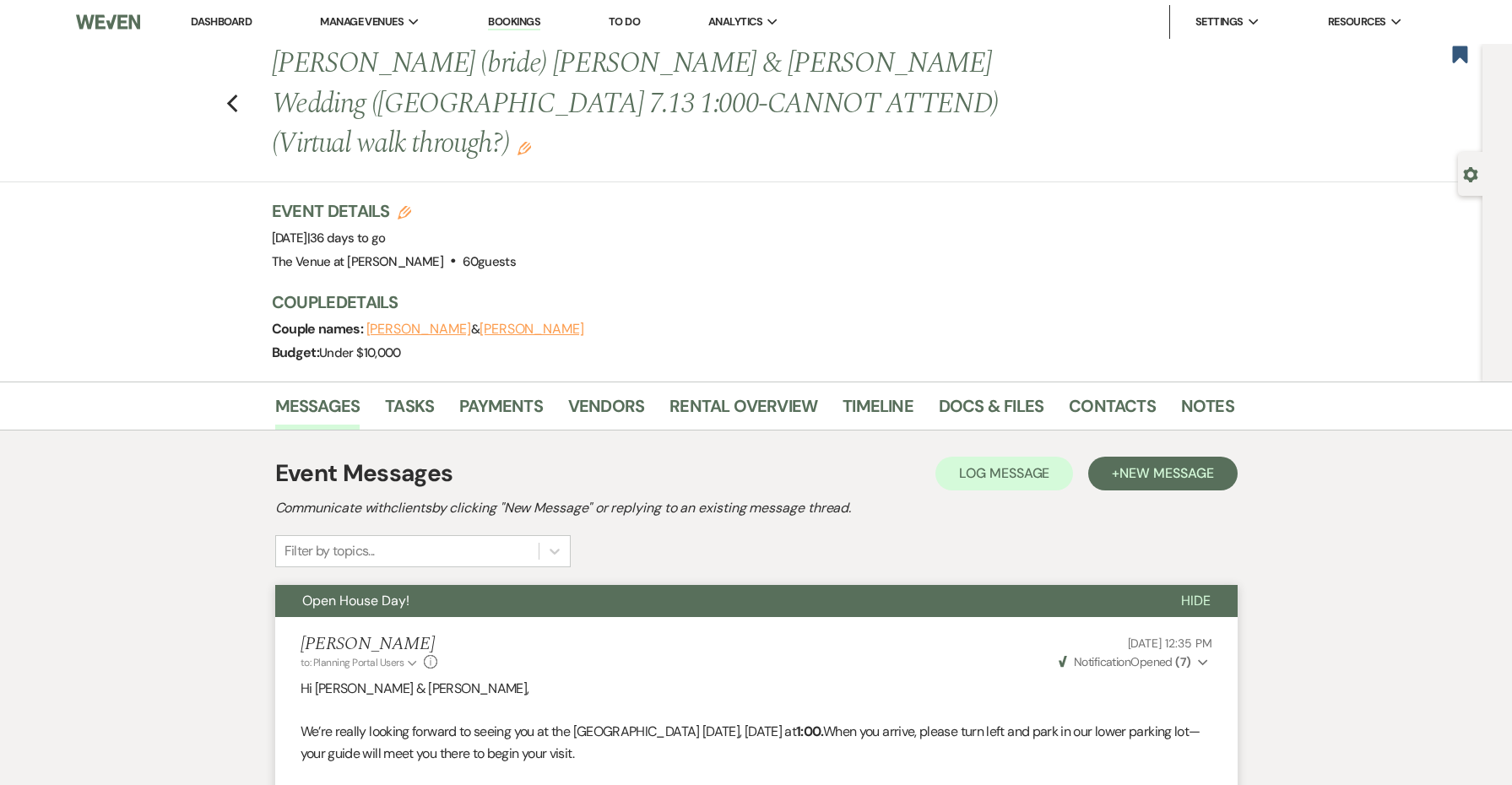
click at [1037, 585] on button "Open House Day!" at bounding box center [715, 601] width 879 height 32
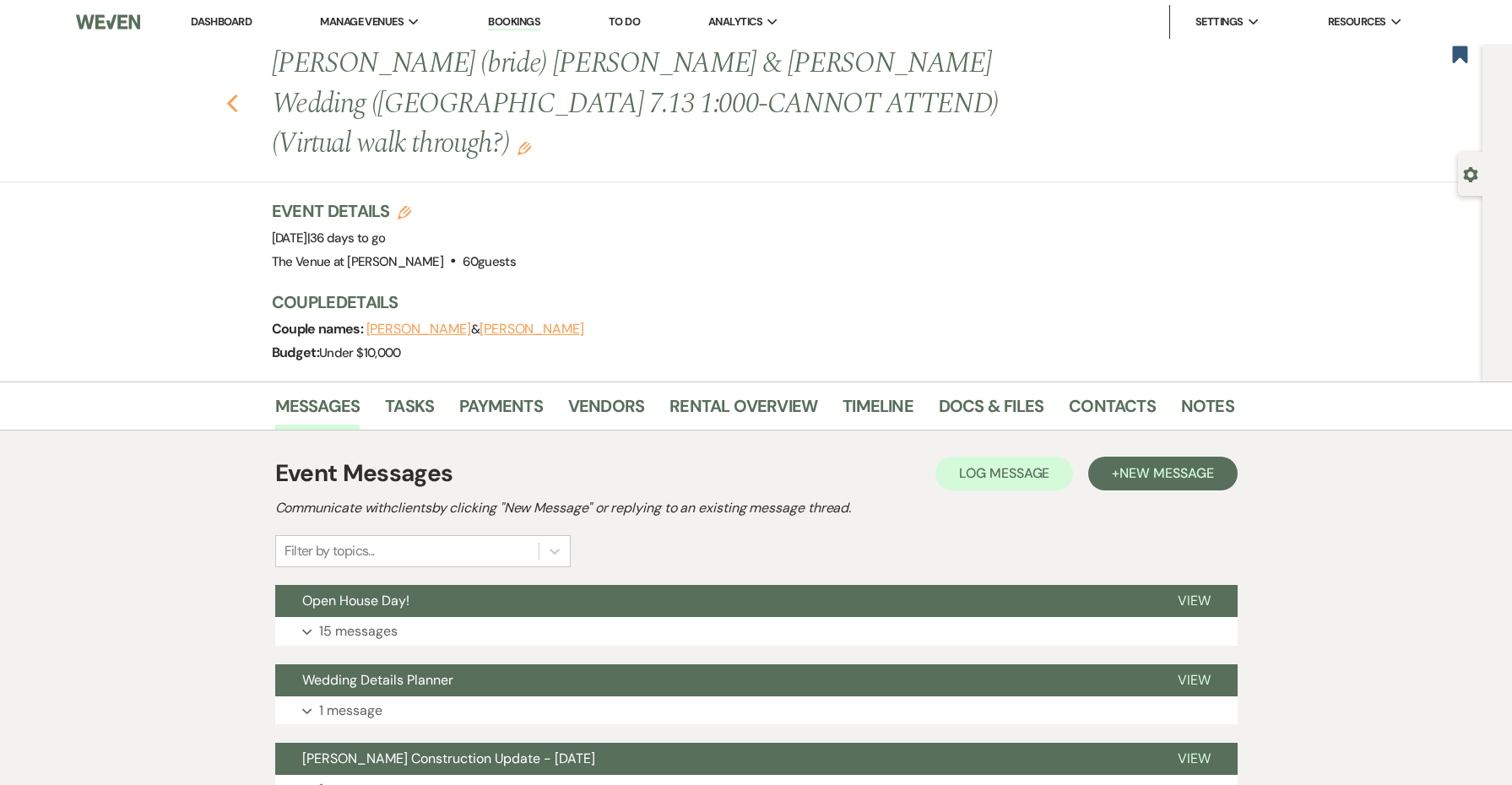
click at [231, 94] on icon "Previous" at bounding box center [233, 104] width 13 height 20
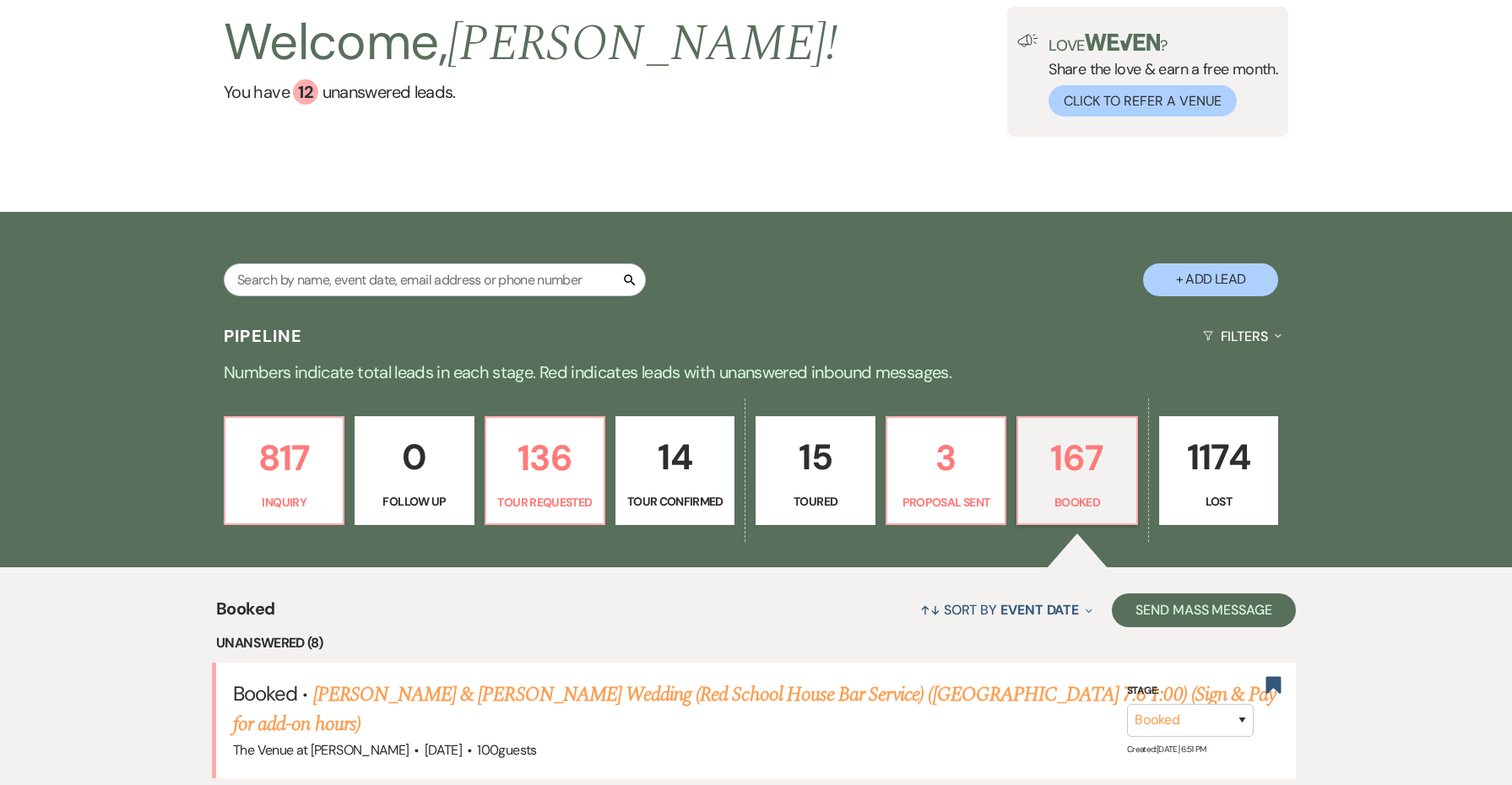
scroll to position [311, 0]
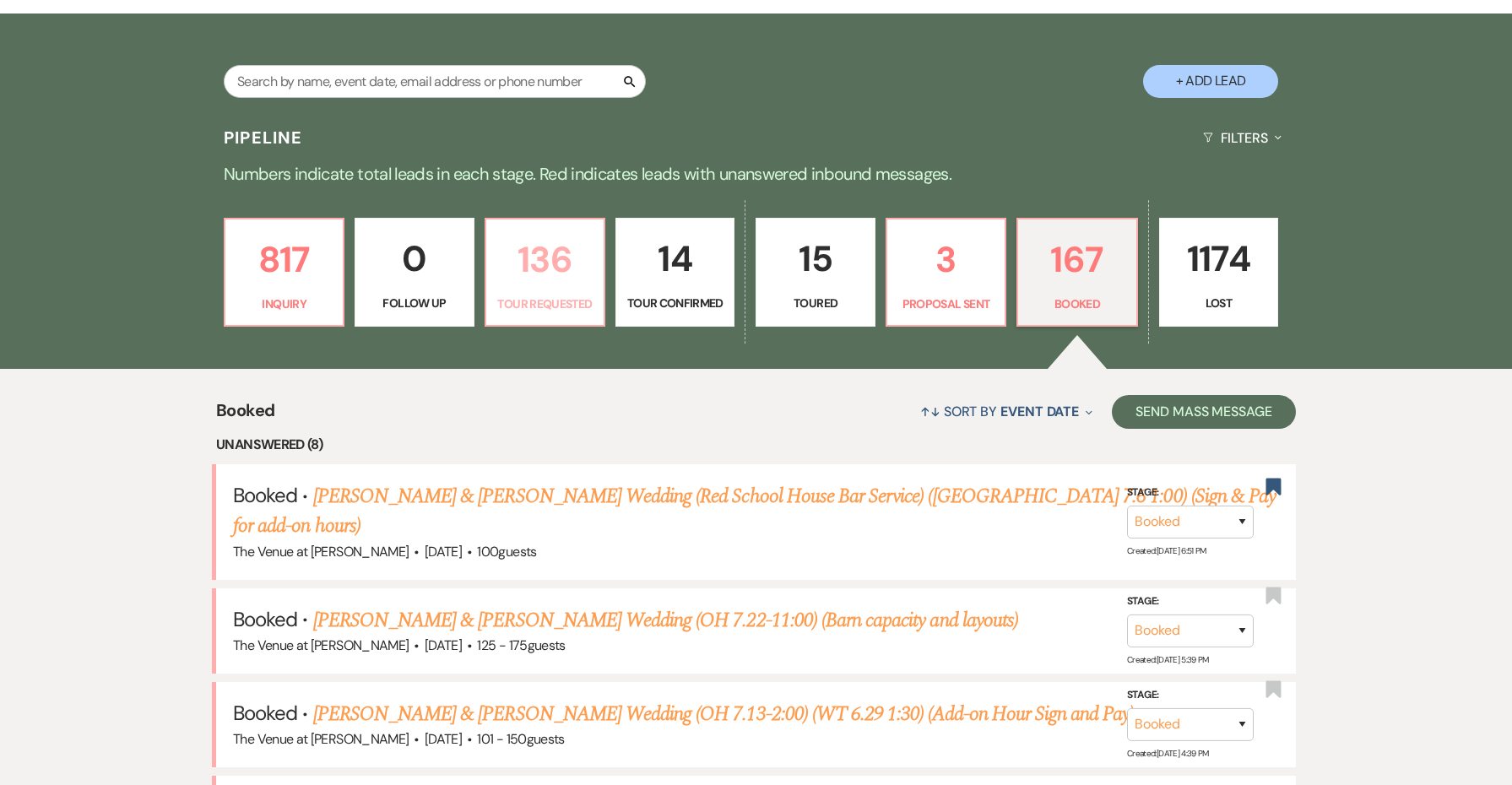
click at [556, 305] on p "Tour Requested" at bounding box center [545, 304] width 97 height 18
select select "2"
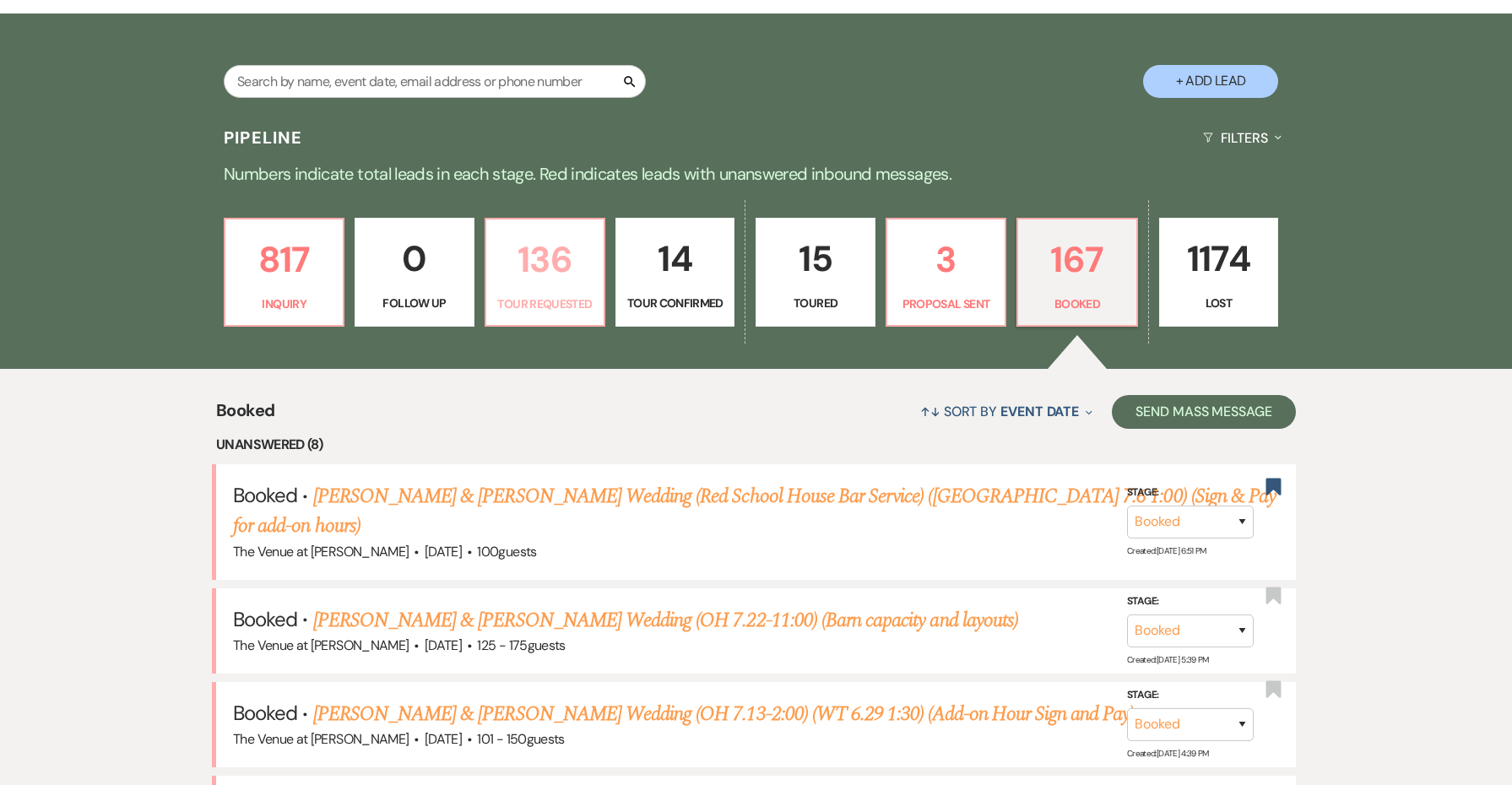
select select "2"
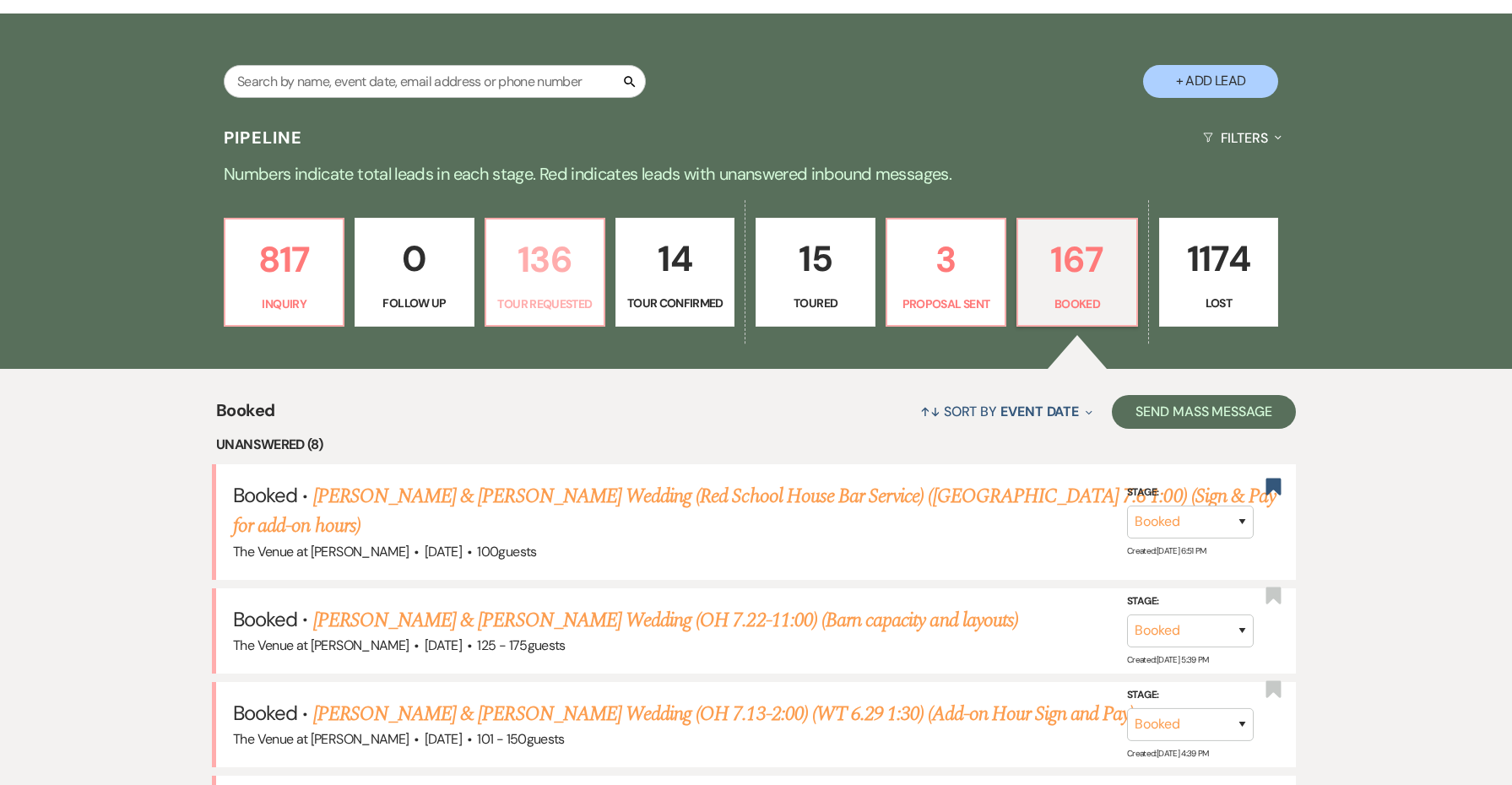
select select "2"
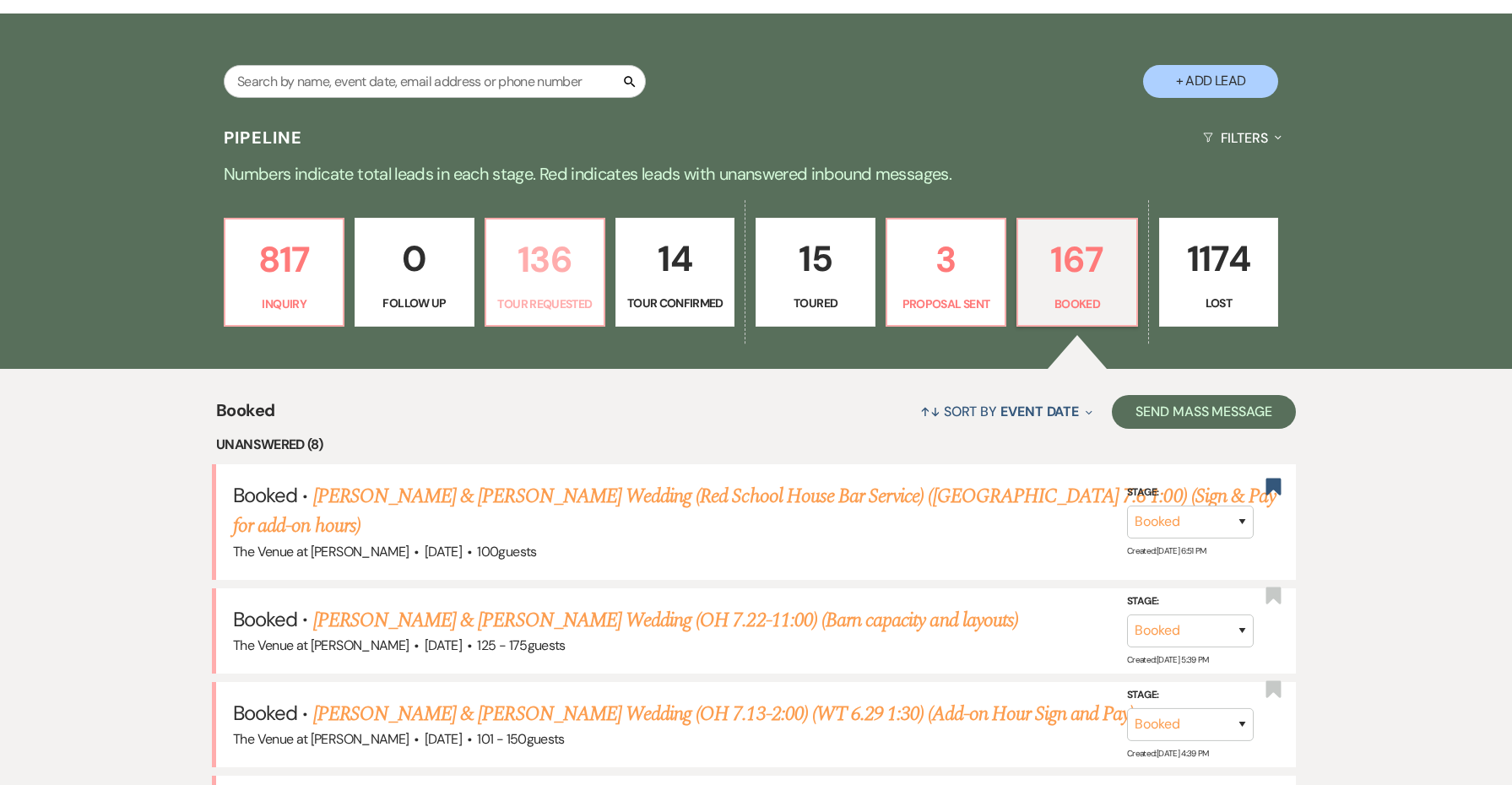
select select "2"
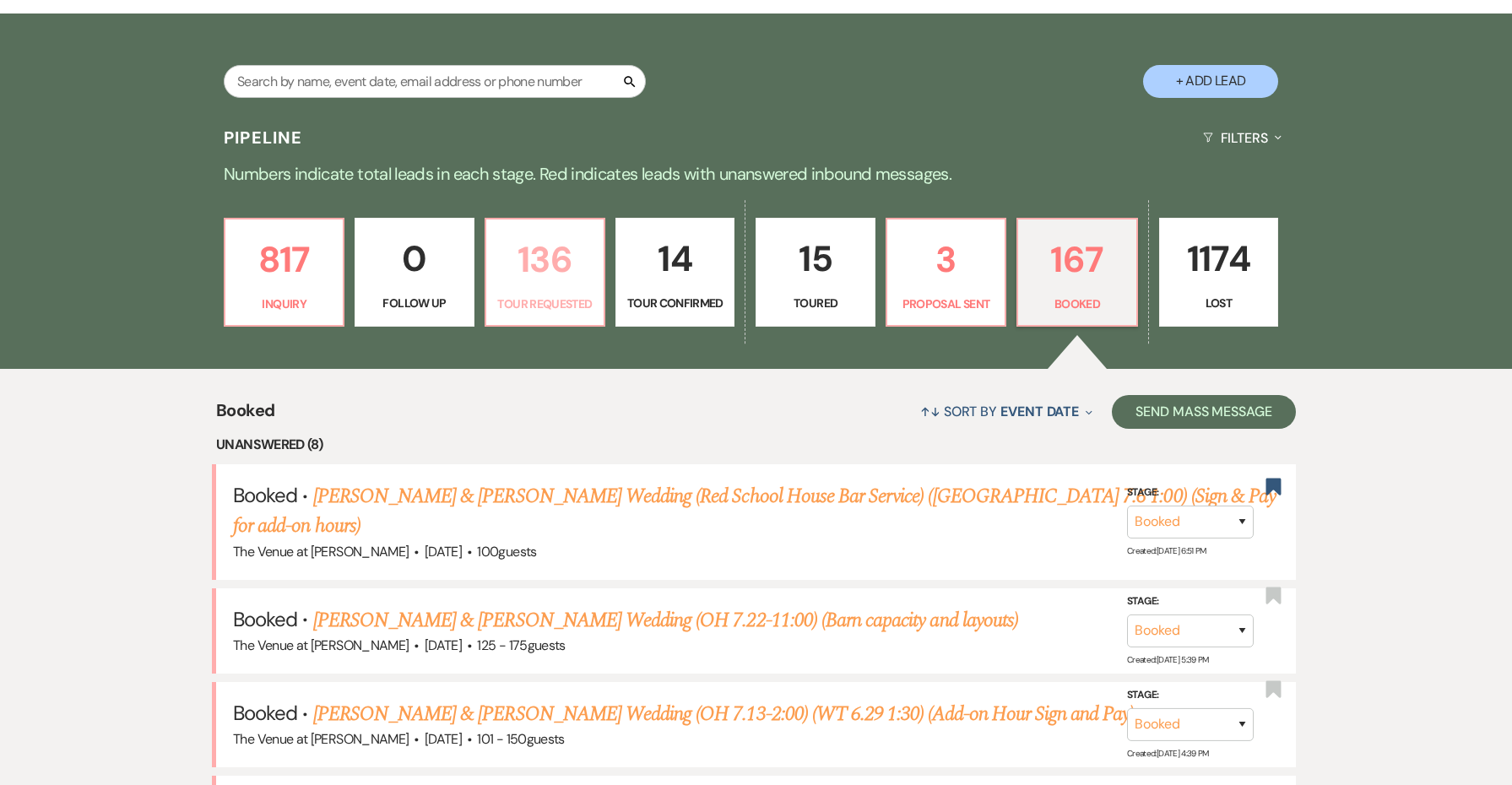
select select "2"
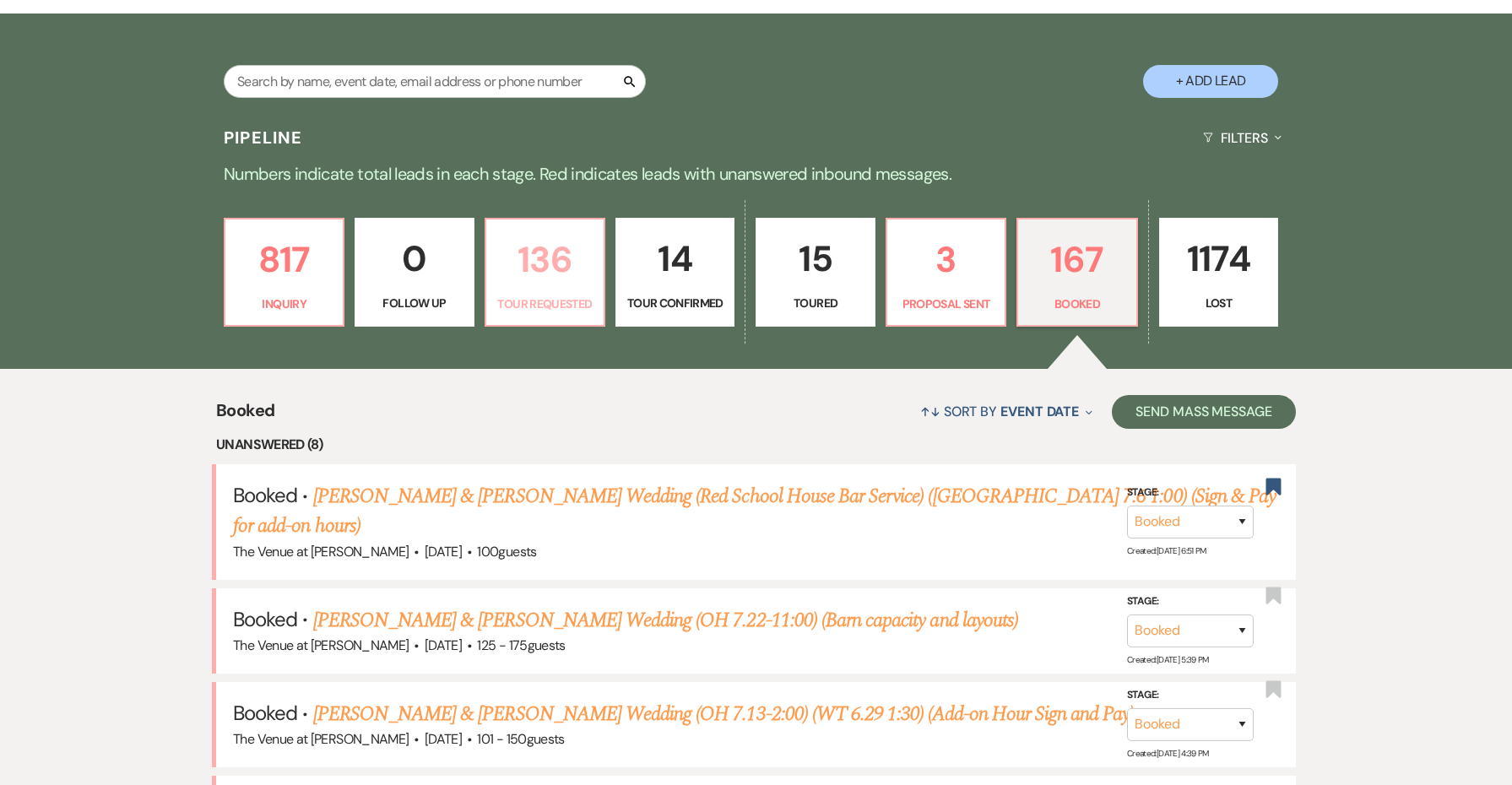
select select "2"
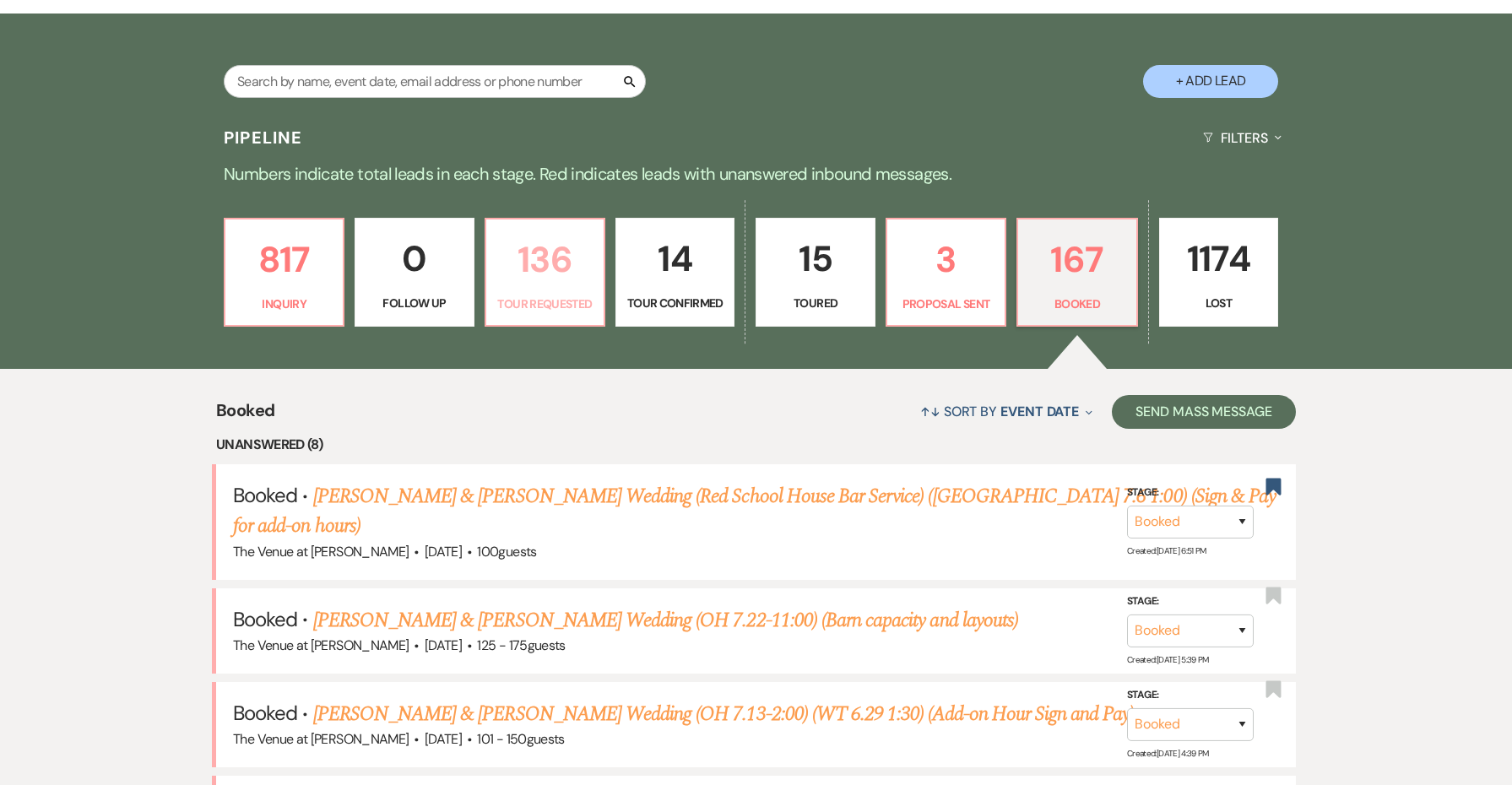
select select "2"
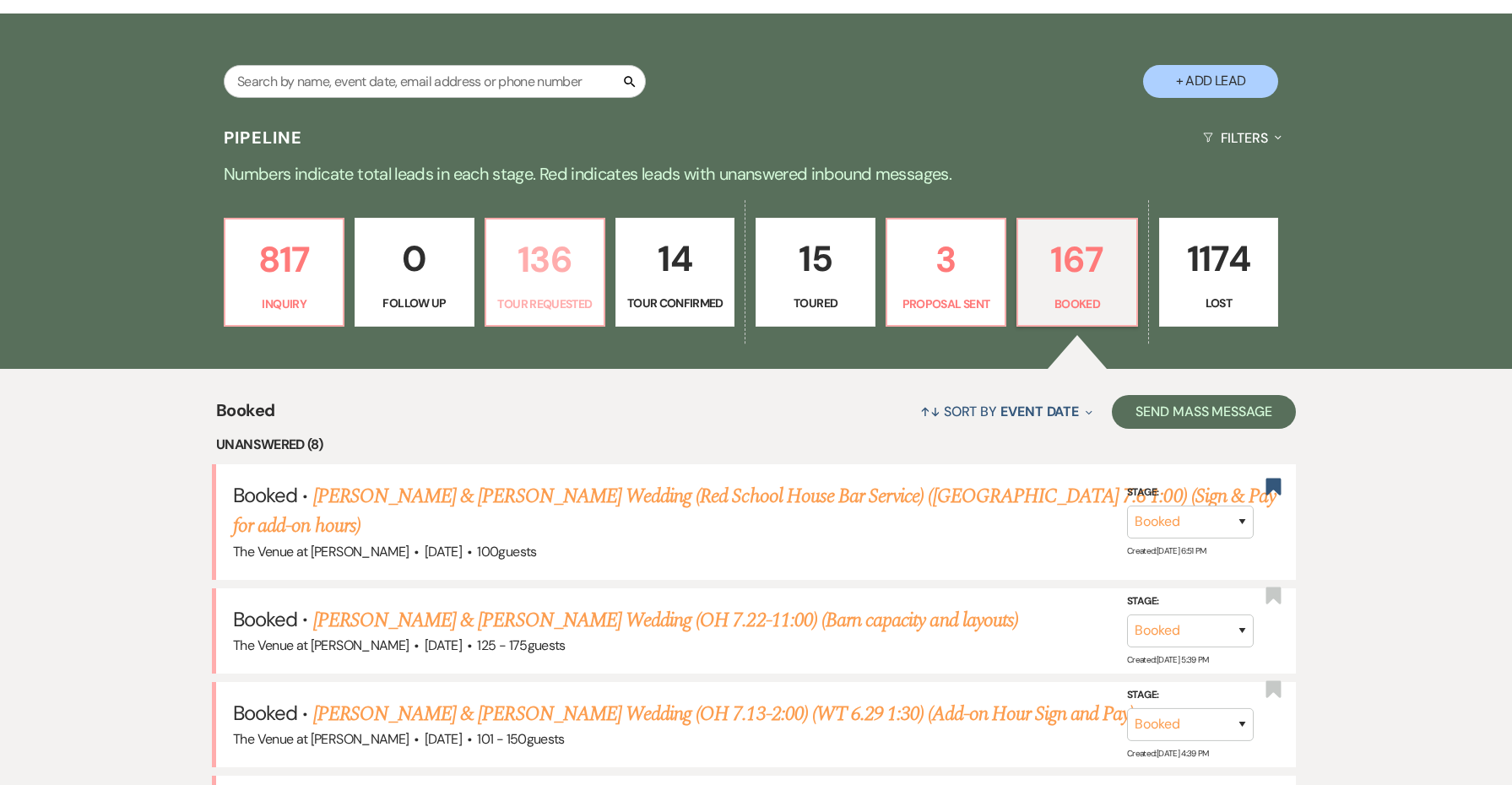
select select "2"
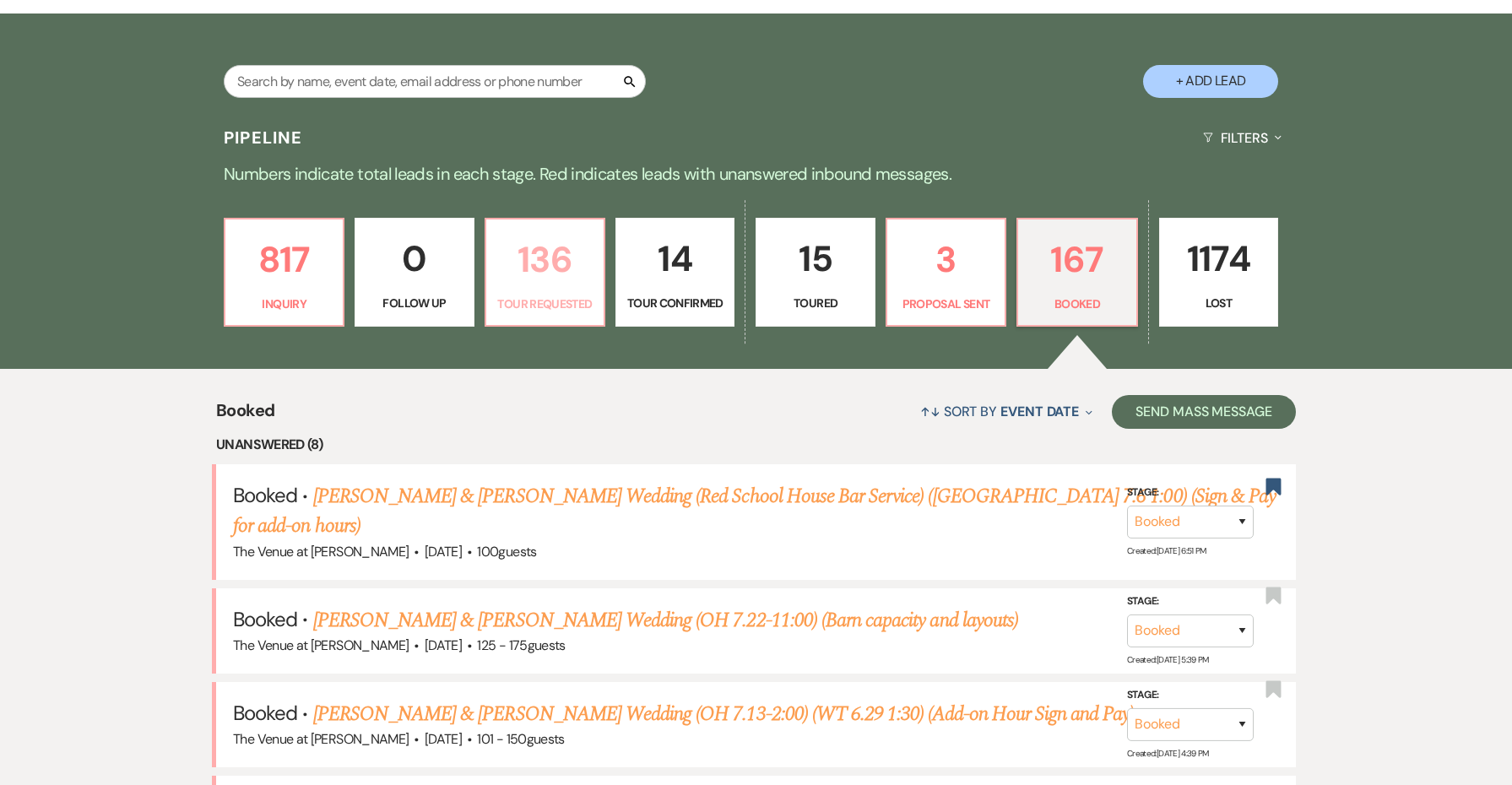
select select "2"
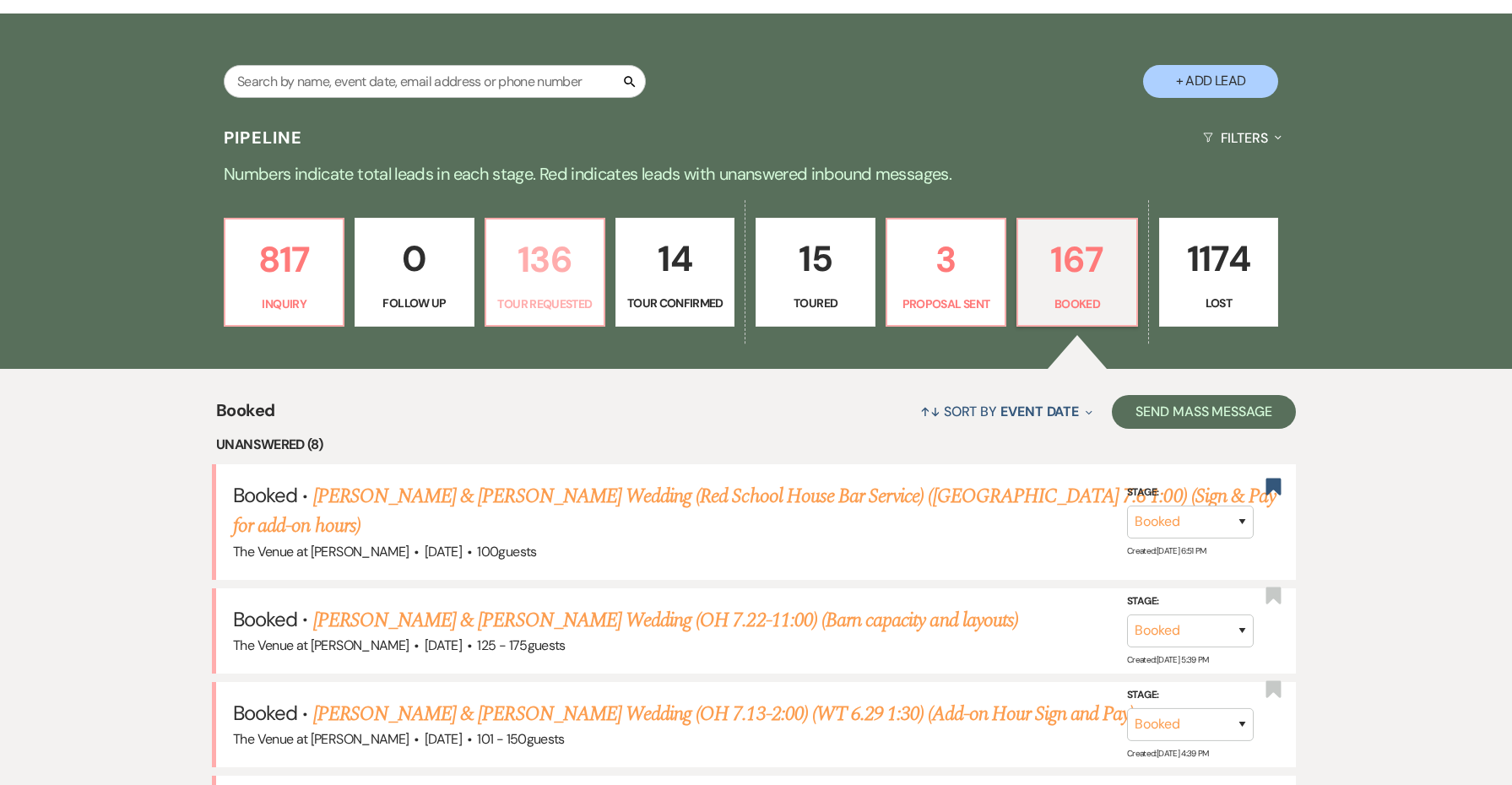
select select "2"
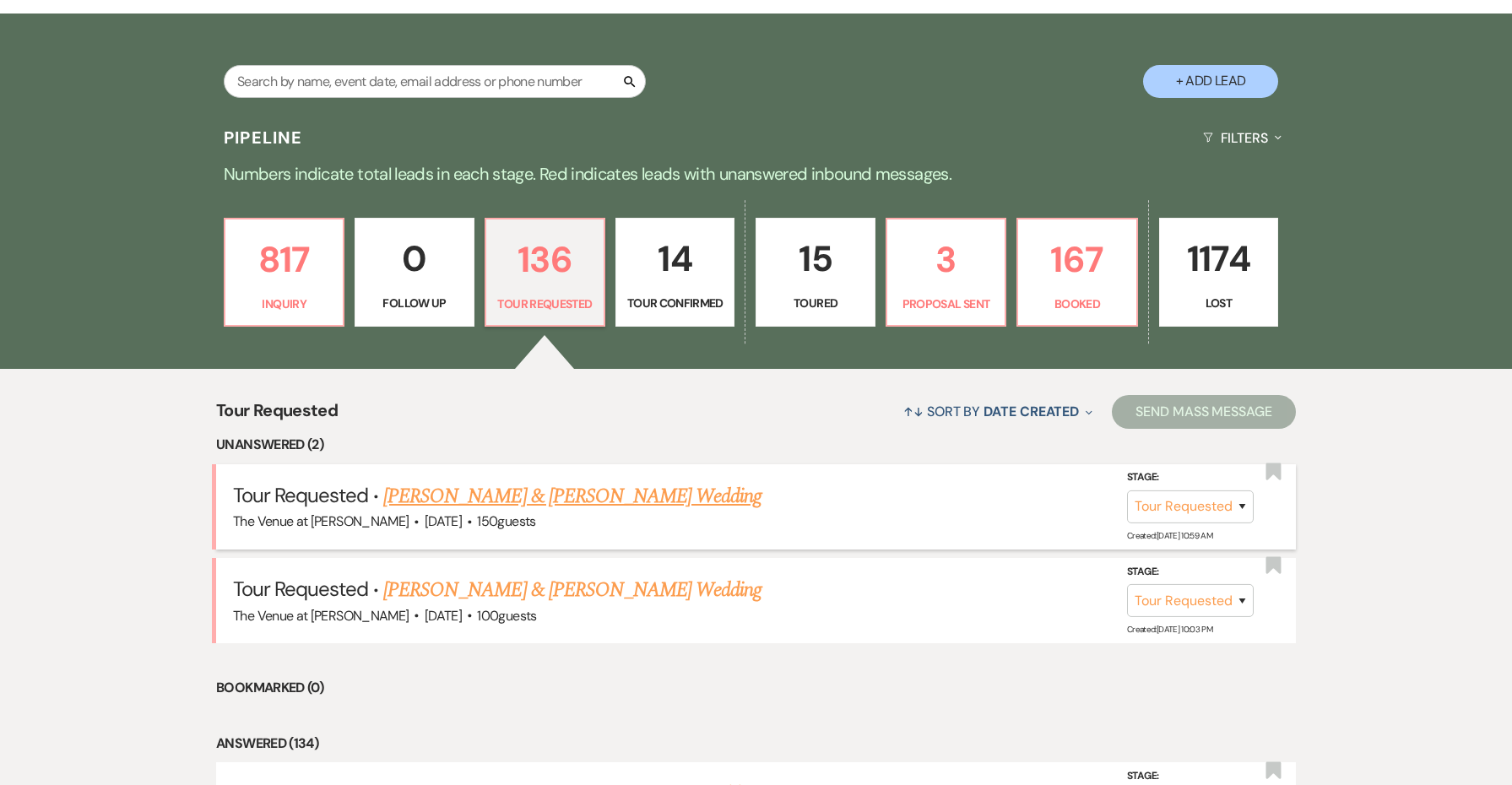
click at [434, 492] on link "[PERSON_NAME] & [PERSON_NAME] Wedding" at bounding box center [572, 496] width 378 height 30
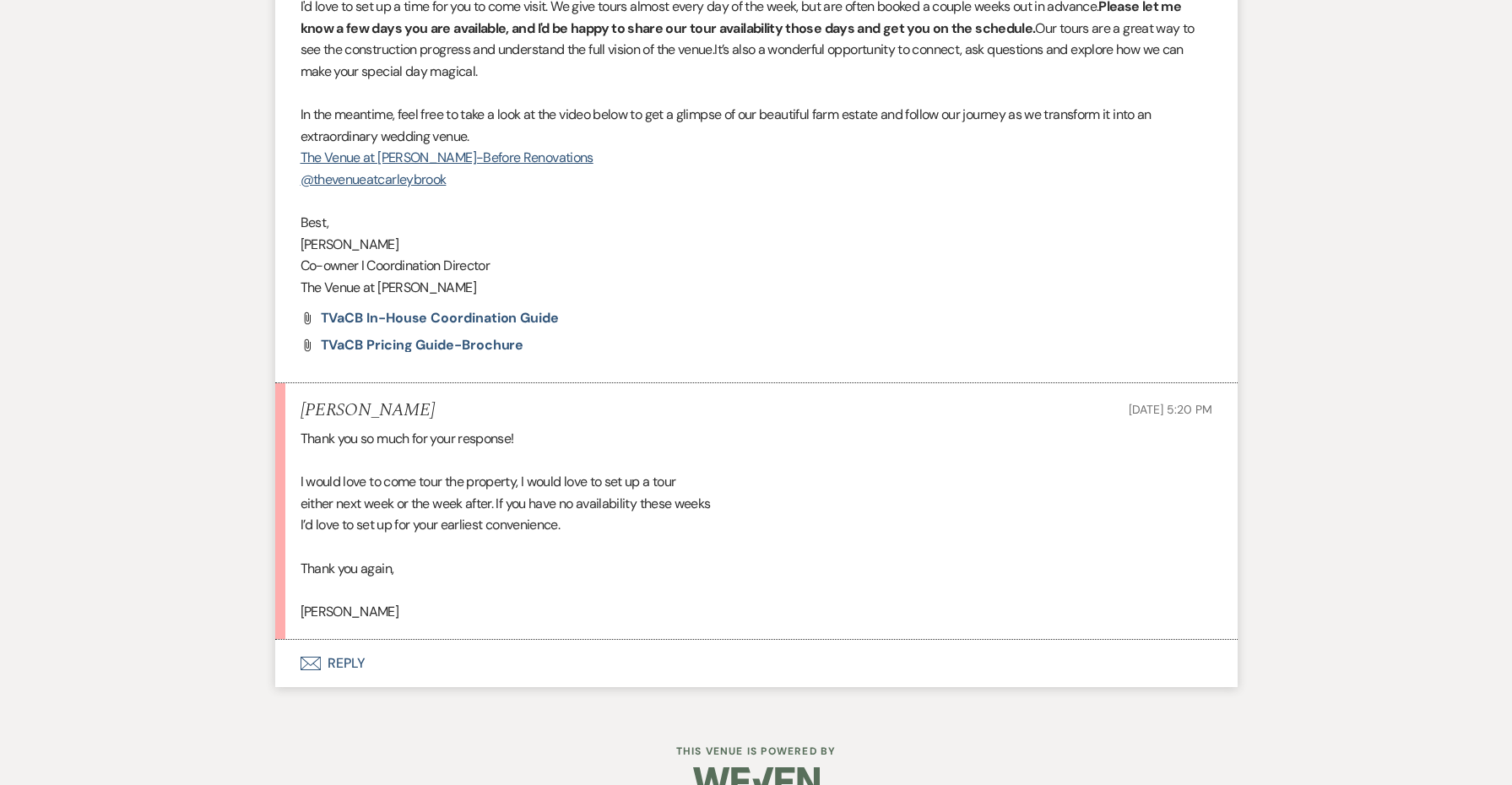
scroll to position [1780, 0]
drag, startPoint x: 476, startPoint y: 573, endPoint x: 304, endPoint y: 573, distance: 172.0
click at [304, 573] on div "Thank you so much for your response! I would love to come tour the property, I …" at bounding box center [756, 526] width 912 height 194
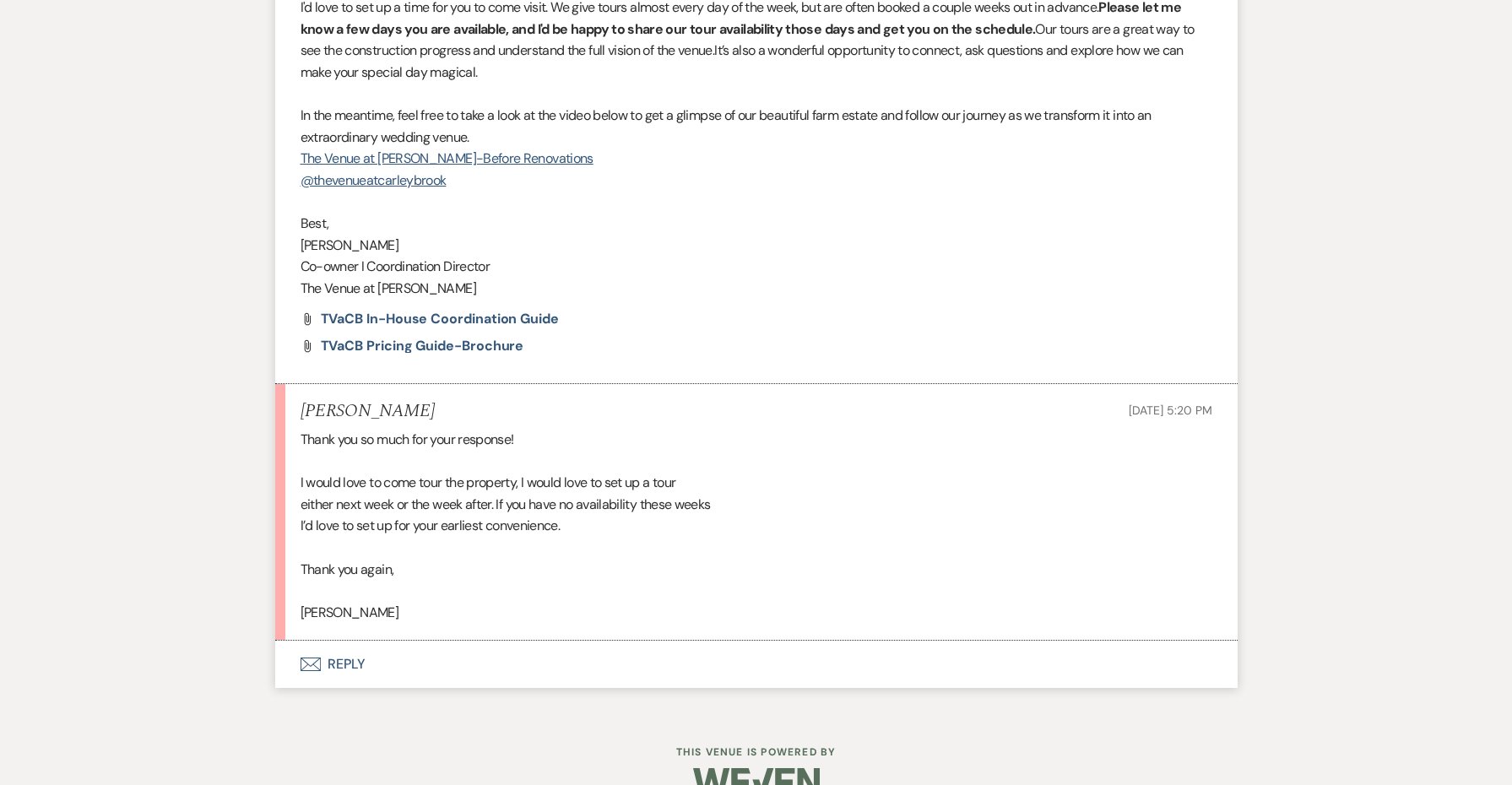
click at [420, 569] on div "Thank you so much for your response! I would love to come tour the property, I …" at bounding box center [756, 526] width 912 height 194
click at [427, 586] on div "Thank you so much for your response! I would love to come tour the property, I …" at bounding box center [756, 526] width 912 height 194
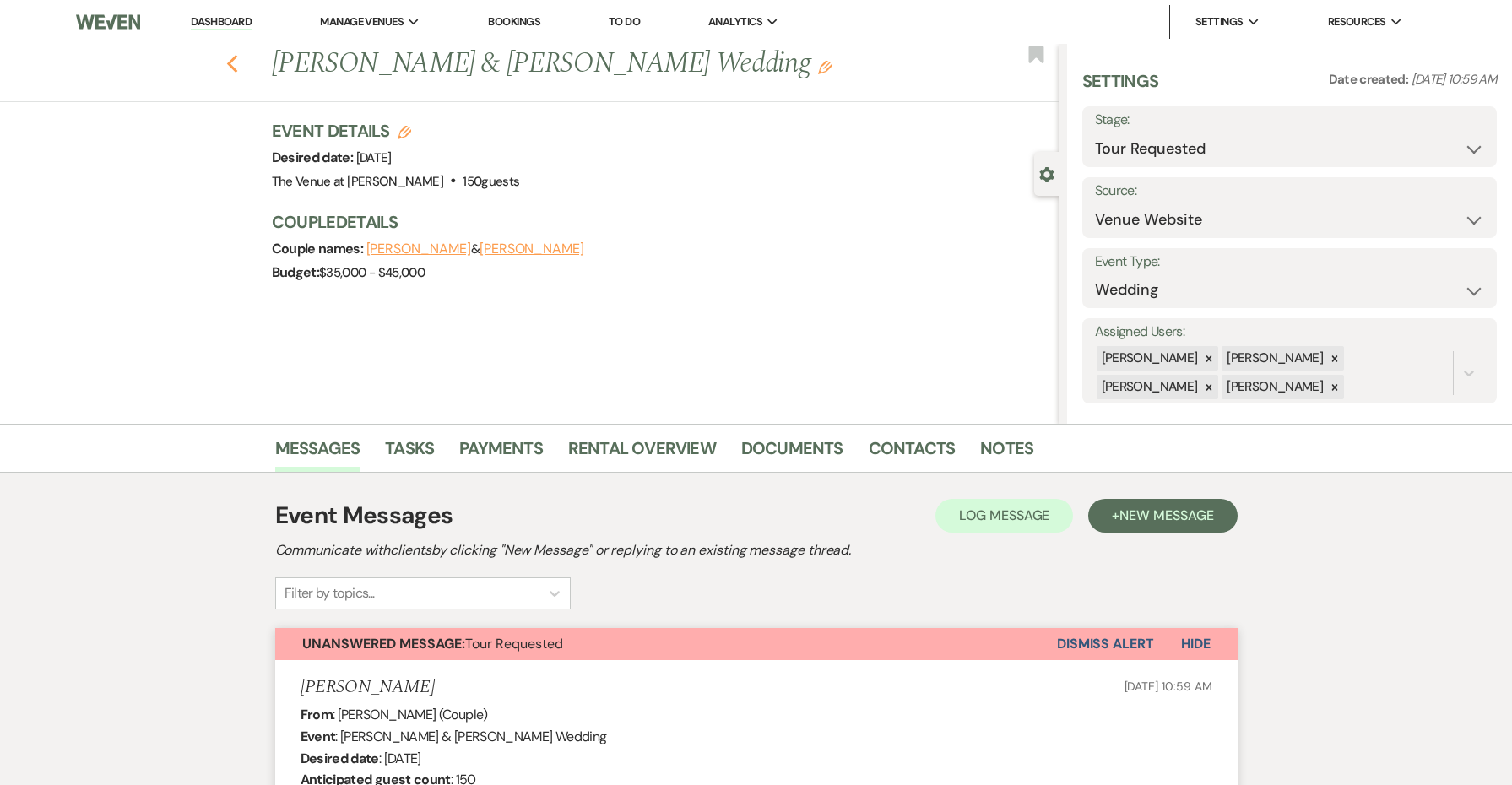
scroll to position [0, 0]
click at [228, 57] on icon "Previous" at bounding box center [233, 64] width 13 height 20
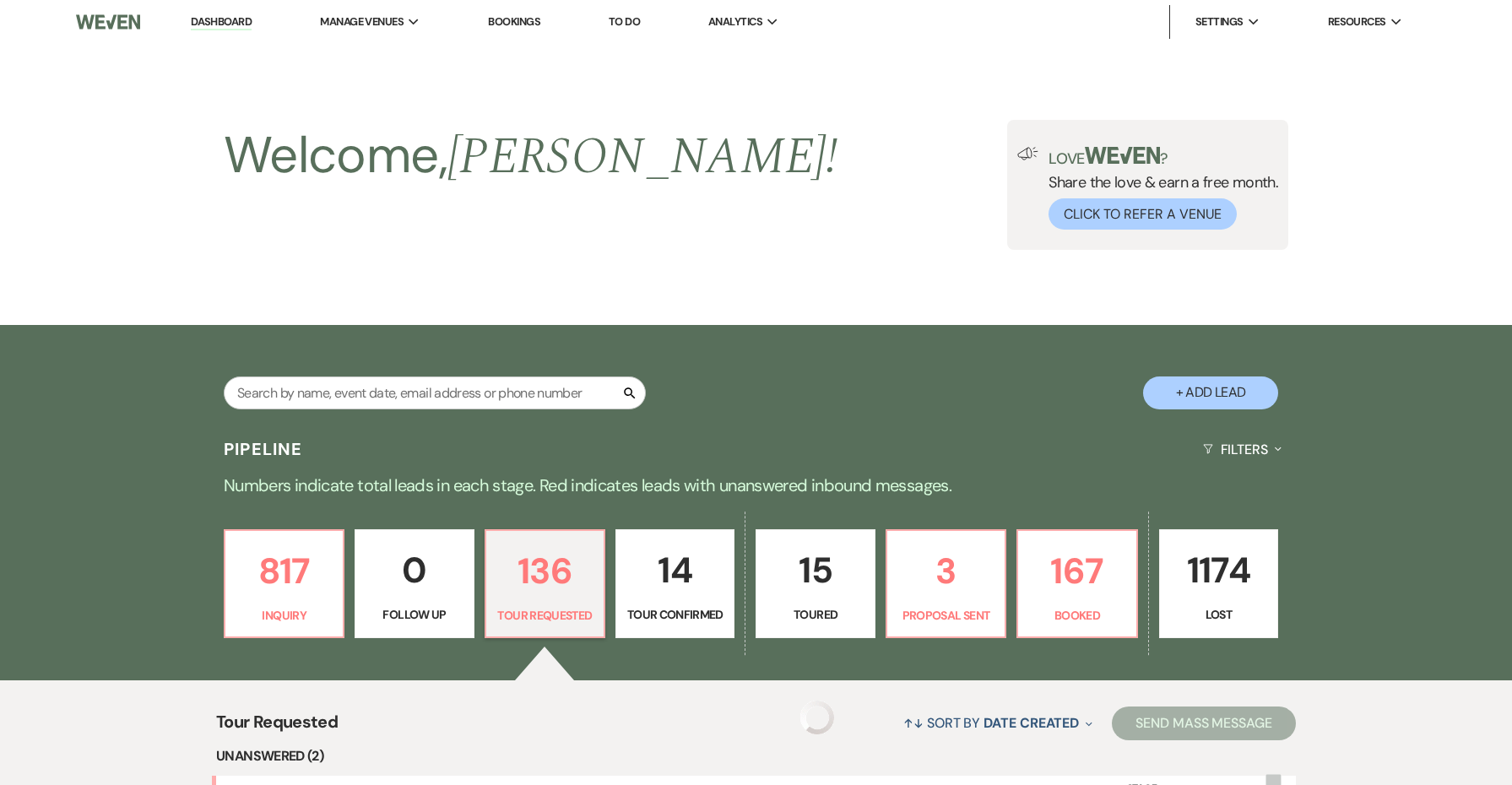
scroll to position [311, 0]
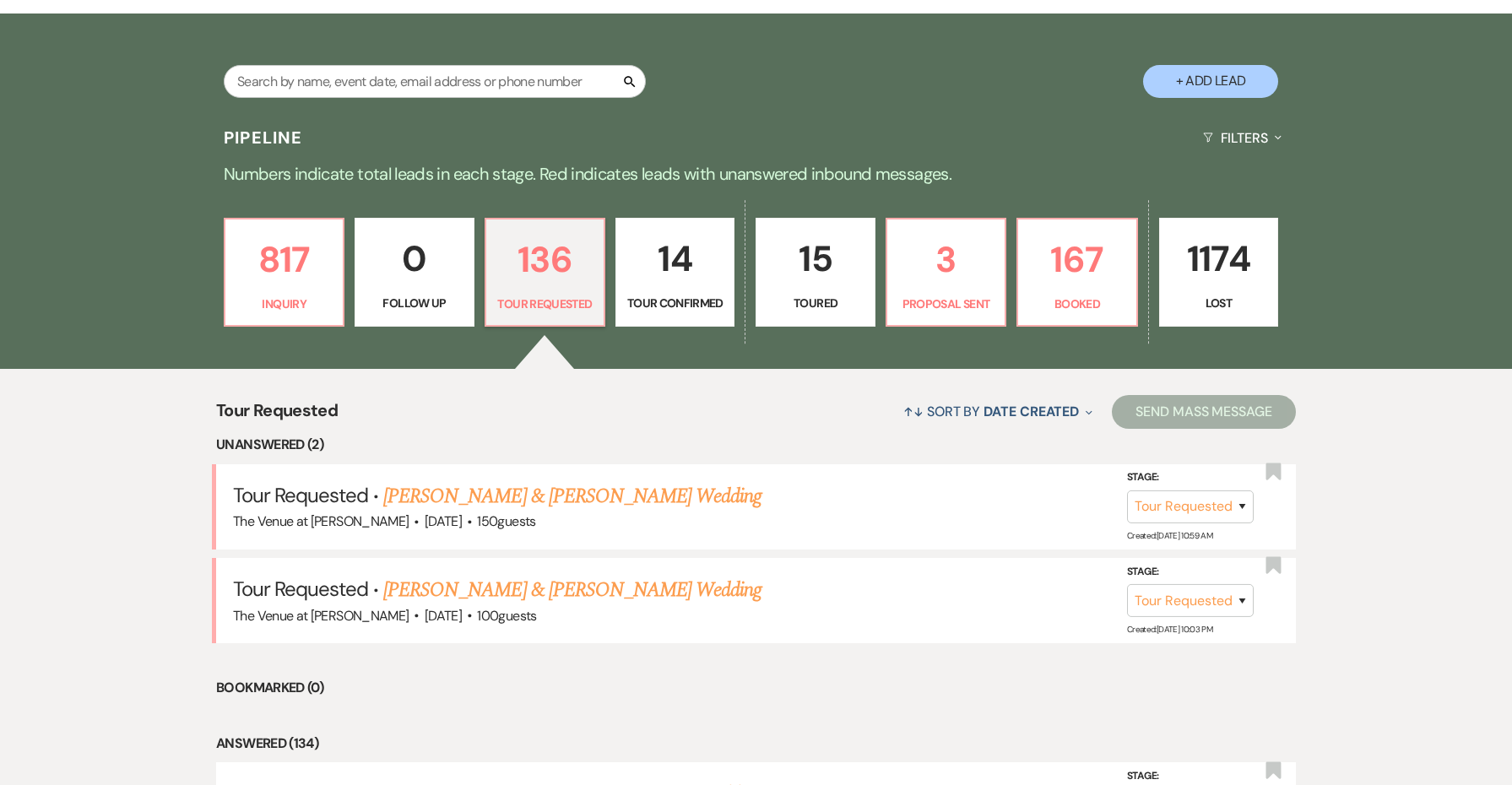
click at [383, 62] on div "Search + Add Lead" at bounding box center [757, 66] width 1216 height 89
click at [383, 79] on input "text" at bounding box center [435, 81] width 422 height 33
